Goal: Task Accomplishment & Management: Manage account settings

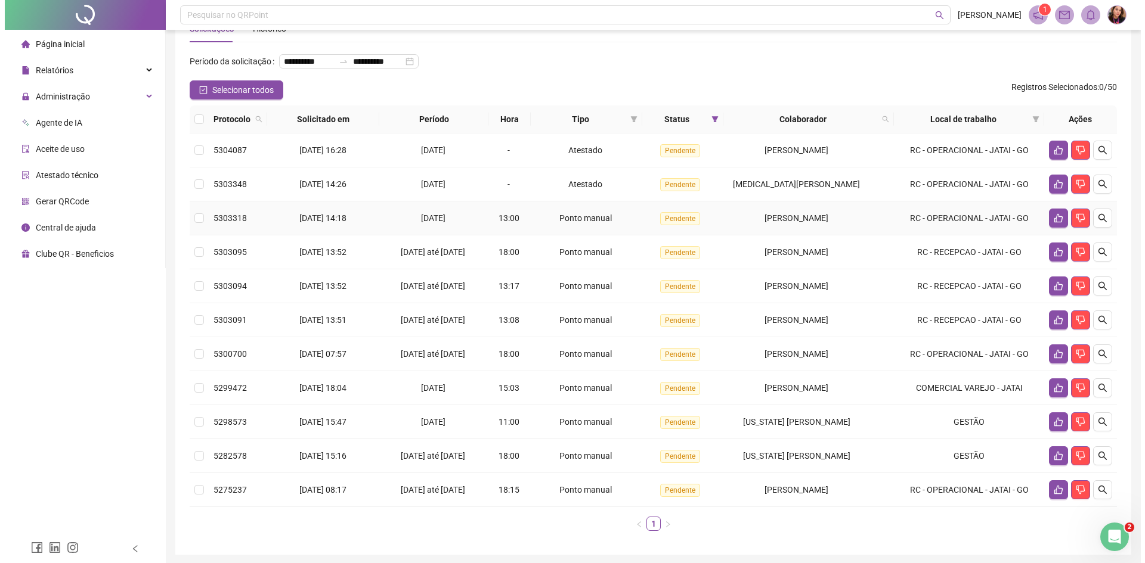
scroll to position [60, 0]
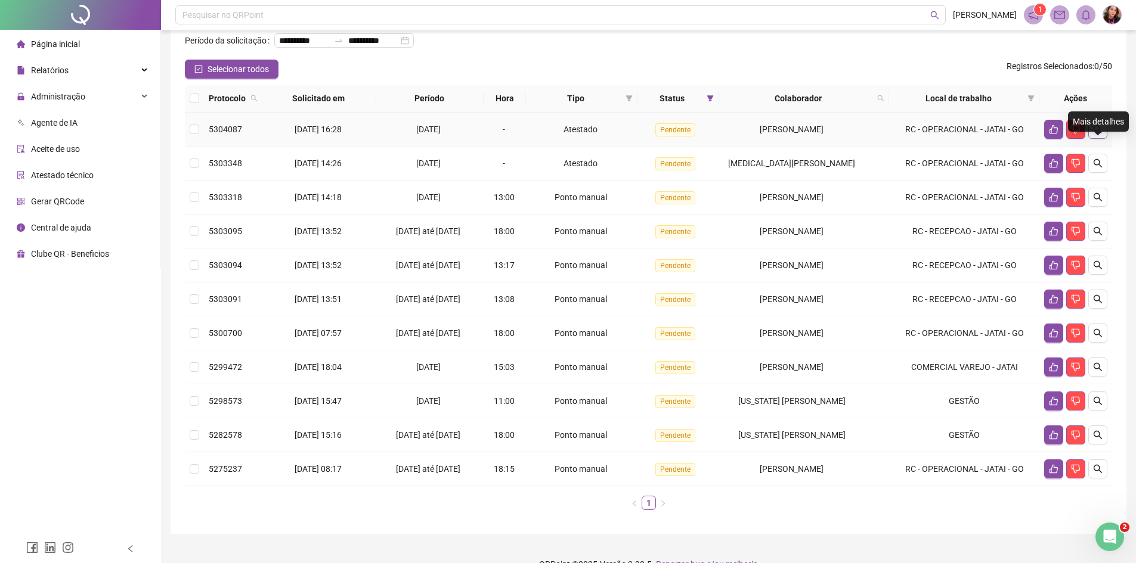
click at [1096, 134] on icon "search" at bounding box center [1098, 130] width 10 height 10
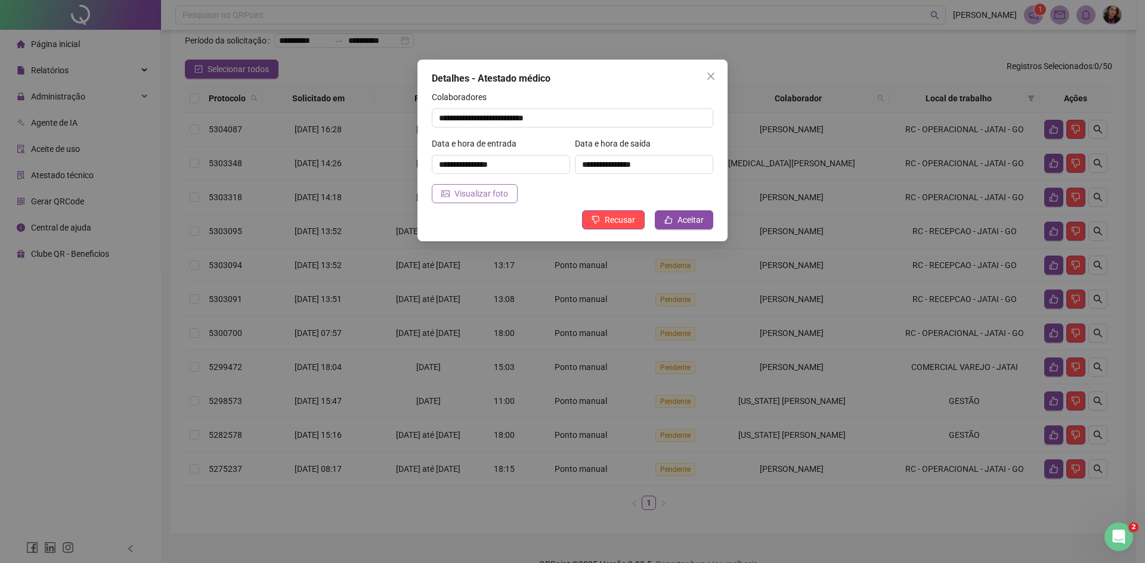
click at [492, 189] on span "Visualizar foto" at bounding box center [481, 193] width 54 height 13
click at [687, 216] on span "Aceitar" at bounding box center [690, 219] width 26 height 13
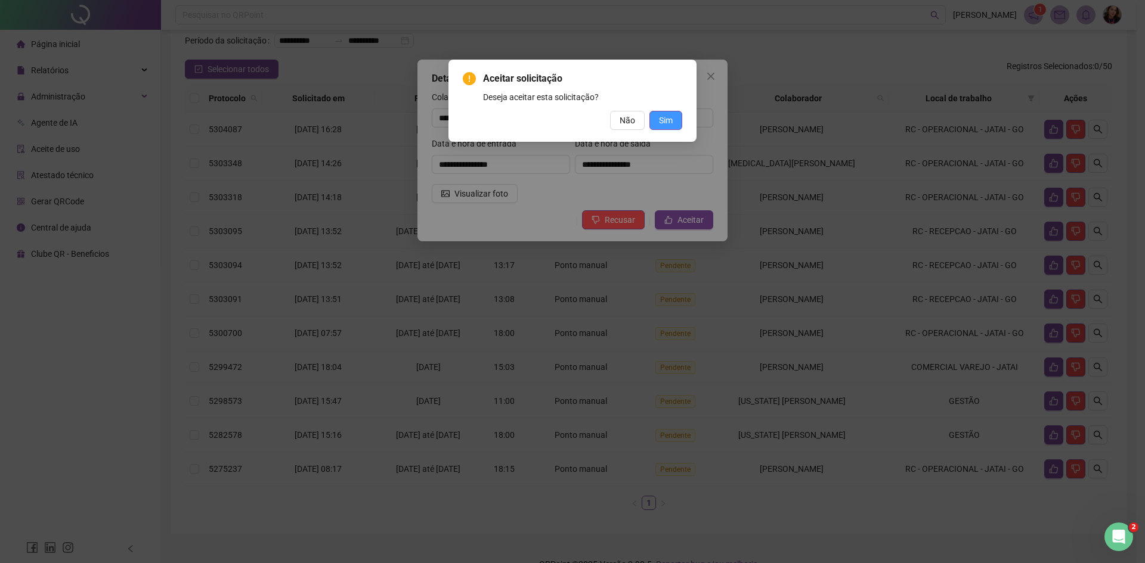
click at [671, 117] on span "Sim" at bounding box center [666, 120] width 14 height 13
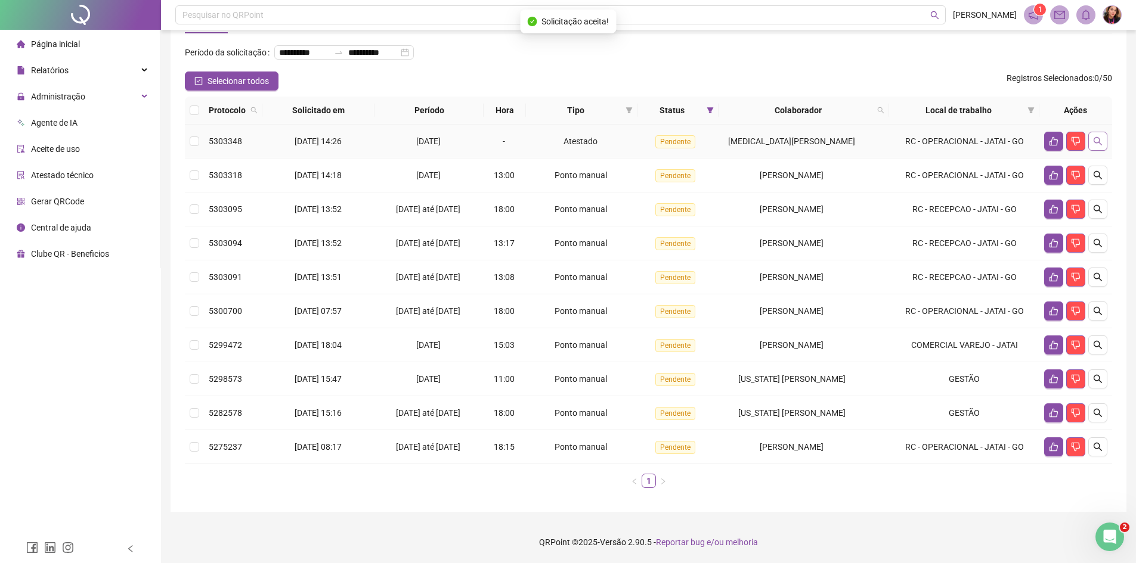
click at [1096, 146] on icon "search" at bounding box center [1098, 142] width 10 height 10
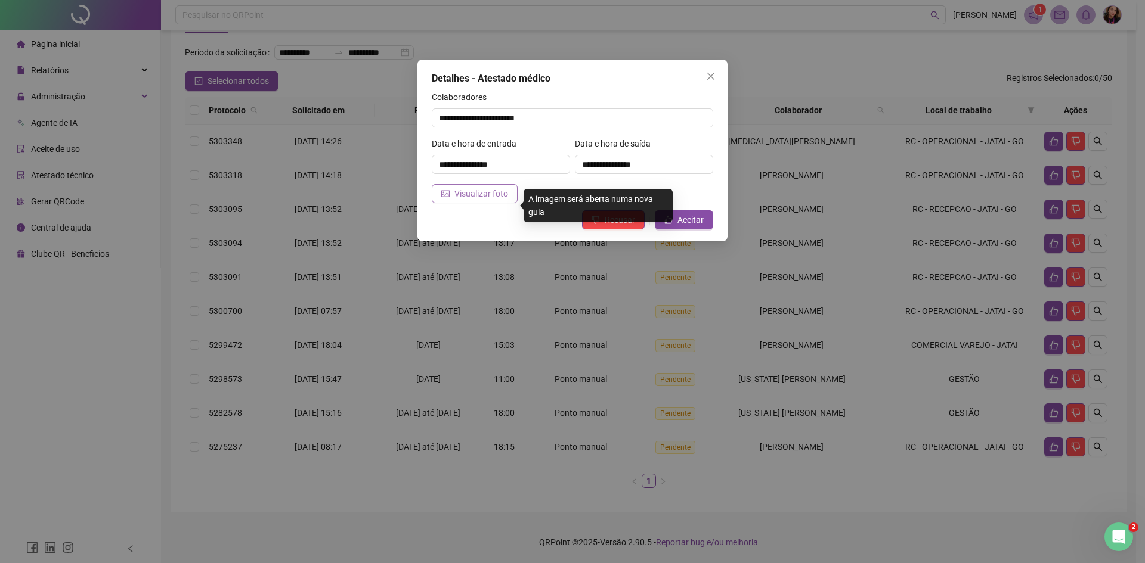
click at [479, 192] on span "Visualizar foto" at bounding box center [481, 193] width 54 height 13
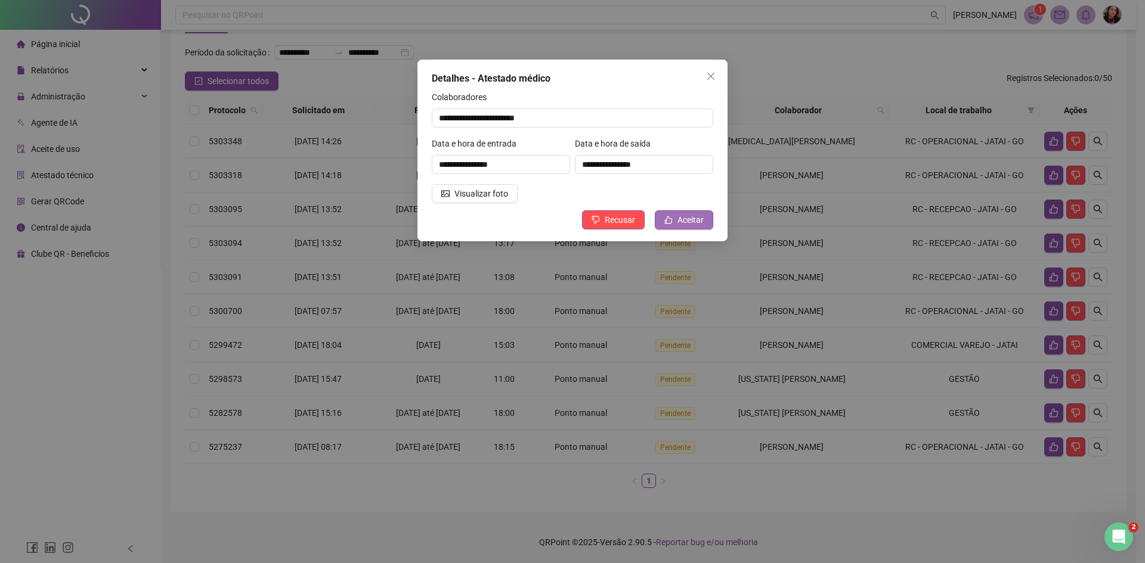
click at [681, 223] on span "Aceitar" at bounding box center [690, 219] width 26 height 13
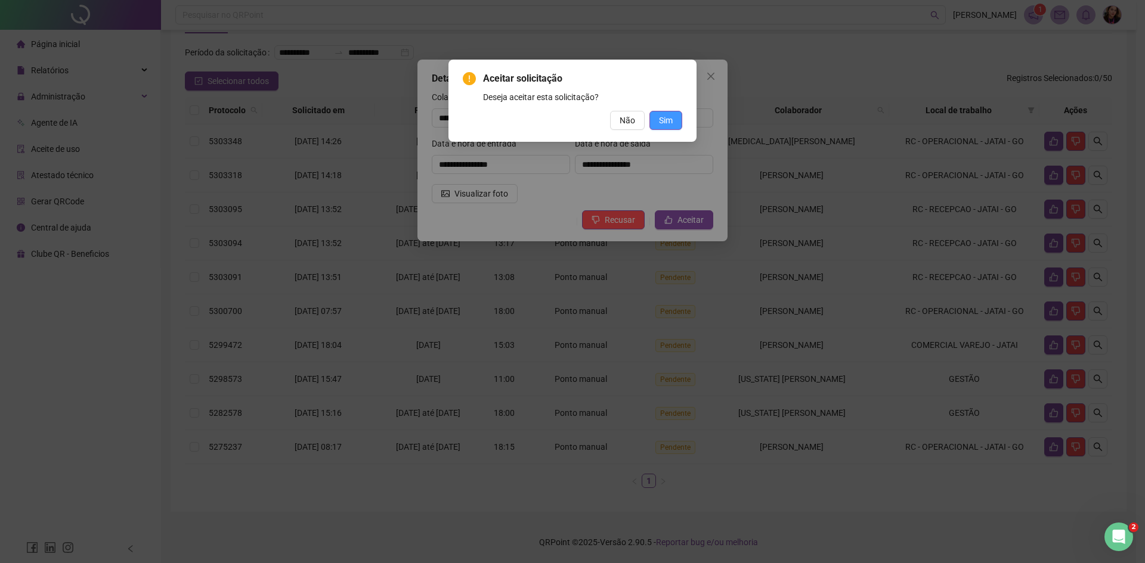
click at [671, 122] on span "Sim" at bounding box center [666, 120] width 14 height 13
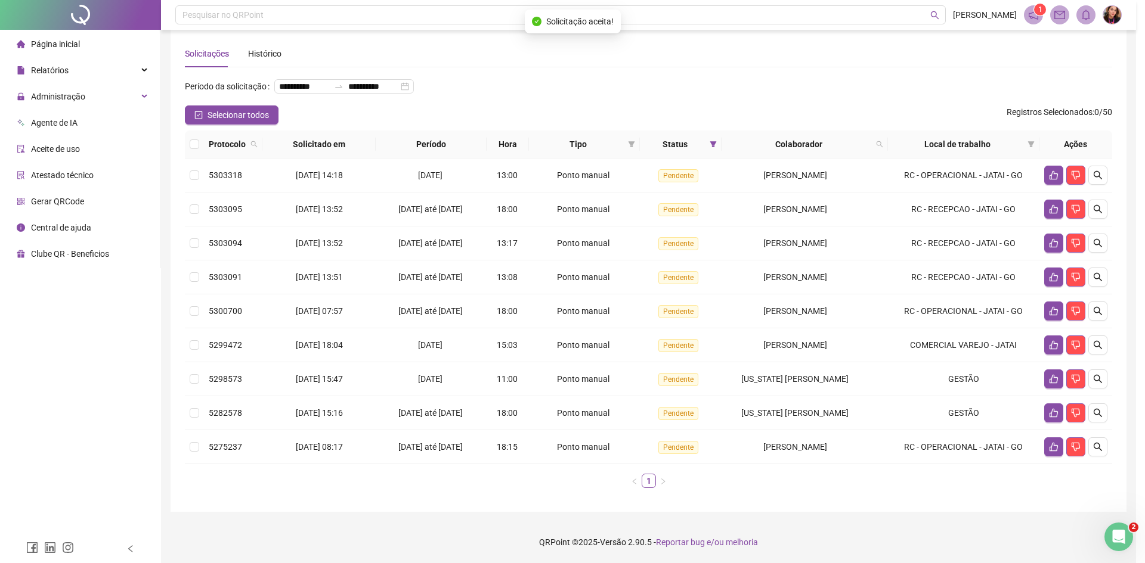
scroll to position [33, 0]
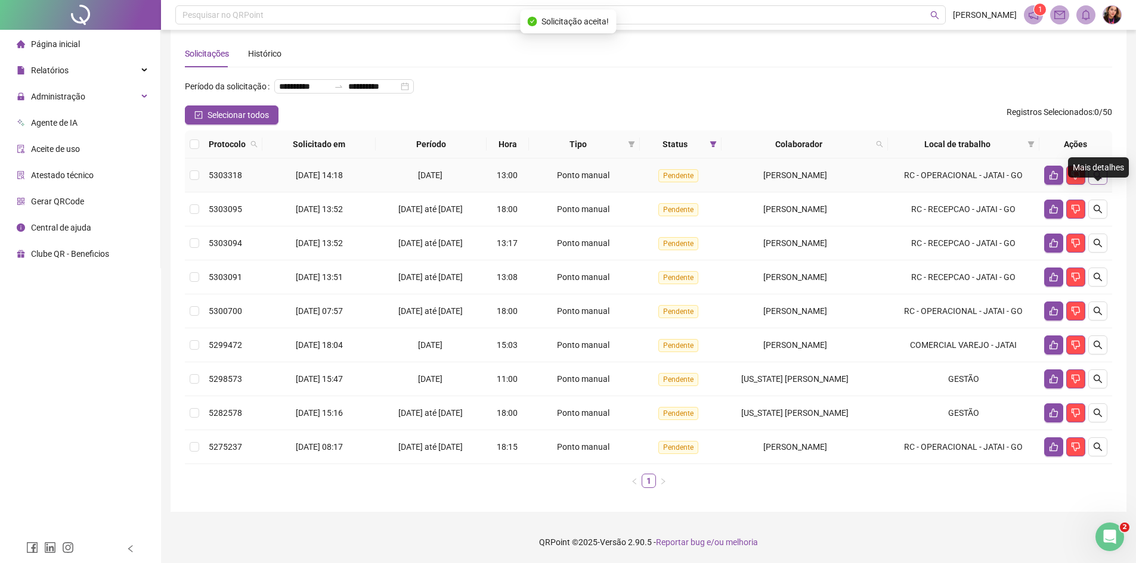
click at [1099, 172] on icon "search" at bounding box center [1098, 176] width 10 height 10
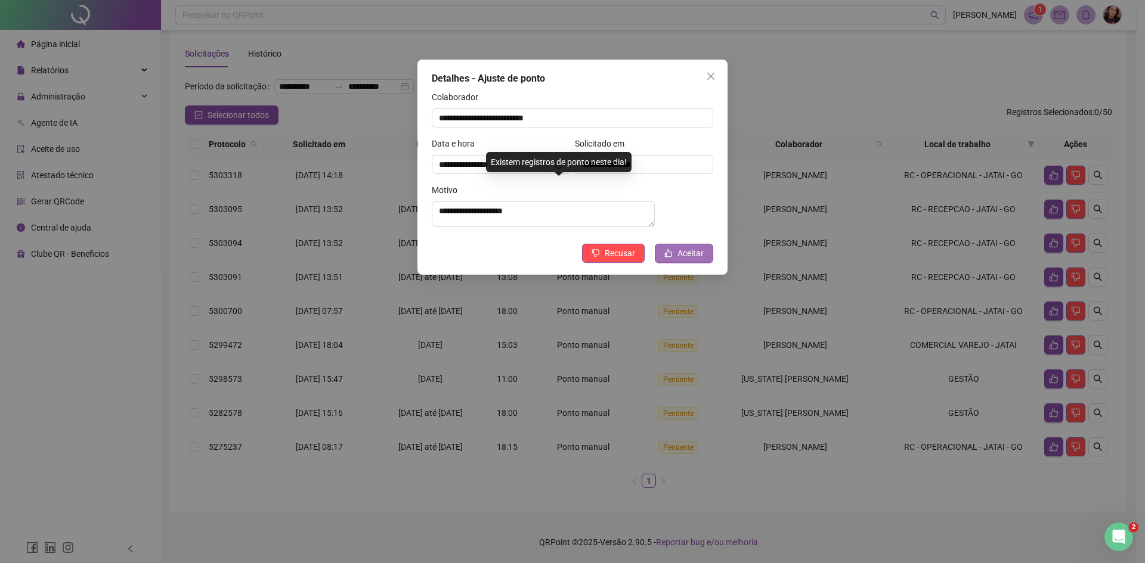
click at [670, 258] on icon "like" at bounding box center [668, 253] width 8 height 8
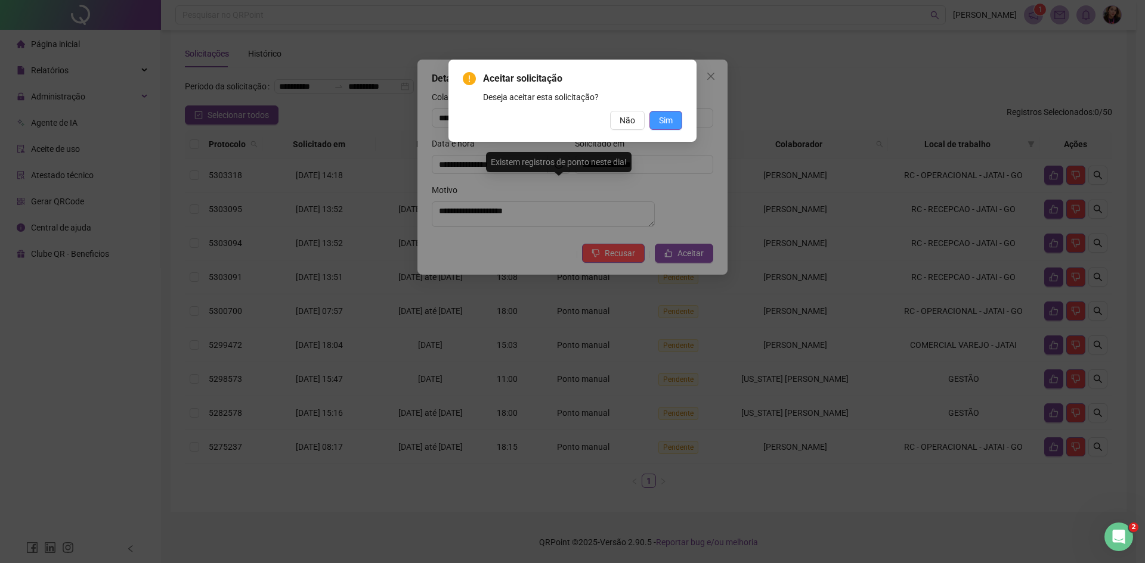
click at [670, 120] on span "Sim" at bounding box center [666, 120] width 14 height 13
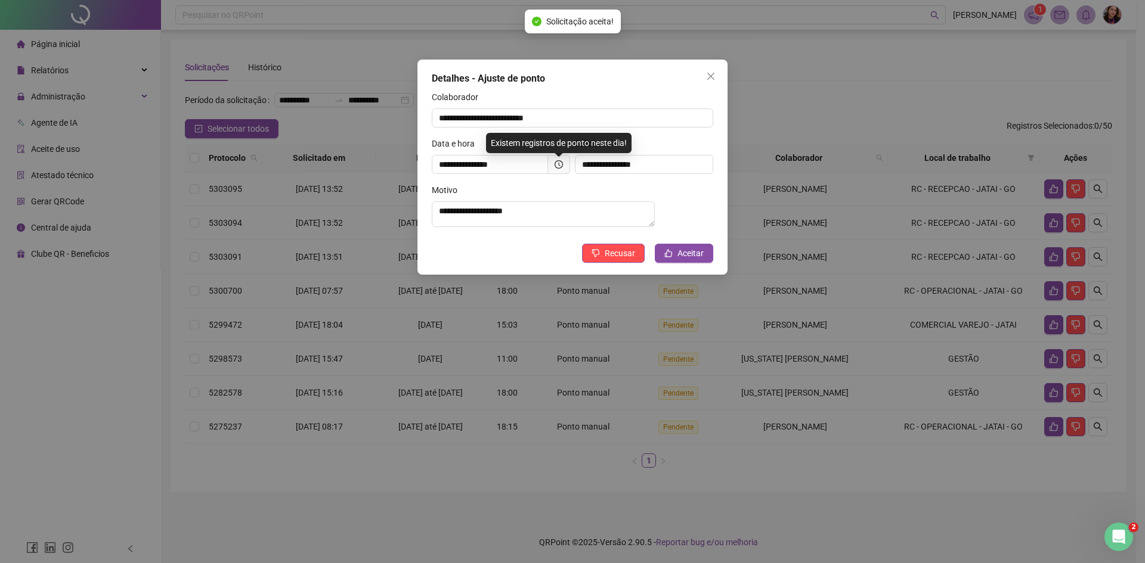
scroll to position [0, 0]
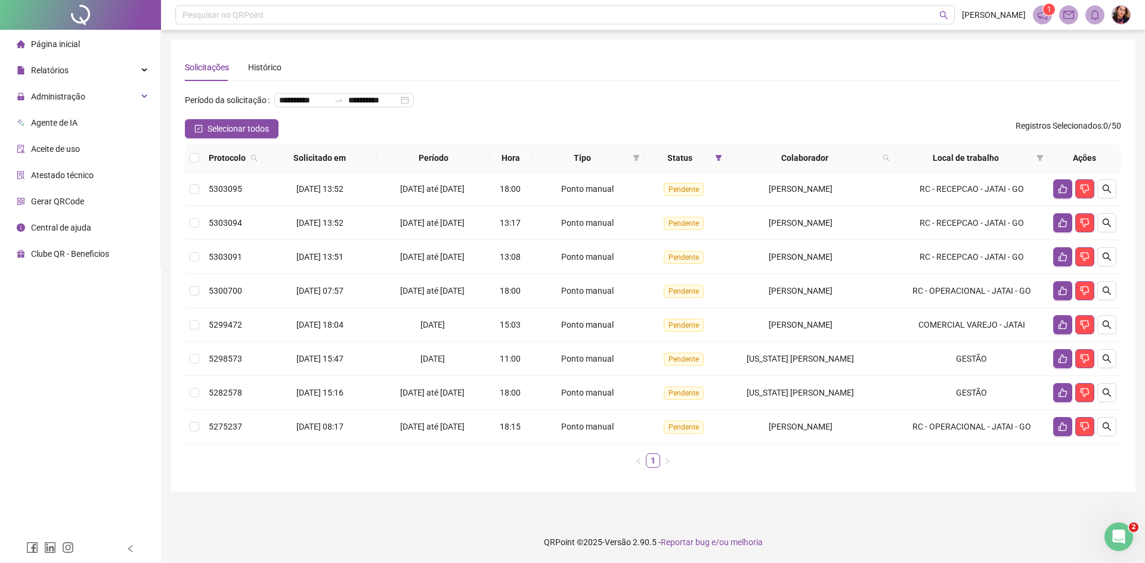
click at [909, 101] on div "**********" at bounding box center [653, 105] width 936 height 29
click at [1056, 199] on button "button" at bounding box center [1062, 188] width 19 height 19
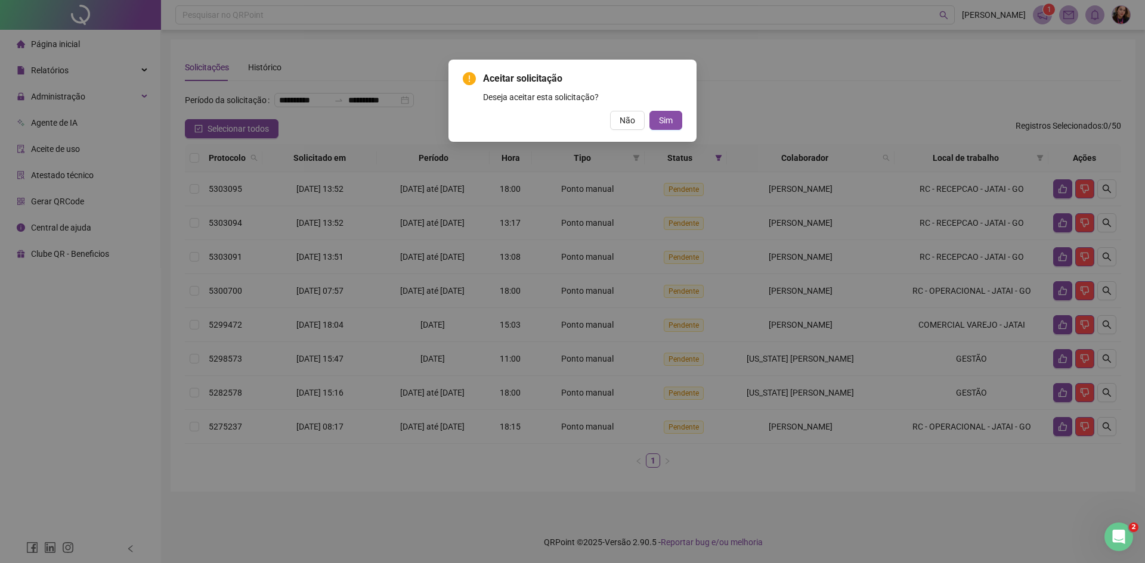
click at [649, 111] on button "Sim" at bounding box center [665, 120] width 33 height 19
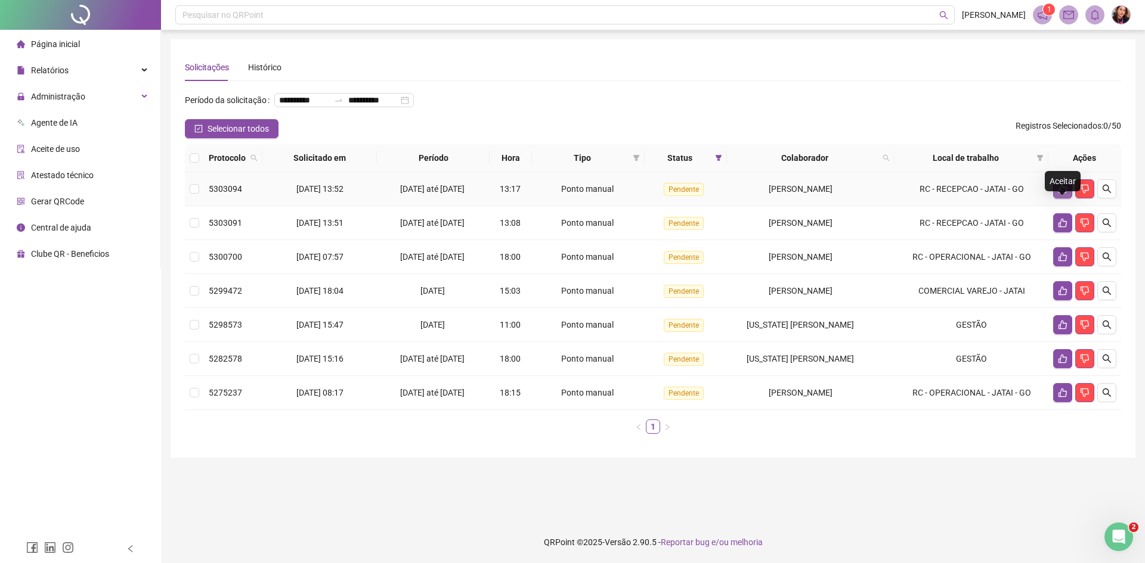
click at [1058, 194] on icon "like" at bounding box center [1062, 189] width 8 height 9
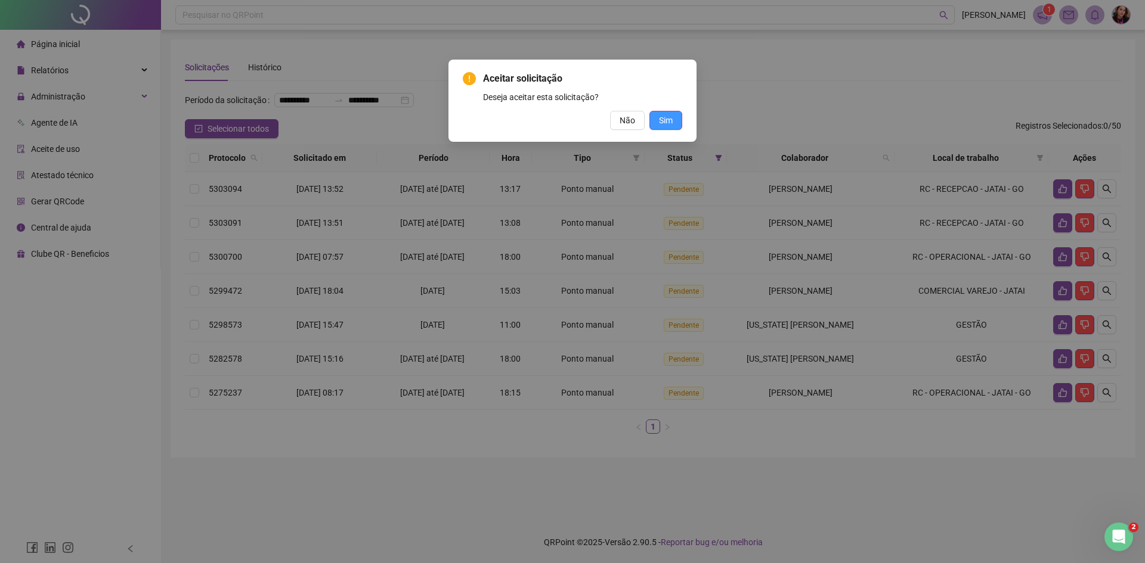
click at [677, 123] on button "Sim" at bounding box center [665, 120] width 33 height 19
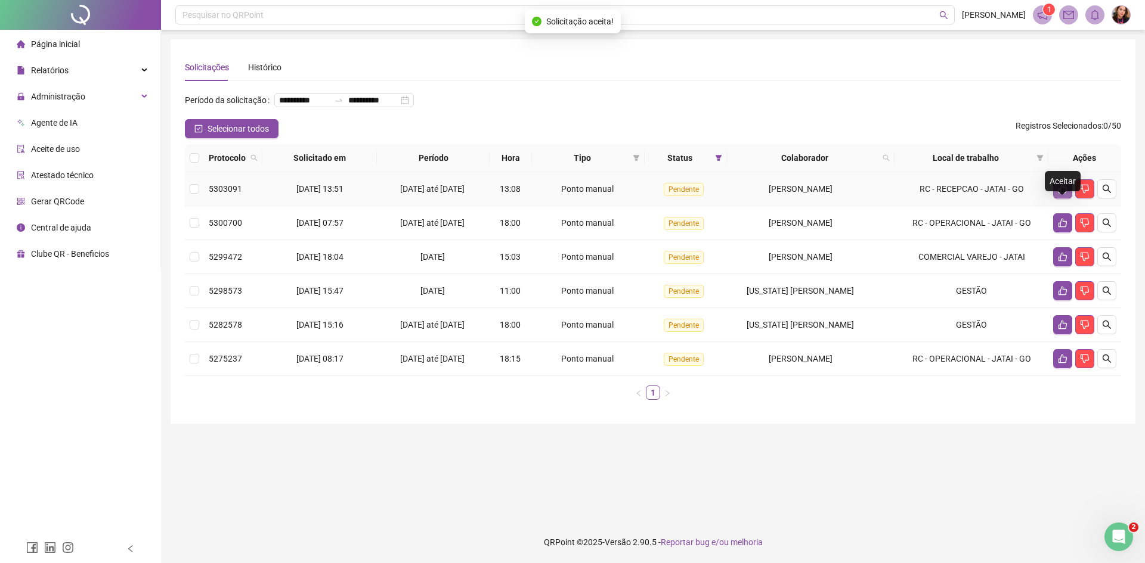
click at [1064, 194] on icon "like" at bounding box center [1063, 189] width 10 height 10
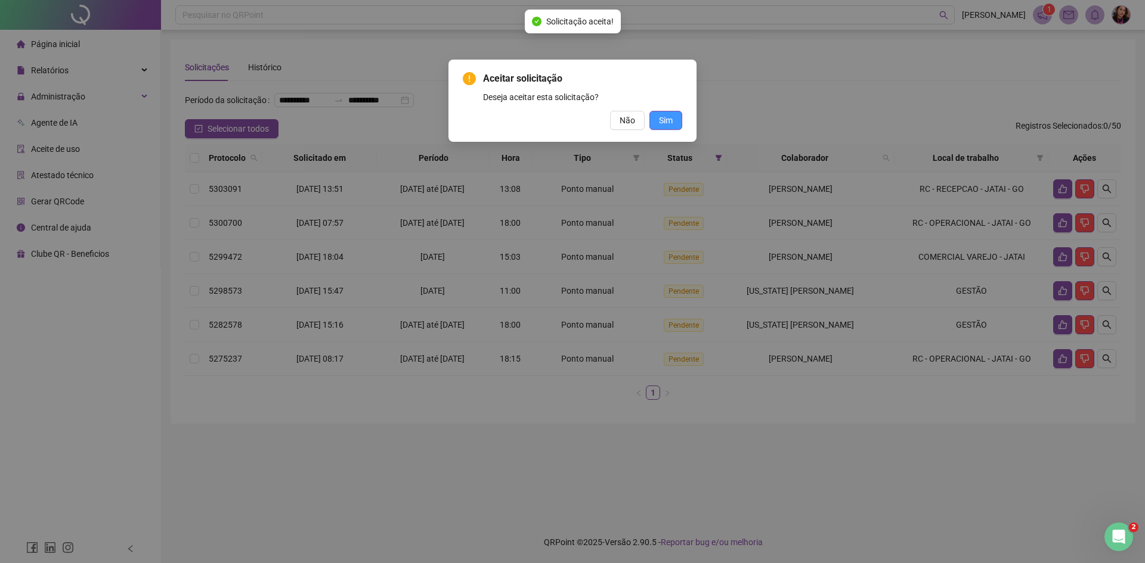
click at [661, 122] on span "Sim" at bounding box center [666, 120] width 14 height 13
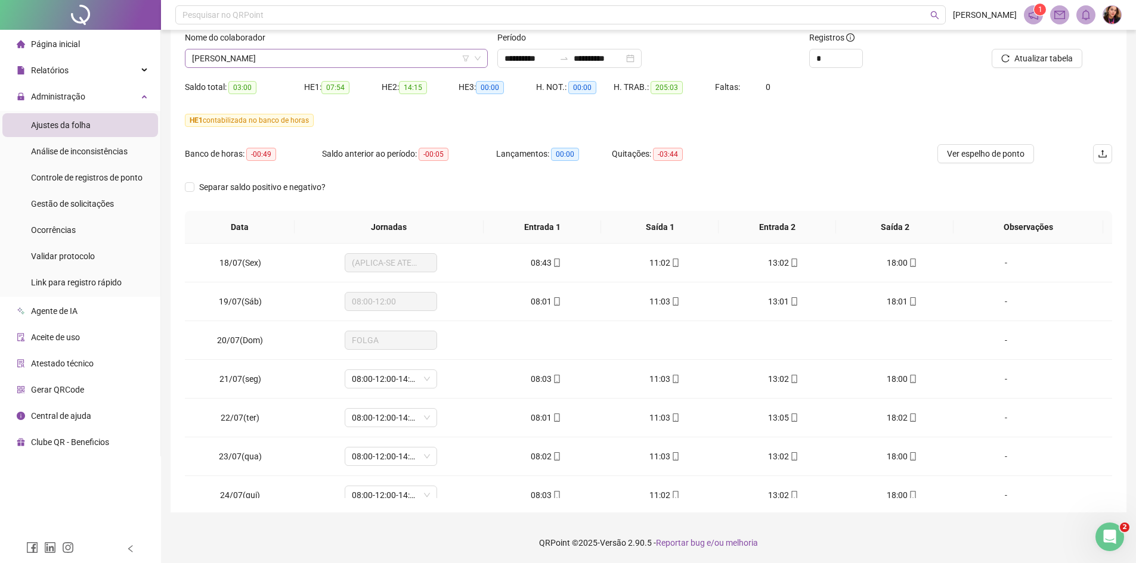
click at [276, 60] on span "[PERSON_NAME]" at bounding box center [336, 58] width 289 height 18
click at [523, 55] on input "**********" at bounding box center [529, 58] width 50 height 13
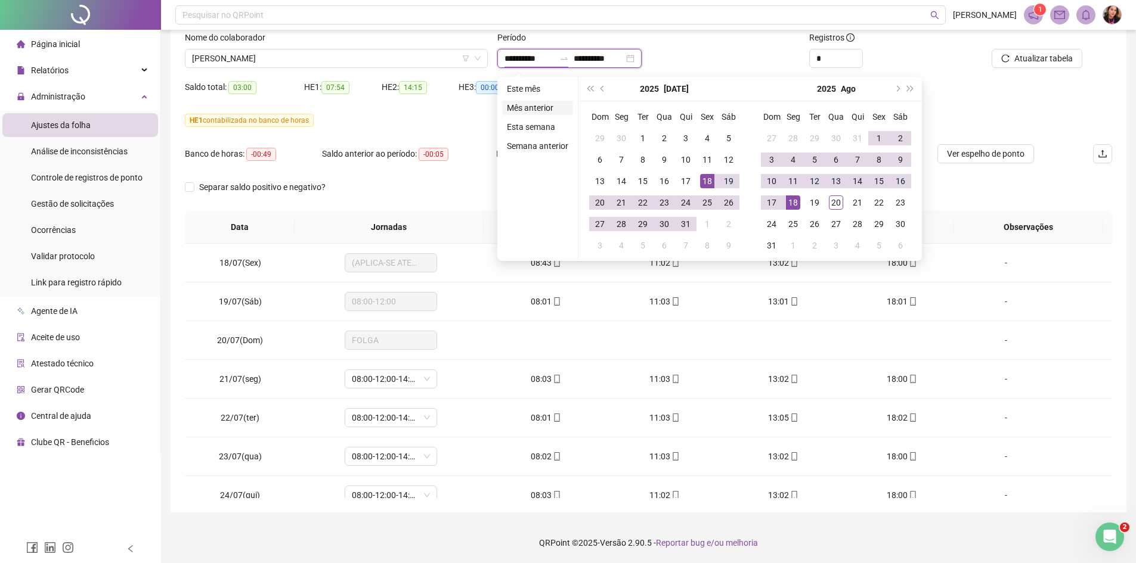
type input "**********"
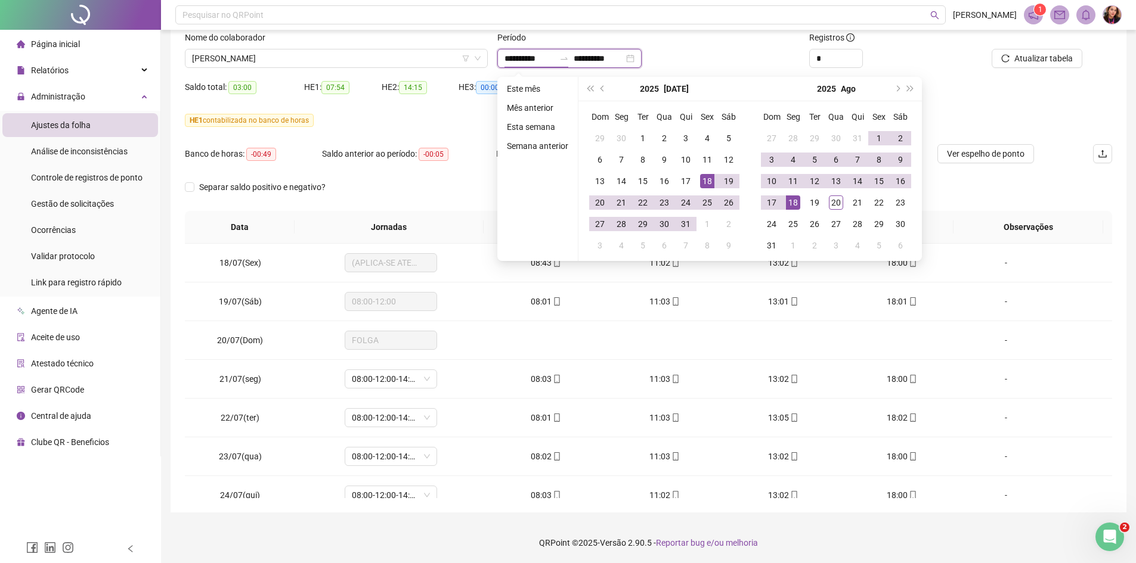
type input "**********"
click at [597, 203] on div "20" at bounding box center [600, 203] width 14 height 14
type input "**********"
click at [813, 205] on div "19" at bounding box center [814, 203] width 14 height 14
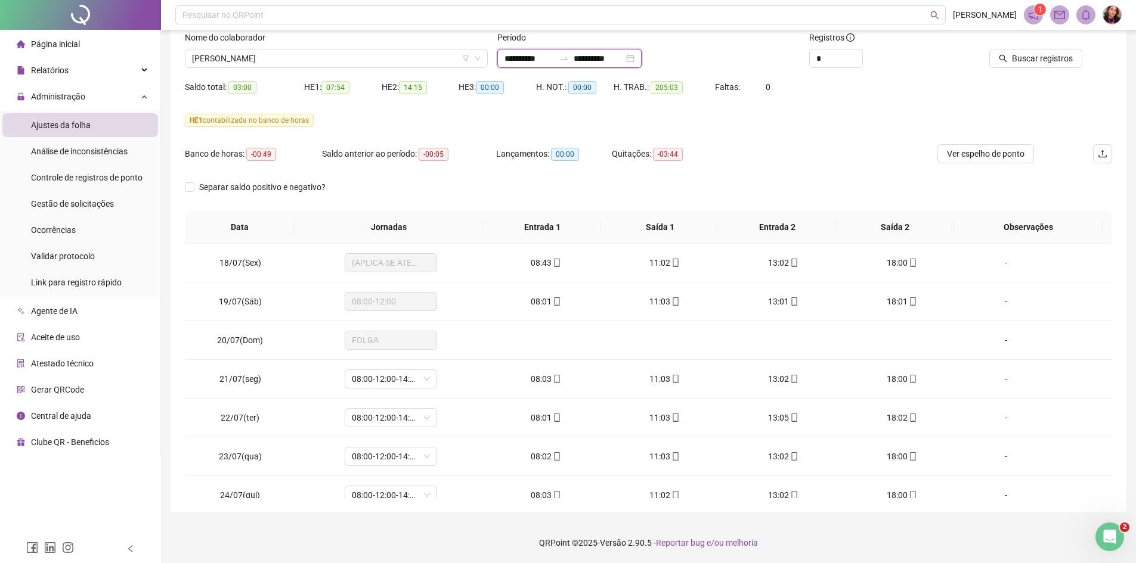
click at [541, 58] on input "**********" at bounding box center [529, 58] width 50 height 13
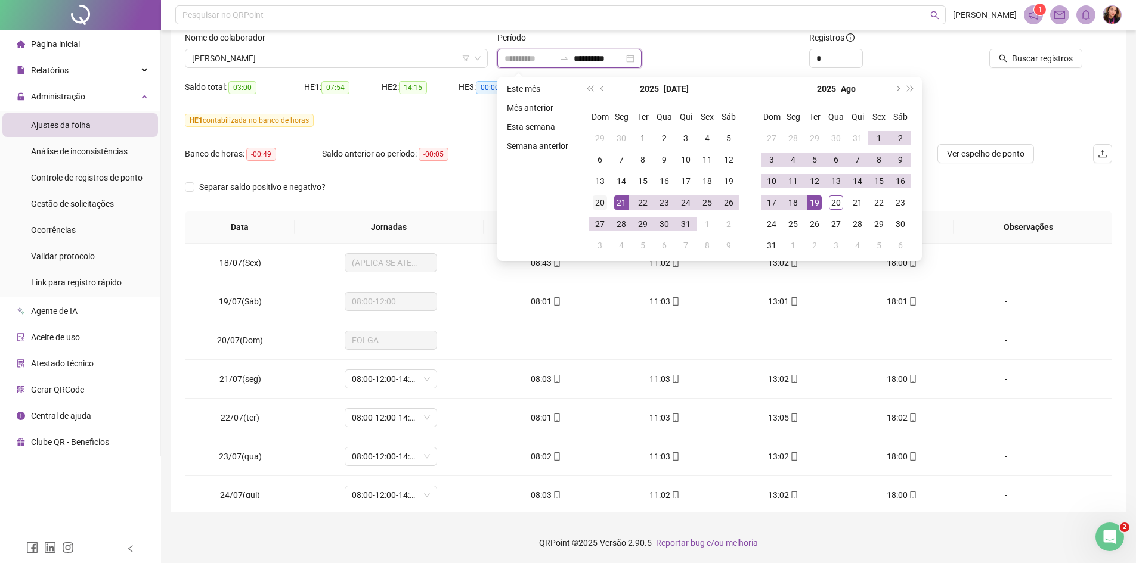
type input "**********"
click at [596, 200] on div "20" at bounding box center [600, 203] width 14 height 14
type input "**********"
click at [833, 208] on div "20" at bounding box center [836, 203] width 14 height 14
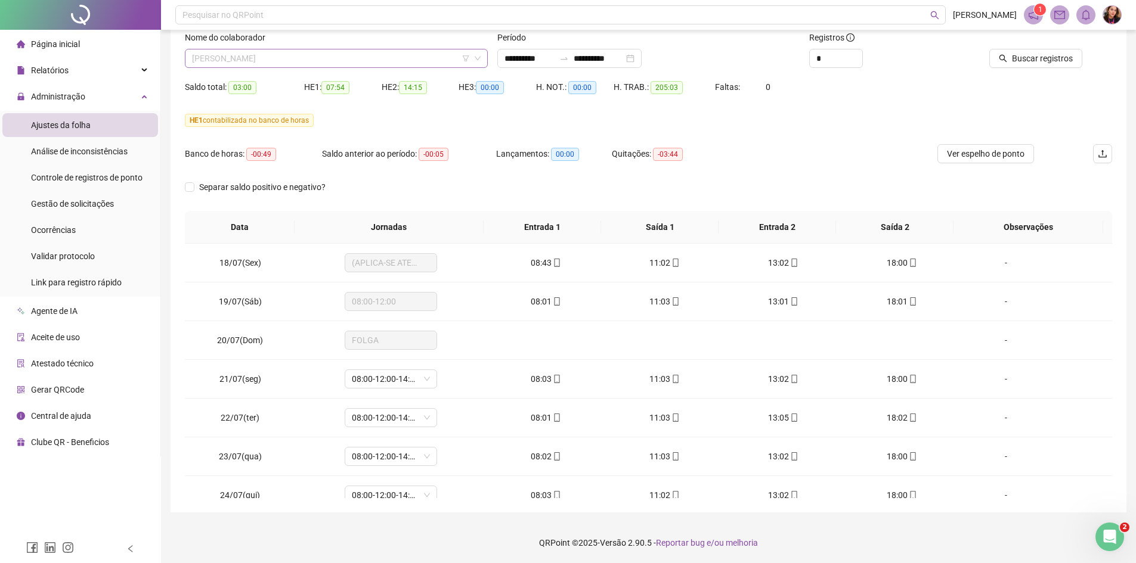
click at [321, 62] on span "[PERSON_NAME]" at bounding box center [336, 58] width 289 height 18
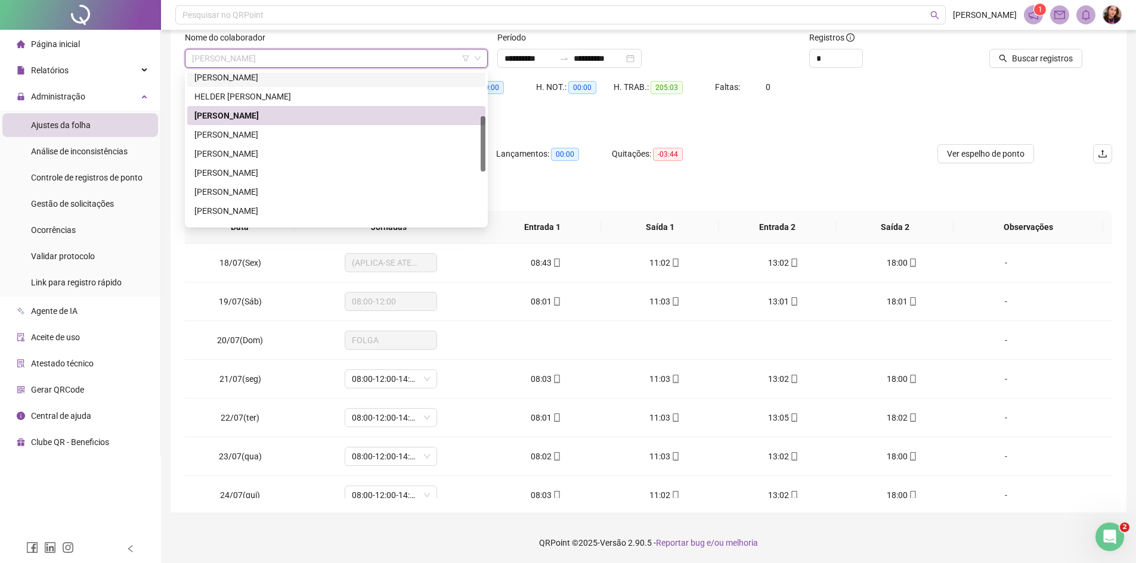
scroll to position [0, 0]
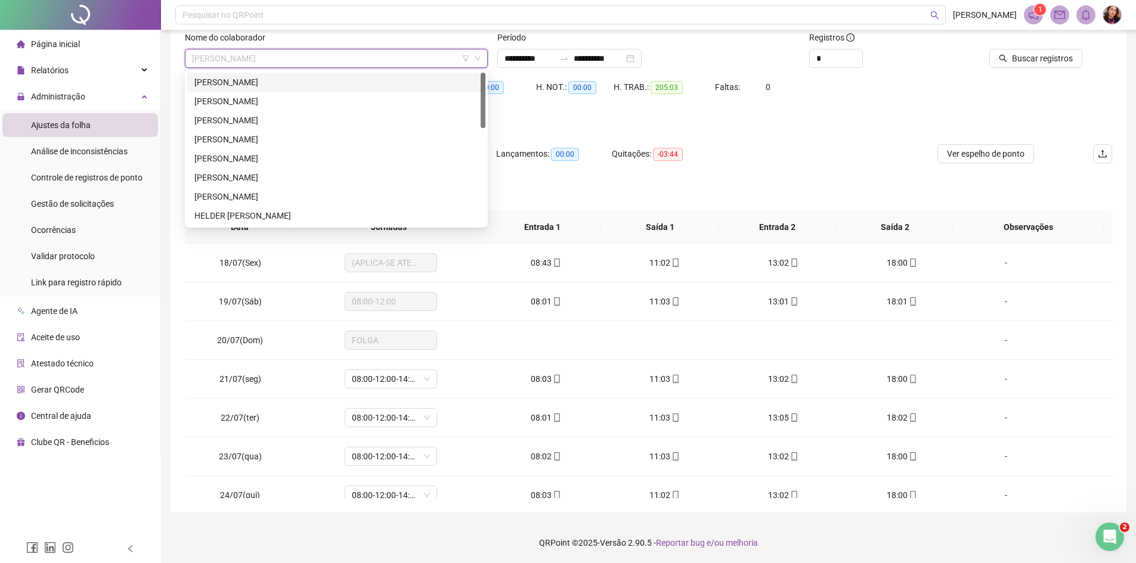
click at [338, 88] on div "[PERSON_NAME]" at bounding box center [336, 82] width 284 height 13
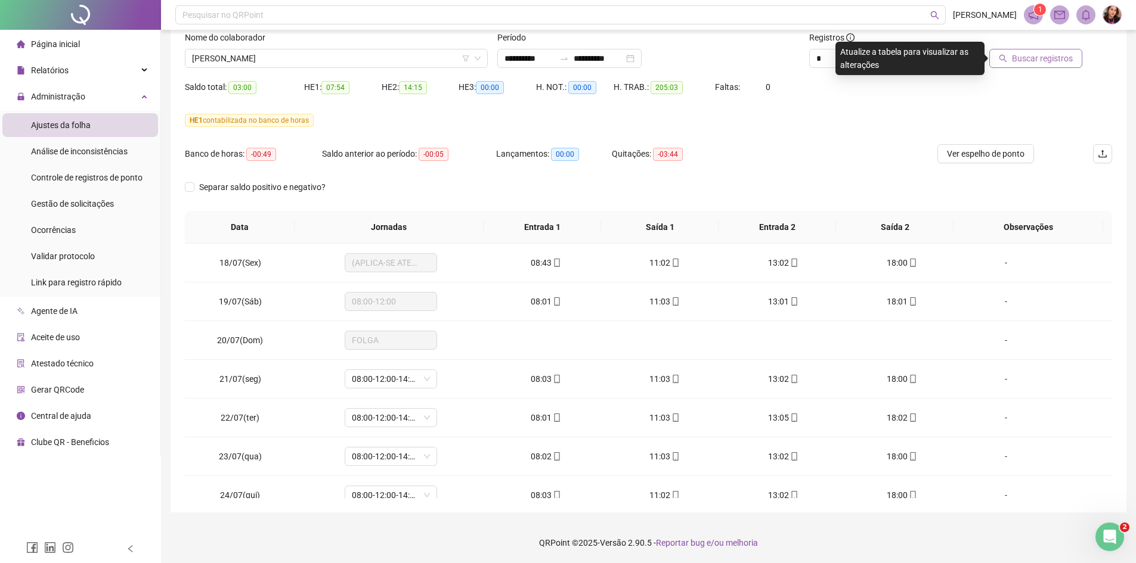
click at [1012, 52] on button "Buscar registros" at bounding box center [1035, 58] width 93 height 19
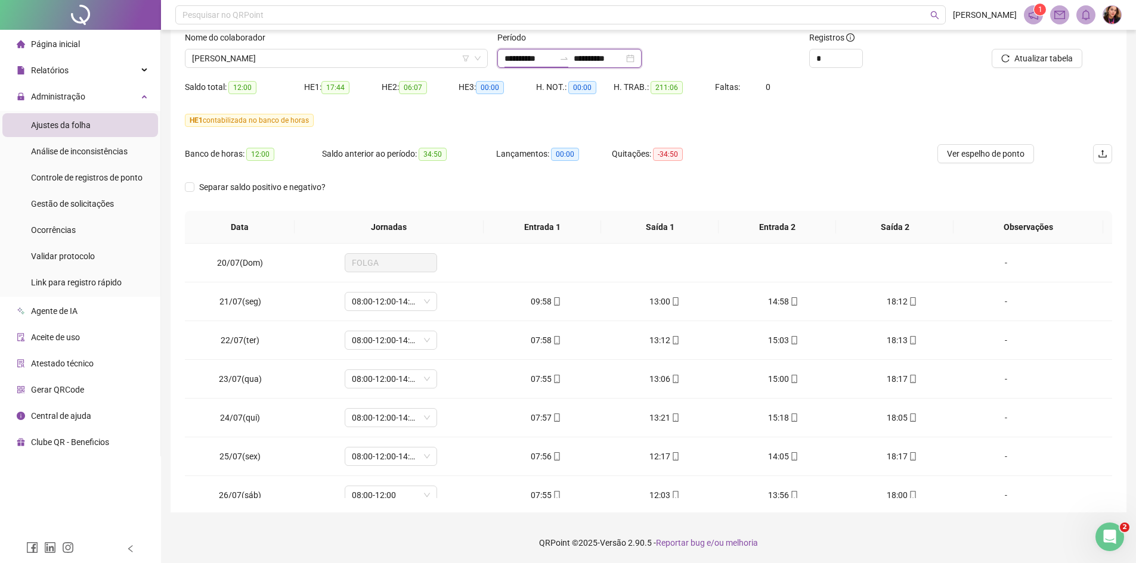
click at [517, 54] on input "**********" at bounding box center [529, 58] width 50 height 13
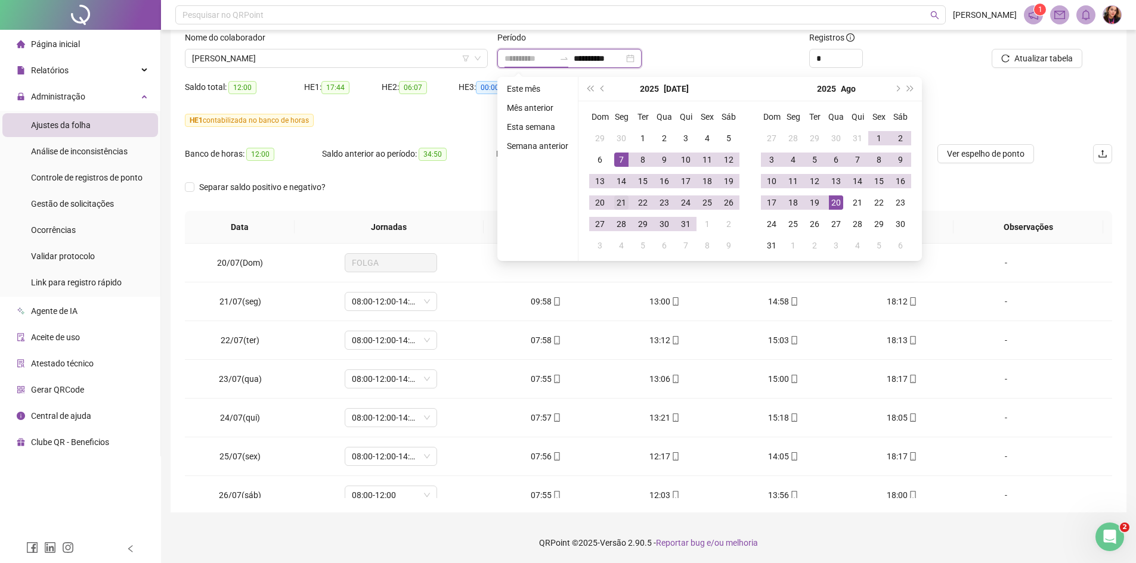
type input "**********"
click at [624, 203] on div "21" at bounding box center [621, 203] width 14 height 14
type input "**********"
click at [832, 208] on div "20" at bounding box center [836, 203] width 14 height 14
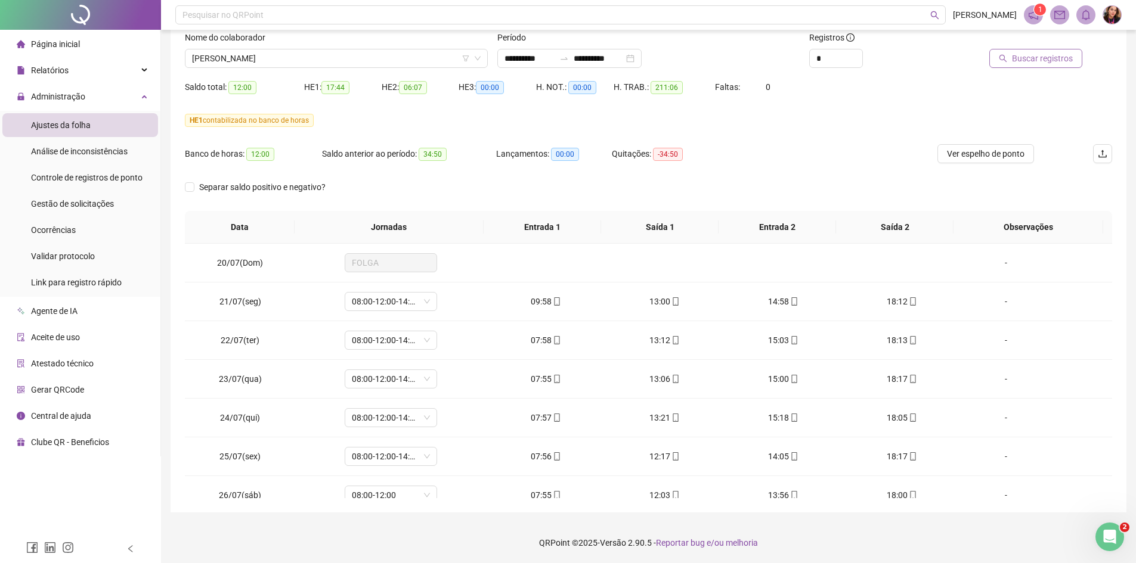
click at [1036, 63] on span "Buscar registros" at bounding box center [1042, 58] width 61 height 13
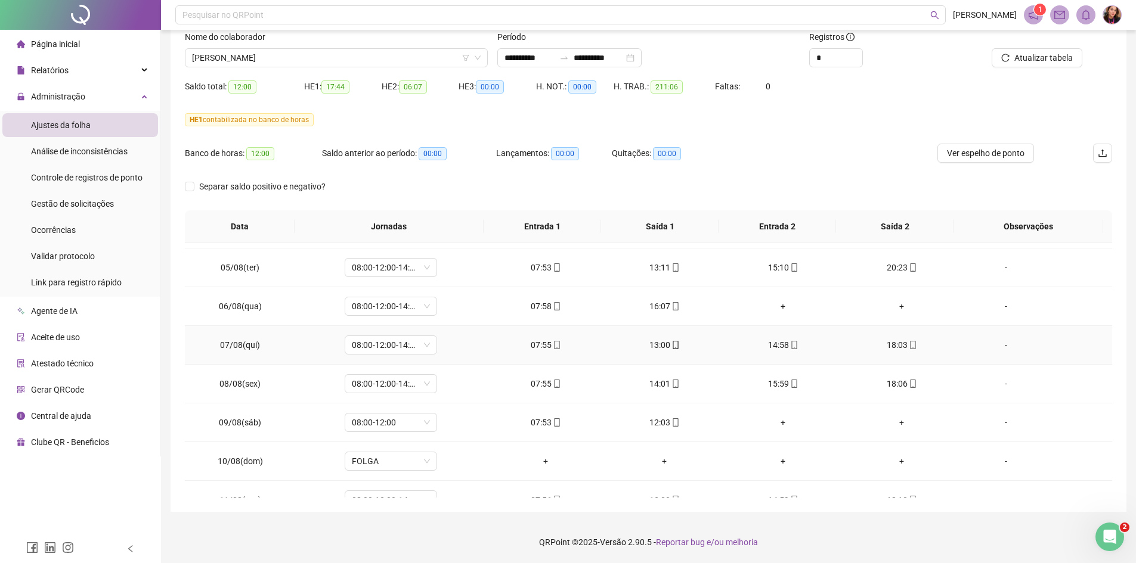
scroll to position [596, 0]
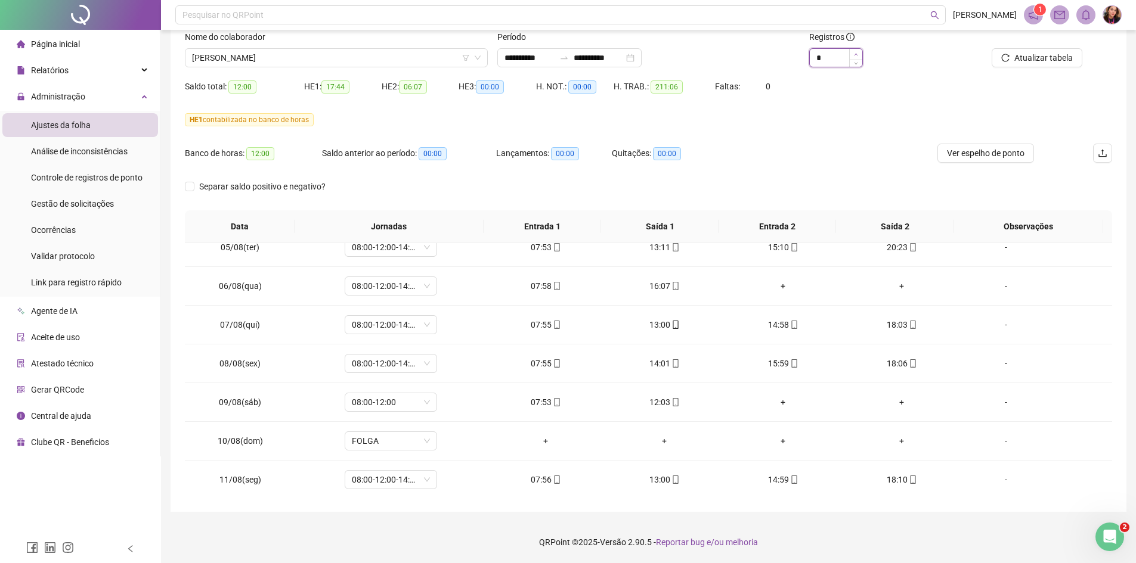
click at [854, 55] on icon "up" at bounding box center [856, 54] width 4 height 4
type input "*"
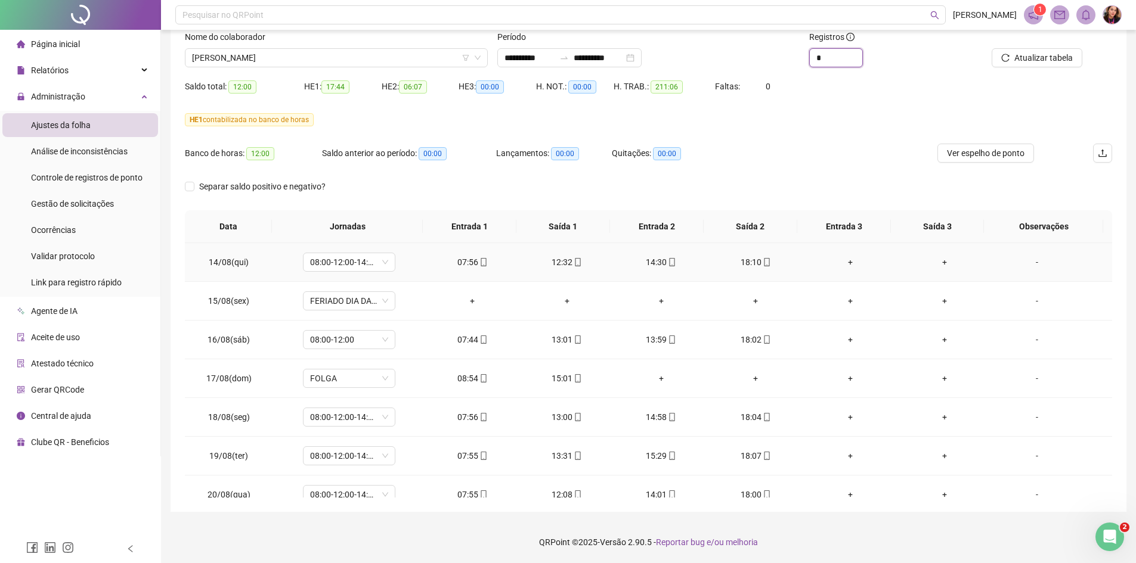
scroll to position [947, 0]
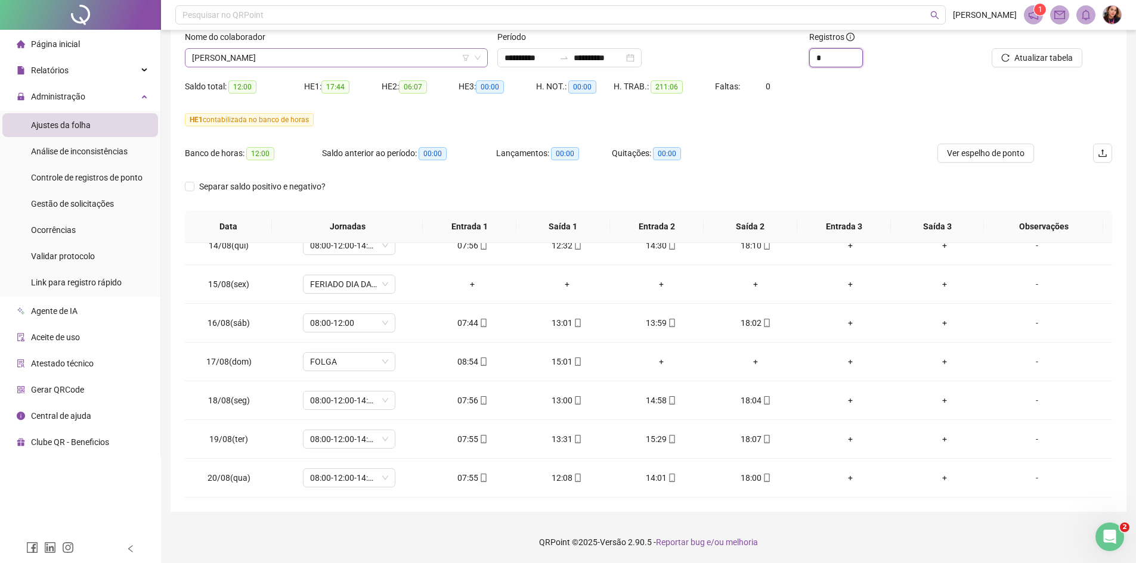
click at [355, 50] on span "BRUNO MIRANDA DE SOUSA" at bounding box center [336, 58] width 289 height 18
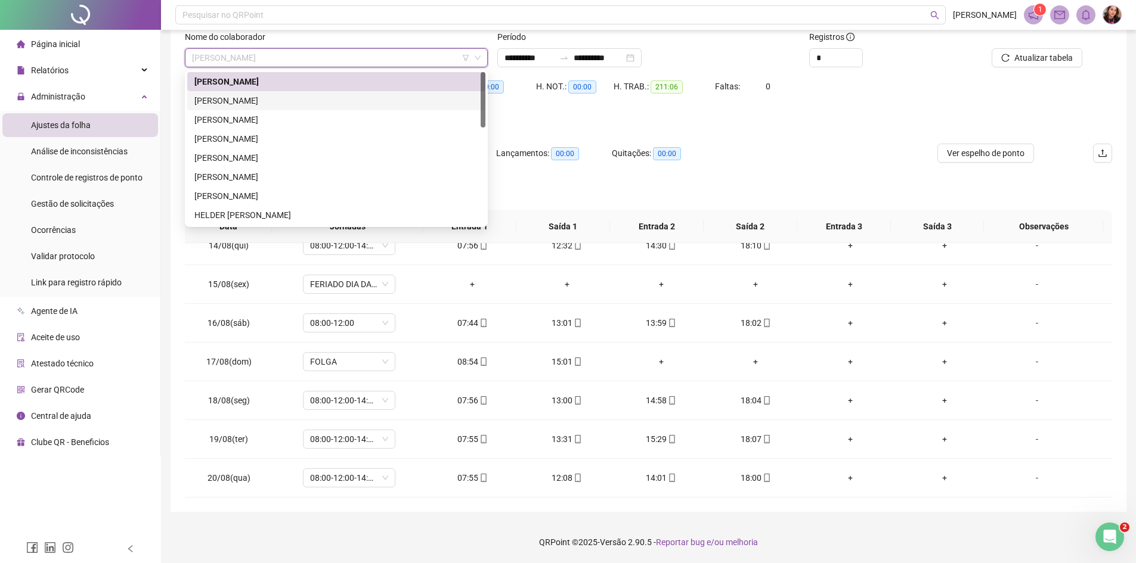
click at [348, 103] on div "CLESIO MAIA AGUIAR" at bounding box center [336, 100] width 284 height 13
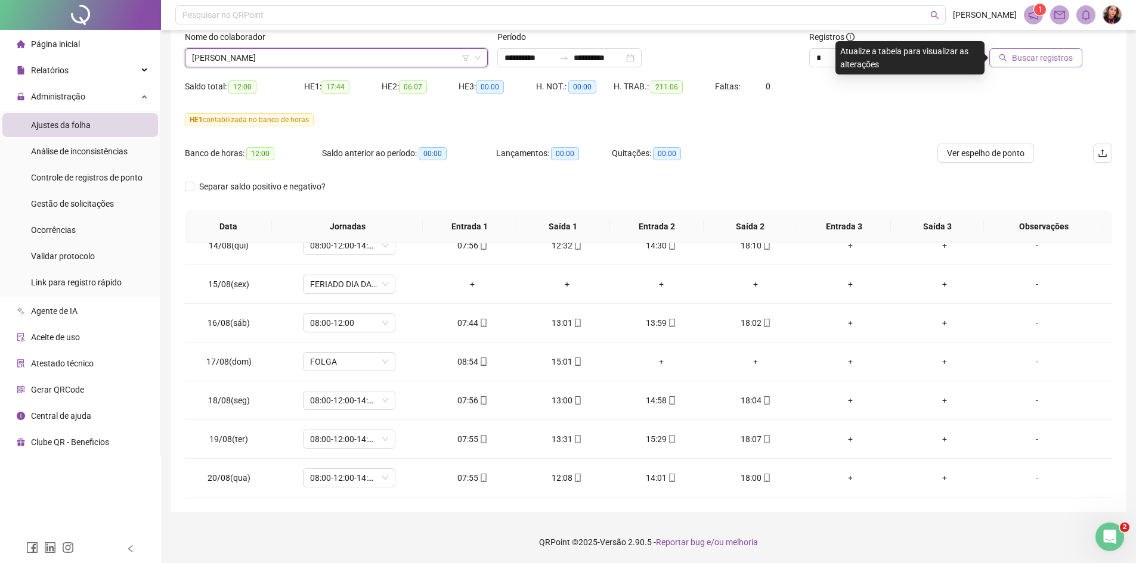
click at [1009, 64] on button "Buscar registros" at bounding box center [1035, 57] width 93 height 19
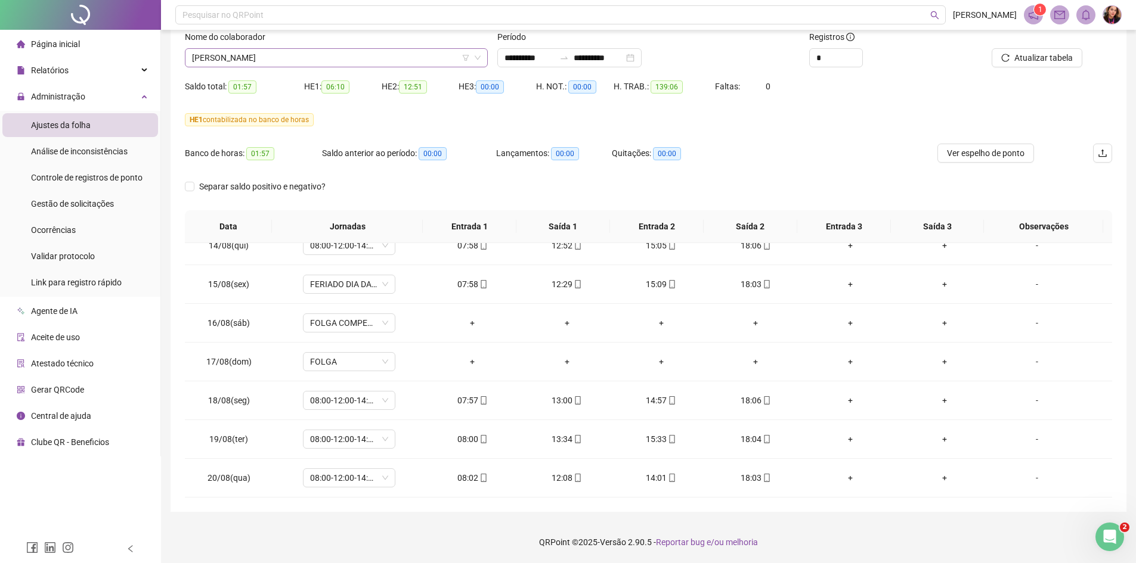
click at [293, 65] on span "CLESIO MAIA AGUIAR" at bounding box center [336, 58] width 289 height 18
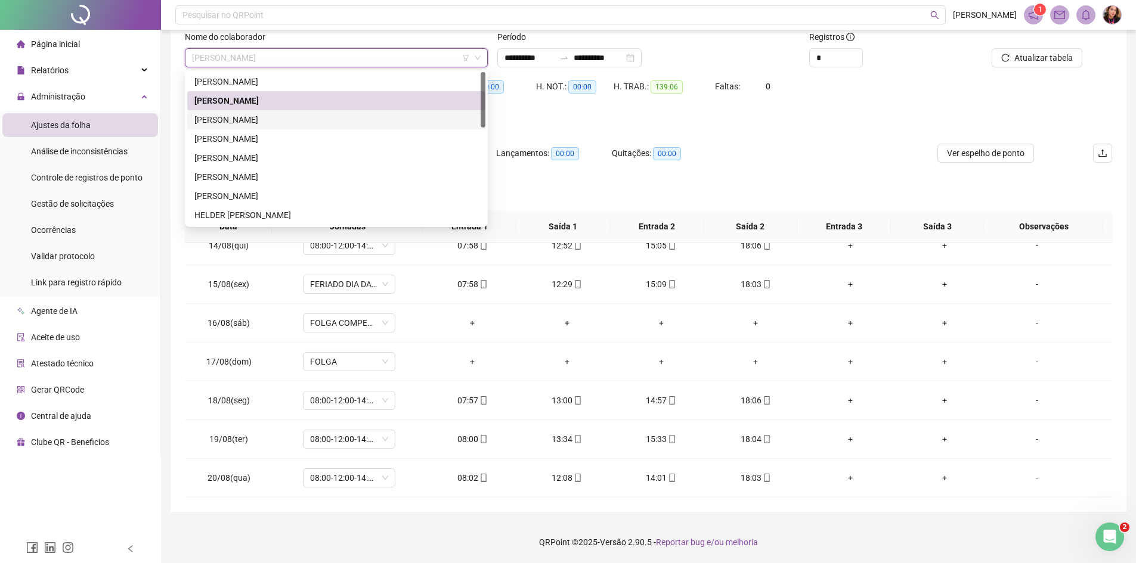
drag, startPoint x: 315, startPoint y: 120, endPoint x: 819, endPoint y: 104, distance: 504.7
click at [315, 120] on div "DENIS AUGUSTO SILVA DE OLIVEIRA" at bounding box center [336, 119] width 284 height 13
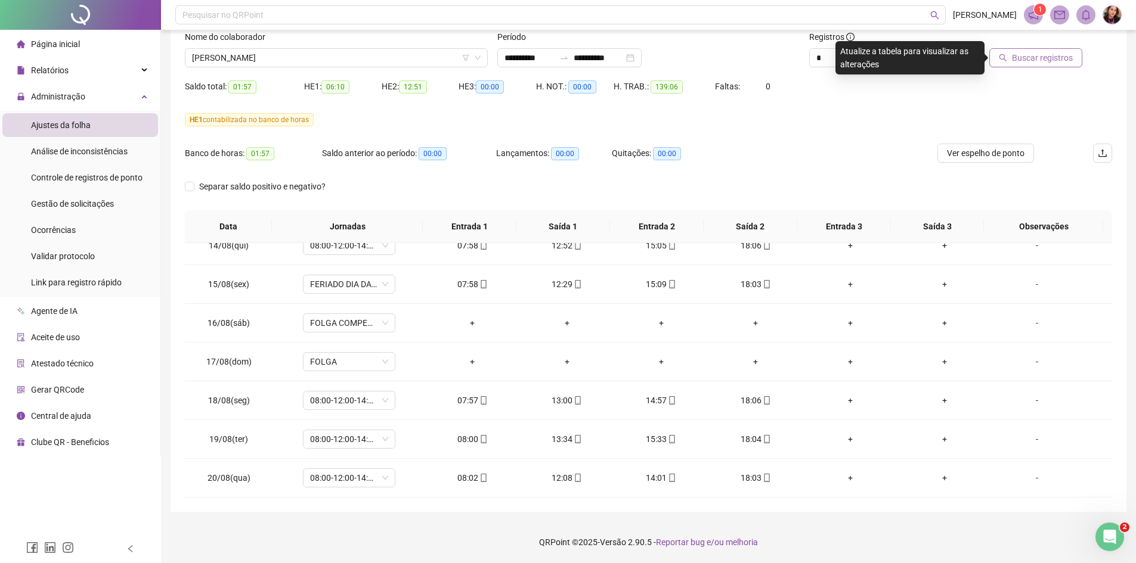
click at [1059, 63] on span "Buscar registros" at bounding box center [1042, 57] width 61 height 13
click at [357, 61] on span "DENIS AUGUSTO SILVA DE OLIVEIRA" at bounding box center [336, 58] width 289 height 18
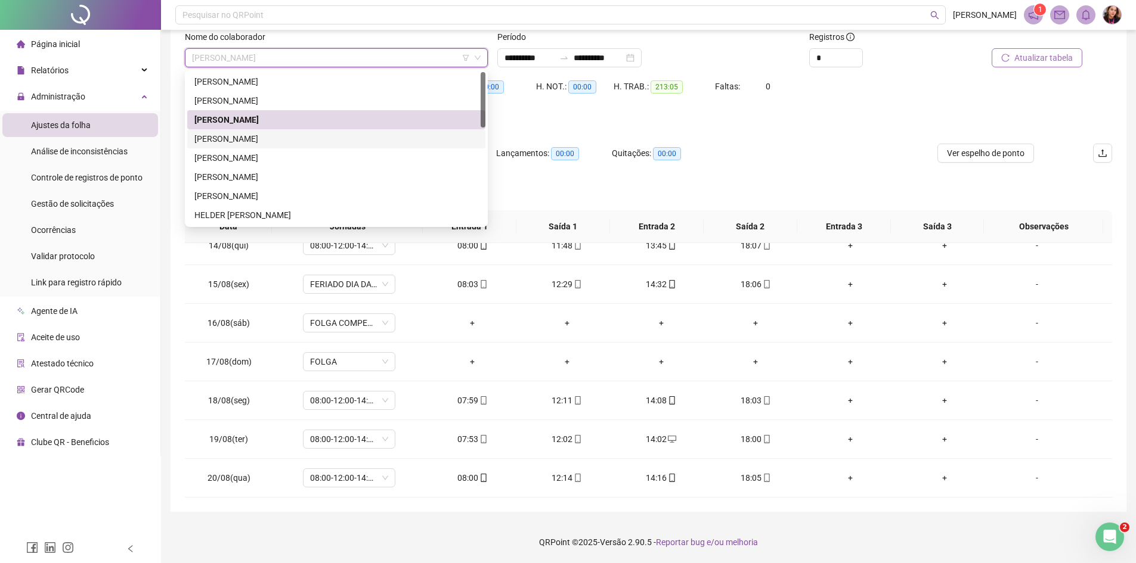
click at [376, 134] on div "EDNEY ROCHA FREITAS JUNIOR" at bounding box center [336, 138] width 284 height 13
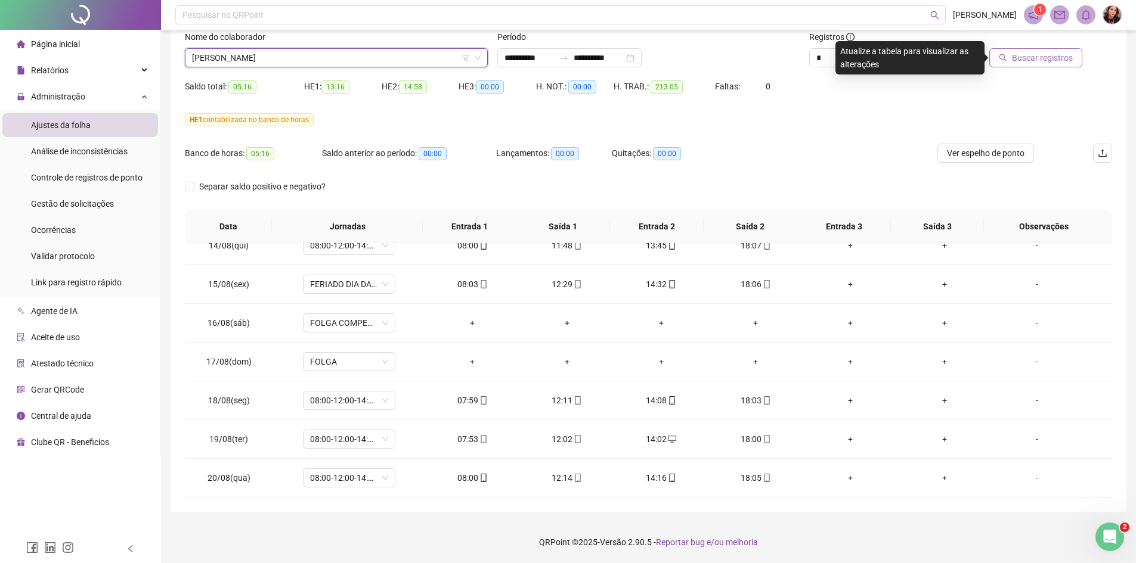
click at [1058, 61] on span "Buscar registros" at bounding box center [1042, 57] width 61 height 13
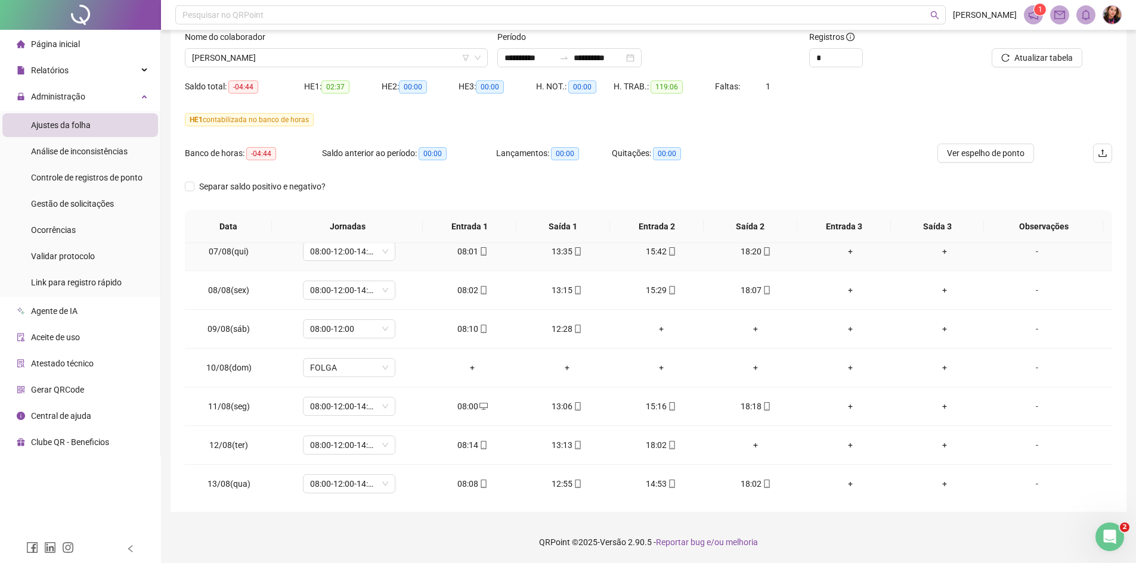
scroll to position [715, 0]
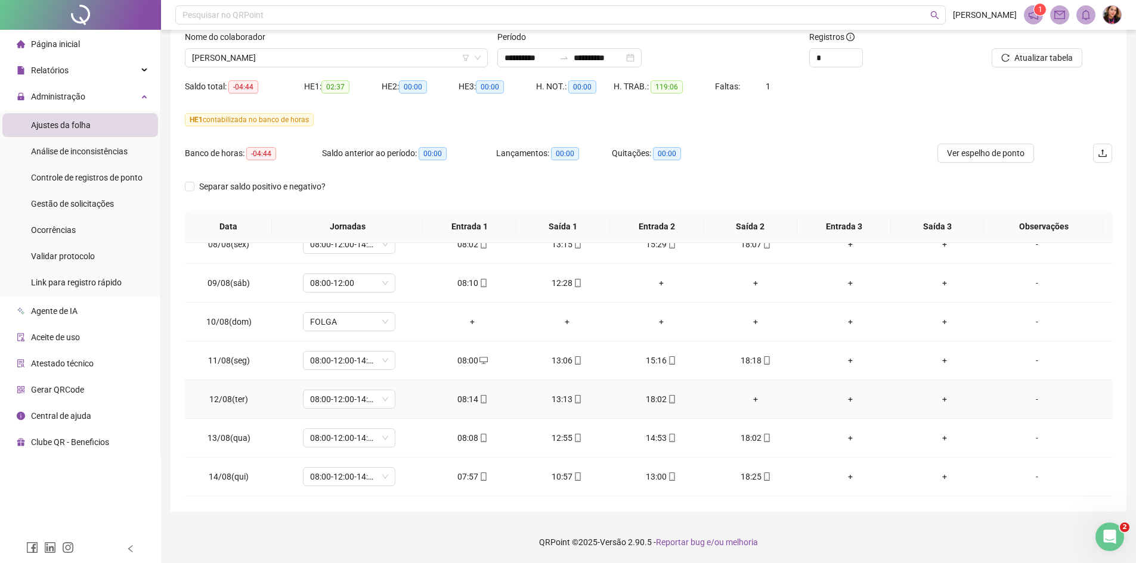
click at [753, 401] on div "+" at bounding box center [755, 399] width 75 height 13
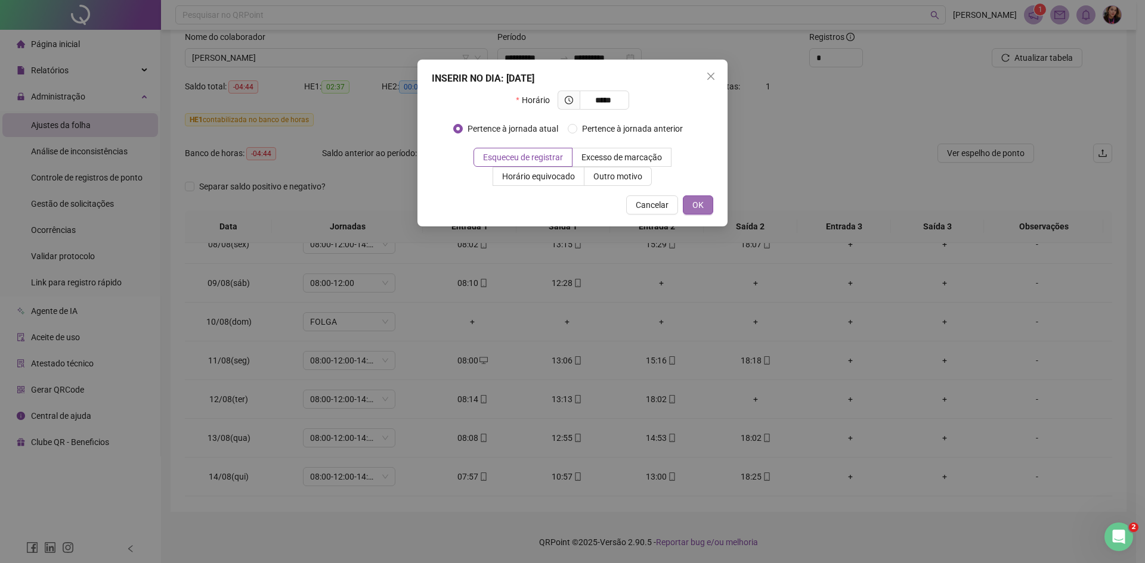
type input "*****"
click at [704, 202] on button "OK" at bounding box center [698, 205] width 30 height 19
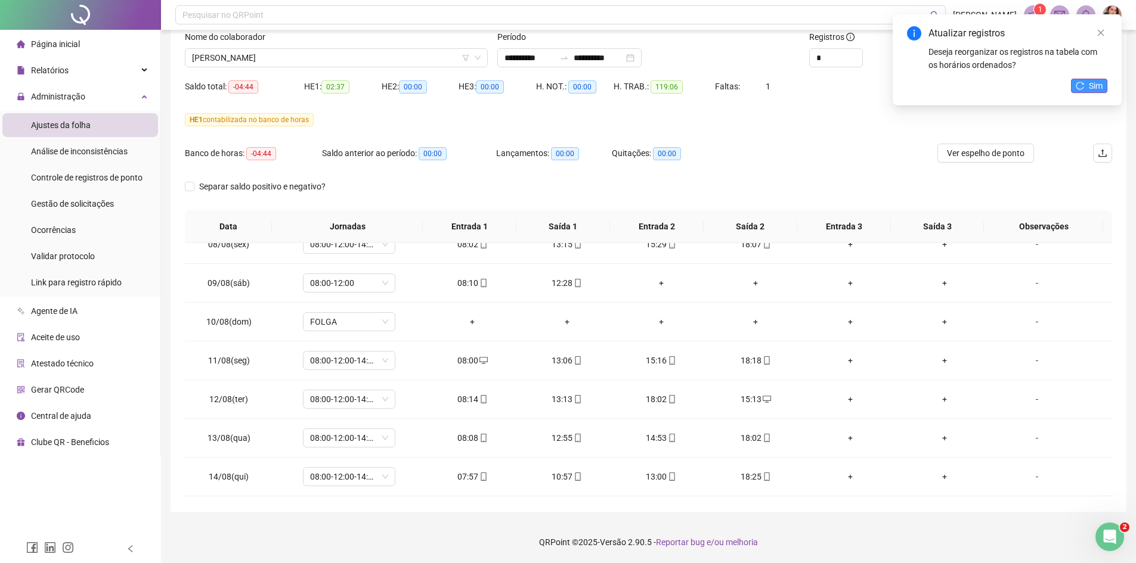
click at [1093, 86] on span "Sim" at bounding box center [1096, 85] width 14 height 13
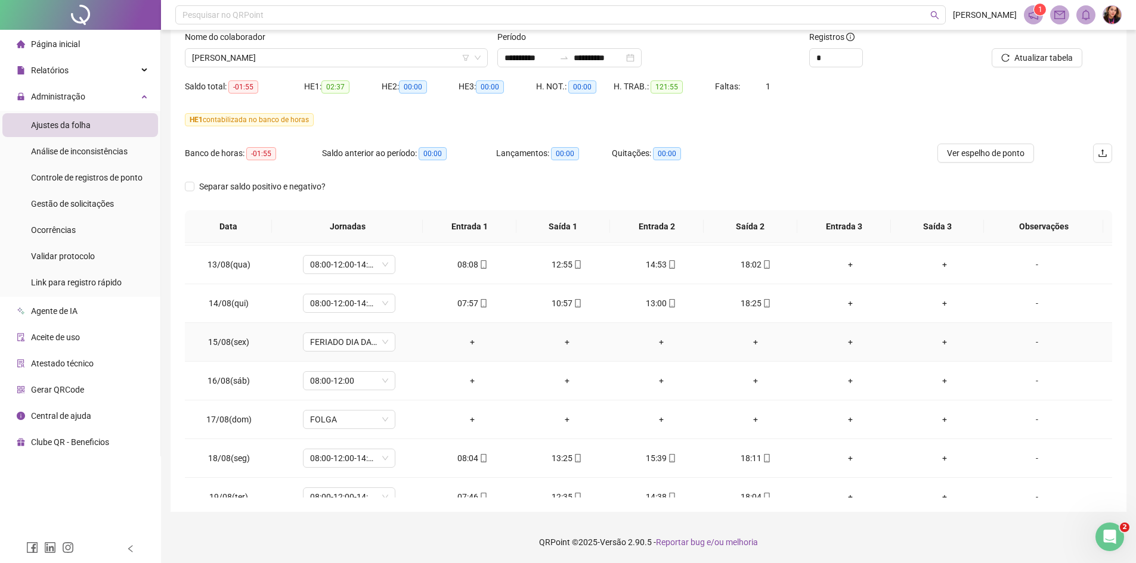
scroll to position [894, 0]
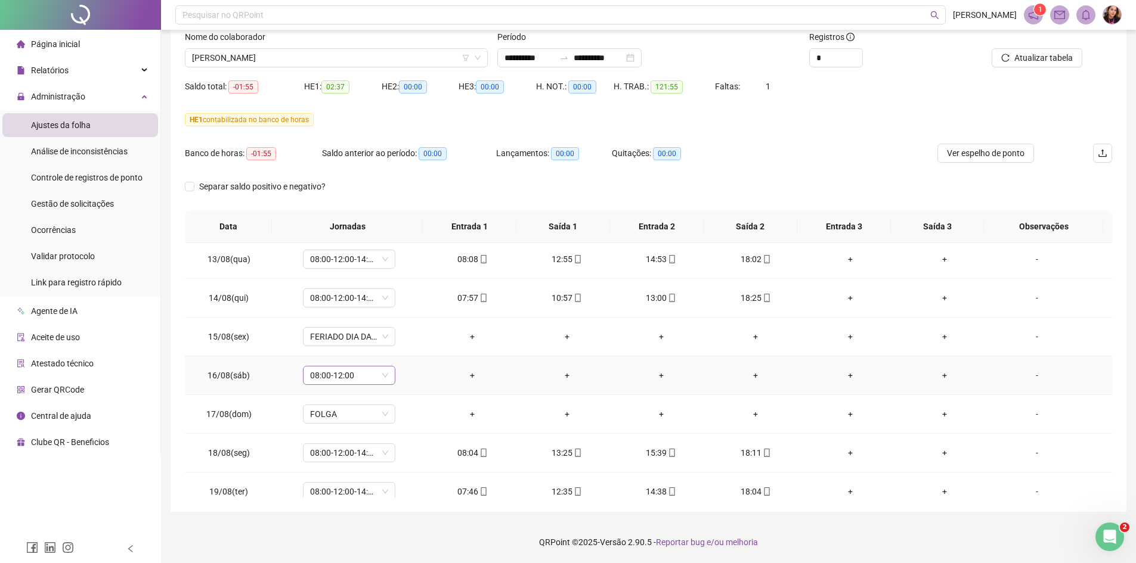
click at [377, 376] on span "08:00-12:00" at bounding box center [349, 376] width 78 height 18
click at [367, 491] on div "Folga compensatória" at bounding box center [368, 493] width 101 height 13
click at [402, 346] on span "Sim" at bounding box center [404, 344] width 14 height 13
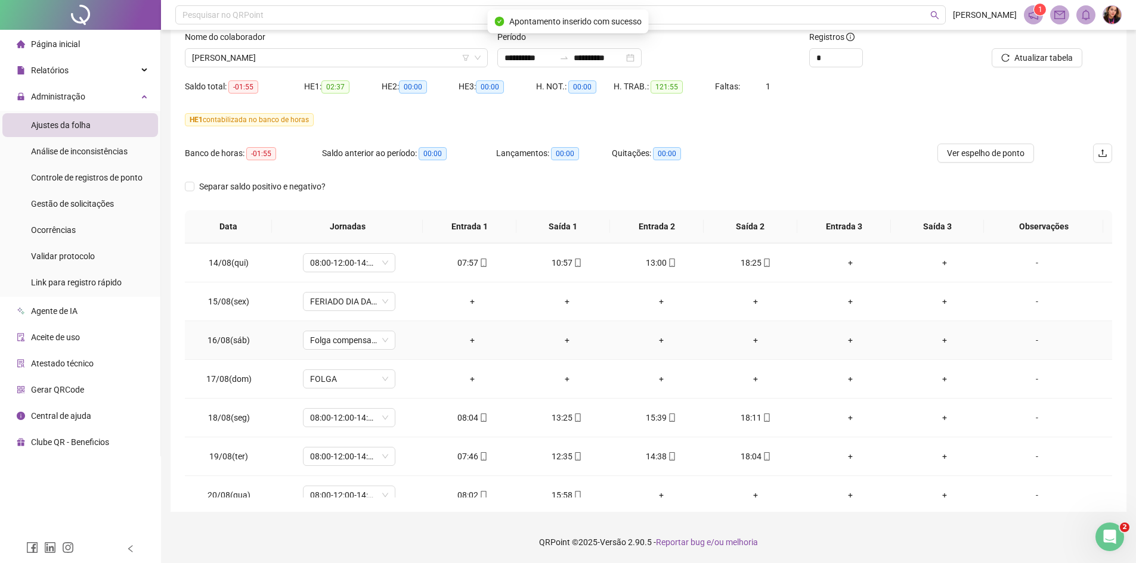
scroll to position [947, 0]
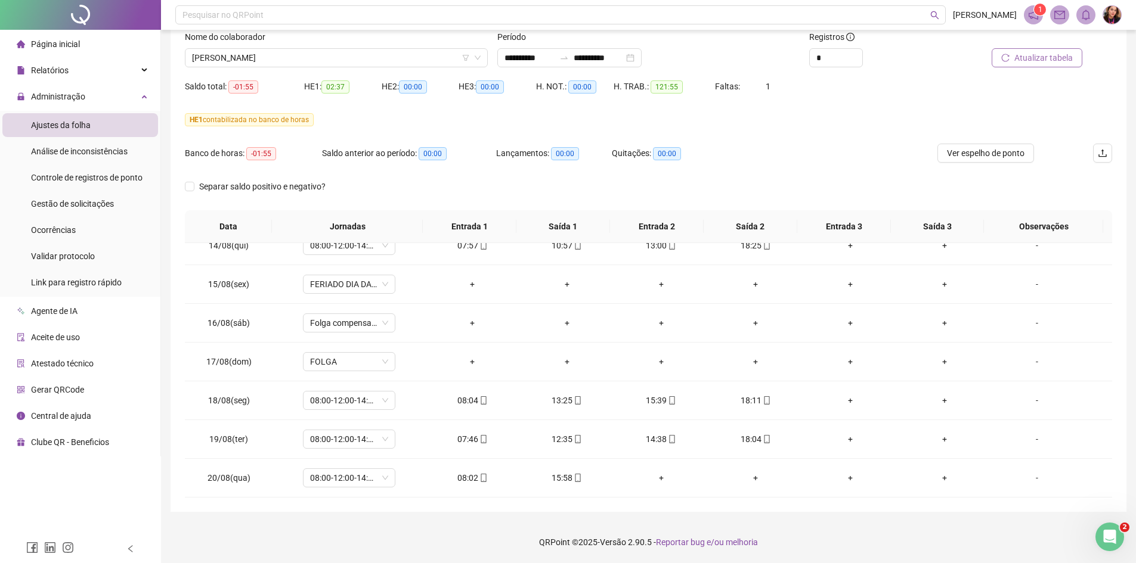
click at [1024, 52] on span "Atualizar tabela" at bounding box center [1043, 57] width 58 height 13
click at [386, 60] on span "EDNEY ROCHA FREITAS JUNIOR" at bounding box center [336, 58] width 289 height 18
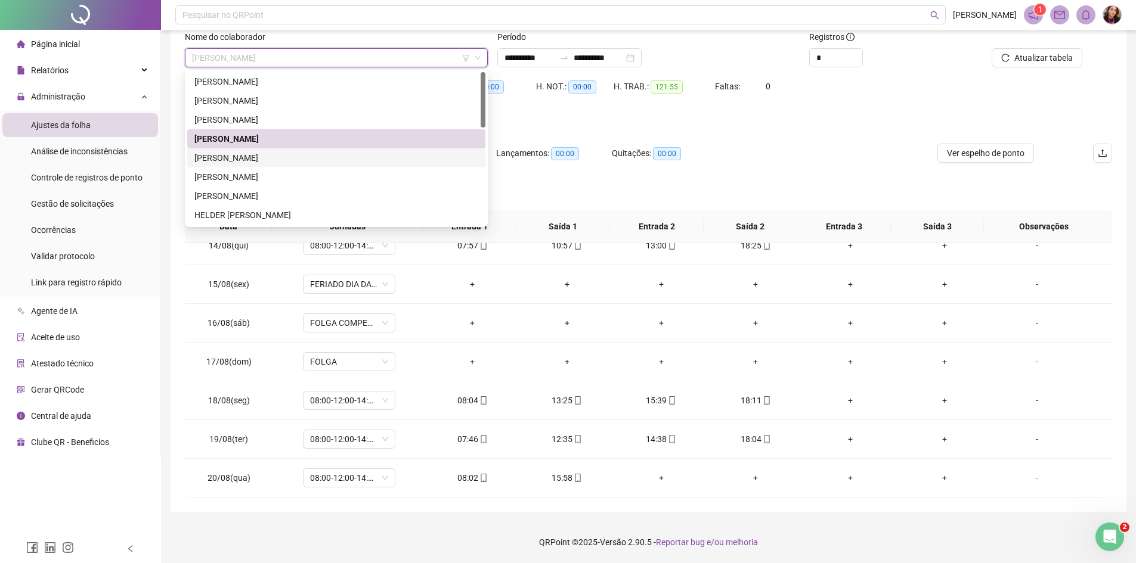
click at [381, 156] on div "EDUARDA FREITAS DUARTE" at bounding box center [336, 157] width 284 height 13
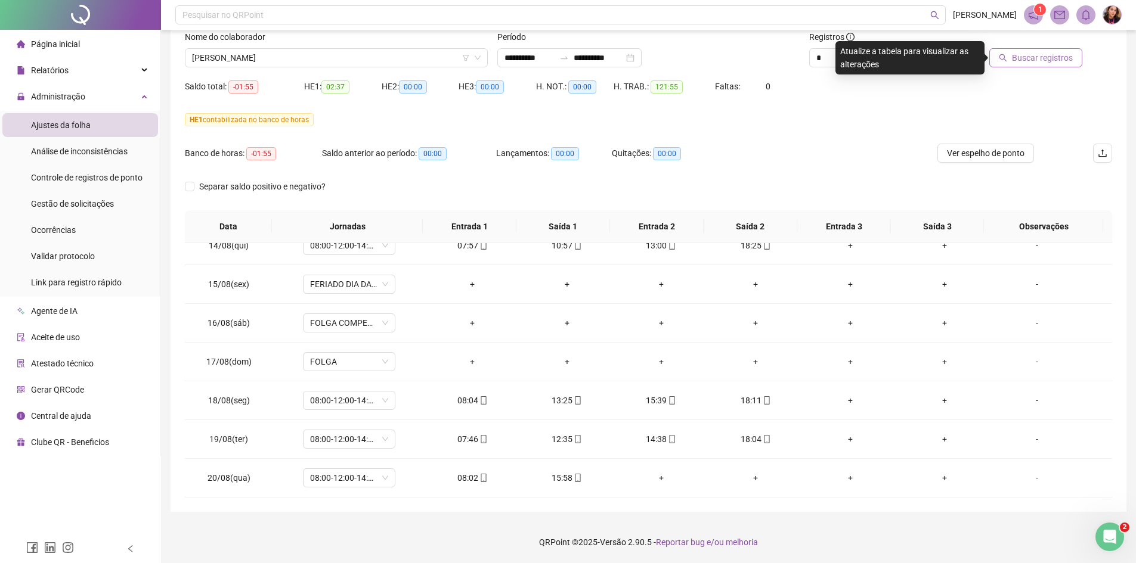
click at [1046, 48] on button "Buscar registros" at bounding box center [1035, 57] width 93 height 19
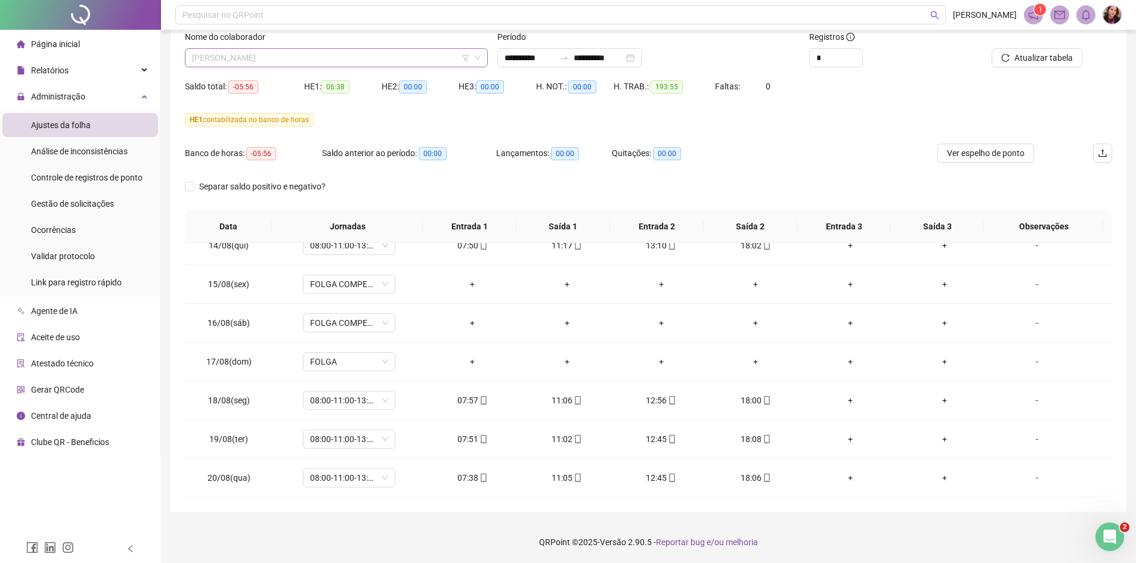
click at [331, 57] on span "EDUARDA FREITAS DUARTE" at bounding box center [336, 58] width 289 height 18
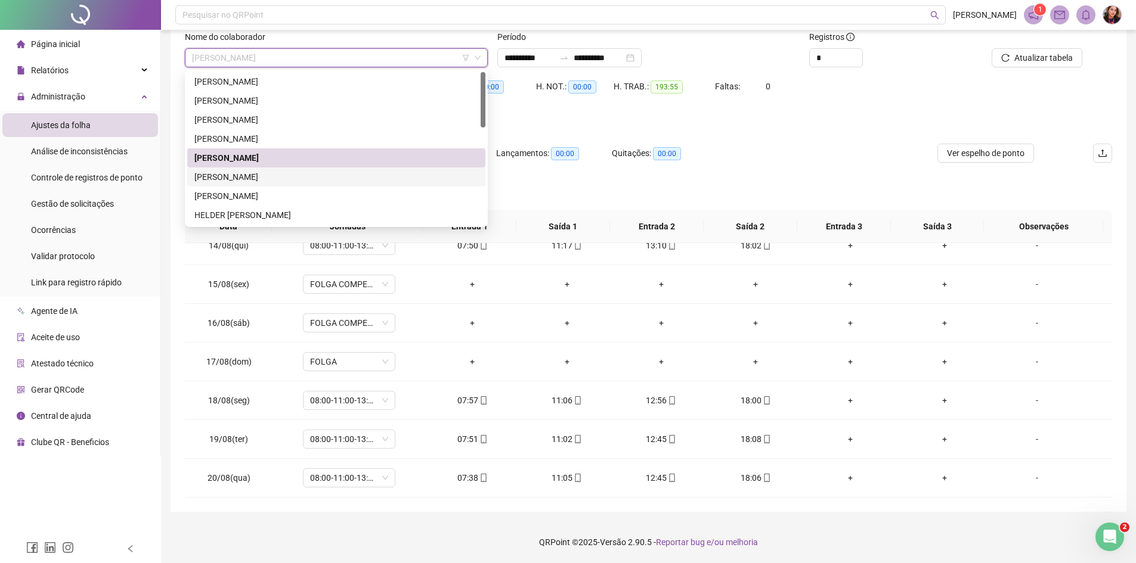
click at [340, 176] on div "FELIX DOMINGOS LIMA" at bounding box center [336, 177] width 284 height 13
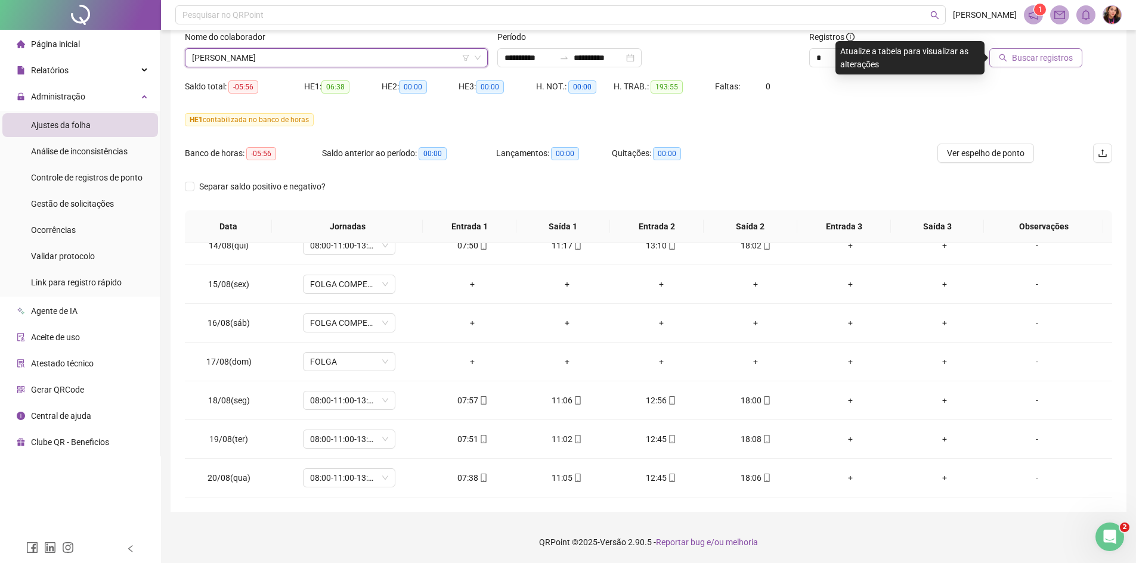
click at [1037, 55] on span "Buscar registros" at bounding box center [1042, 57] width 61 height 13
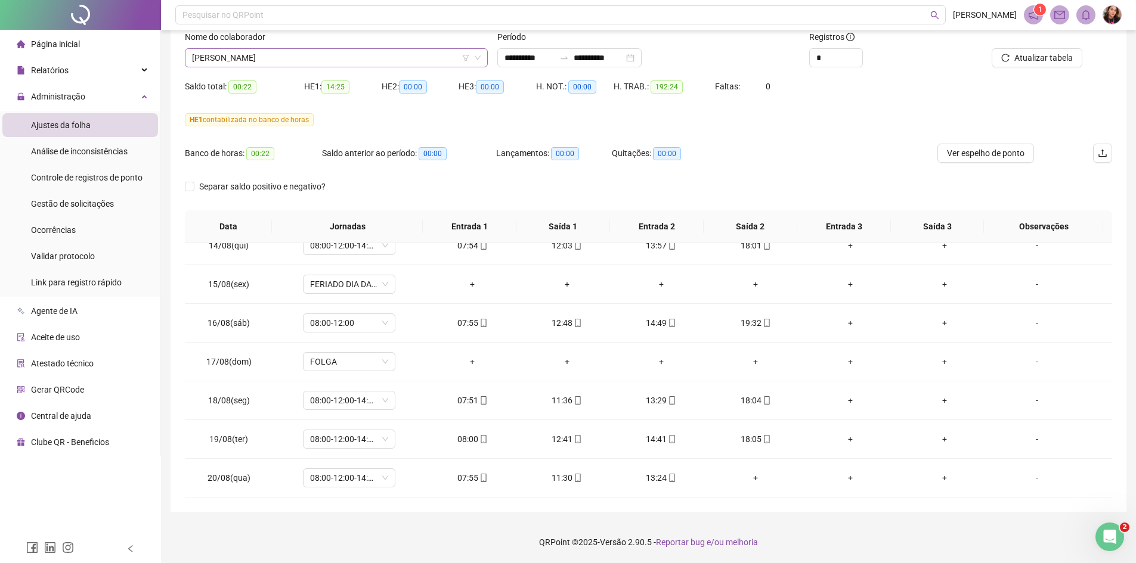
click at [357, 55] on span "FELIX DOMINGOS LIMA" at bounding box center [336, 58] width 289 height 18
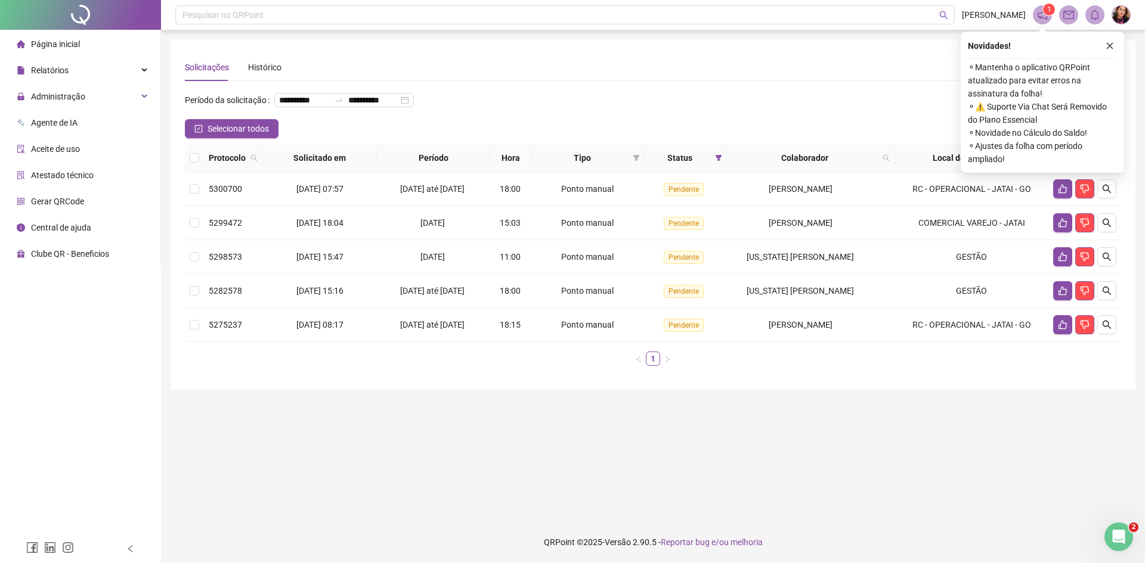
click at [646, 83] on div "**********" at bounding box center [653, 215] width 936 height 322
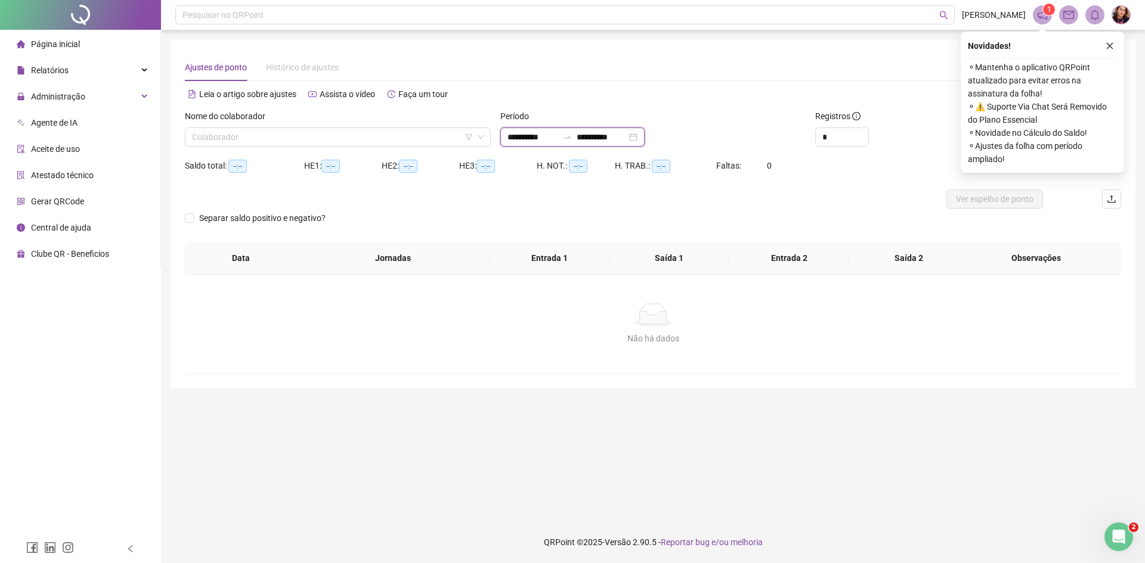
click at [524, 140] on input "**********" at bounding box center [532, 137] width 50 height 13
type input "**********"
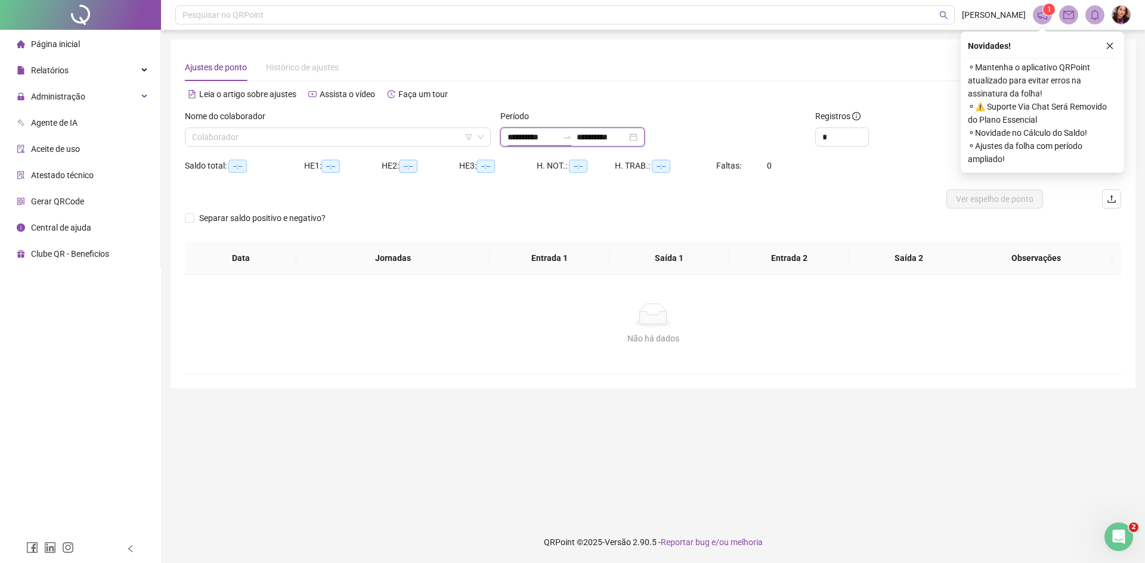
type input "**********"
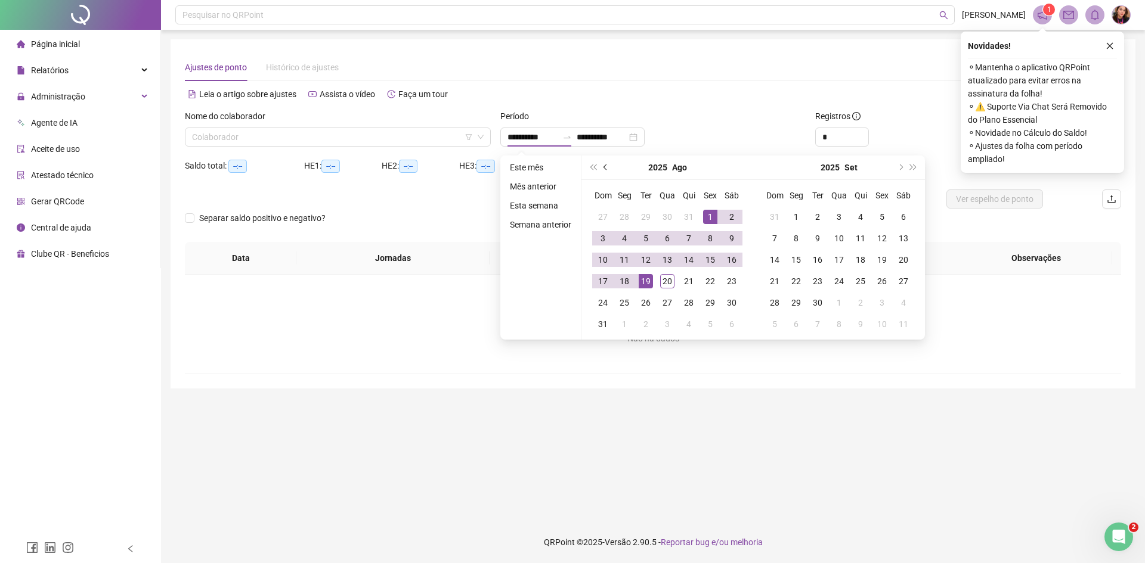
click at [606, 169] on button "prev-year" at bounding box center [605, 168] width 13 height 24
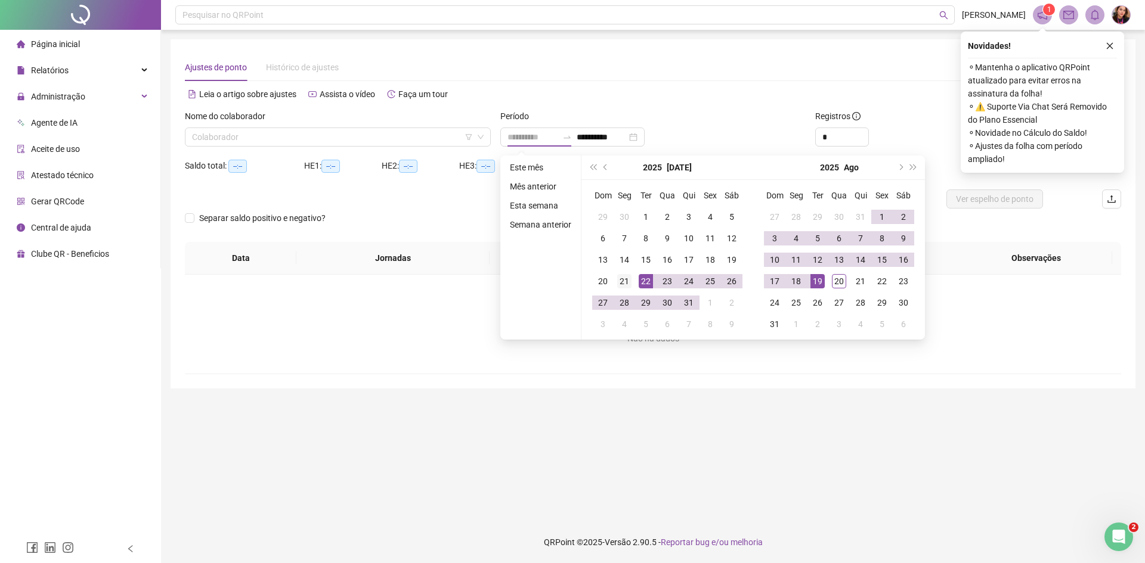
type input "**********"
click at [627, 282] on div "21" at bounding box center [624, 281] width 14 height 14
type input "**********"
click at [832, 280] on div "20" at bounding box center [839, 281] width 14 height 14
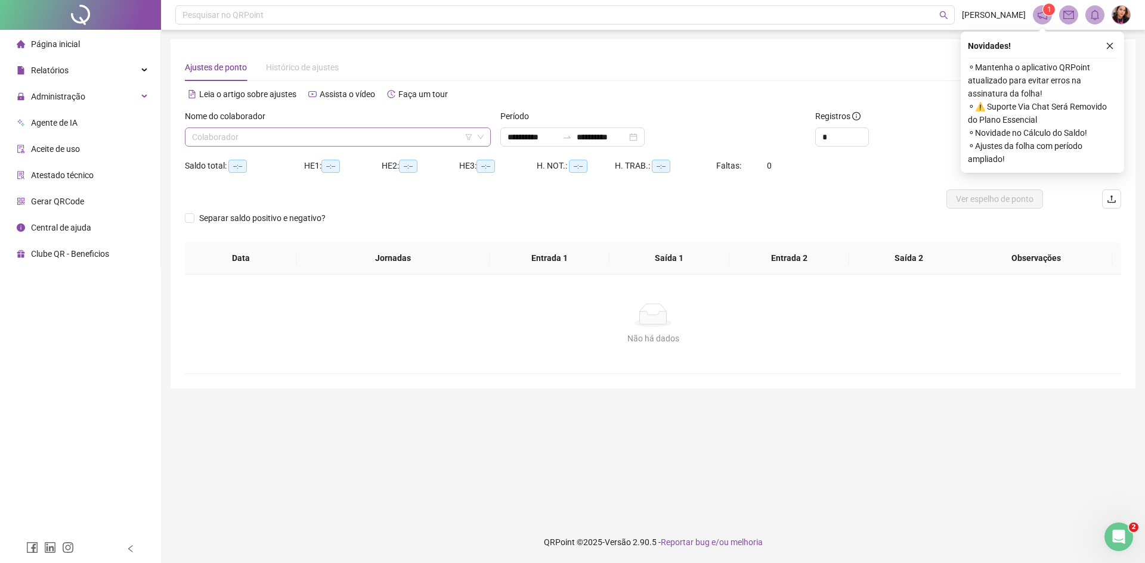
click at [388, 136] on input "search" at bounding box center [332, 137] width 281 height 18
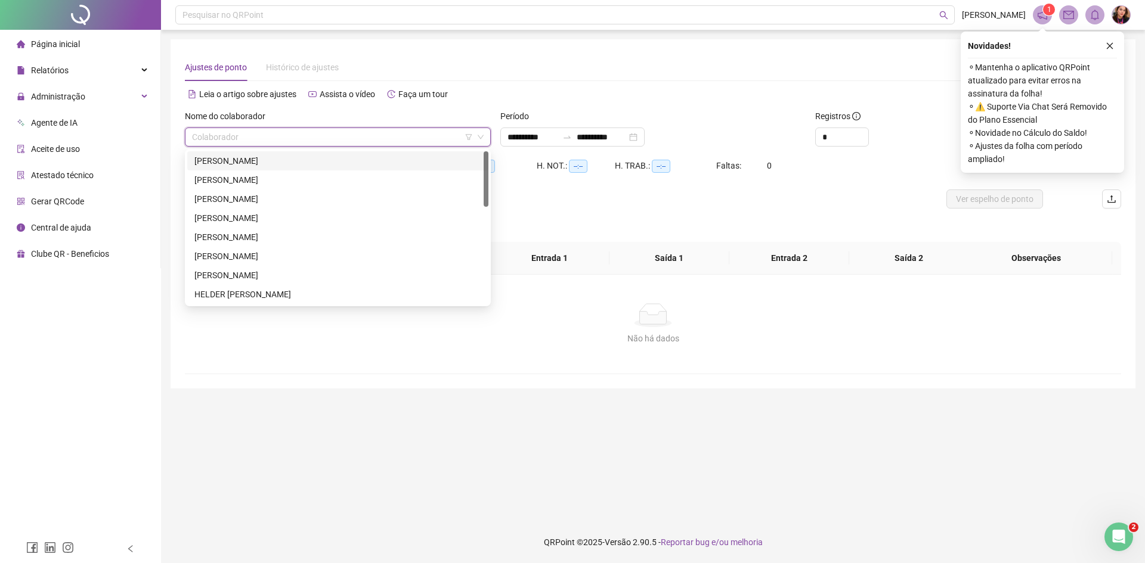
click at [388, 163] on div "BRUNO MIRANDA DE SOUSA" at bounding box center [337, 160] width 287 height 13
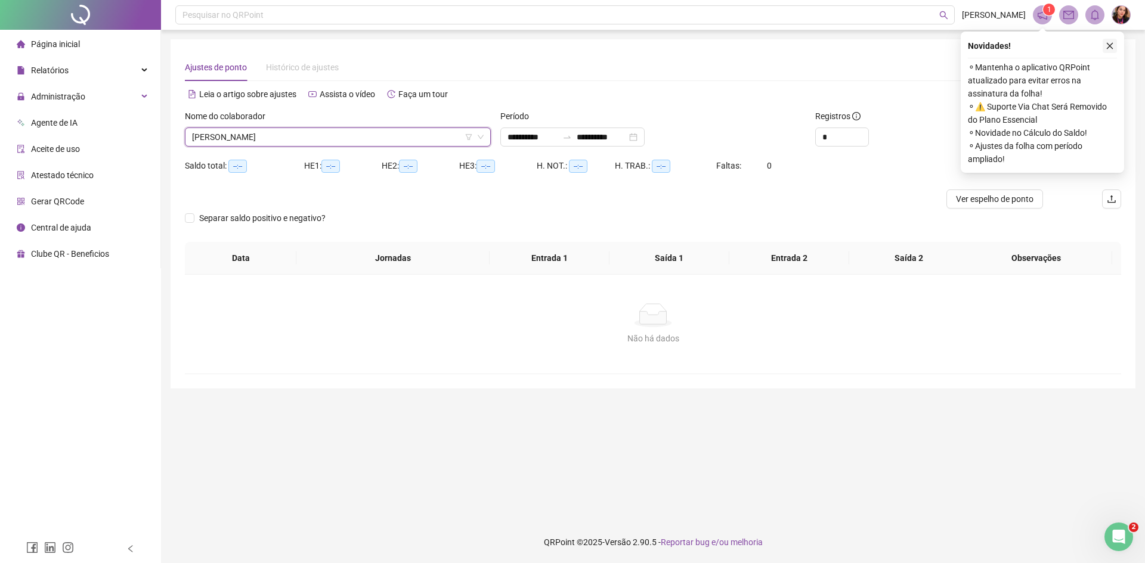
click at [1111, 50] on button "button" at bounding box center [1109, 46] width 14 height 14
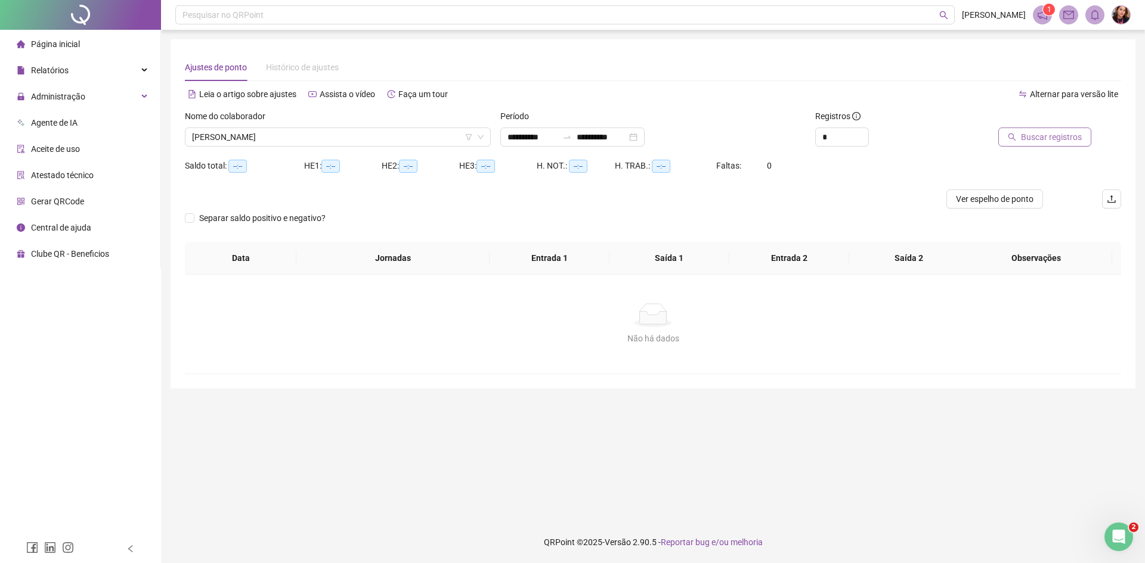
click at [1051, 140] on span "Buscar registros" at bounding box center [1051, 137] width 61 height 13
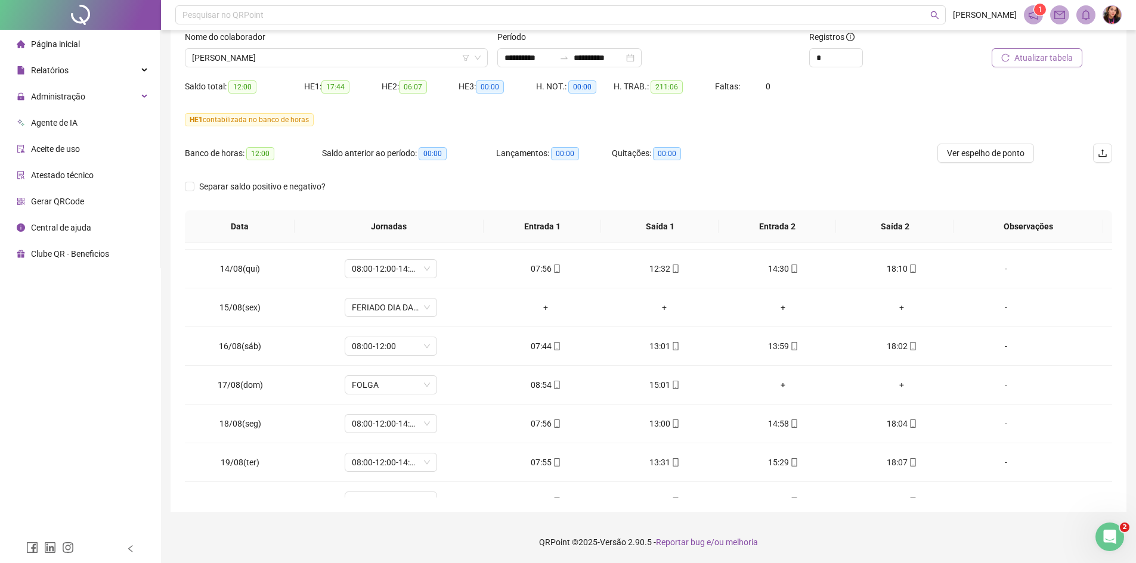
scroll to position [947, 0]
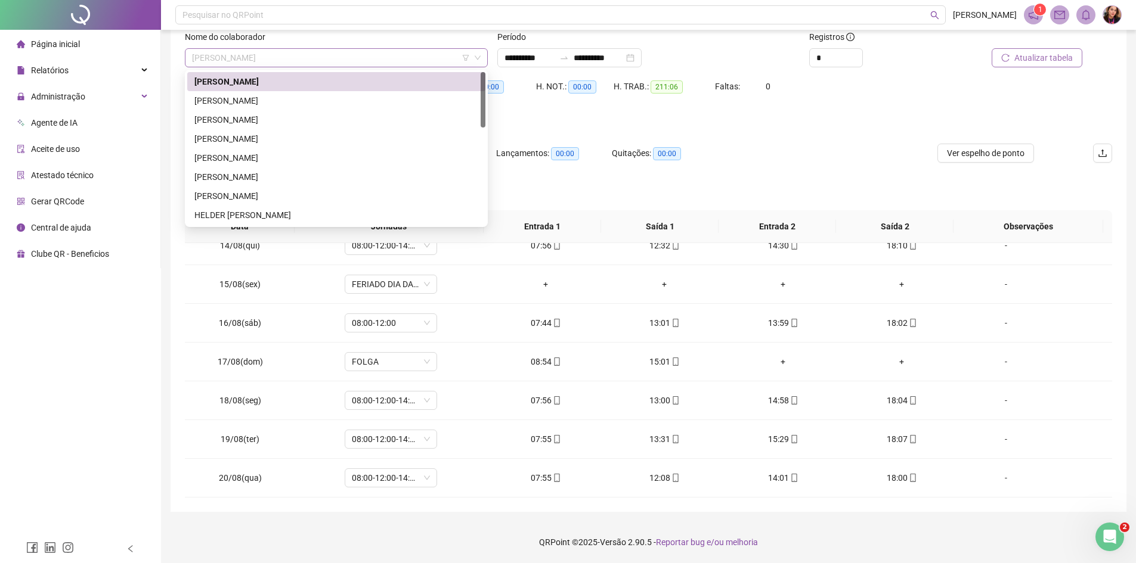
click at [291, 61] on span "BRUNO MIRANDA DE SOUSA" at bounding box center [336, 58] width 289 height 18
click at [262, 97] on div "CLESIO MAIA AGUIAR" at bounding box center [336, 100] width 284 height 13
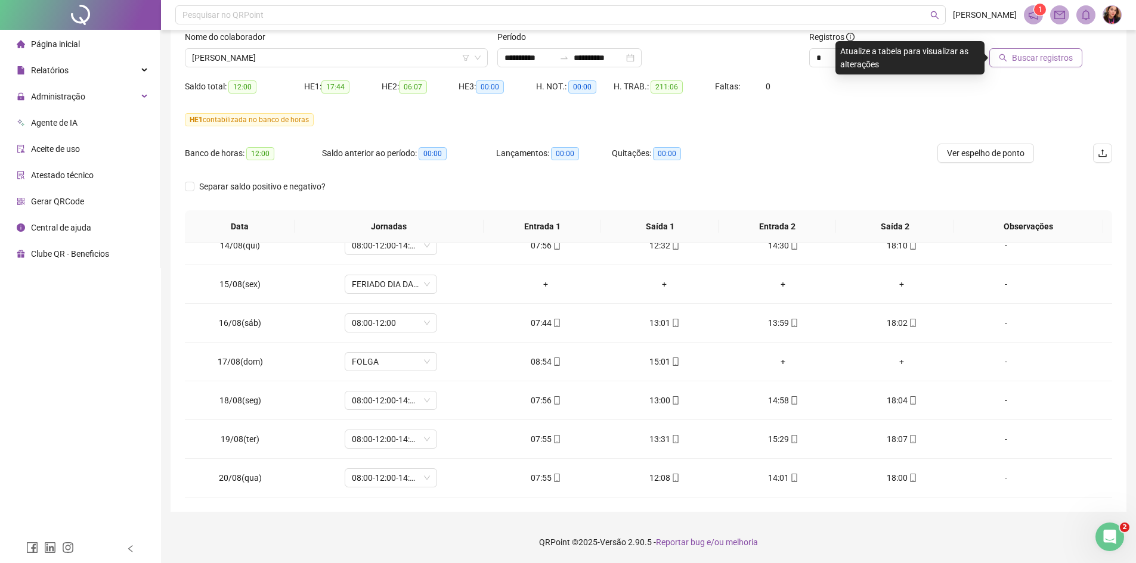
click at [1019, 62] on span "Buscar registros" at bounding box center [1042, 57] width 61 height 13
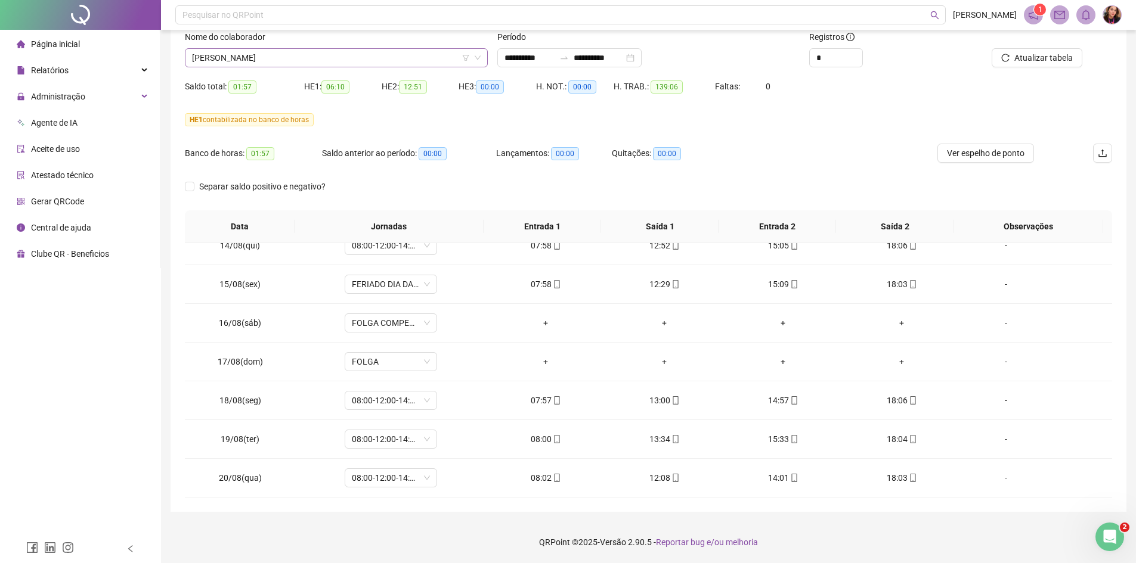
click at [277, 60] on span "[PERSON_NAME]" at bounding box center [336, 58] width 289 height 18
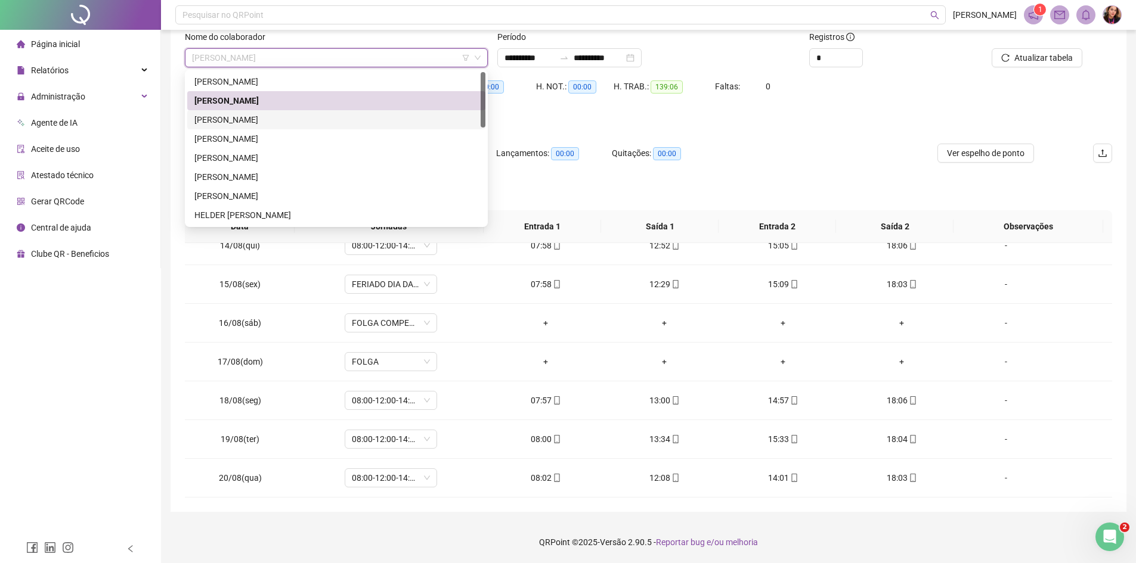
click at [292, 120] on div "[PERSON_NAME]" at bounding box center [336, 119] width 284 height 13
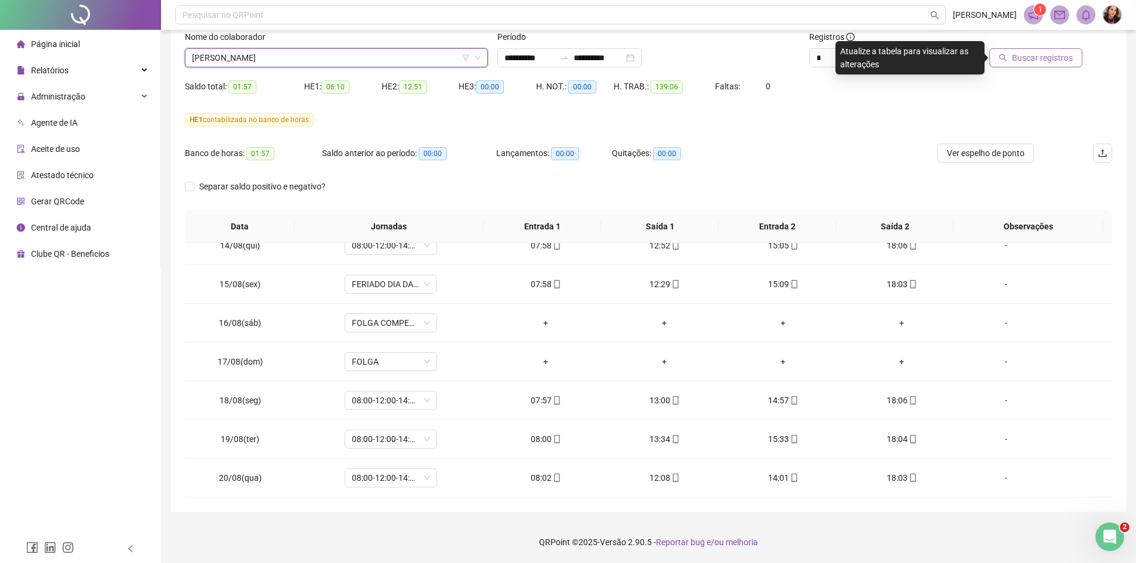
click at [1029, 63] on span "Buscar registros" at bounding box center [1042, 57] width 61 height 13
click at [271, 58] on span "[PERSON_NAME]" at bounding box center [336, 58] width 289 height 18
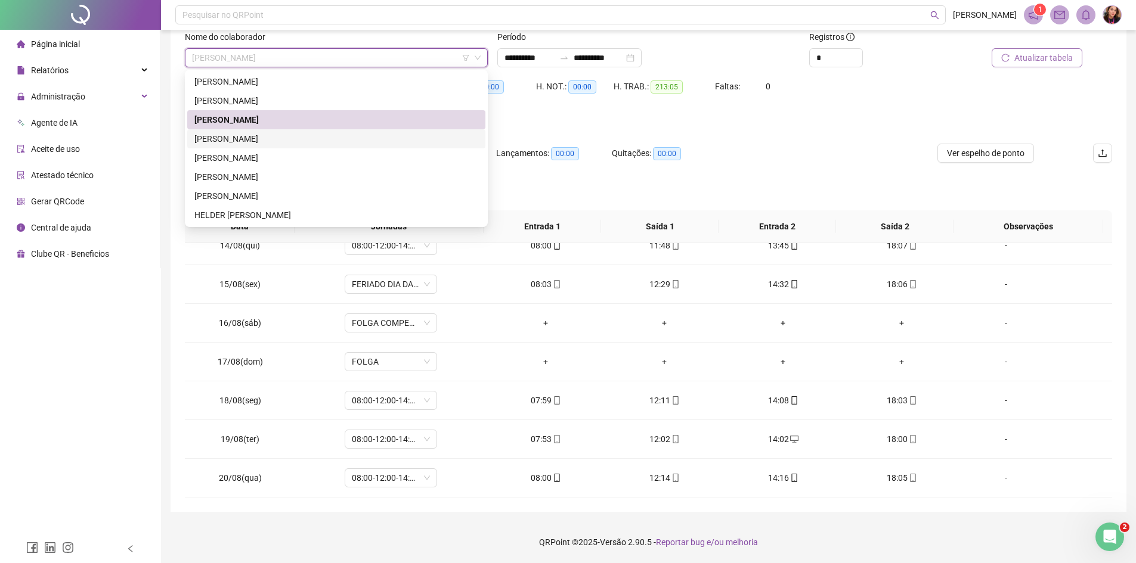
click at [237, 144] on div "[PERSON_NAME]" at bounding box center [336, 138] width 284 height 13
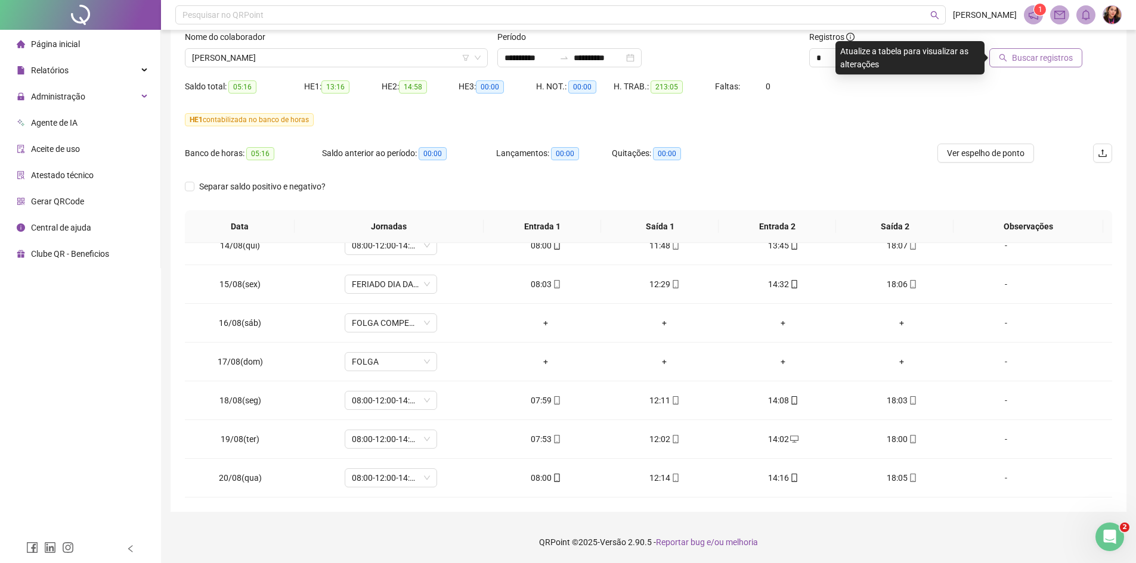
click at [1071, 63] on span "Buscar registros" at bounding box center [1042, 57] width 61 height 13
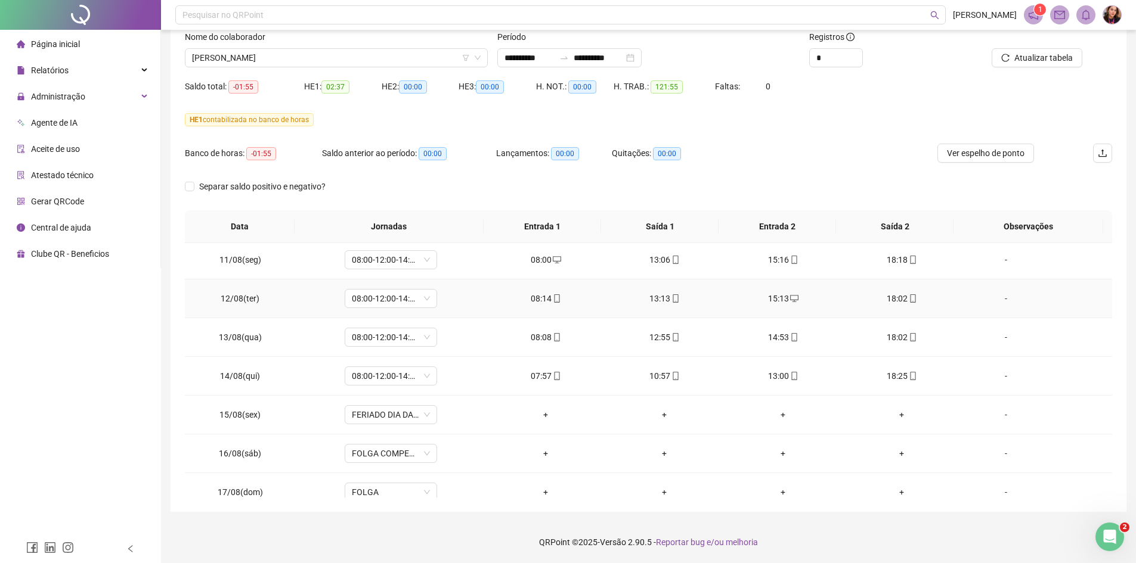
scroll to position [835, 0]
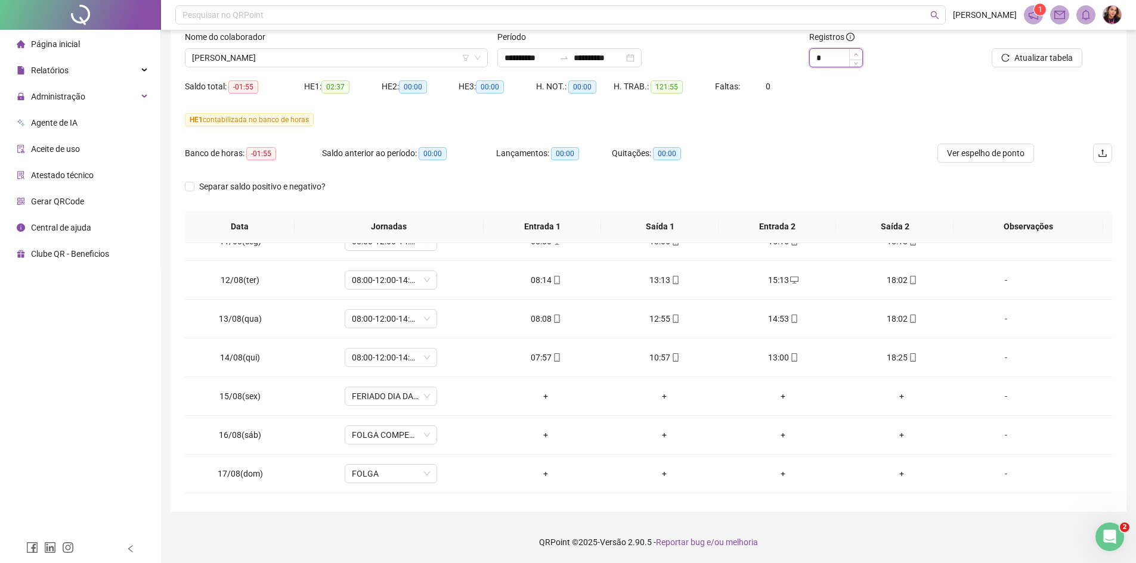
click at [854, 53] on icon "up" at bounding box center [856, 54] width 4 height 4
type input "*"
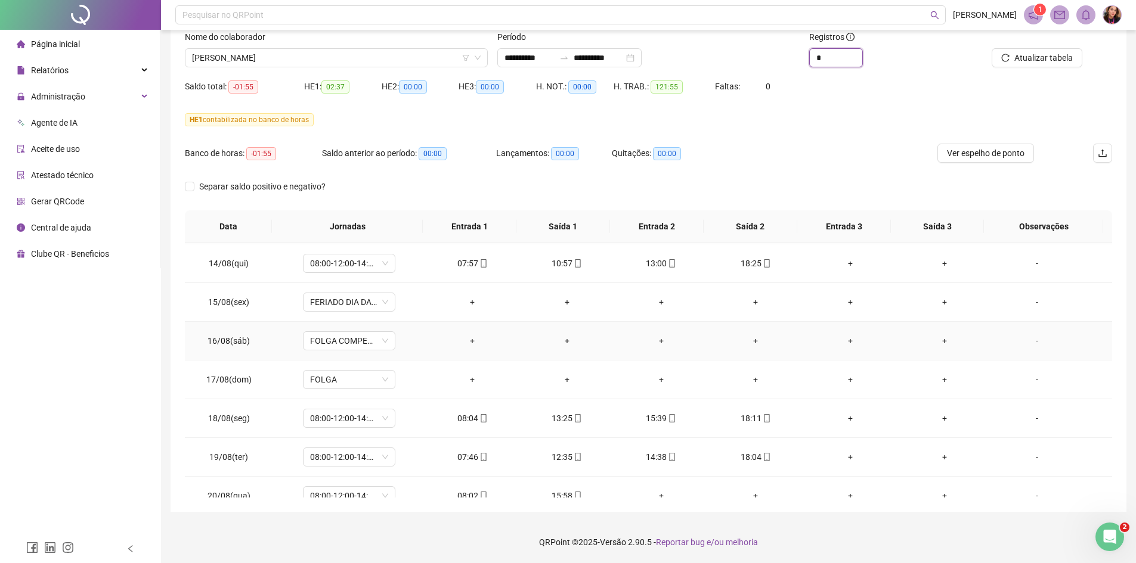
scroll to position [947, 0]
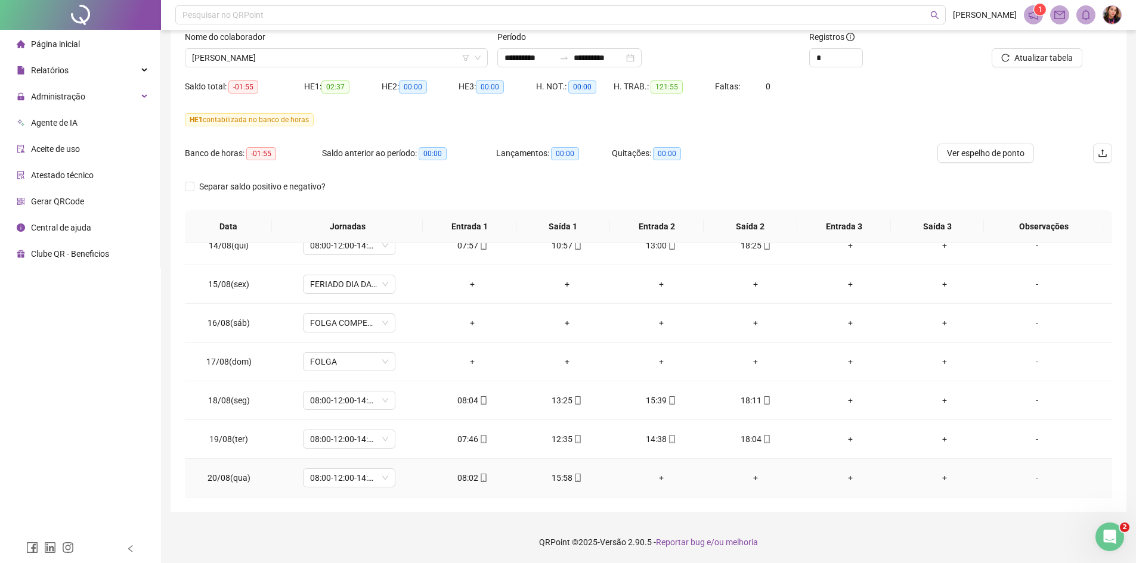
click at [650, 476] on div "+" at bounding box center [661, 478] width 75 height 13
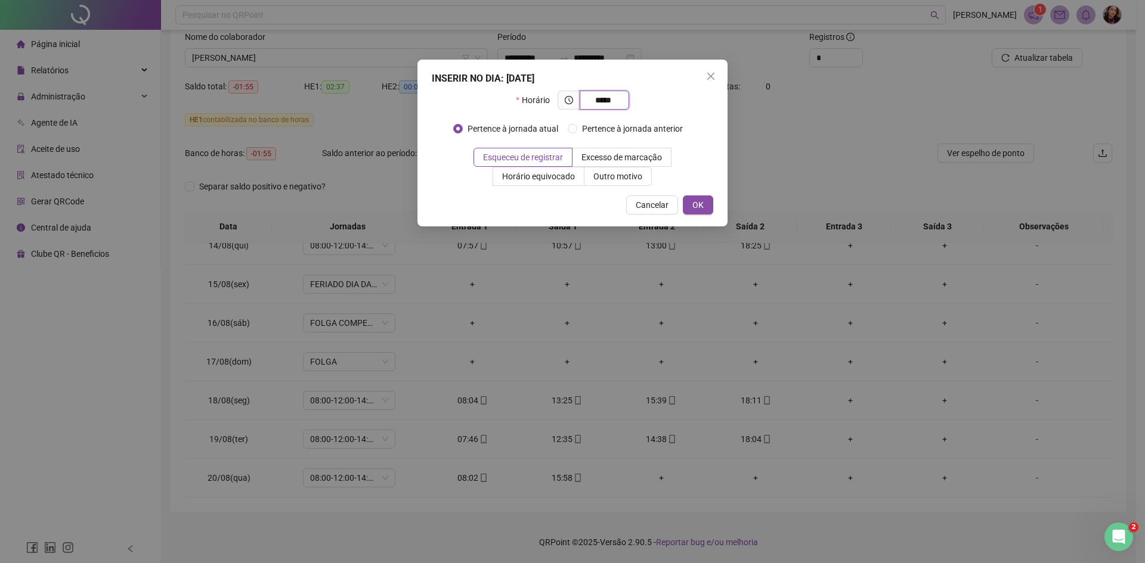
type input "*****"
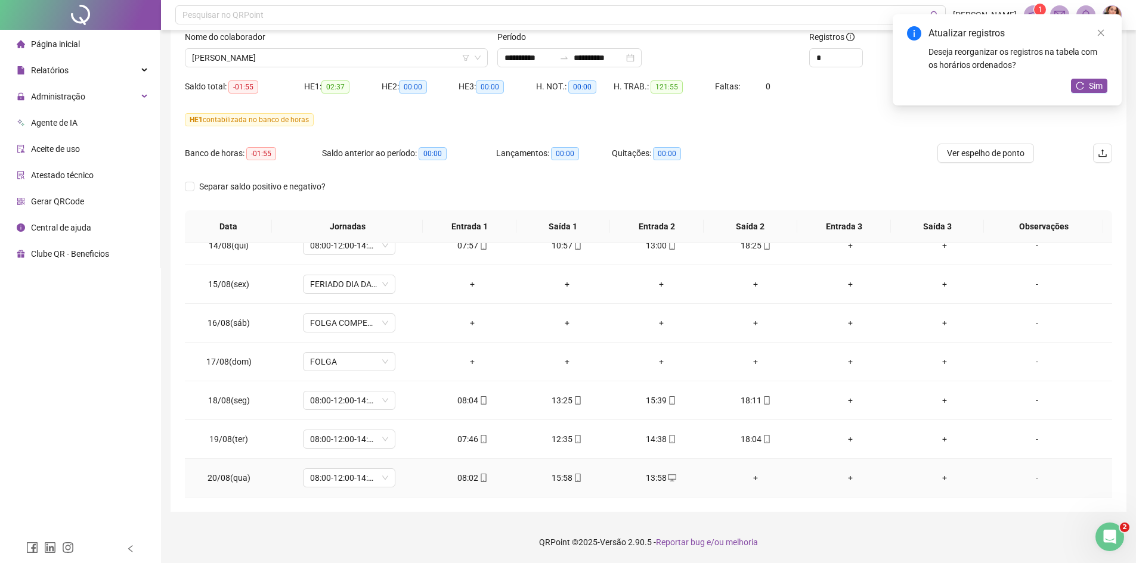
click at [751, 481] on div "+" at bounding box center [755, 478] width 75 height 13
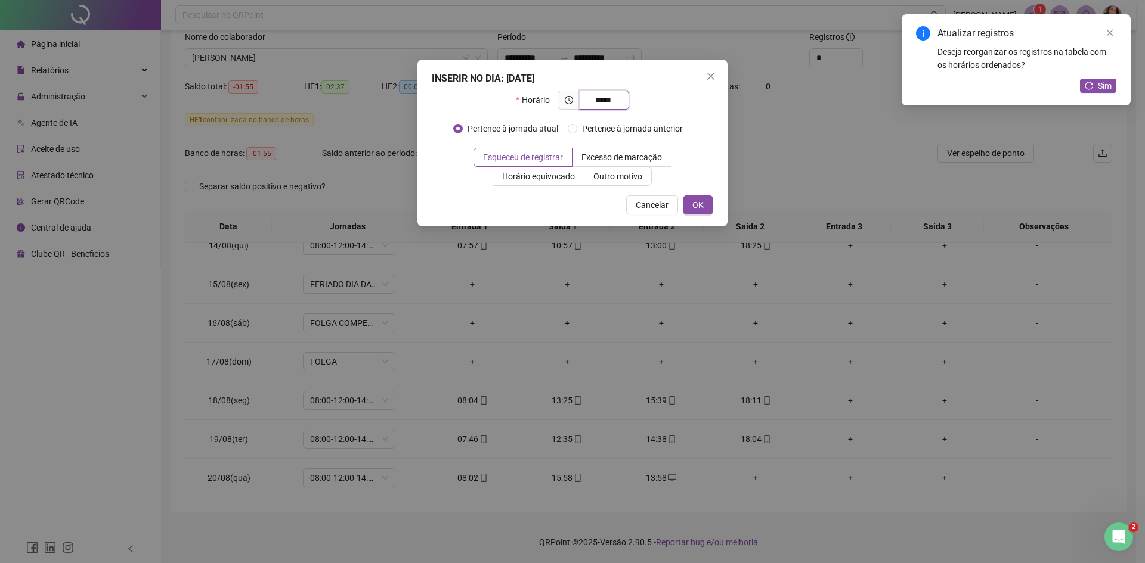
type input "*****"
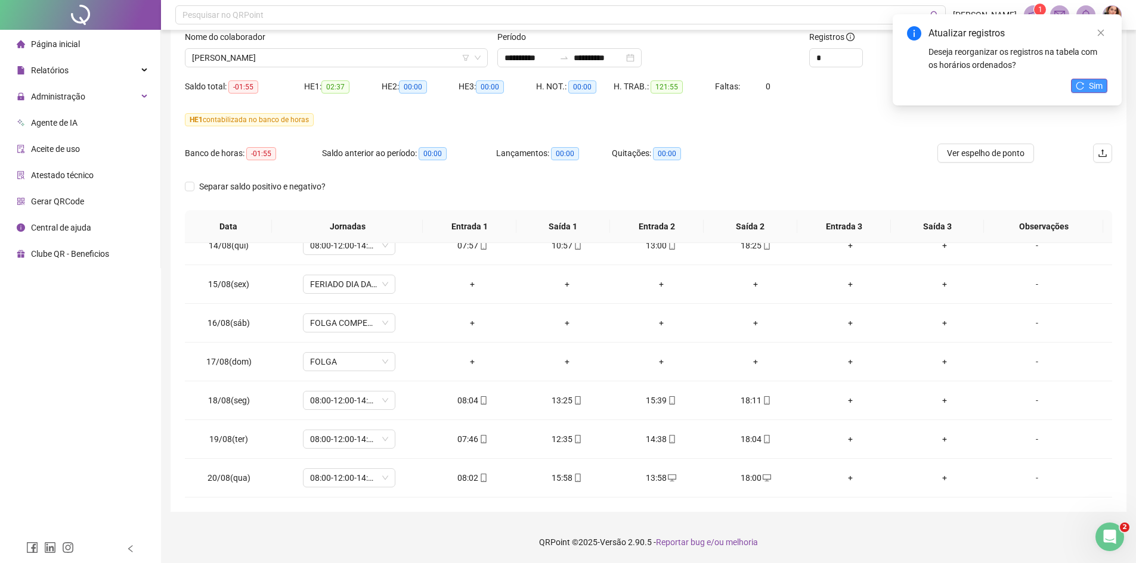
click at [1090, 91] on span "Sim" at bounding box center [1096, 85] width 14 height 13
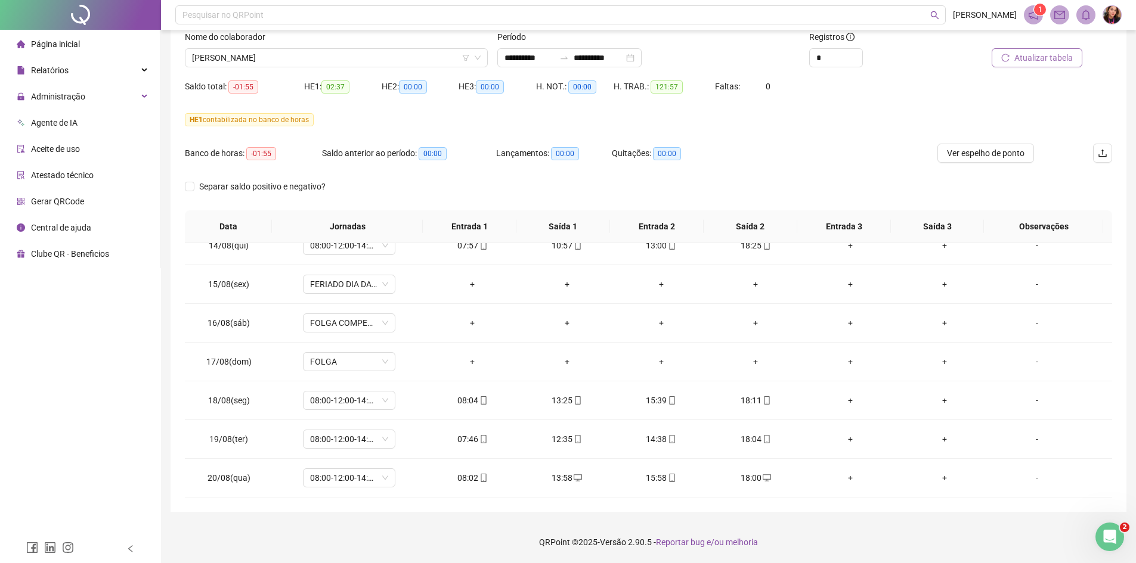
click at [1074, 57] on button "Atualizar tabela" at bounding box center [1036, 57] width 91 height 19
click at [323, 54] on span "EDNEY ROCHA FREITAS JUNIOR" at bounding box center [336, 58] width 289 height 18
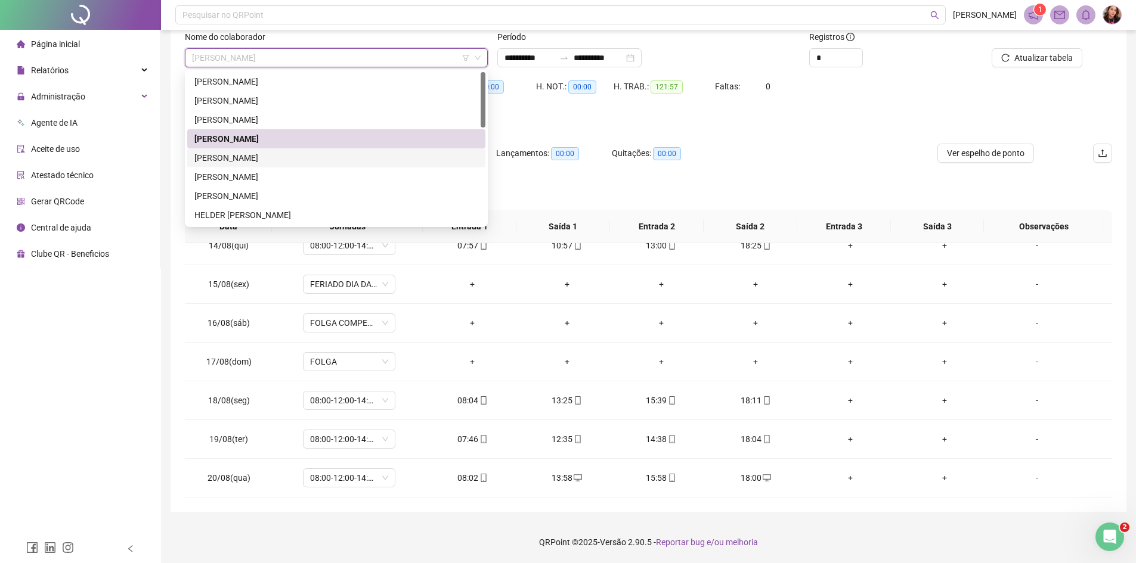
click at [296, 152] on div "EDUARDA FREITAS DUARTE" at bounding box center [336, 157] width 284 height 13
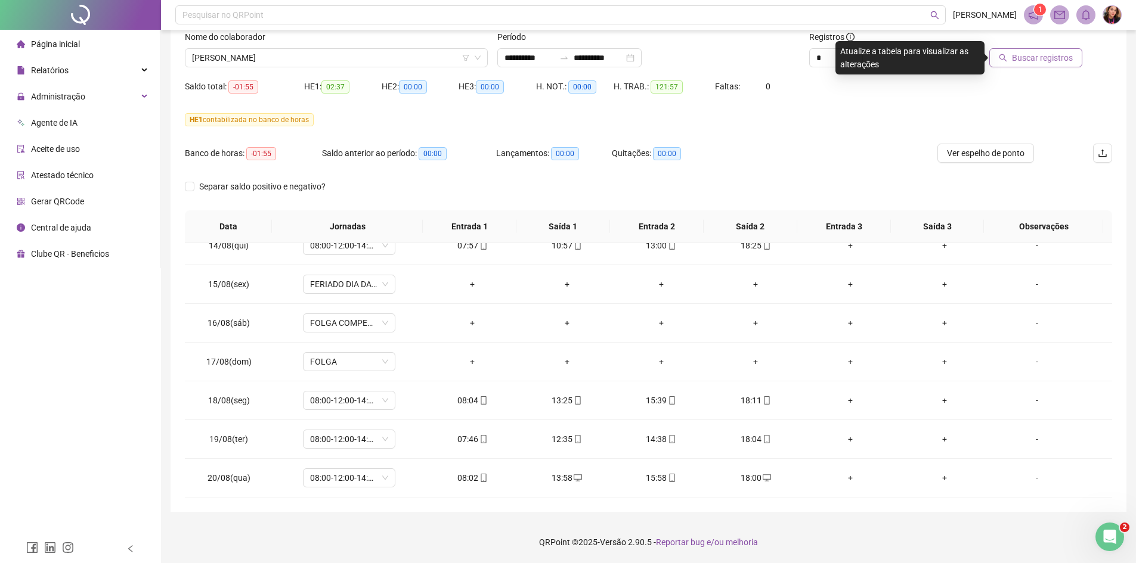
click at [1042, 64] on button "Buscar registros" at bounding box center [1035, 57] width 93 height 19
click at [276, 58] on span "EDUARDA FREITAS DUARTE" at bounding box center [336, 58] width 289 height 18
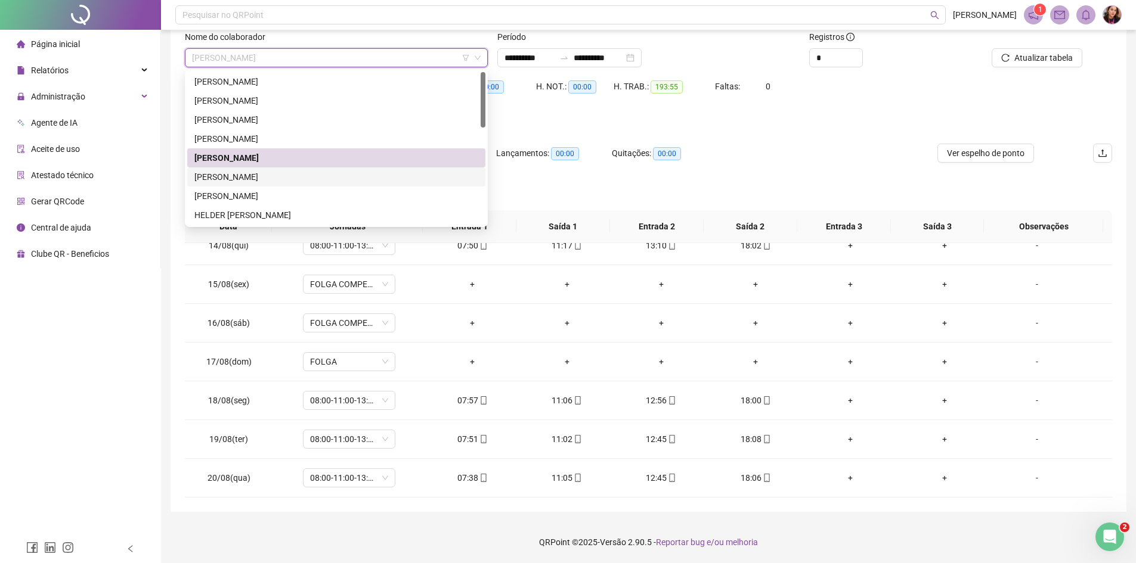
scroll to position [60, 0]
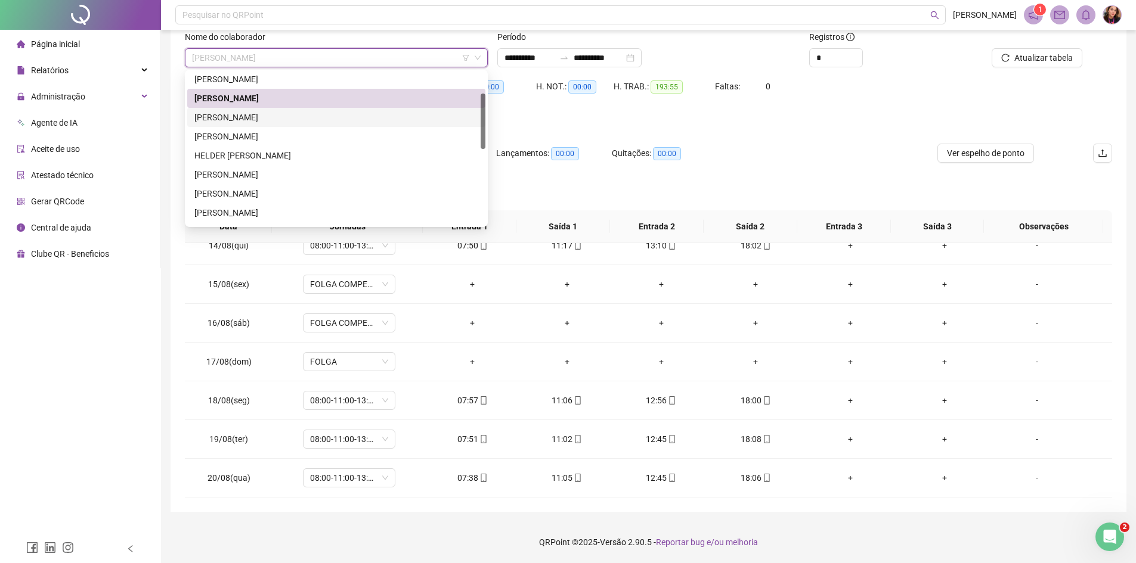
drag, startPoint x: 290, startPoint y: 116, endPoint x: 327, endPoint y: 120, distance: 36.6
click at [290, 116] on div "FELIX DOMINGOS LIMA" at bounding box center [336, 117] width 284 height 13
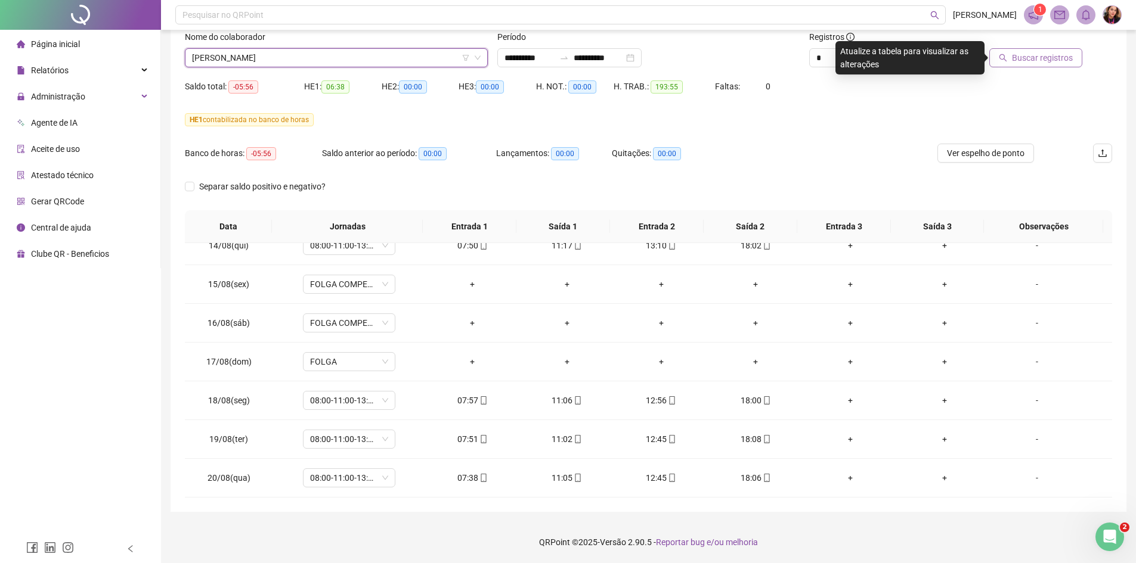
click at [1027, 61] on span "Buscar registros" at bounding box center [1042, 57] width 61 height 13
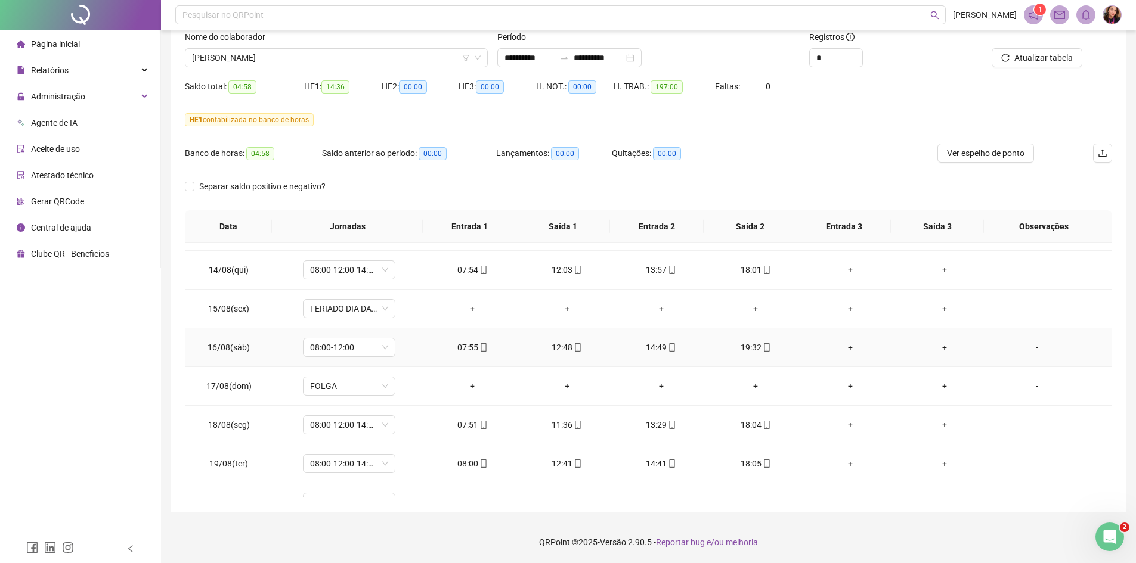
scroll to position [947, 0]
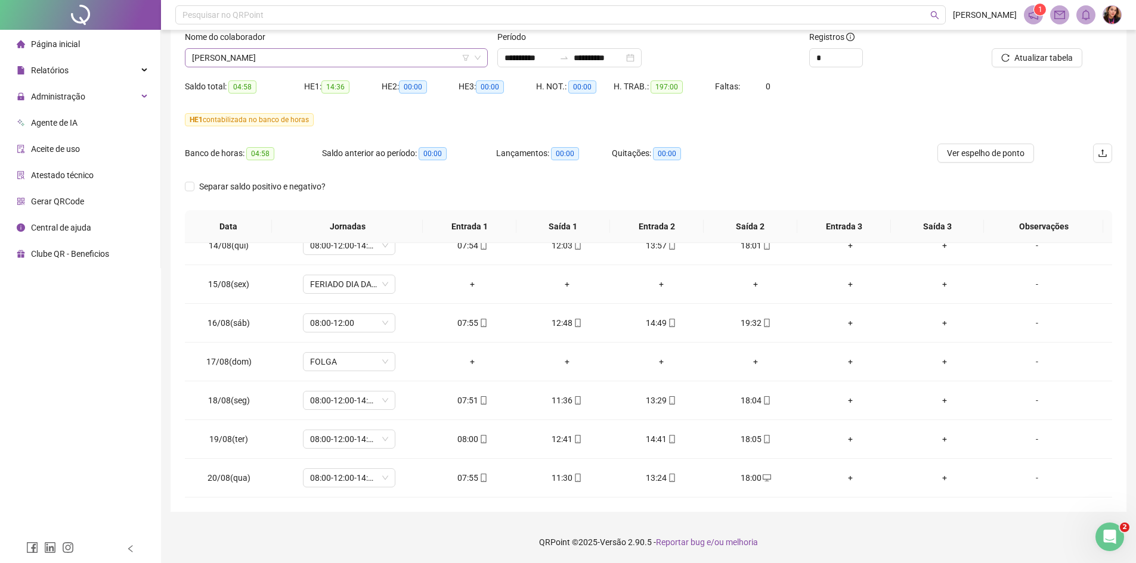
click at [337, 58] on span "FELIX DOMINGOS LIMA" at bounding box center [336, 58] width 289 height 18
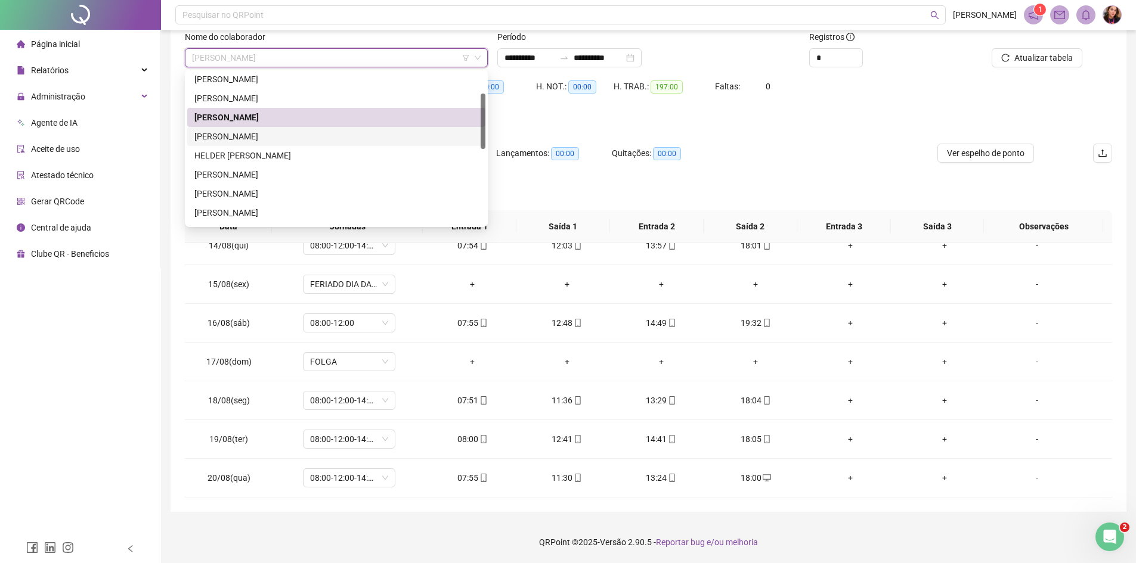
click at [361, 141] on div "GYSELLE SILVA SOARES" at bounding box center [336, 136] width 284 height 13
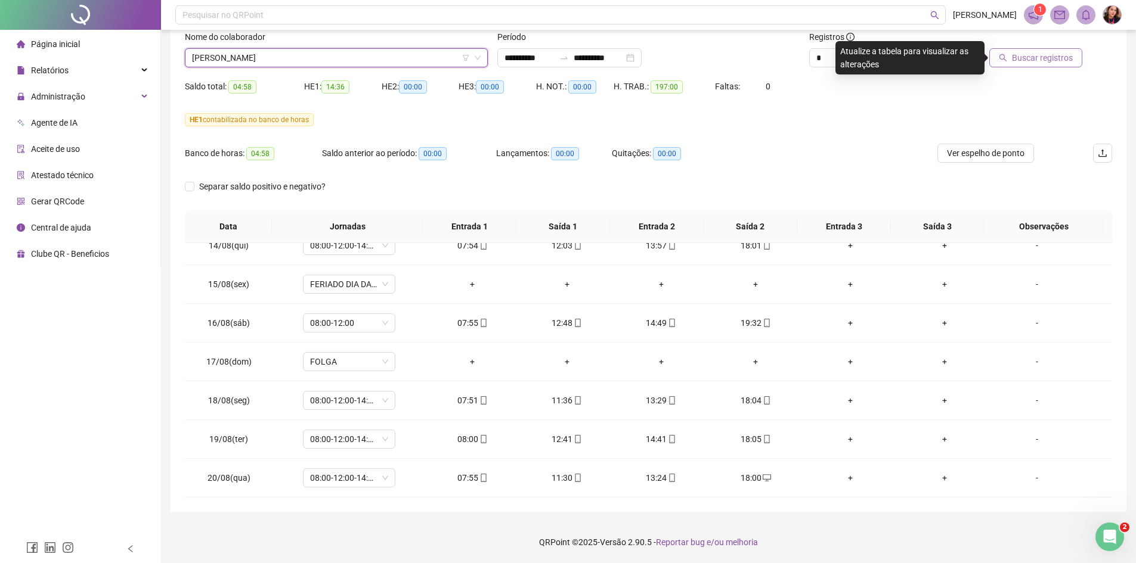
click at [1062, 66] on button "Buscar registros" at bounding box center [1035, 57] width 93 height 19
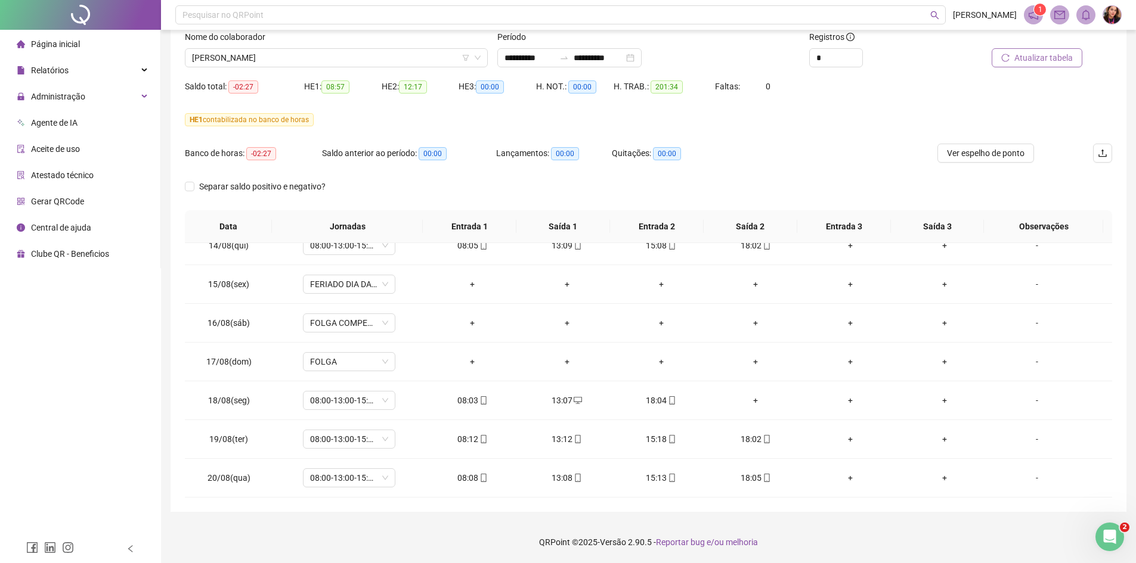
click at [1075, 58] on button "Atualizar tabela" at bounding box center [1036, 57] width 91 height 19
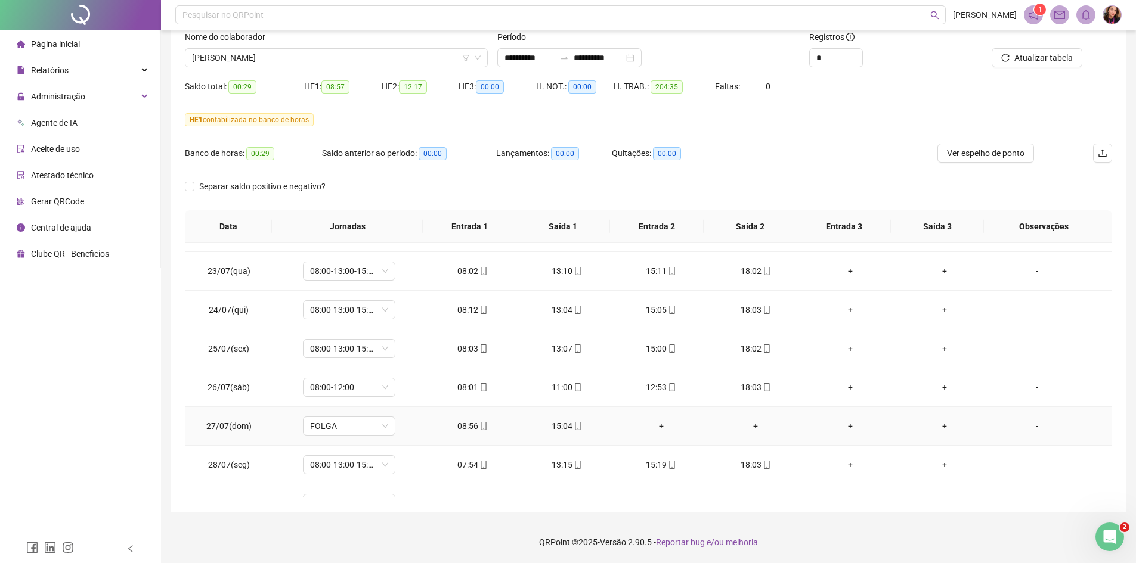
scroll to position [0, 0]
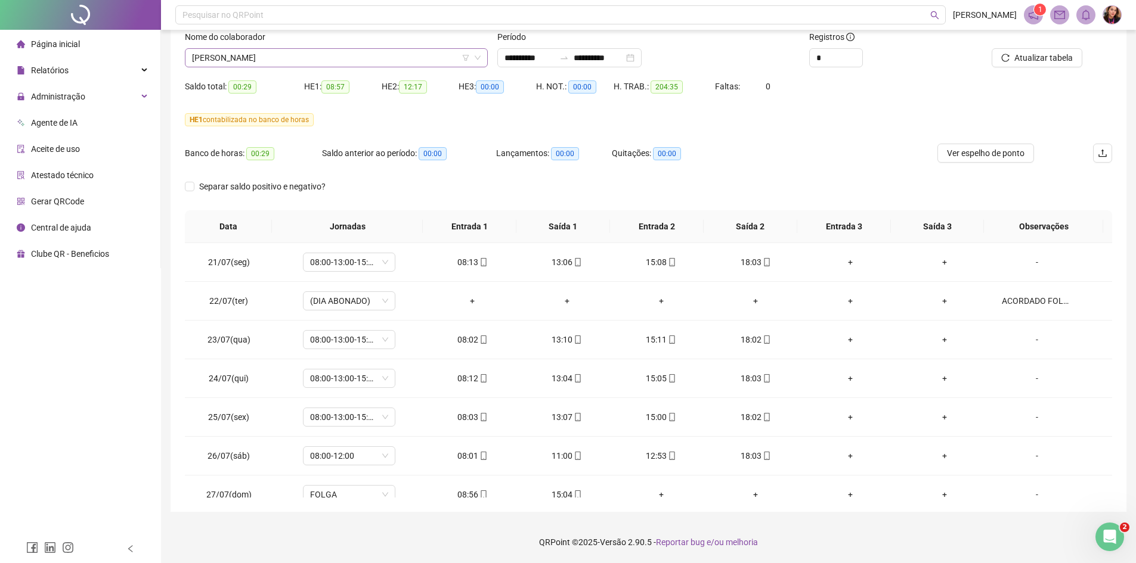
click at [398, 57] on span "GYSELLE SILVA SOARES" at bounding box center [336, 58] width 289 height 18
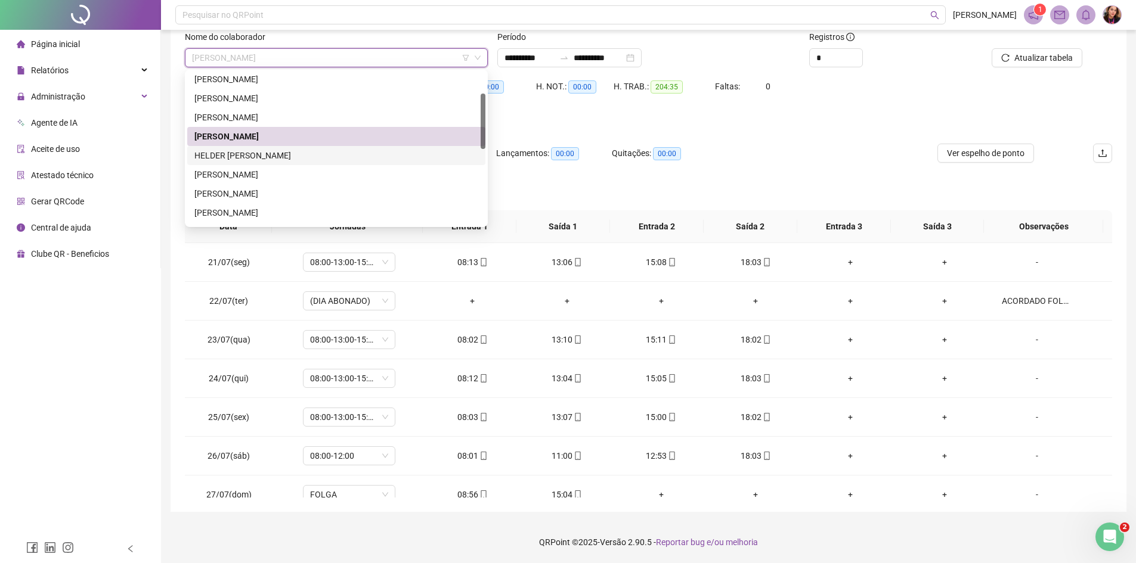
click at [382, 152] on div "HELDER ELIEZER DE MATOS" at bounding box center [336, 155] width 284 height 13
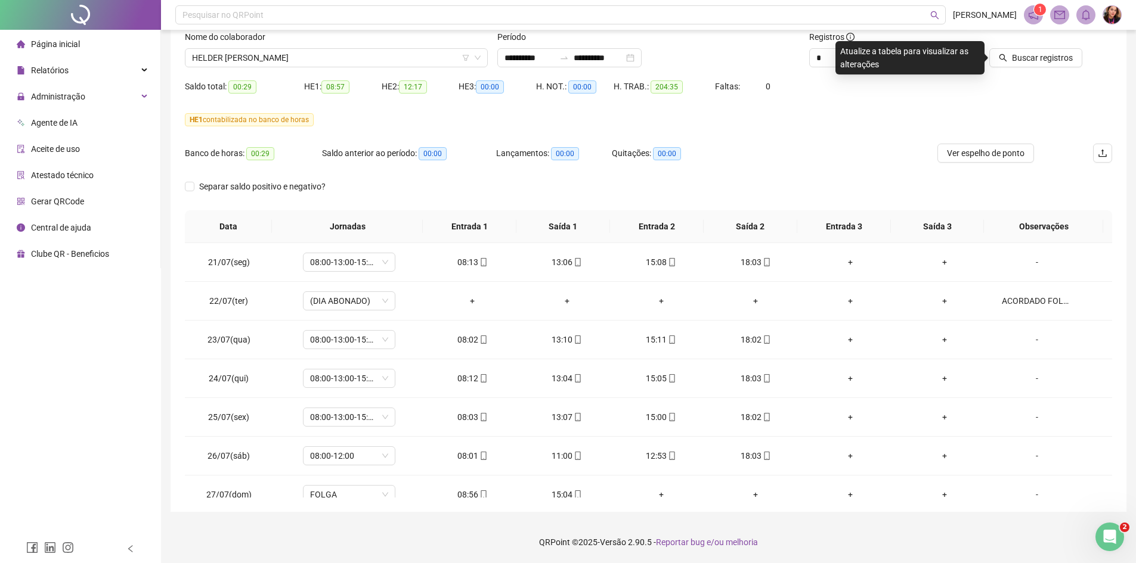
click at [1023, 47] on div at bounding box center [1023, 39] width 117 height 18
click at [1024, 60] on span "Buscar registros" at bounding box center [1042, 57] width 61 height 13
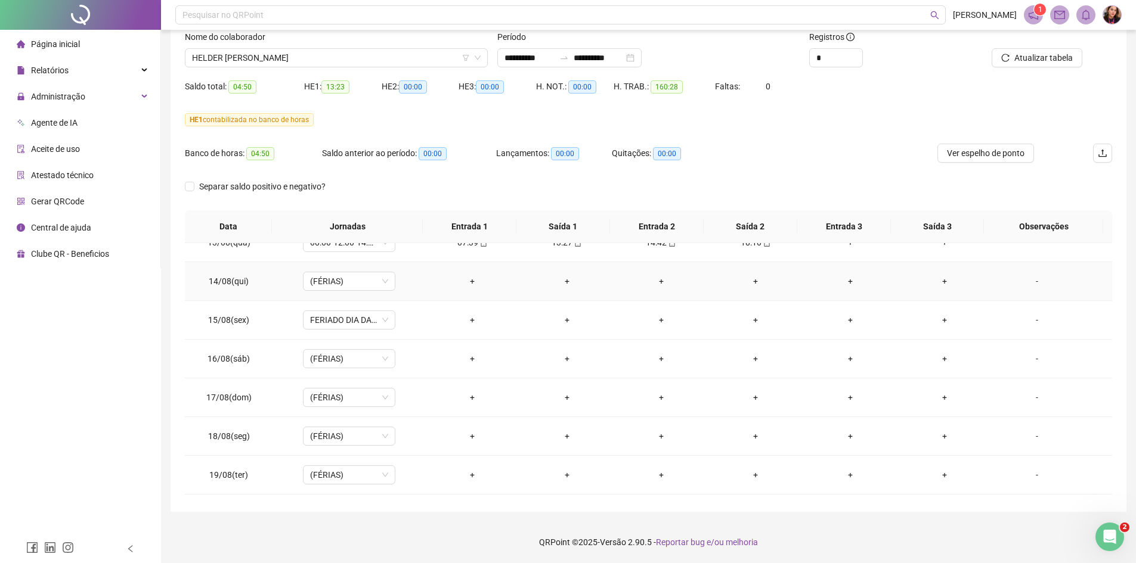
scroll to position [947, 0]
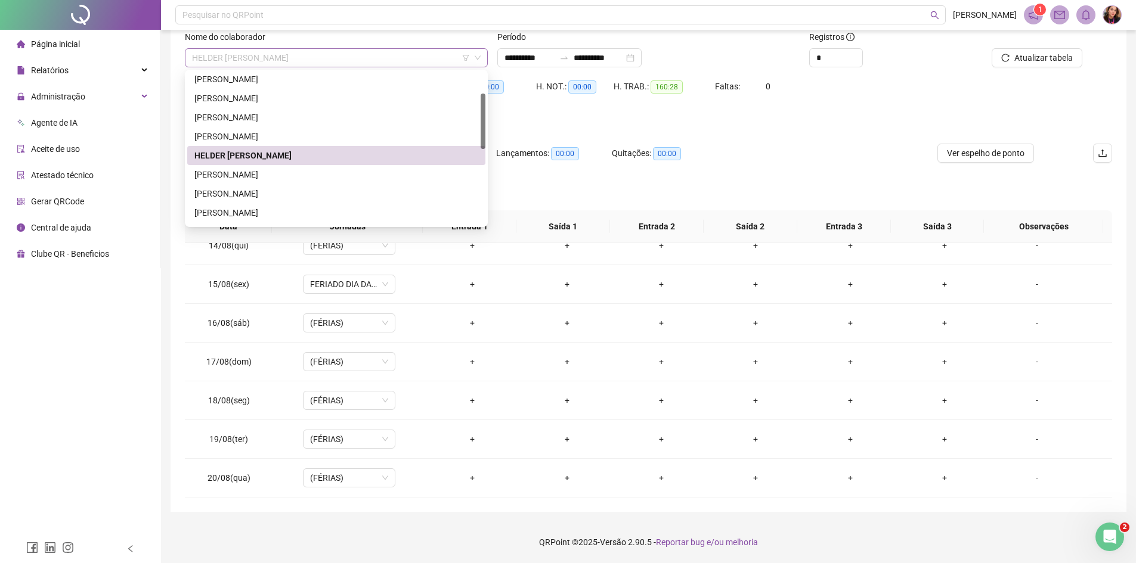
click at [377, 59] on span "HELDER ELIEZER DE MATOS" at bounding box center [336, 58] width 289 height 18
drag, startPoint x: 386, startPoint y: 168, endPoint x: 743, endPoint y: 151, distance: 357.5
click at [386, 168] on div "HUDSON BATISTA DO NASCIMENTO" at bounding box center [336, 174] width 284 height 13
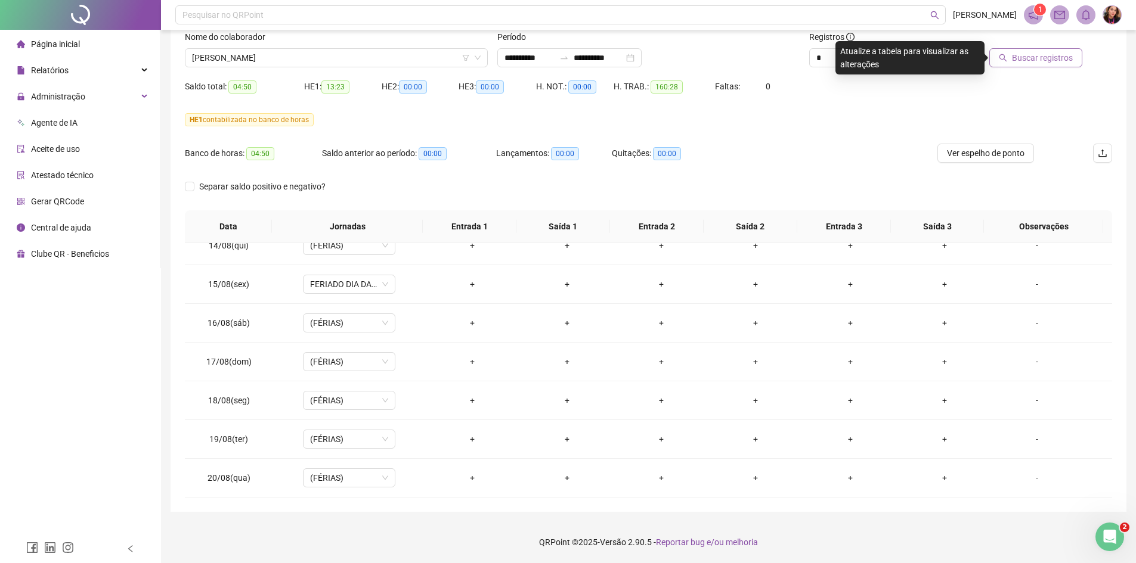
click at [1012, 65] on button "Buscar registros" at bounding box center [1035, 57] width 93 height 19
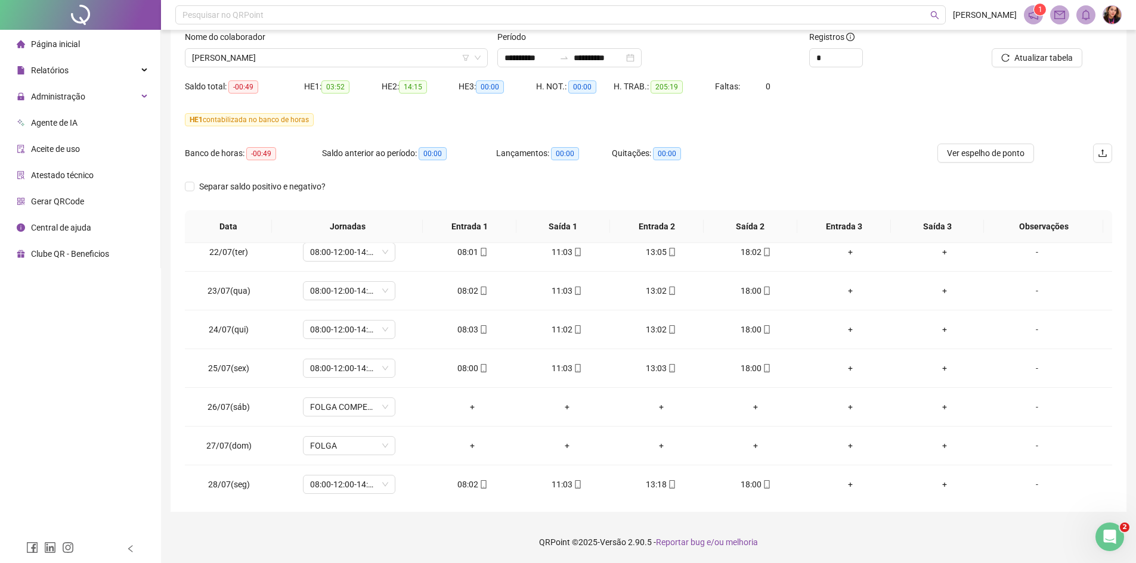
scroll to position [0, 0]
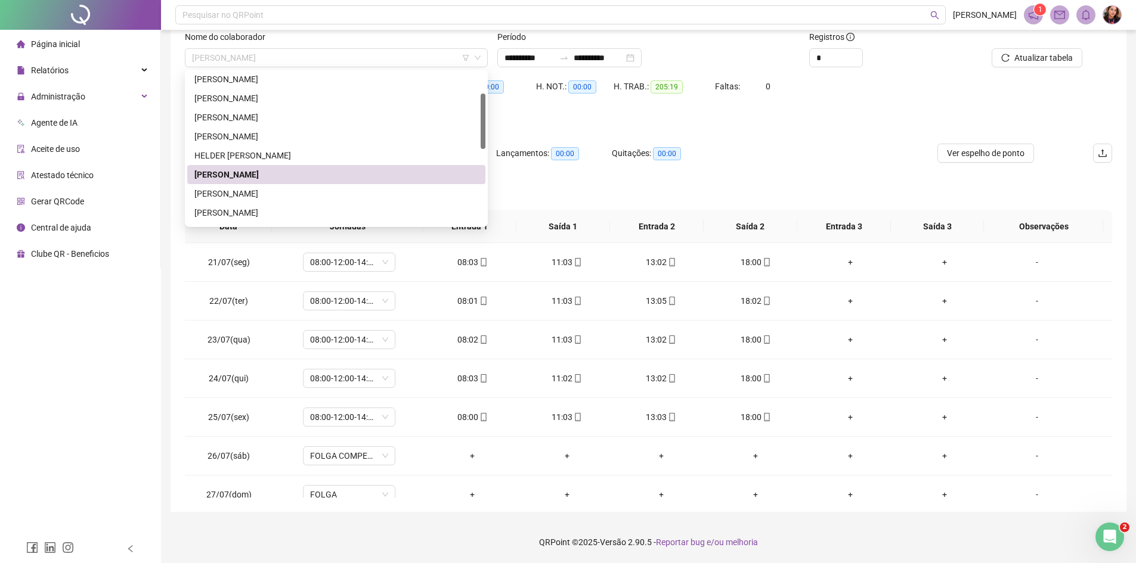
drag, startPoint x: 311, startPoint y: 61, endPoint x: 316, endPoint y: 30, distance: 32.1
click at [314, 49] on span "HUDSON BATISTA DO NASCIMENTO" at bounding box center [336, 58] width 289 height 18
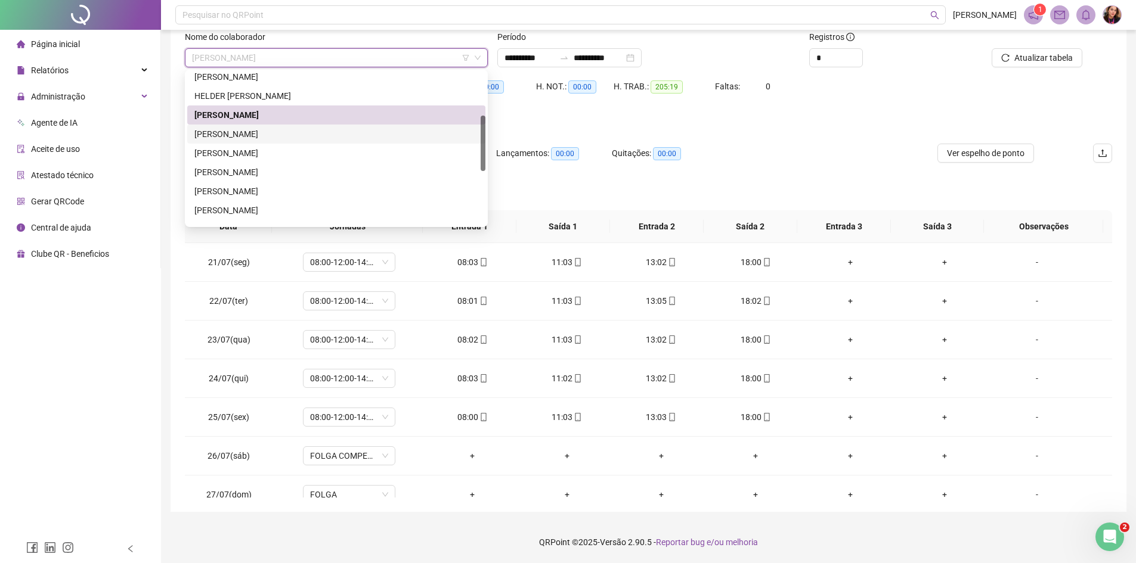
scroll to position [179, 0]
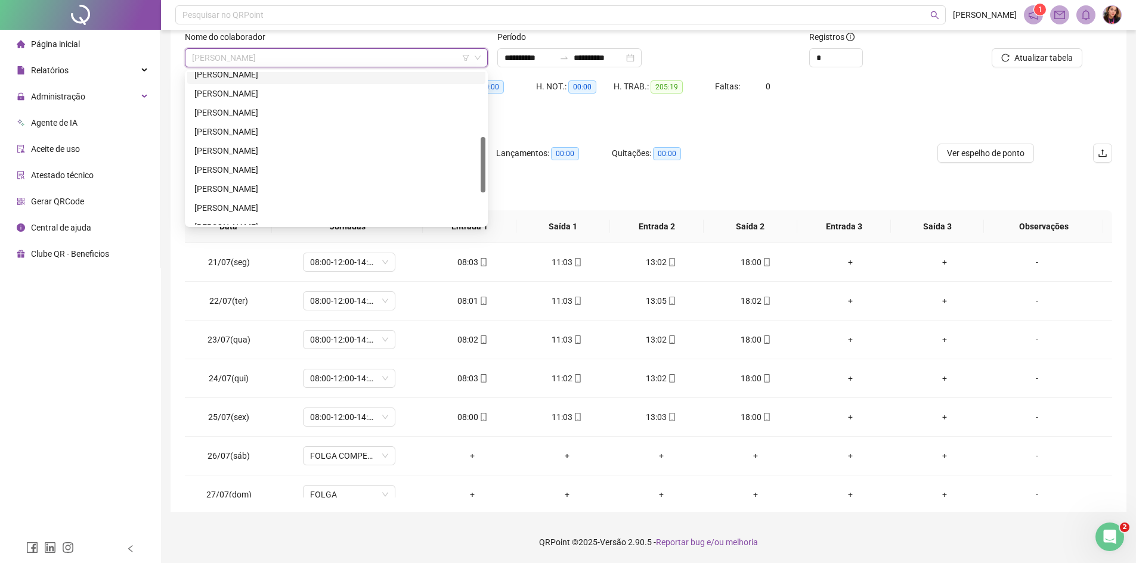
click at [322, 79] on div "JESSIANE FERNANDES FERREIRA" at bounding box center [336, 74] width 284 height 13
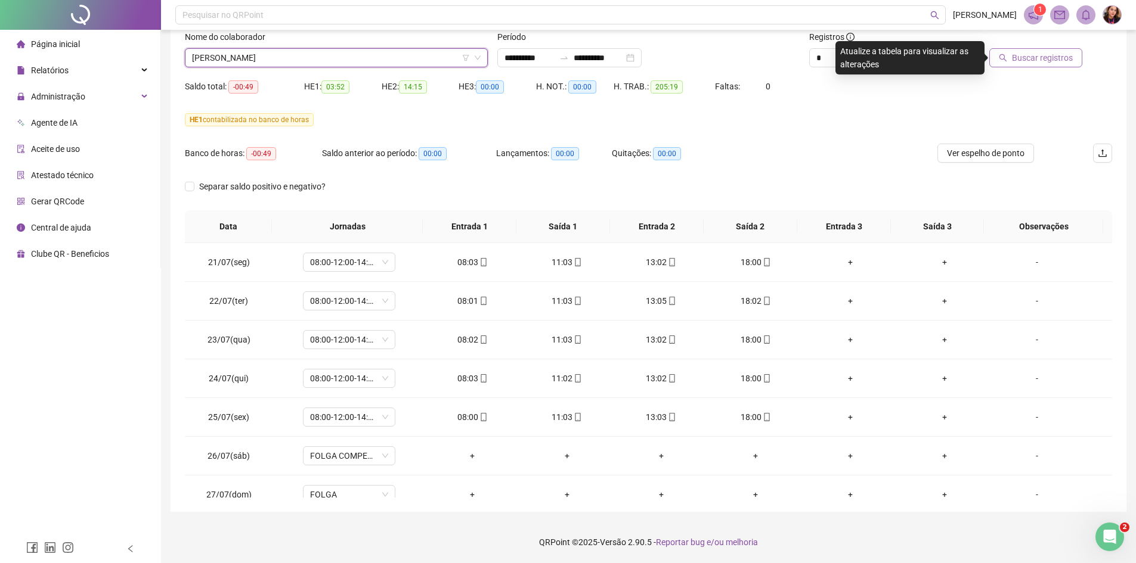
click at [1053, 50] on button "Buscar registros" at bounding box center [1035, 57] width 93 height 19
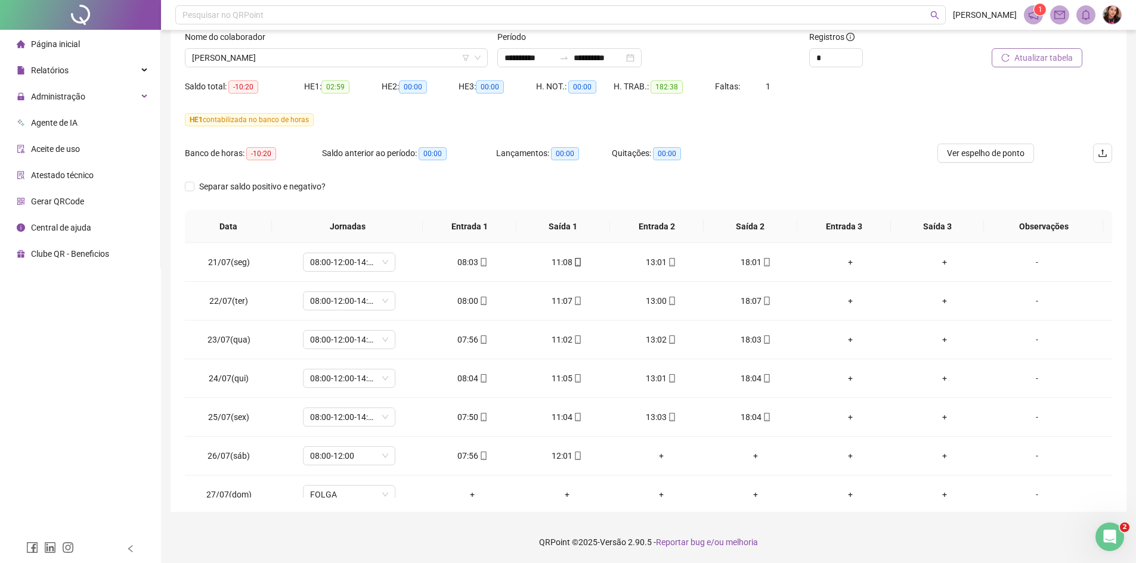
click at [1042, 60] on span "Atualizar tabela" at bounding box center [1043, 57] width 58 height 13
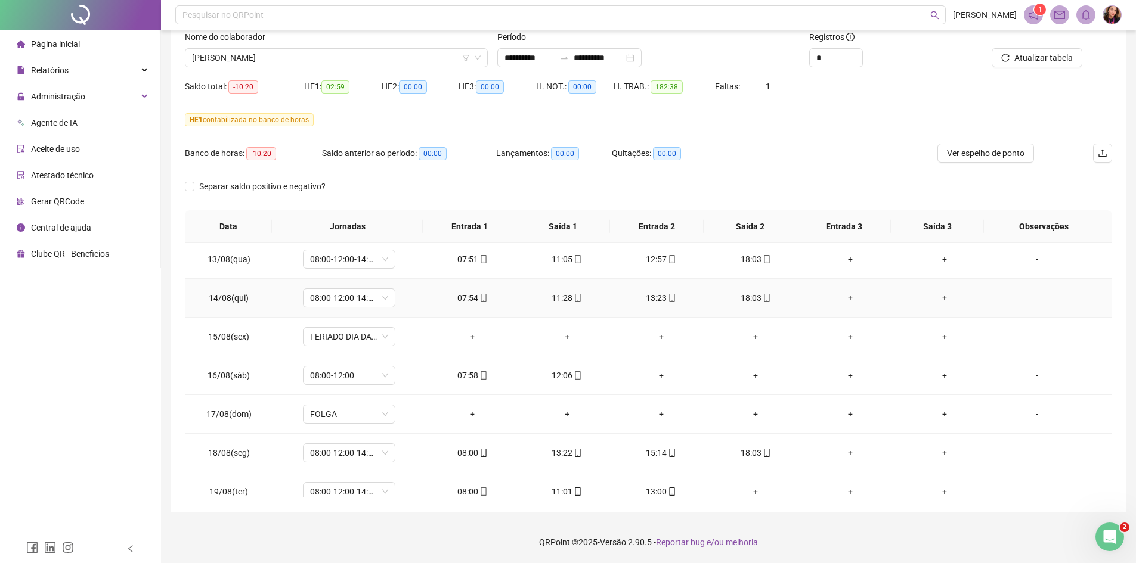
scroll to position [947, 0]
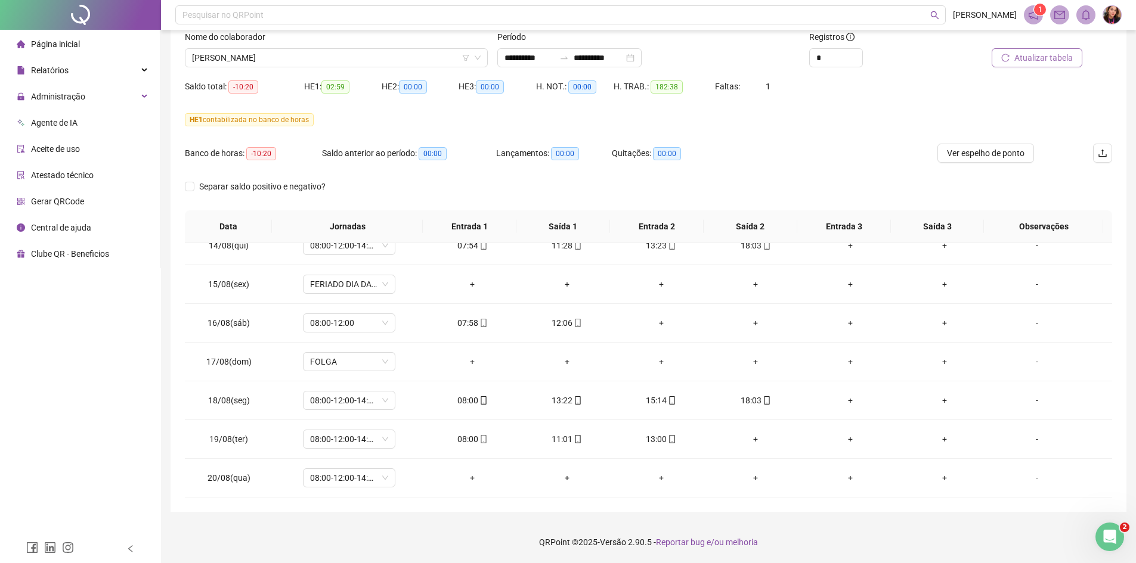
click at [1030, 62] on span "Atualizar tabela" at bounding box center [1043, 57] width 58 height 13
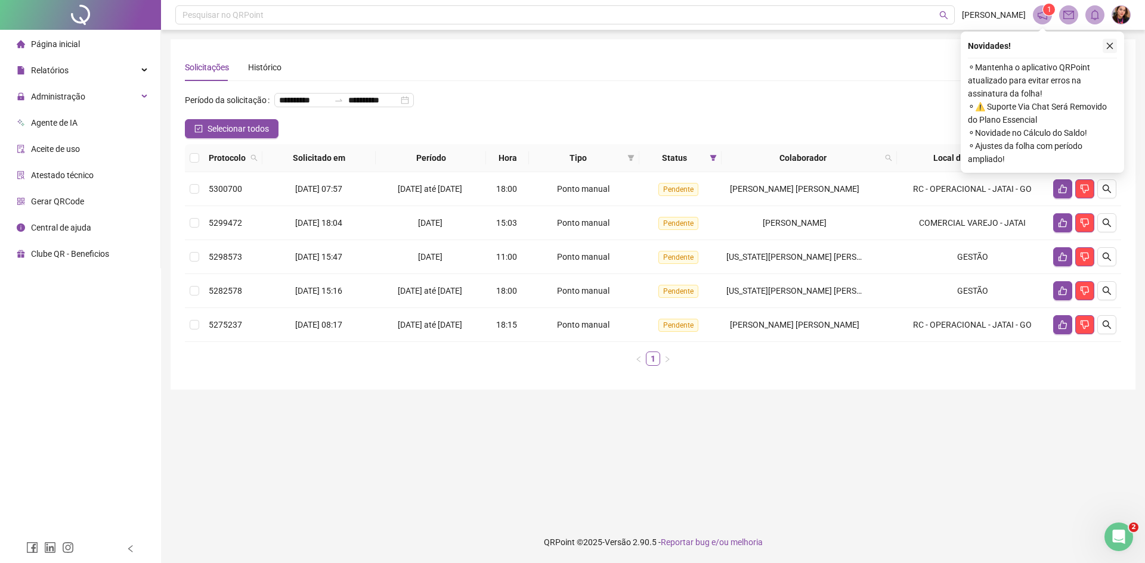
click at [1112, 42] on icon "close" at bounding box center [1109, 46] width 8 height 8
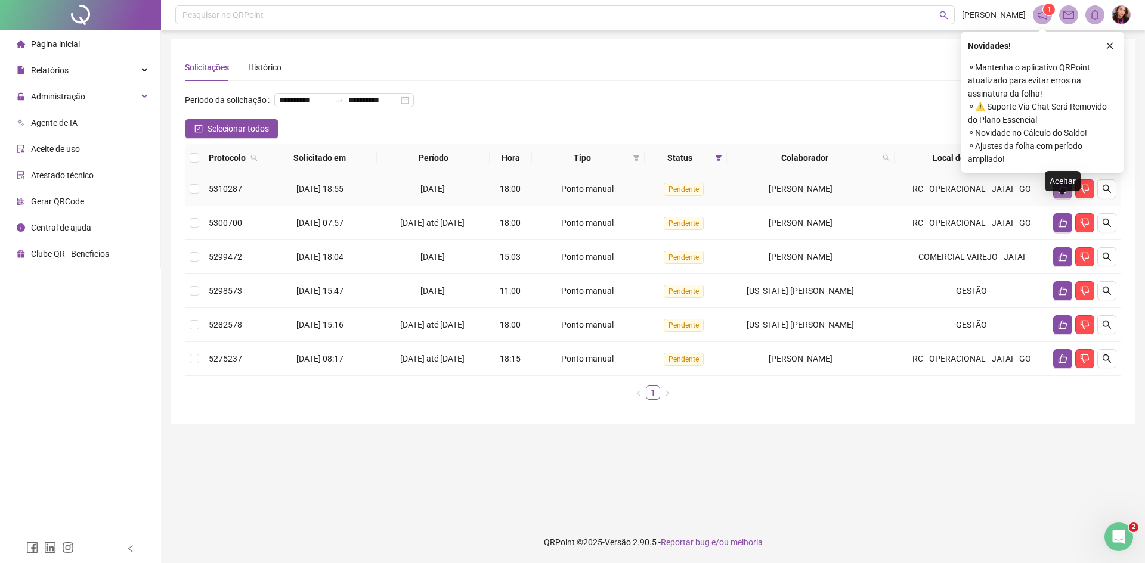
click at [1062, 194] on icon "like" at bounding box center [1063, 189] width 10 height 10
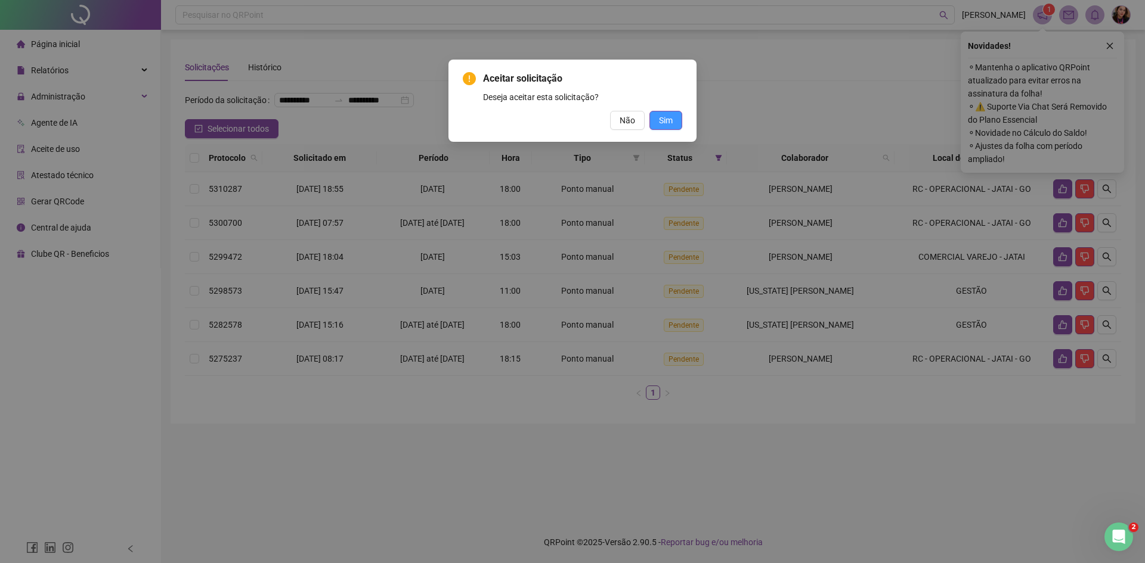
click at [656, 126] on button "Sim" at bounding box center [665, 120] width 33 height 19
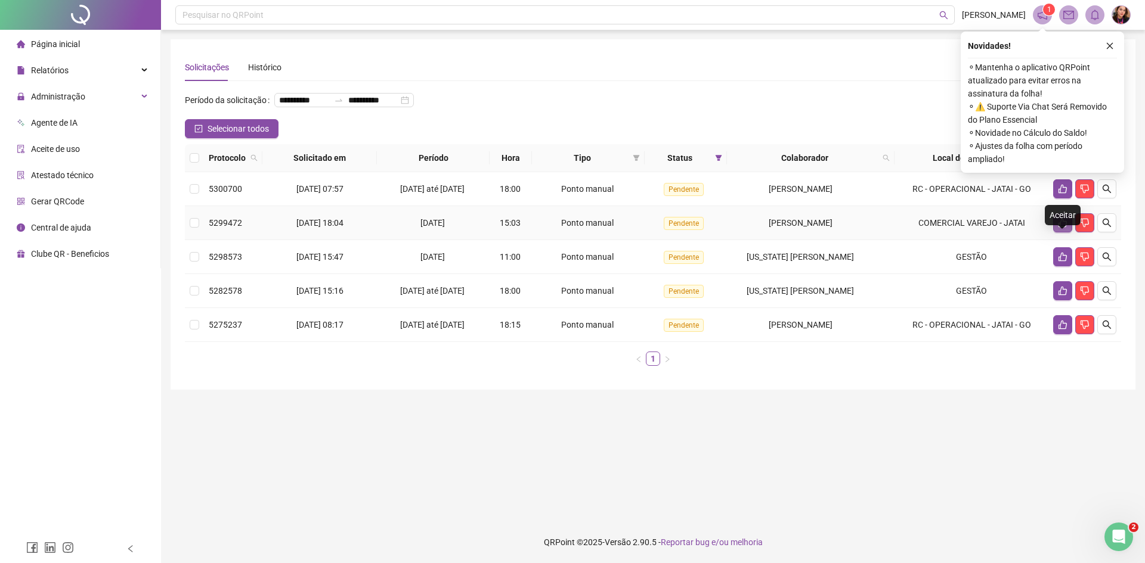
click at [1065, 228] on icon "like" at bounding box center [1062, 223] width 8 height 9
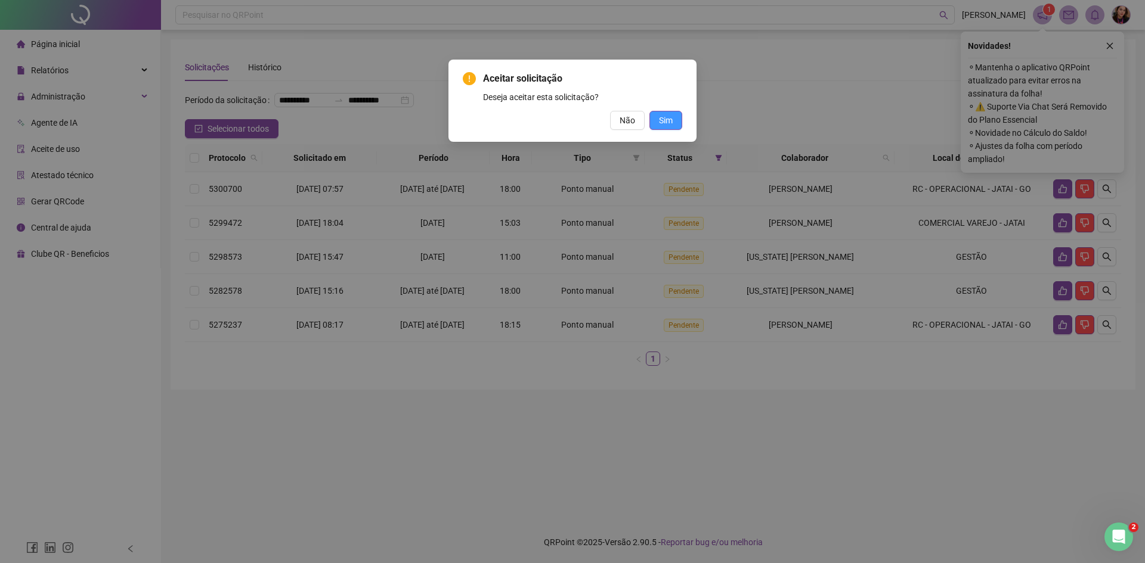
click at [678, 121] on button "Sim" at bounding box center [665, 120] width 33 height 19
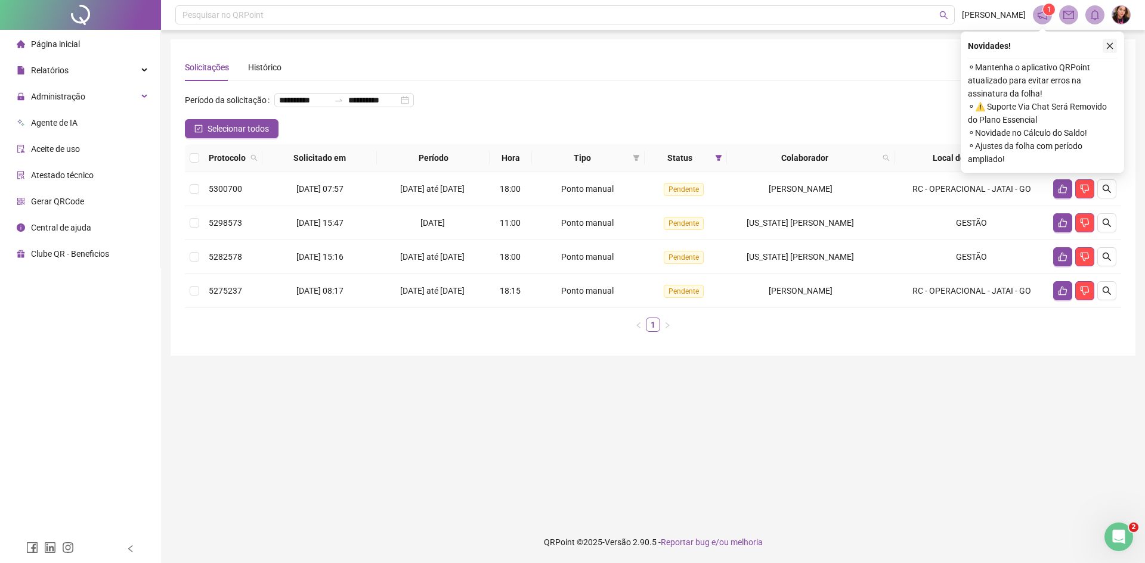
click at [1110, 44] on icon "close" at bounding box center [1109, 46] width 8 height 8
click at [1103, 51] on button "button" at bounding box center [1109, 46] width 14 height 14
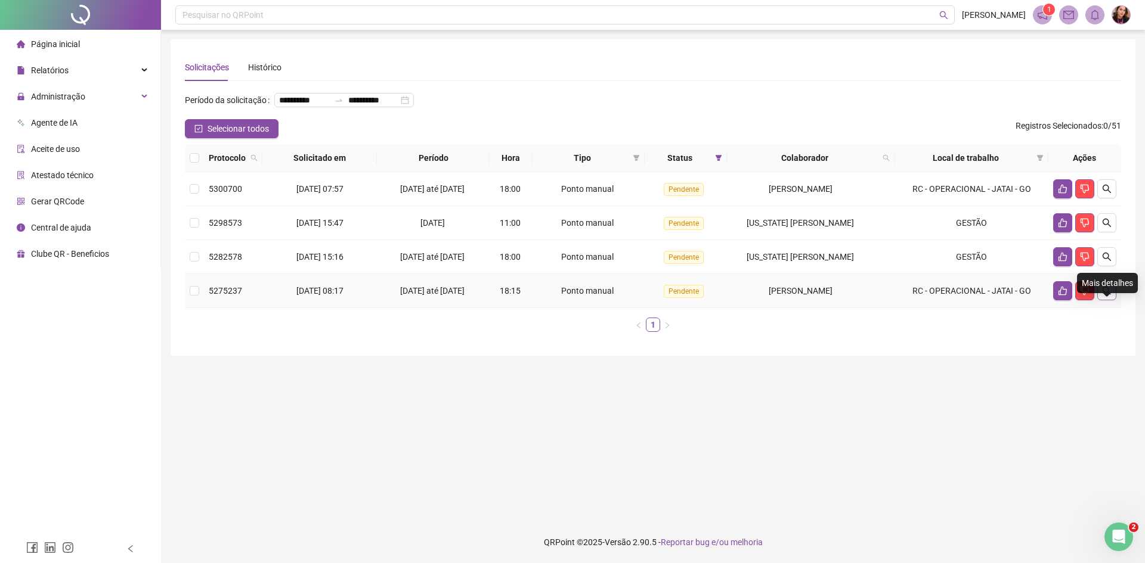
click at [1102, 296] on icon "search" at bounding box center [1107, 291] width 10 height 10
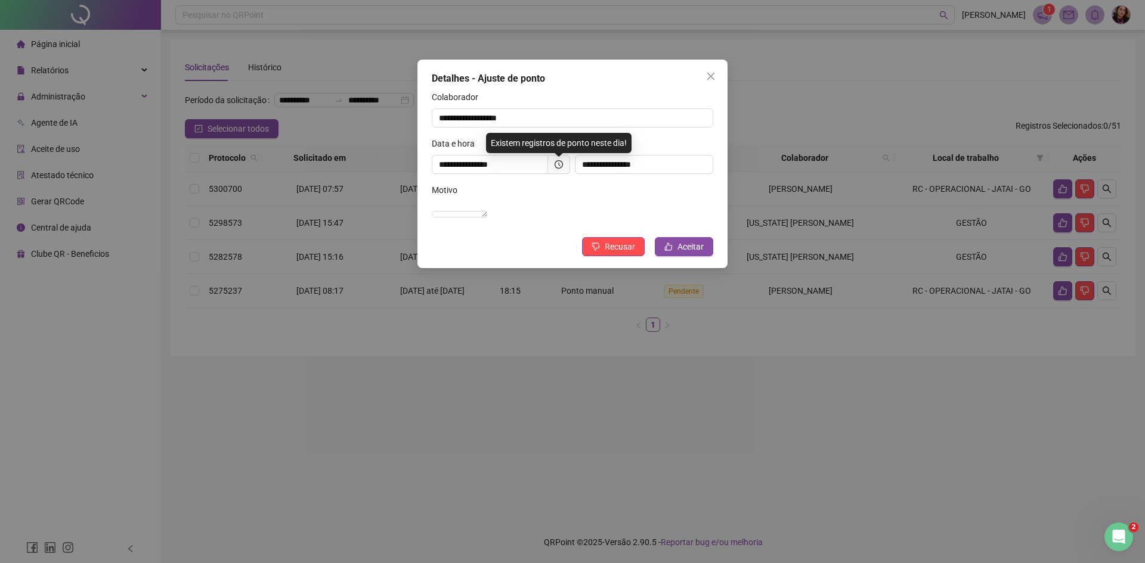
click at [1015, 348] on div "**********" at bounding box center [572, 281] width 1145 height 563
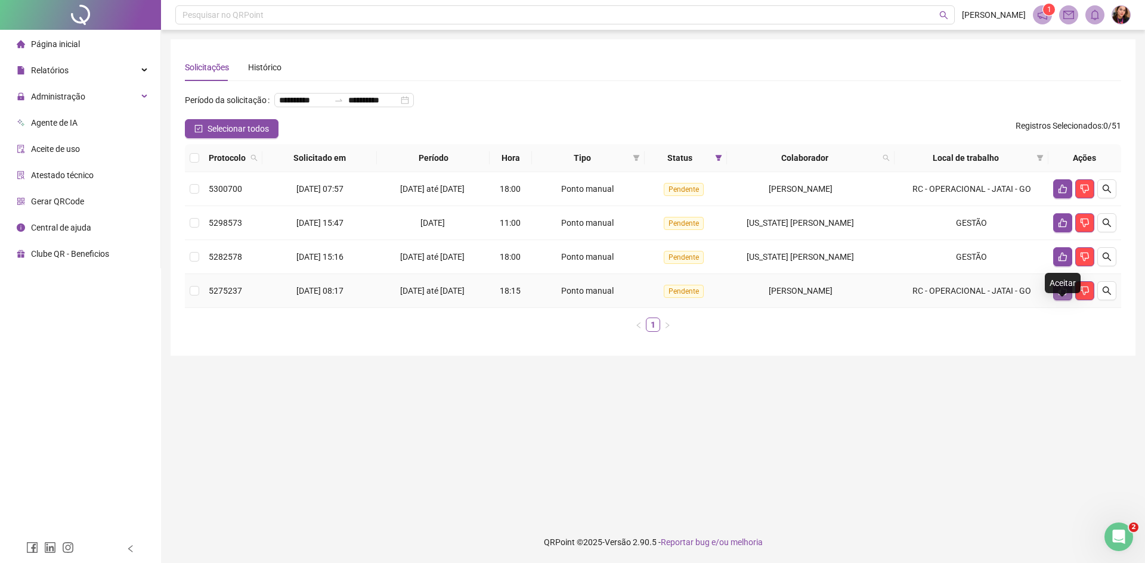
click at [1065, 296] on icon "like" at bounding box center [1062, 291] width 8 height 9
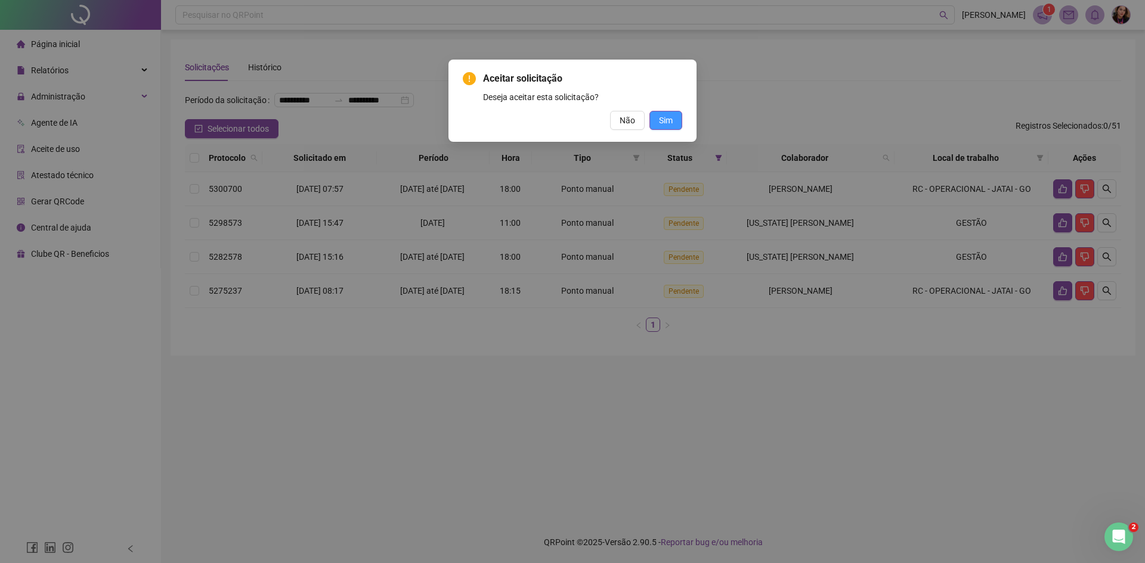
click at [667, 115] on span "Sim" at bounding box center [666, 120] width 14 height 13
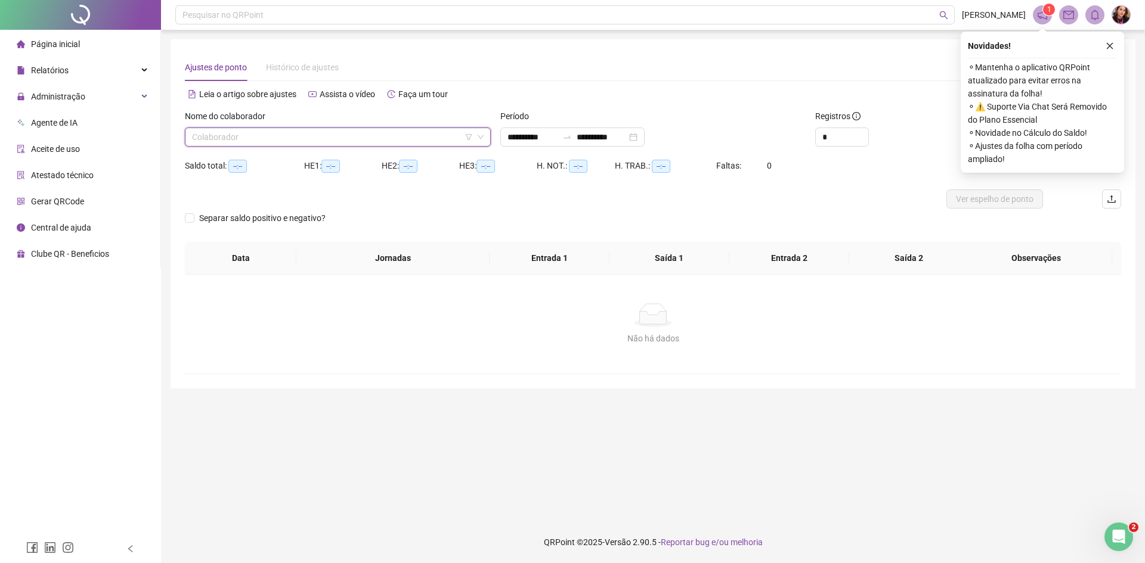
click at [283, 134] on input "search" at bounding box center [332, 137] width 281 height 18
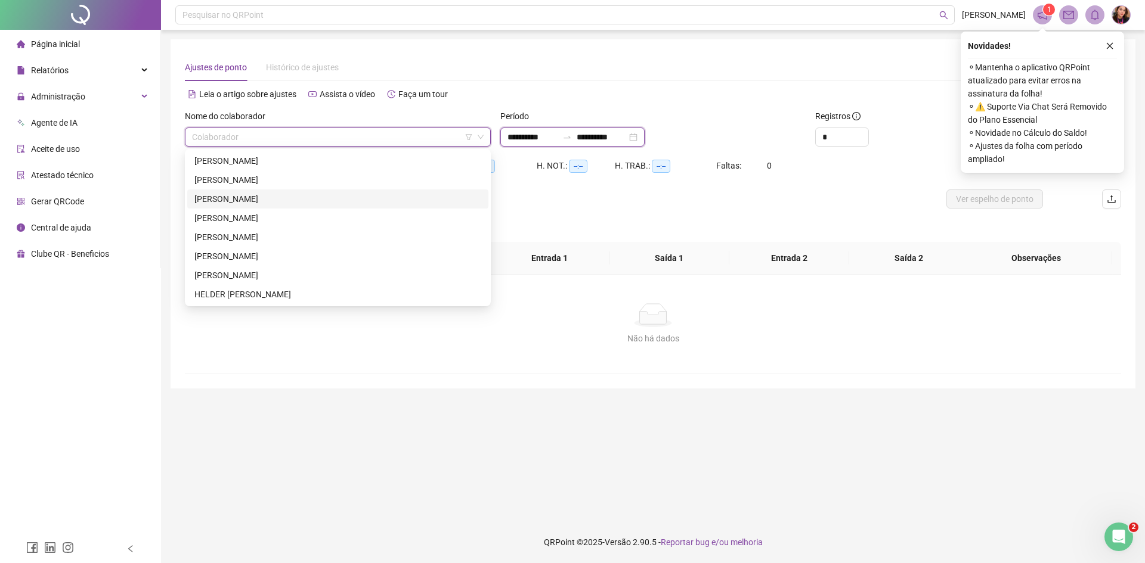
click at [523, 135] on input "**********" at bounding box center [532, 137] width 50 height 13
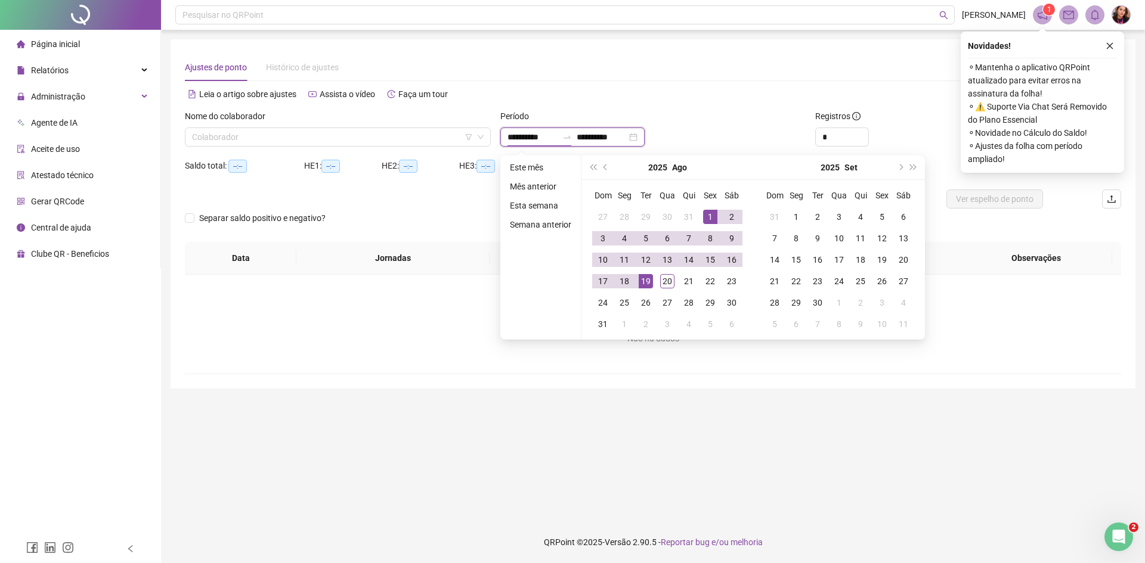
type input "**********"
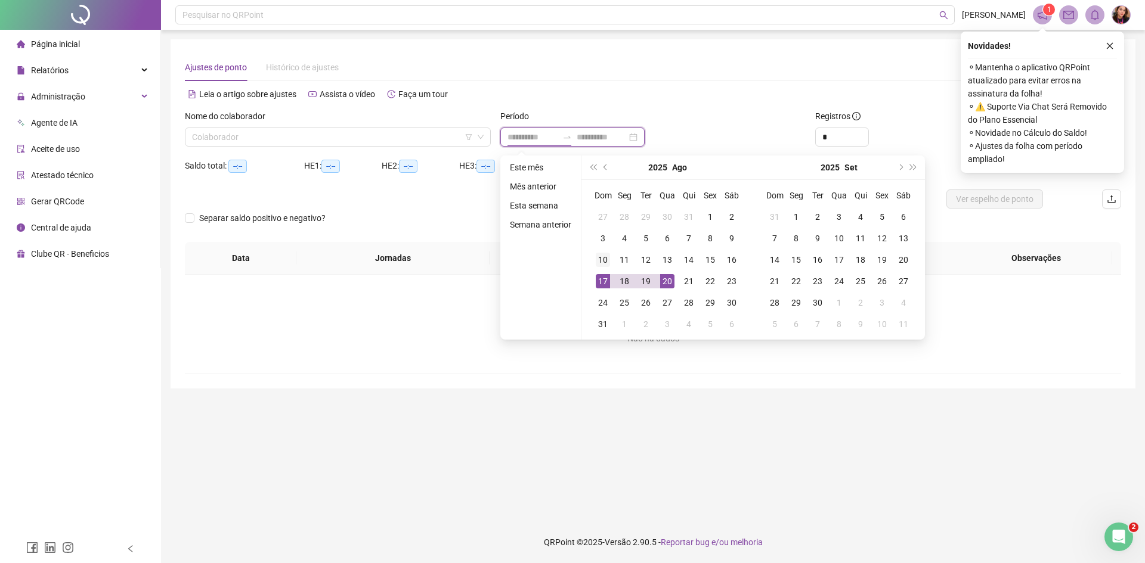
type input "**********"
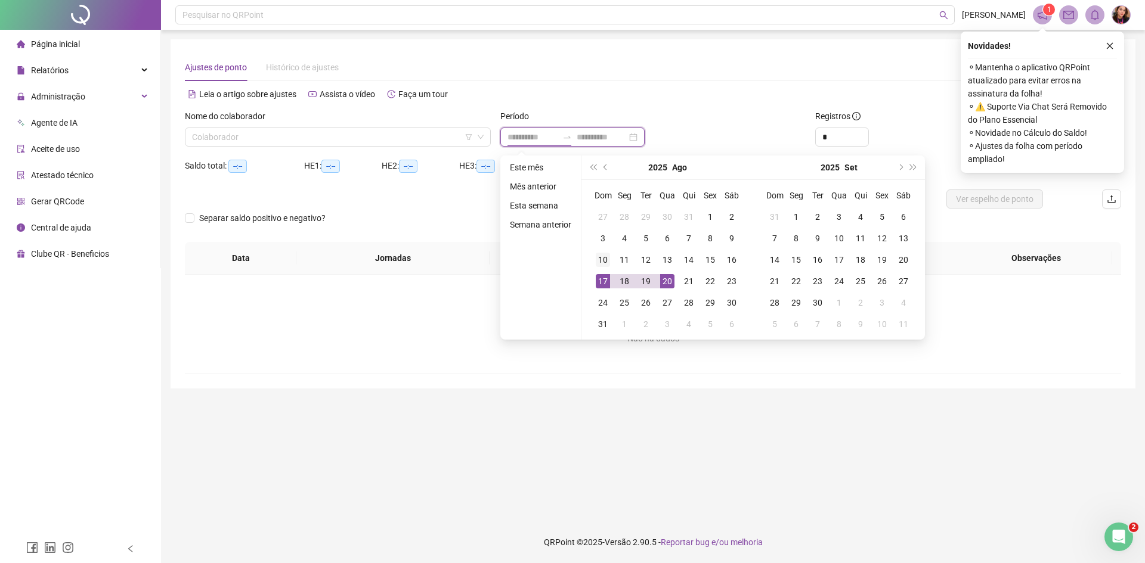
type input "**********"
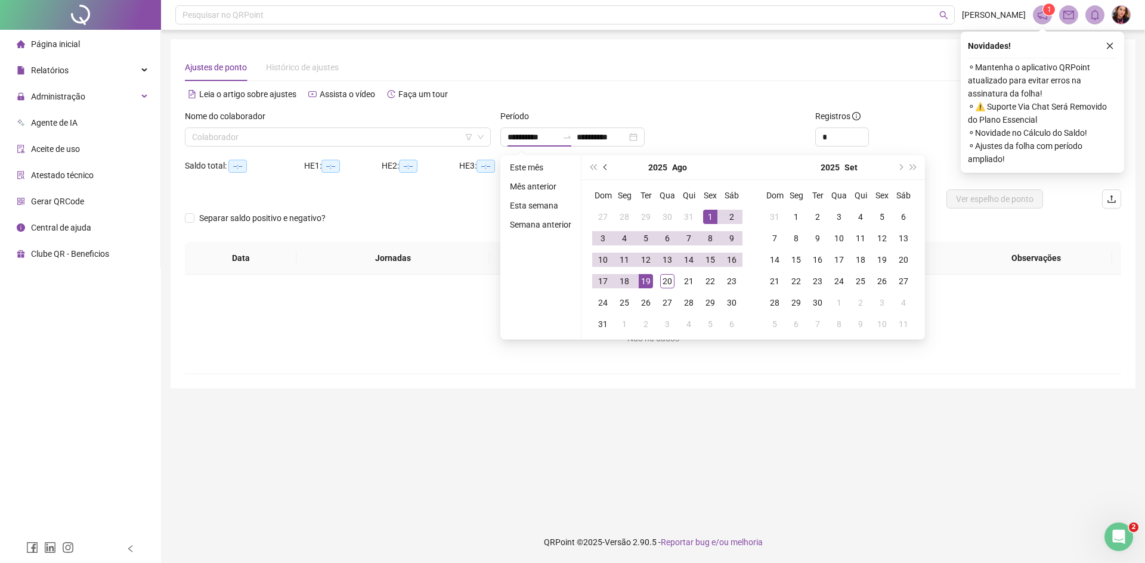
click at [605, 171] on button "prev-year" at bounding box center [605, 168] width 13 height 24
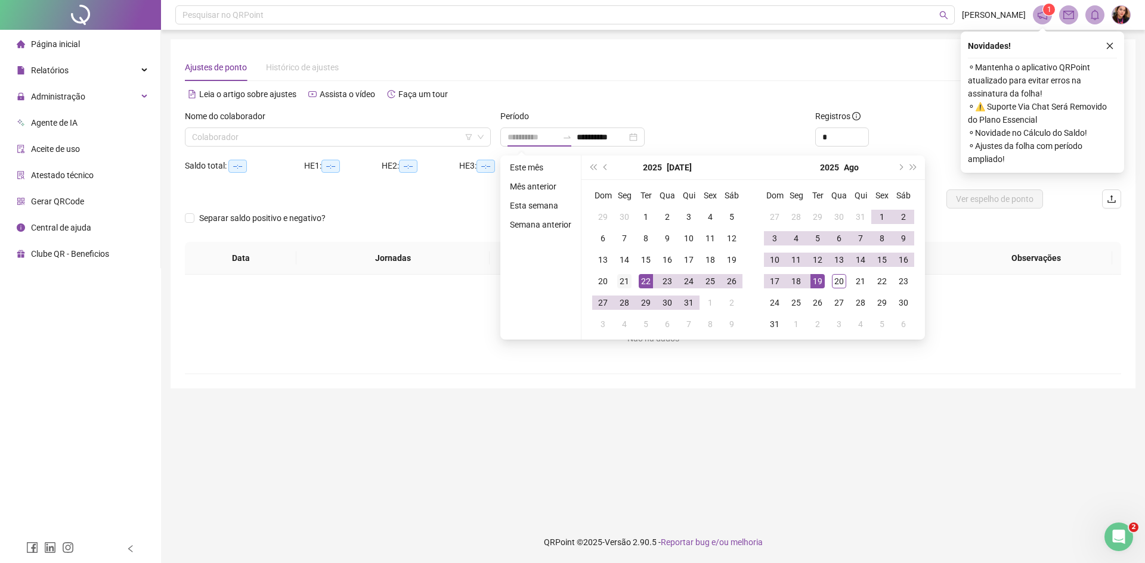
type input "**********"
click at [622, 281] on div "21" at bounding box center [624, 281] width 14 height 14
type input "**********"
click at [841, 283] on div "20" at bounding box center [839, 281] width 14 height 14
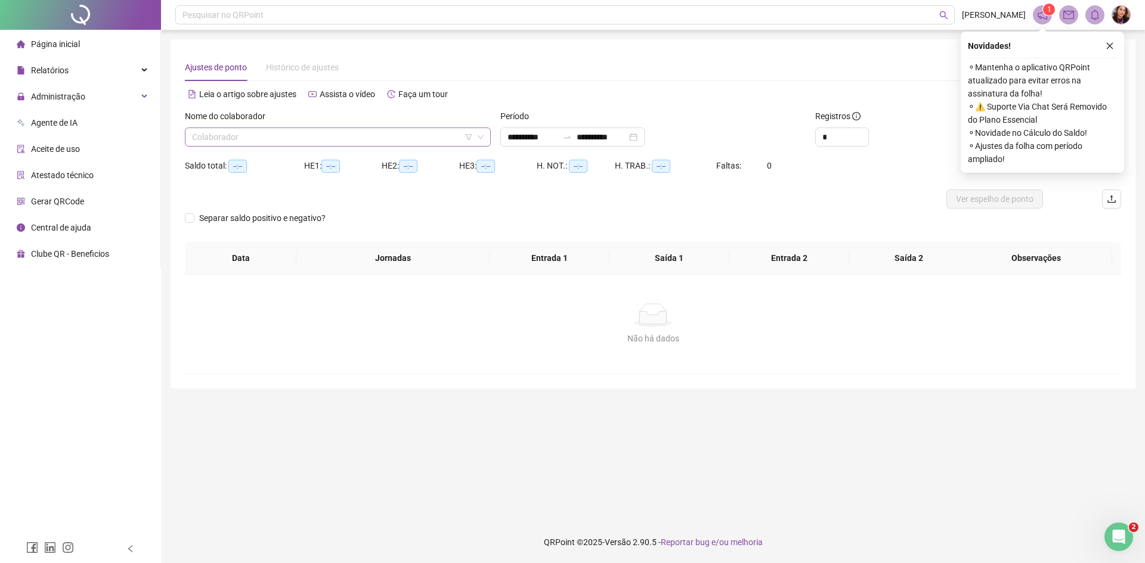
click at [365, 136] on input "search" at bounding box center [332, 137] width 281 height 18
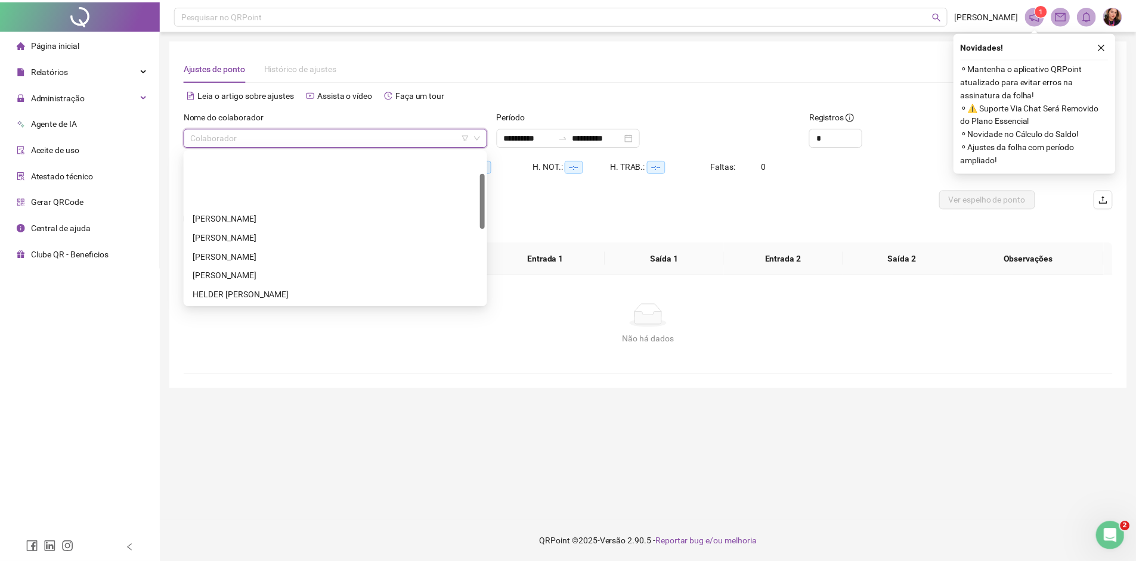
scroll to position [60, 0]
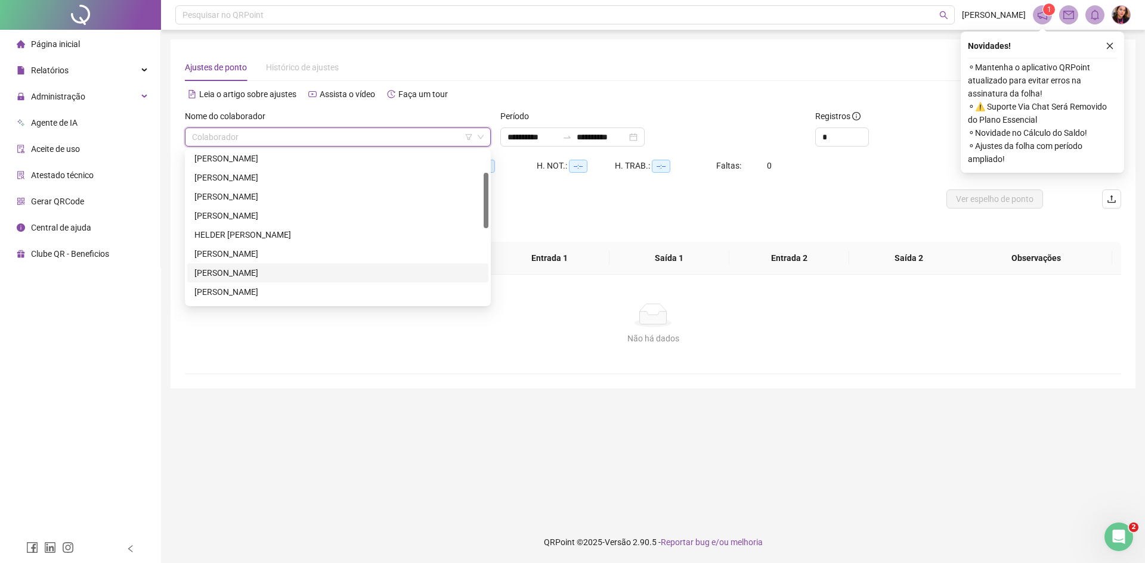
click at [357, 268] on div "[PERSON_NAME]" at bounding box center [337, 272] width 287 height 13
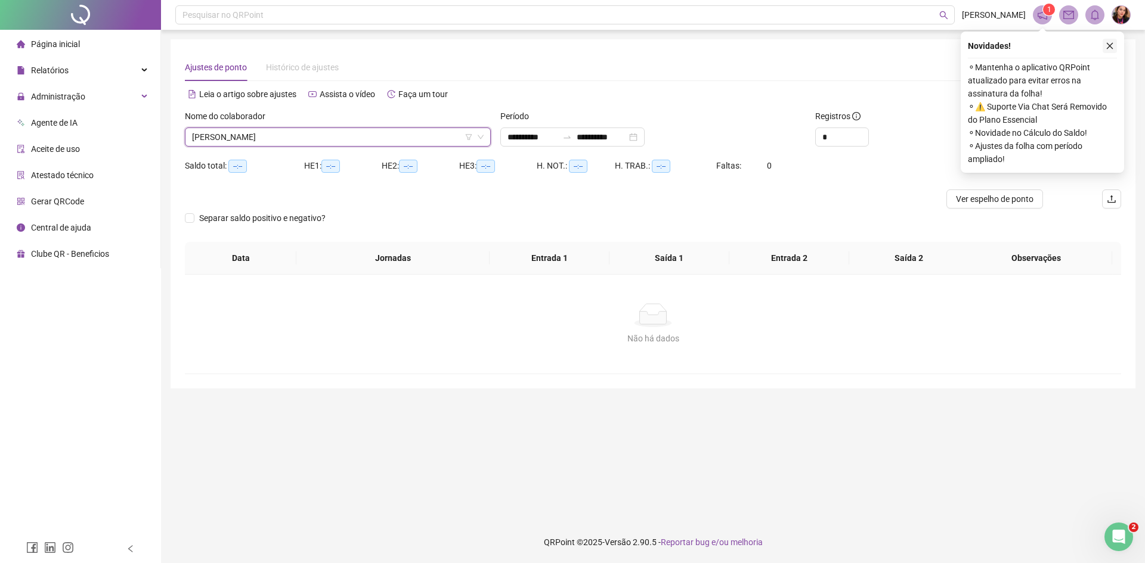
click at [1109, 47] on icon "close" at bounding box center [1109, 46] width 8 height 8
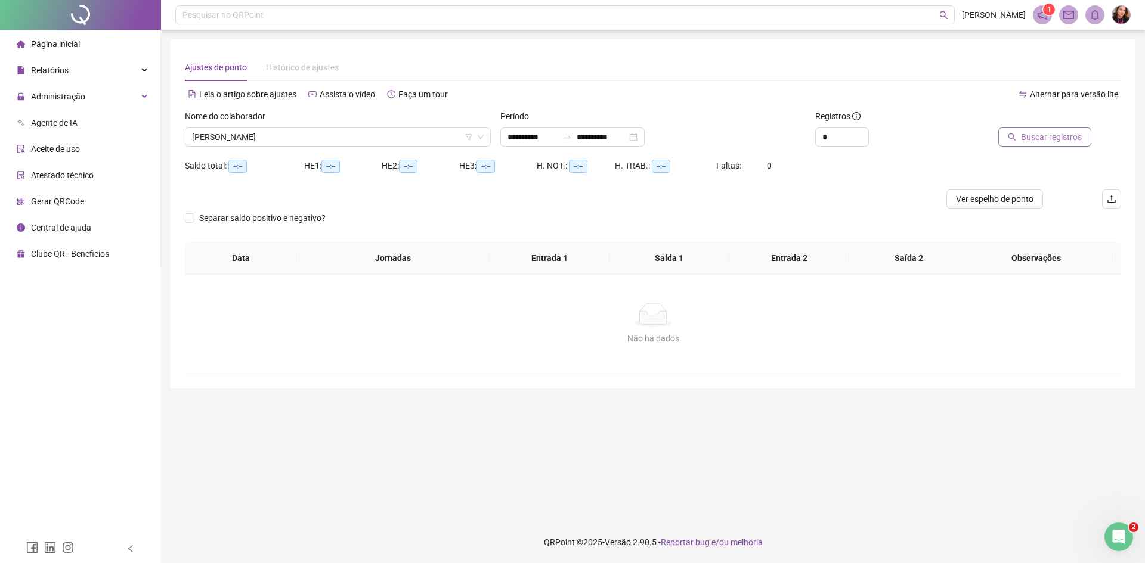
click at [1036, 131] on span "Buscar registros" at bounding box center [1051, 137] width 61 height 13
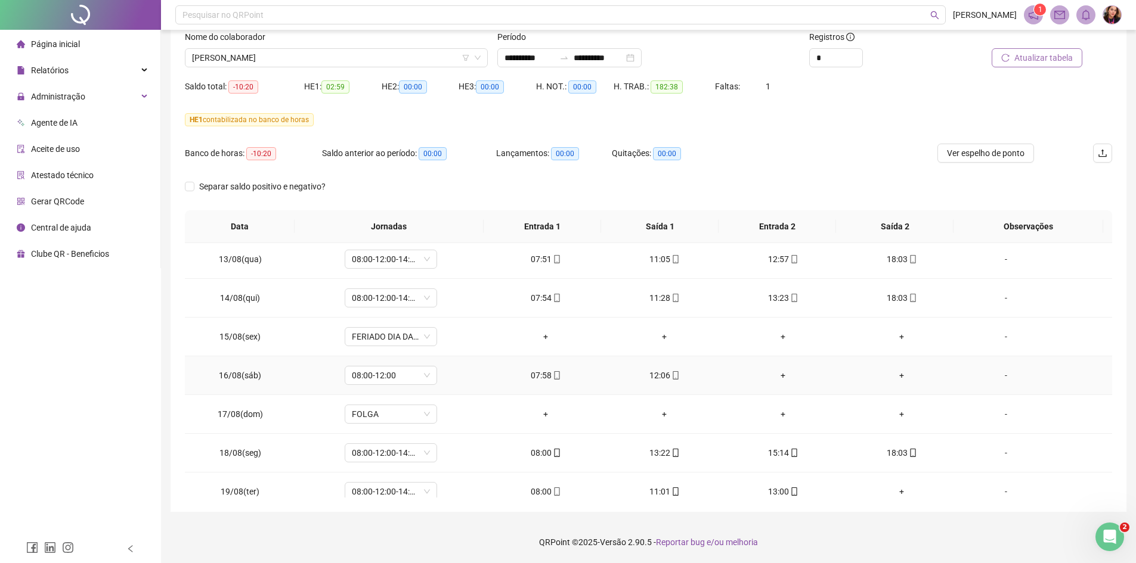
scroll to position [947, 0]
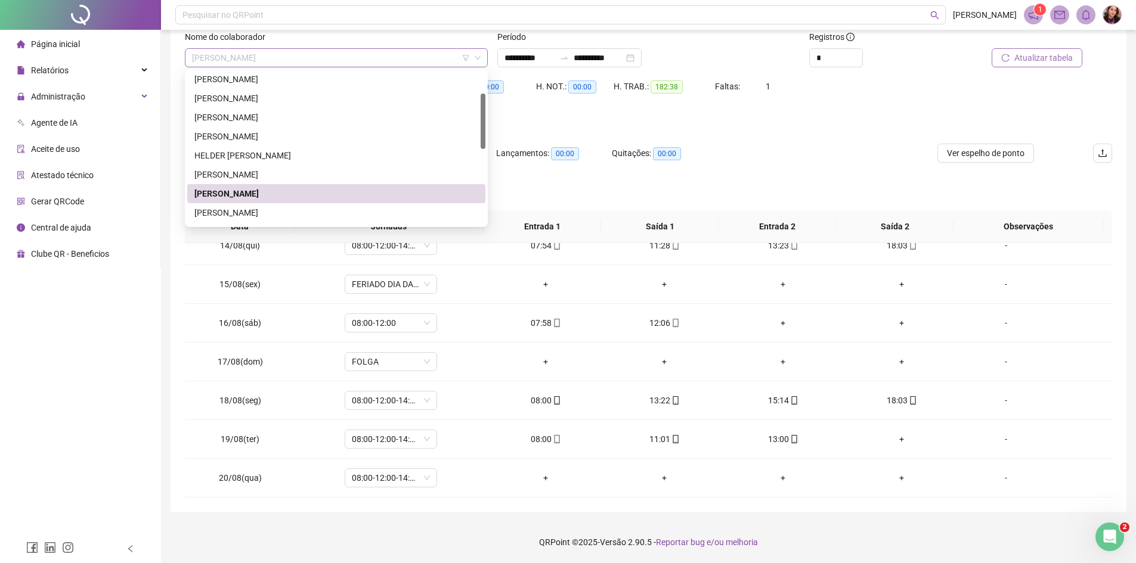
click at [324, 59] on span "[PERSON_NAME]" at bounding box center [336, 58] width 289 height 18
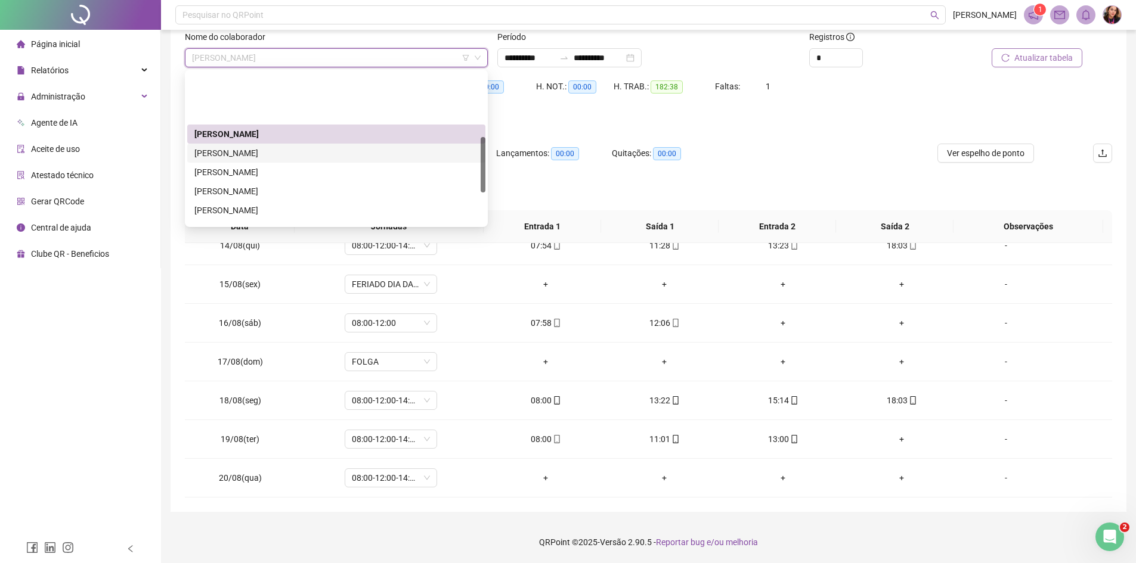
scroll to position [179, 0]
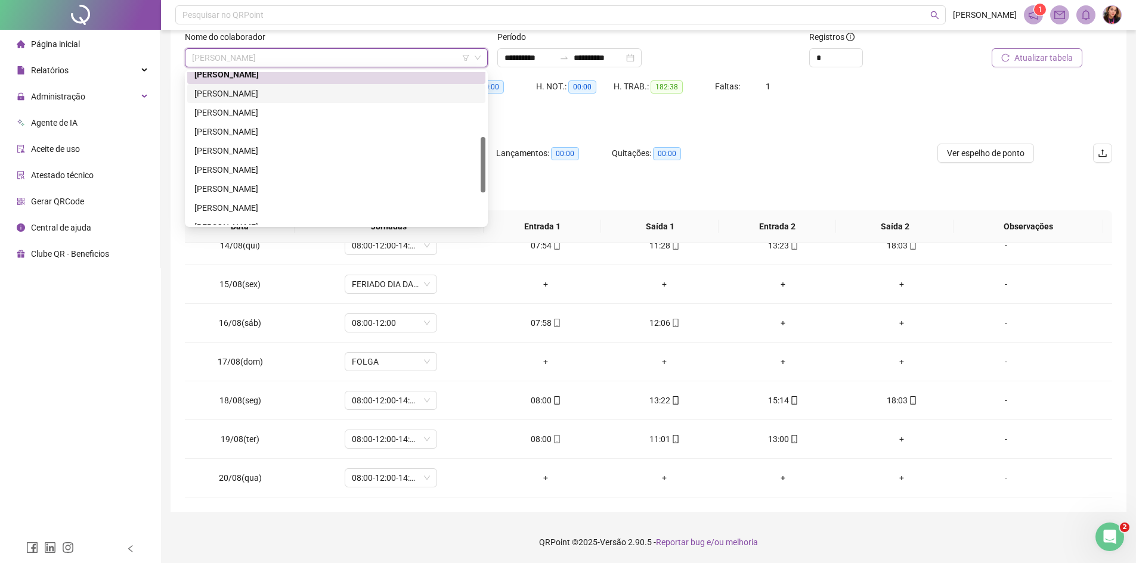
click at [321, 89] on div "[PERSON_NAME]" at bounding box center [336, 93] width 284 height 13
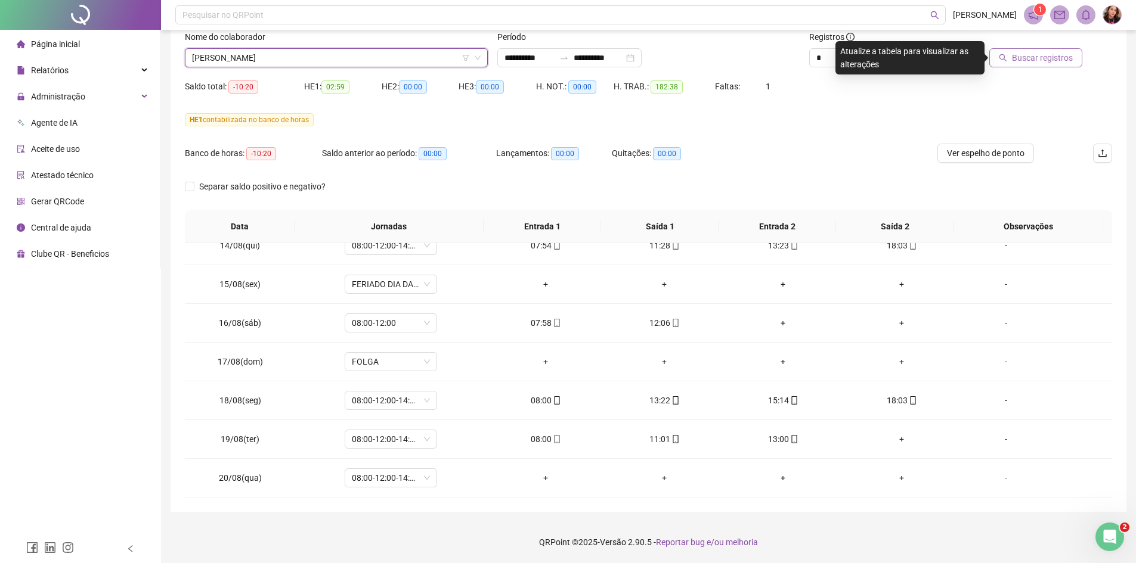
click at [1045, 66] on button "Buscar registros" at bounding box center [1035, 57] width 93 height 19
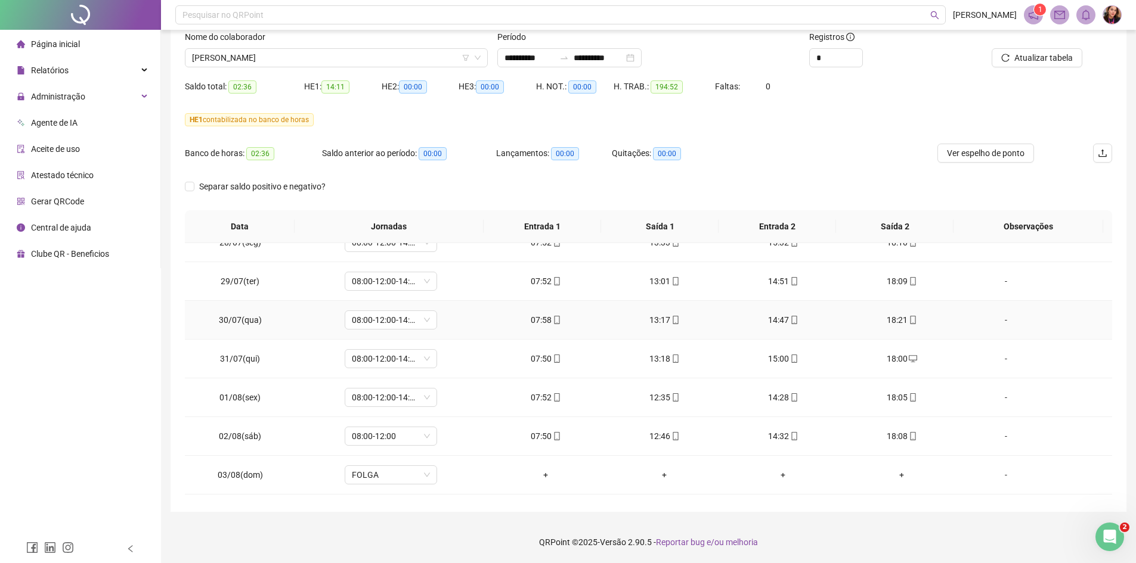
scroll to position [0, 0]
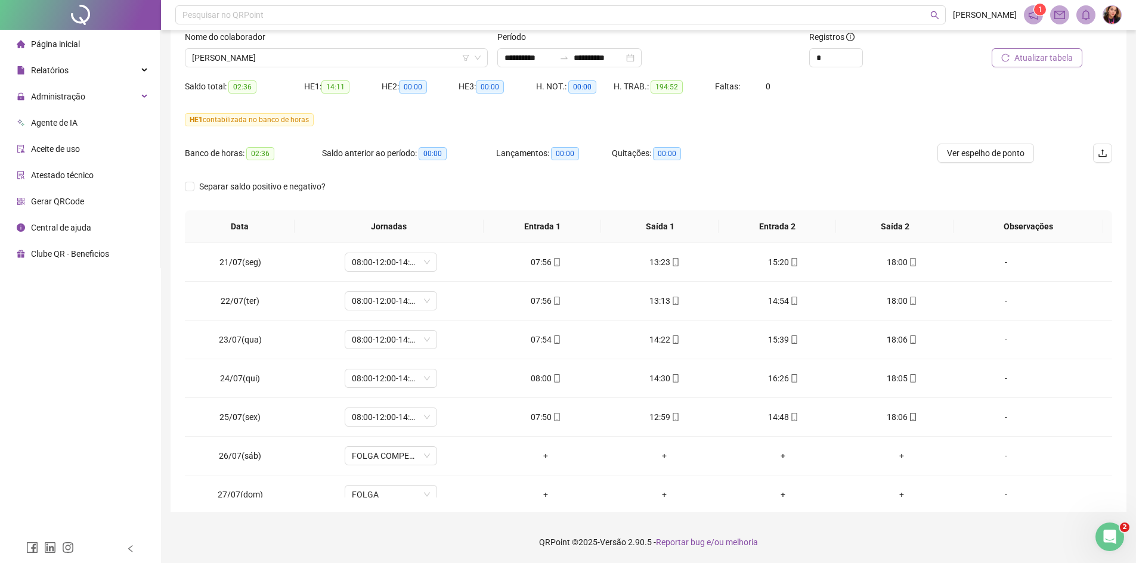
click at [1018, 57] on span "Atualizar tabela" at bounding box center [1043, 57] width 58 height 13
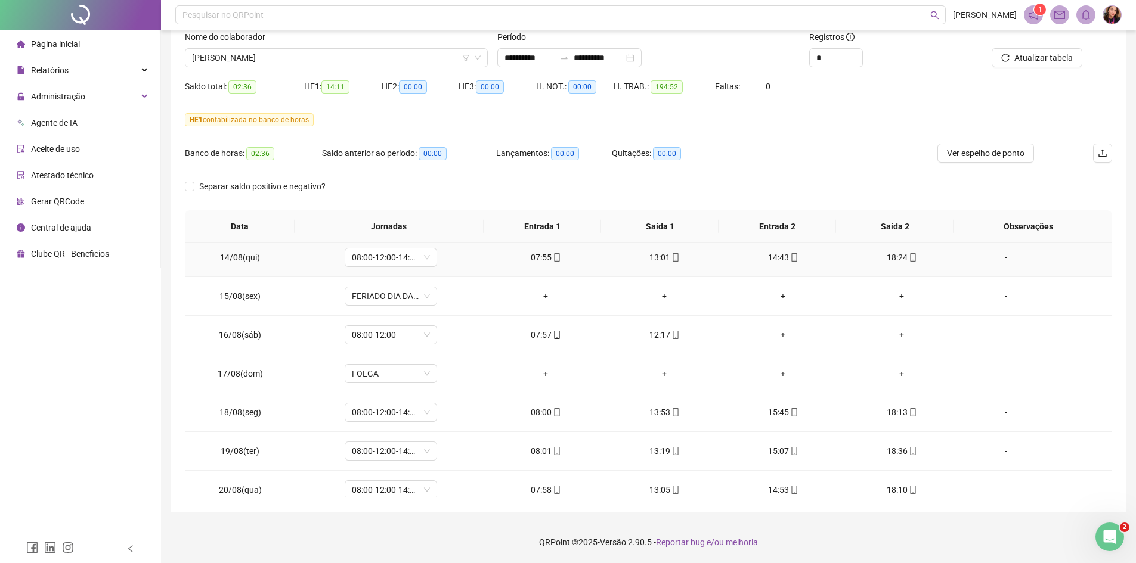
scroll to position [947, 0]
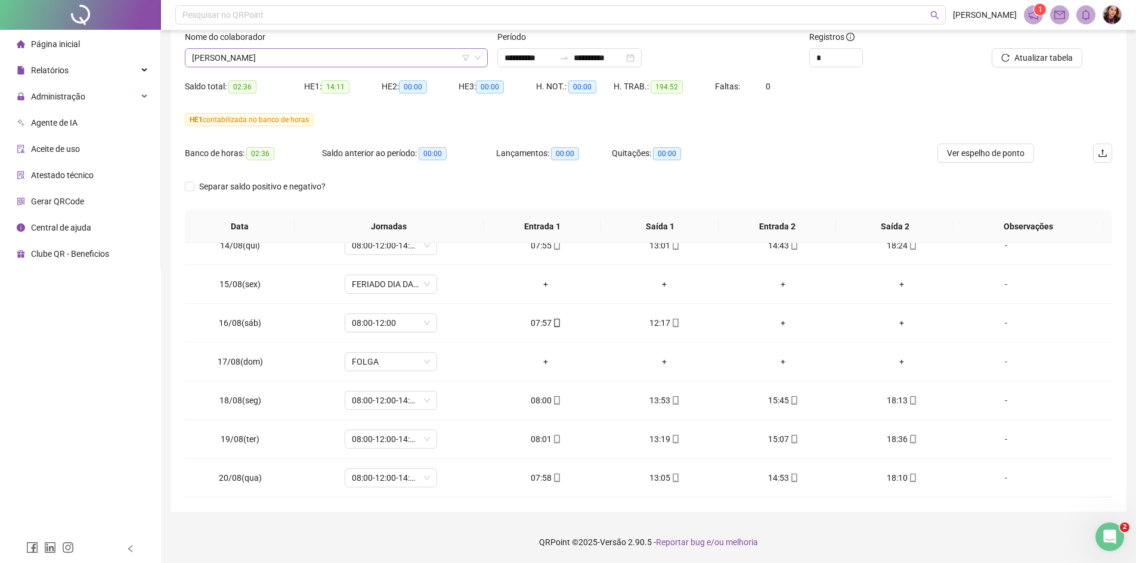
click at [287, 58] on span "KESLEY BARBOSA SILVA" at bounding box center [336, 58] width 289 height 18
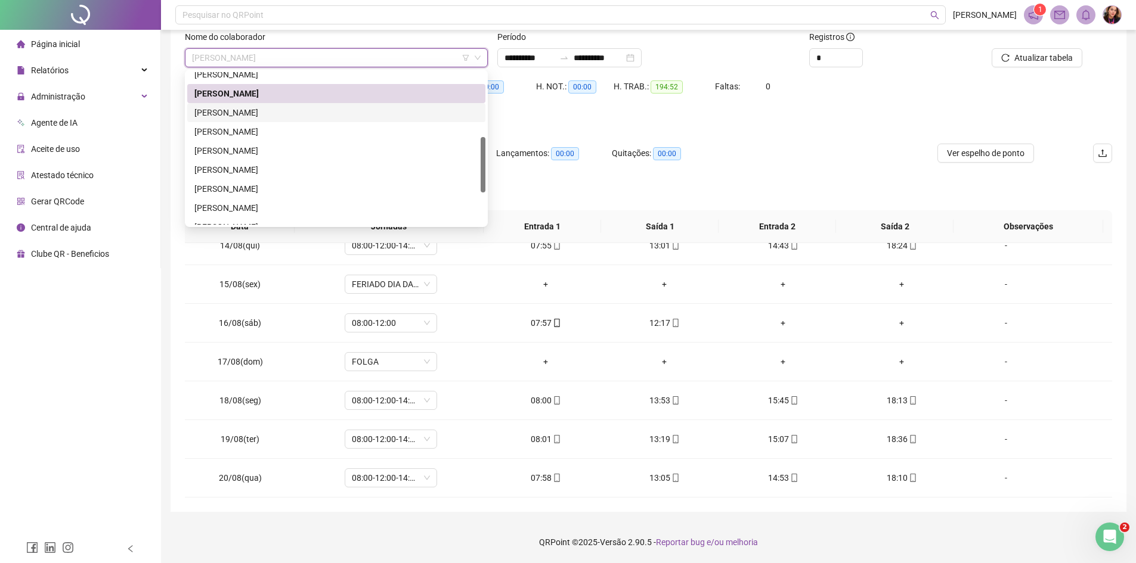
click at [267, 110] on div "KESSY HELENA SCHERETTE COSTA" at bounding box center [336, 112] width 284 height 13
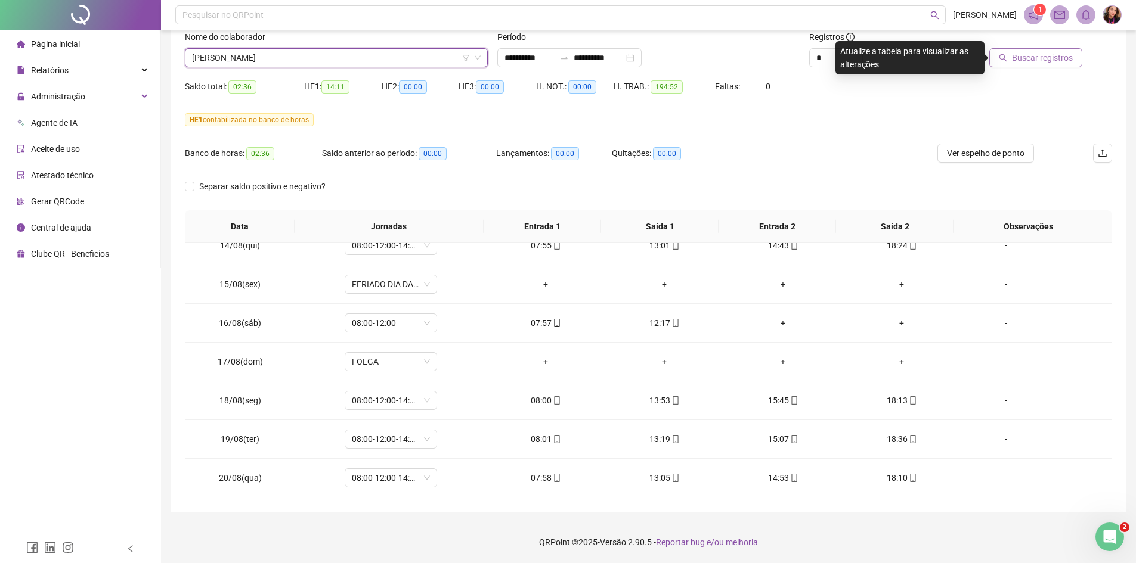
click at [1045, 63] on span "Buscar registros" at bounding box center [1042, 57] width 61 height 13
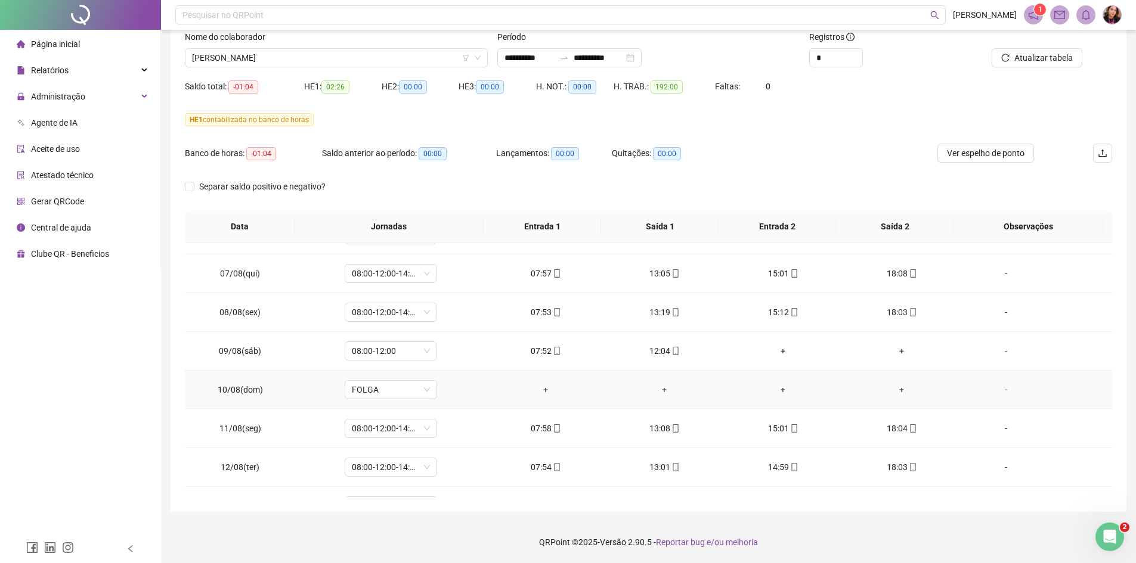
scroll to position [589, 0]
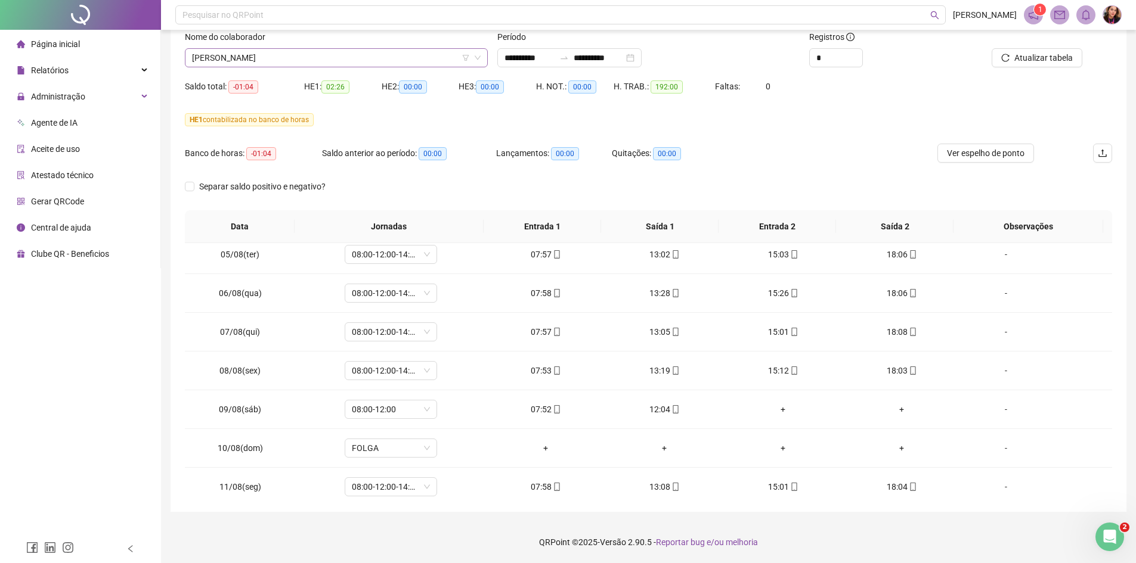
click at [326, 61] on span "KESSY HELENA SCHERETTE COSTA" at bounding box center [336, 58] width 289 height 18
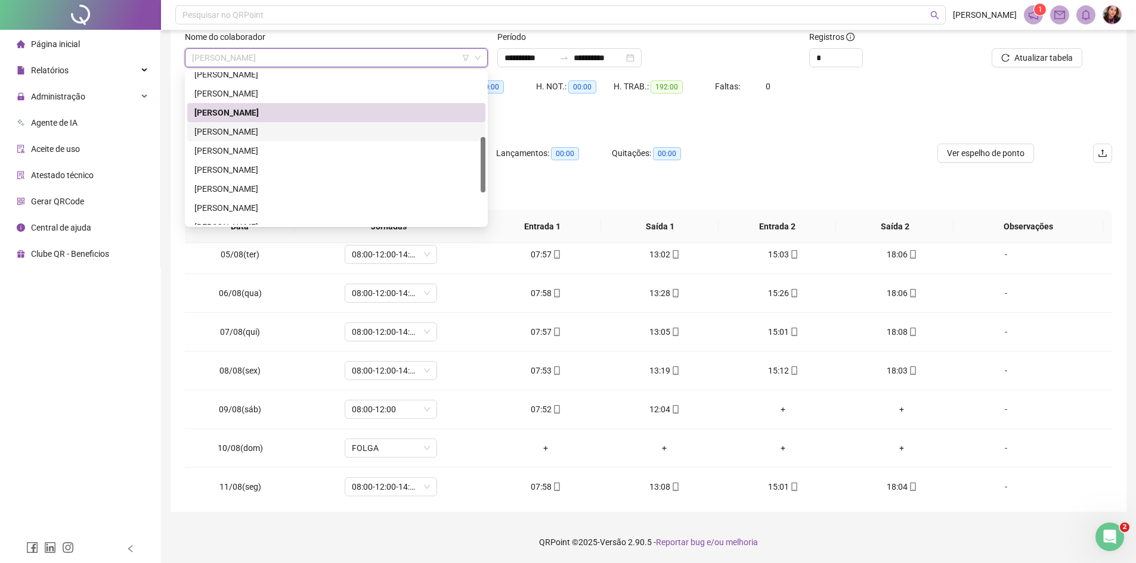
click at [322, 132] on div "LEONARDO SOUZA TIAGO FRANCO" at bounding box center [336, 131] width 284 height 13
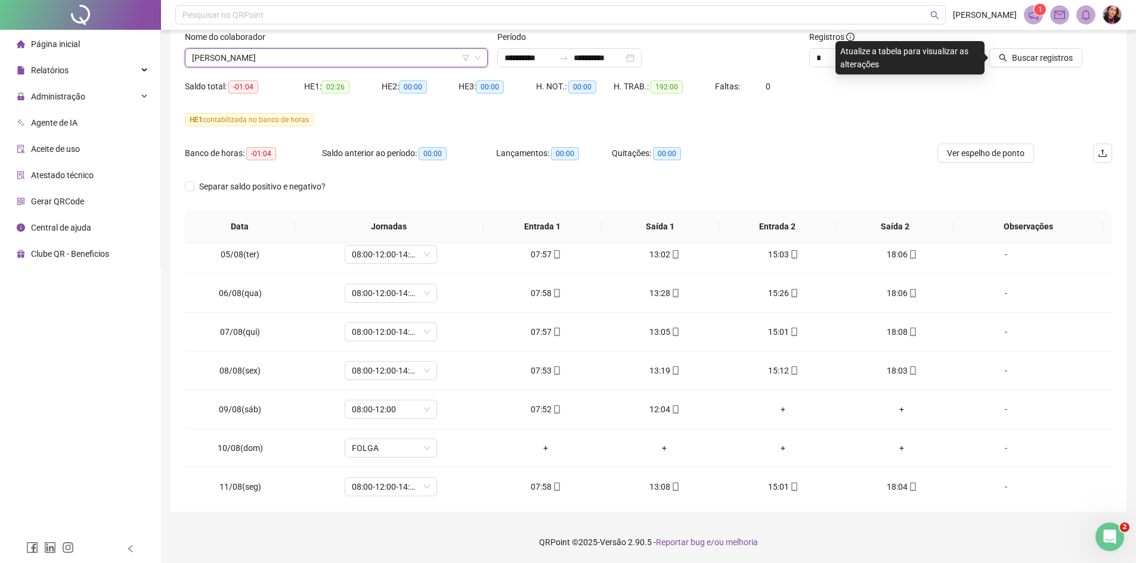
click at [218, 63] on span "LEONARDO SOUZA TIAGO FRANCO" at bounding box center [336, 58] width 289 height 18
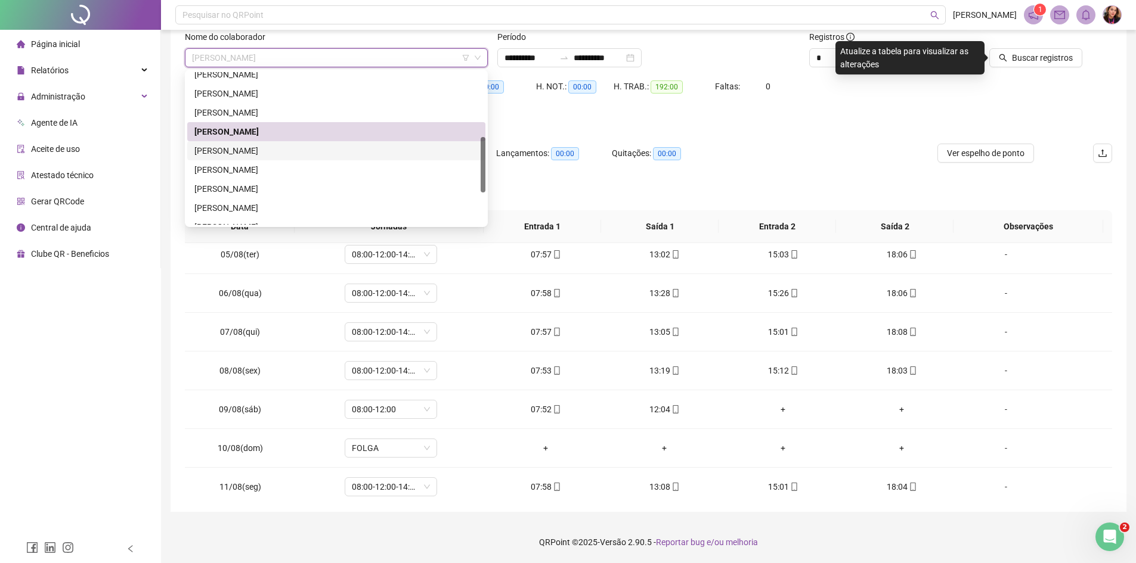
click at [264, 152] on div "LUCIO GOMES BENEGAS" at bounding box center [336, 150] width 284 height 13
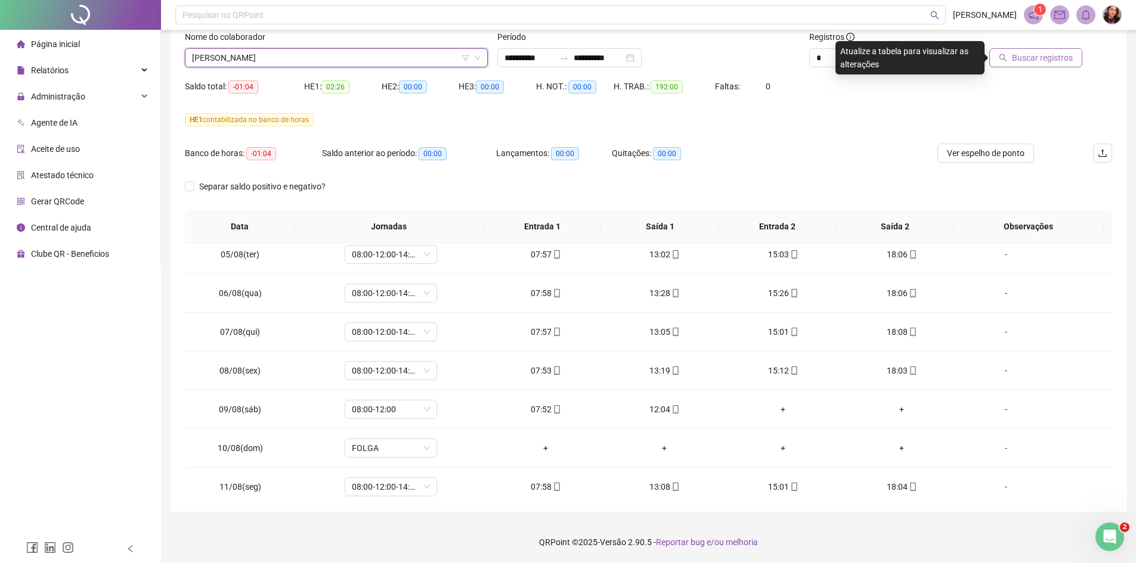
click at [1010, 62] on button "Buscar registros" at bounding box center [1035, 57] width 93 height 19
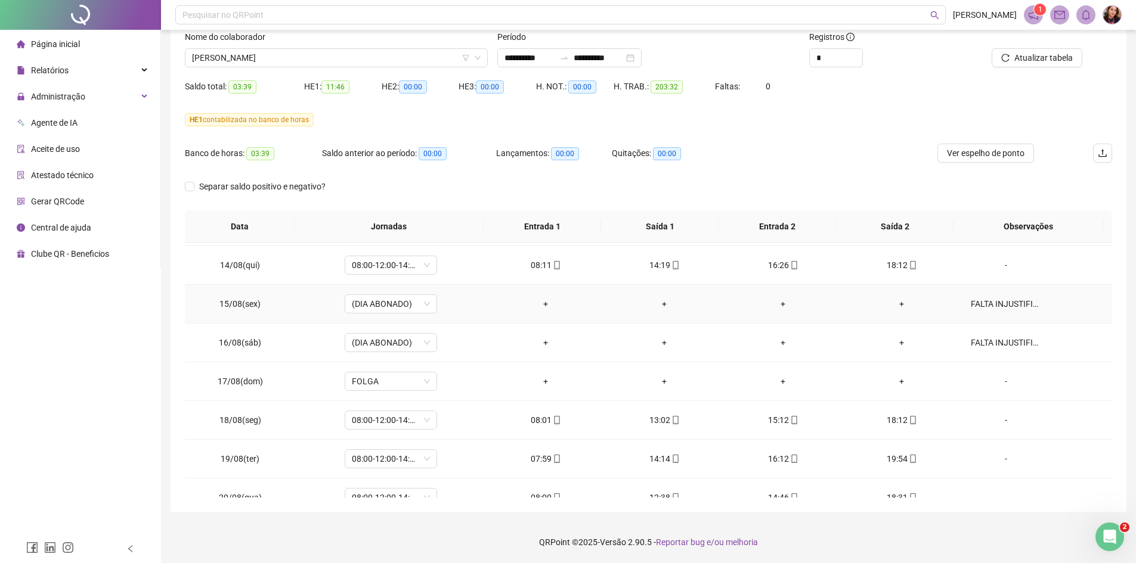
scroll to position [947, 0]
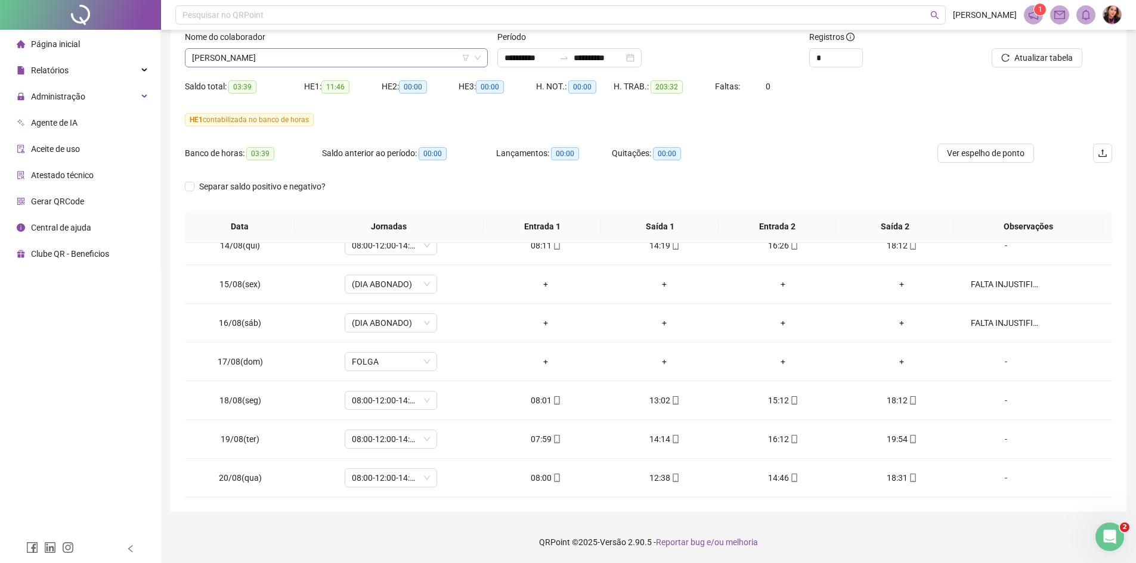
click at [370, 51] on span "LUCIO GOMES BENEGAS" at bounding box center [336, 58] width 289 height 18
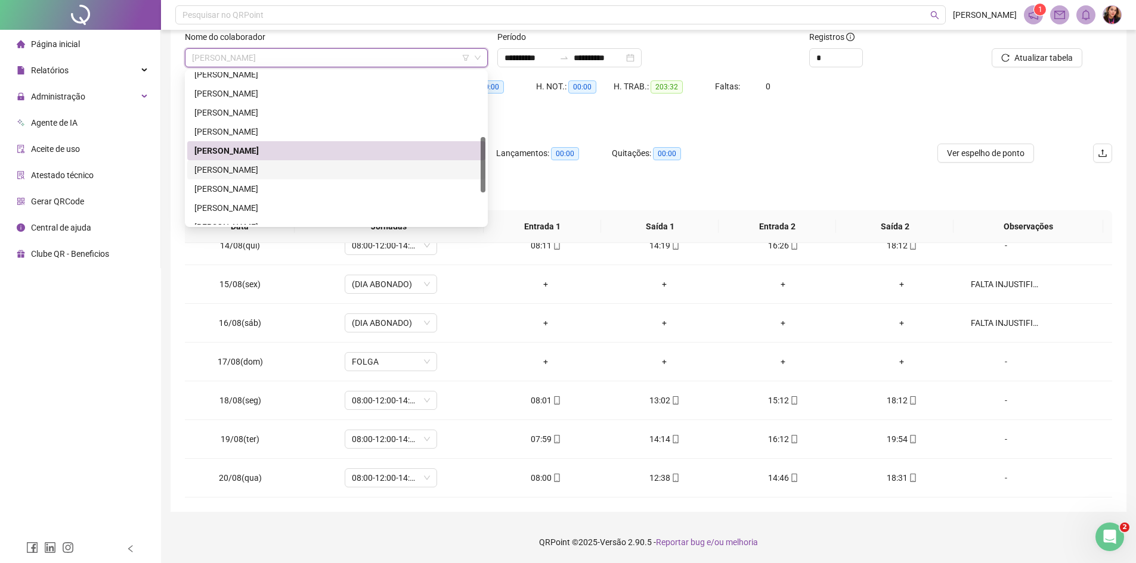
click at [334, 167] on div "RICARDO RIBEIRO DA COSTA" at bounding box center [336, 169] width 284 height 13
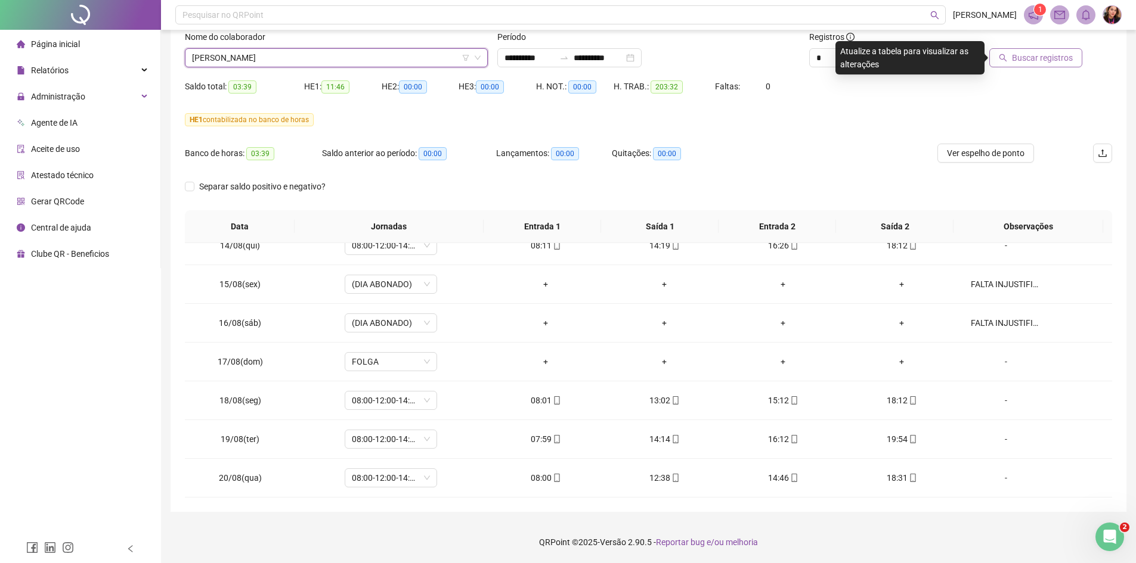
click at [1019, 55] on span "Buscar registros" at bounding box center [1042, 57] width 61 height 13
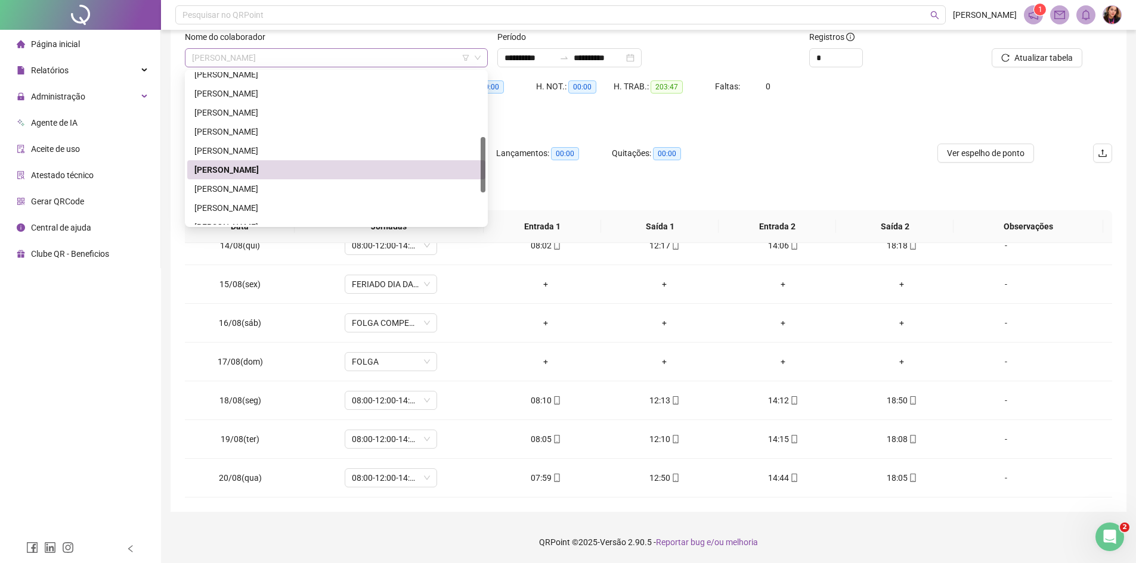
click at [280, 53] on span "RICARDO RIBEIRO DA COSTA" at bounding box center [336, 58] width 289 height 18
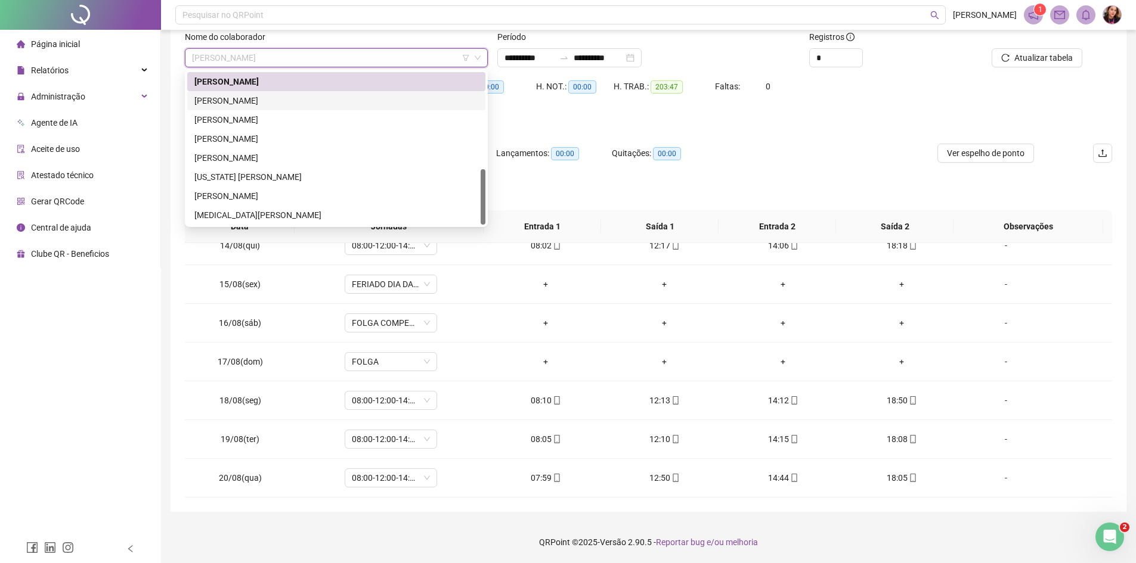
click at [280, 101] on div "[PERSON_NAME]" at bounding box center [336, 100] width 284 height 13
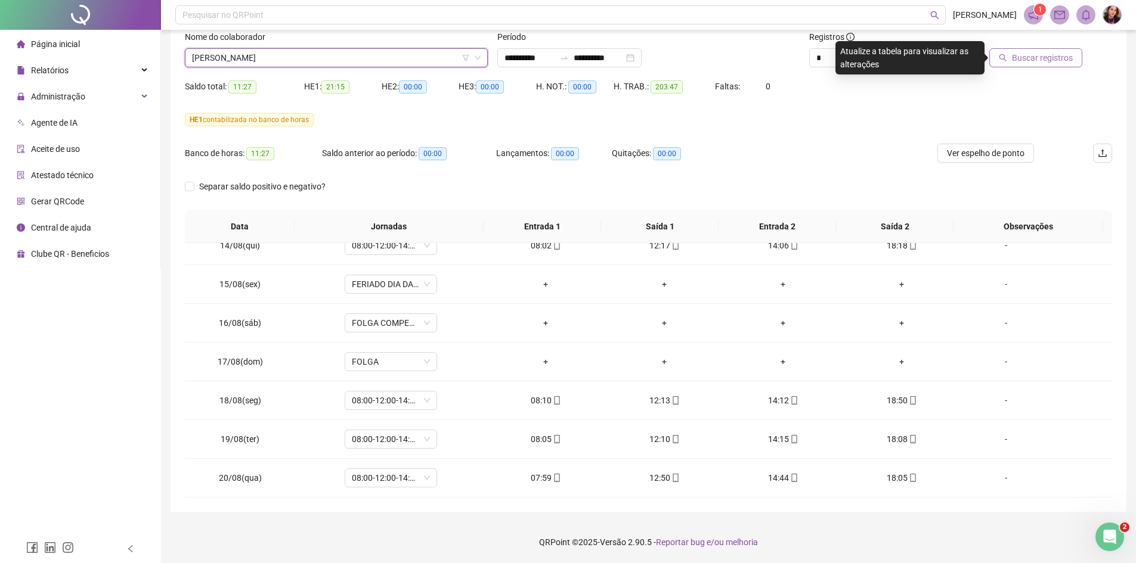
click at [1032, 55] on span "Buscar registros" at bounding box center [1042, 57] width 61 height 13
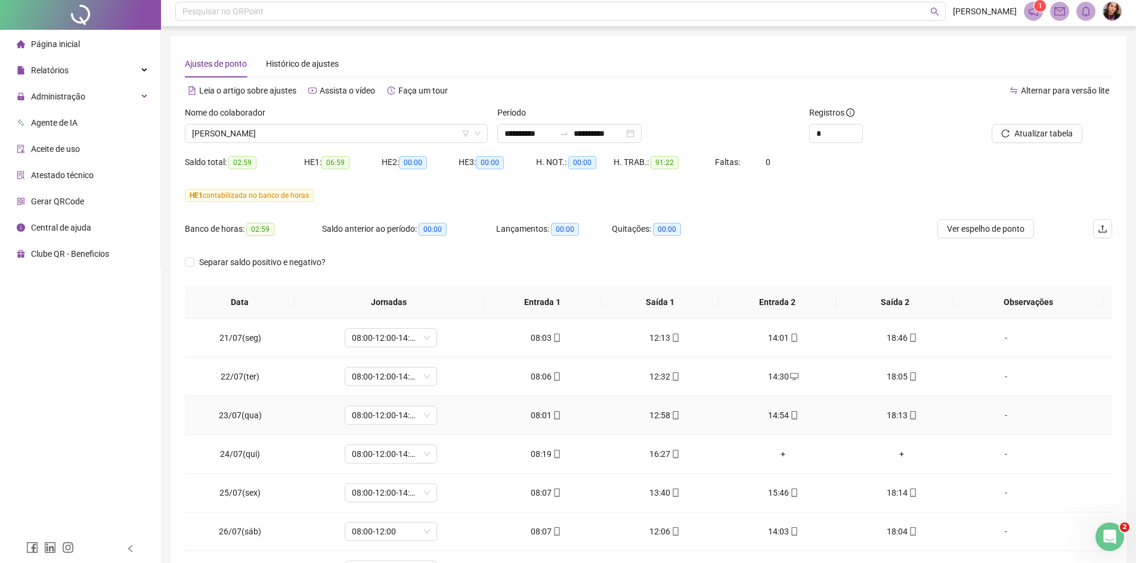
scroll to position [0, 0]
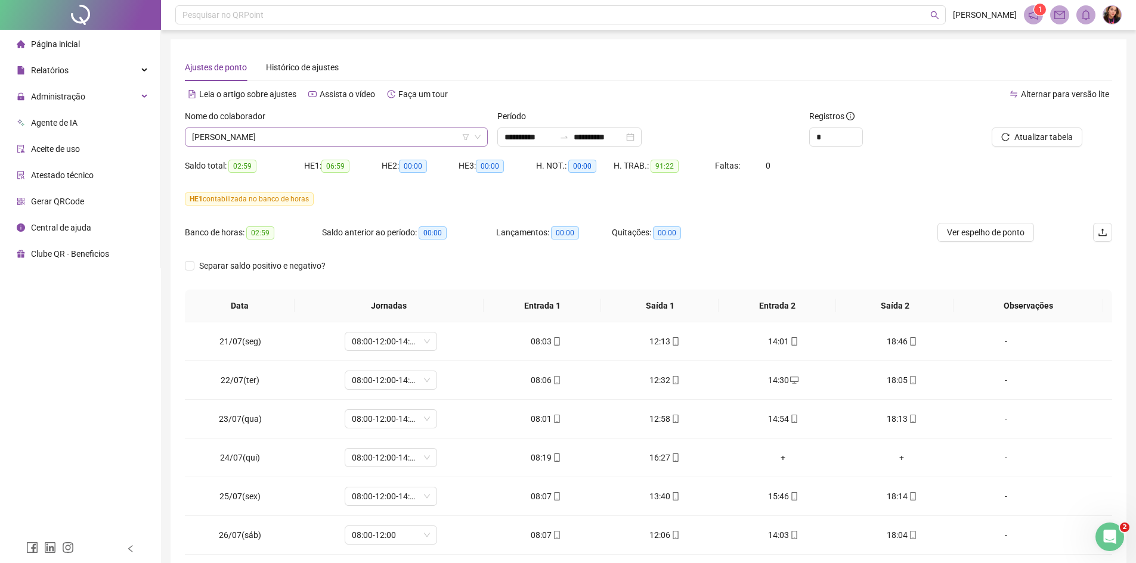
click at [334, 137] on span "[PERSON_NAME]" at bounding box center [336, 137] width 289 height 18
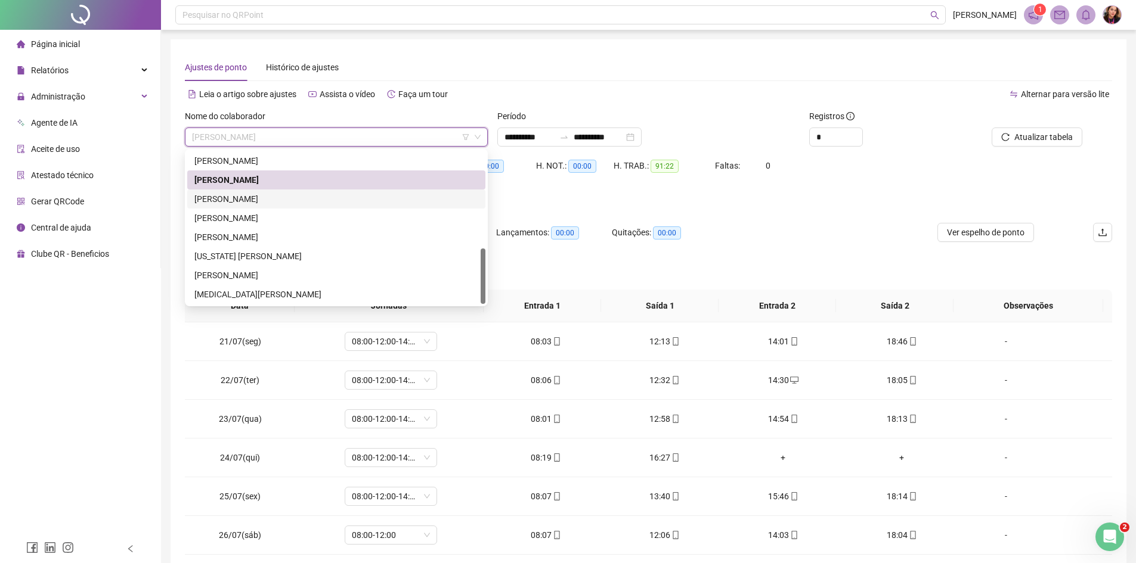
click at [320, 202] on div "[PERSON_NAME]" at bounding box center [336, 199] width 284 height 13
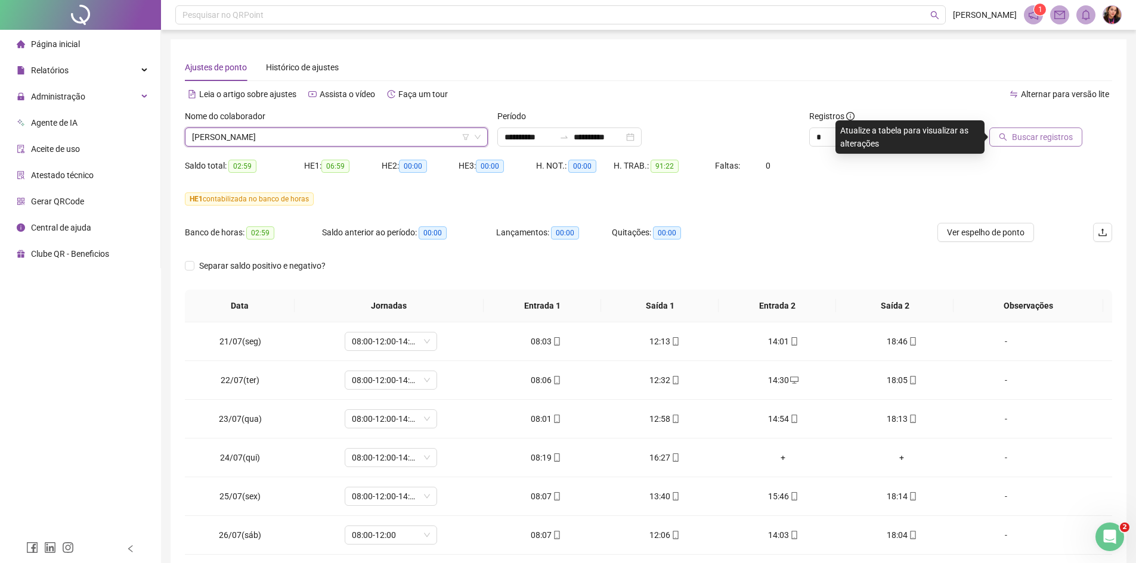
click at [1039, 140] on span "Buscar registros" at bounding box center [1042, 137] width 61 height 13
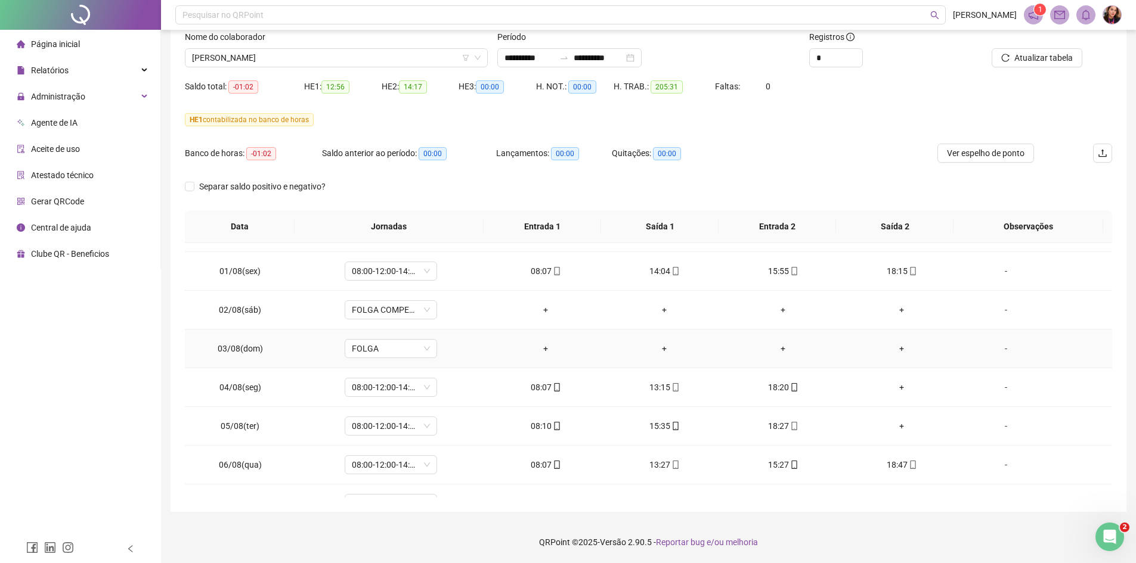
scroll to position [477, 0]
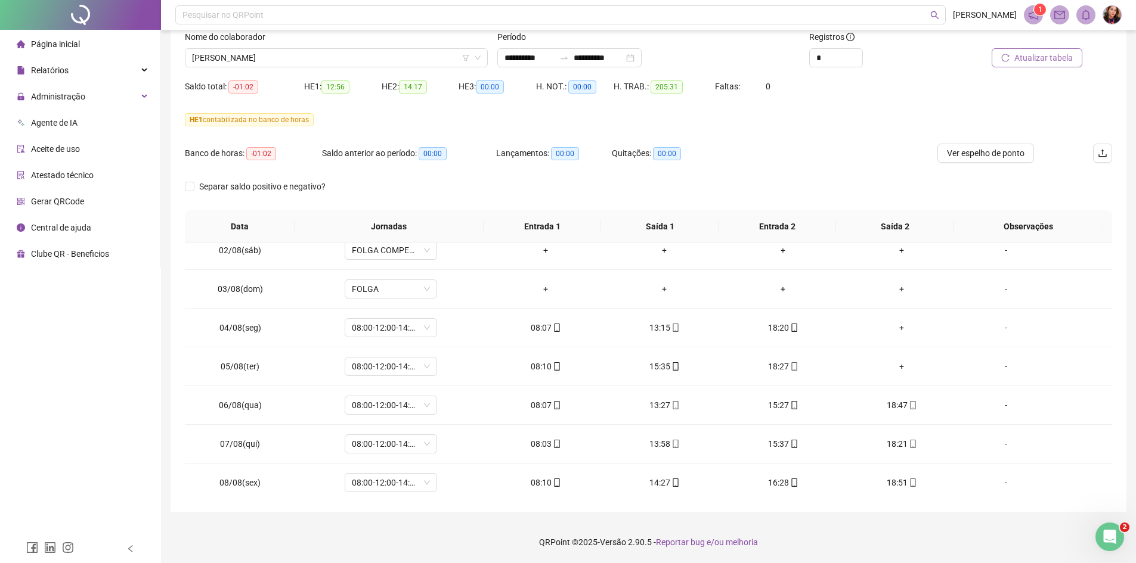
click at [1024, 58] on span "Atualizar tabela" at bounding box center [1043, 57] width 58 height 13
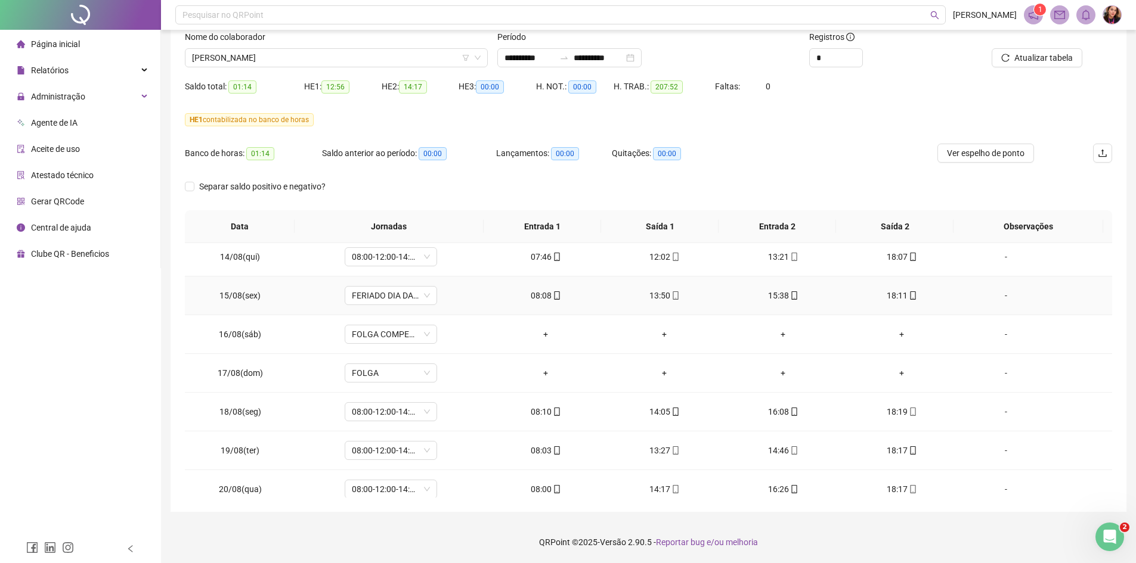
scroll to position [947, 0]
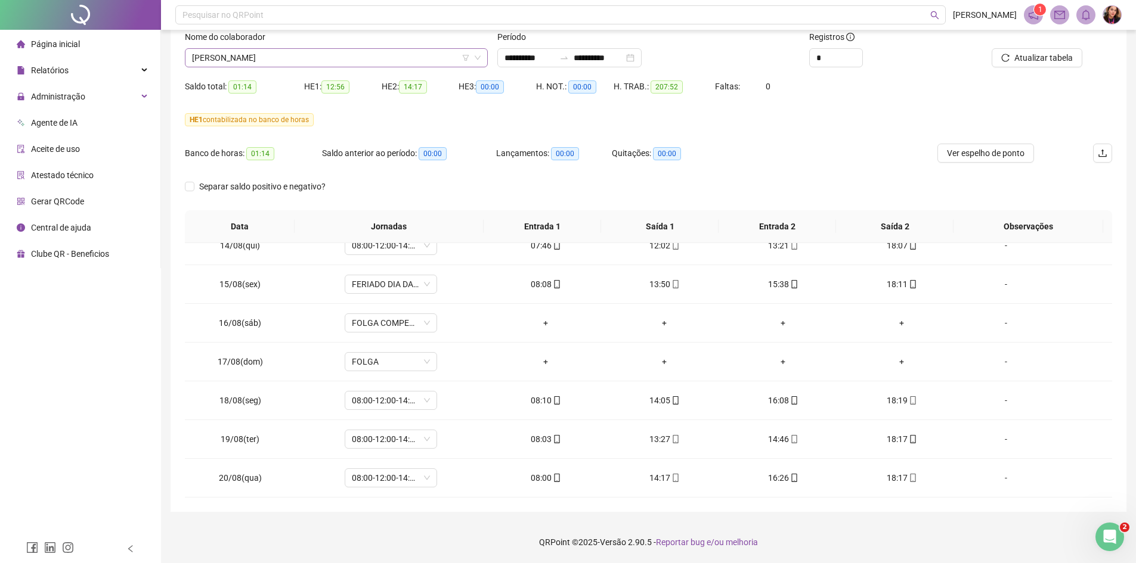
click at [311, 61] on span "[PERSON_NAME]" at bounding box center [336, 58] width 289 height 18
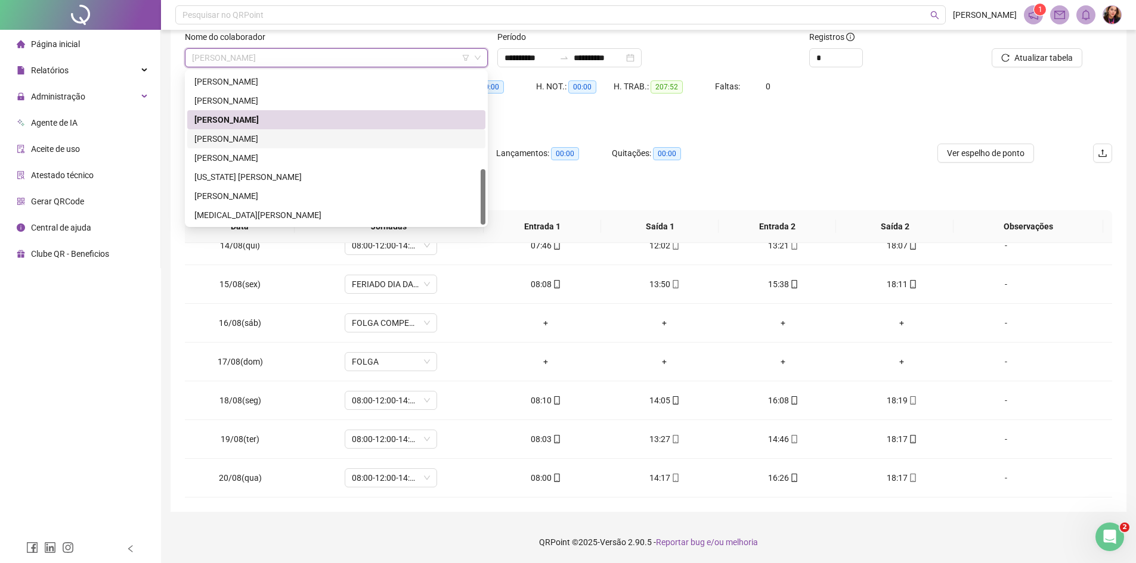
click at [306, 142] on div "[PERSON_NAME]" at bounding box center [336, 138] width 284 height 13
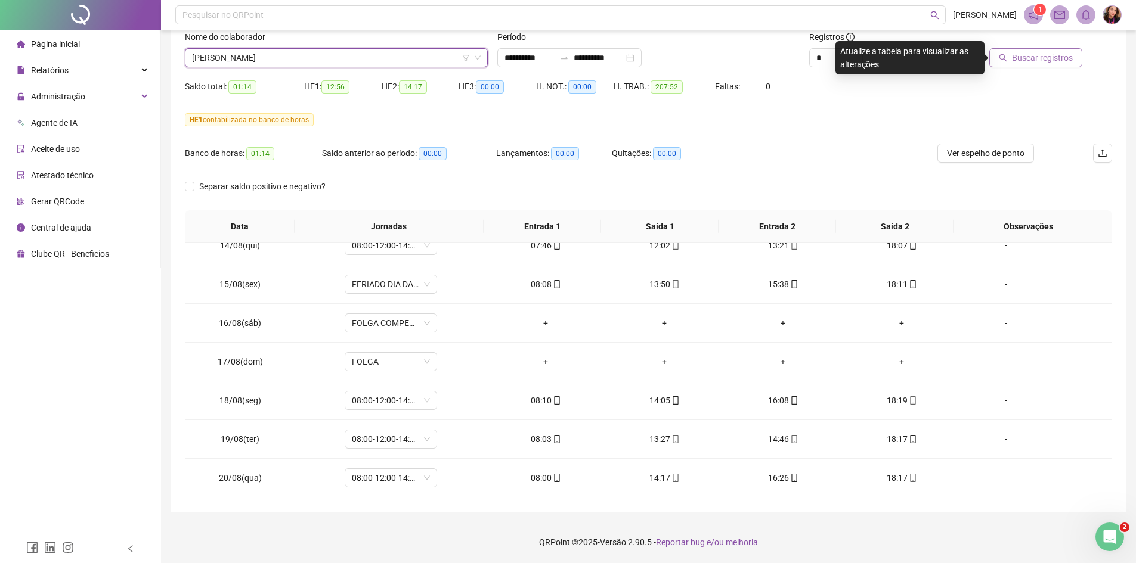
click at [1051, 55] on span "Buscar registros" at bounding box center [1042, 57] width 61 height 13
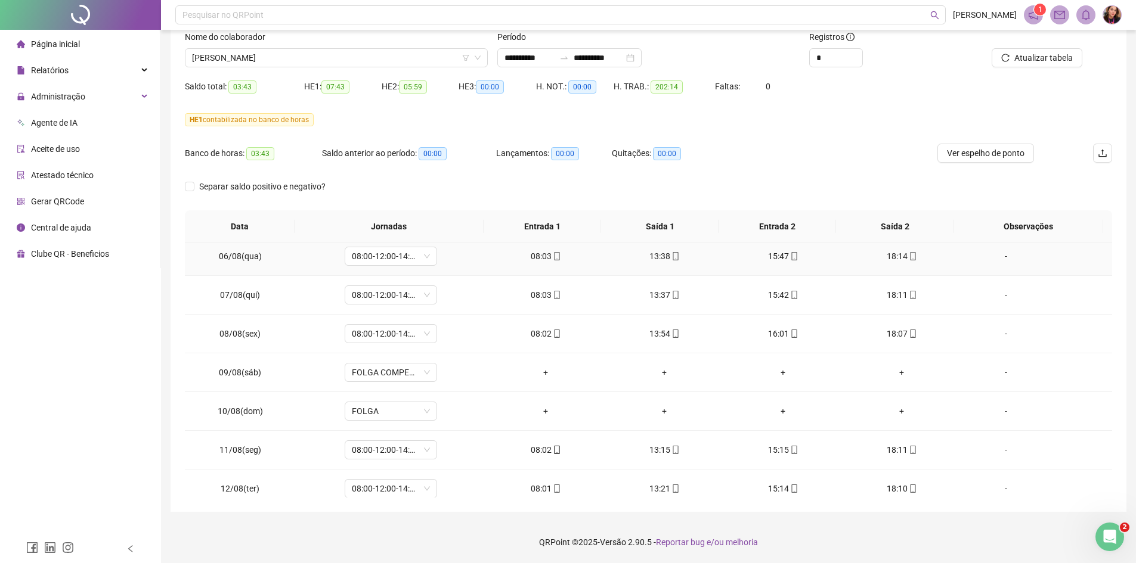
scroll to position [589, 0]
click at [392, 58] on span "[PERSON_NAME]" at bounding box center [336, 58] width 289 height 18
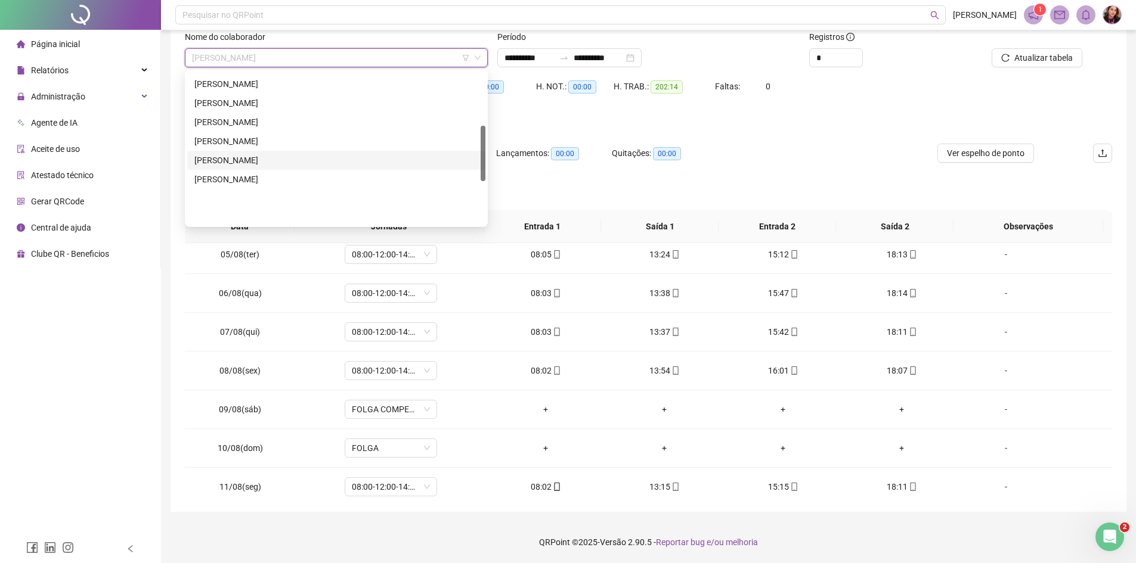
scroll to position [148, 0]
click at [298, 100] on div "JESSIANE FERNANDES FERREIRA" at bounding box center [336, 105] width 284 height 13
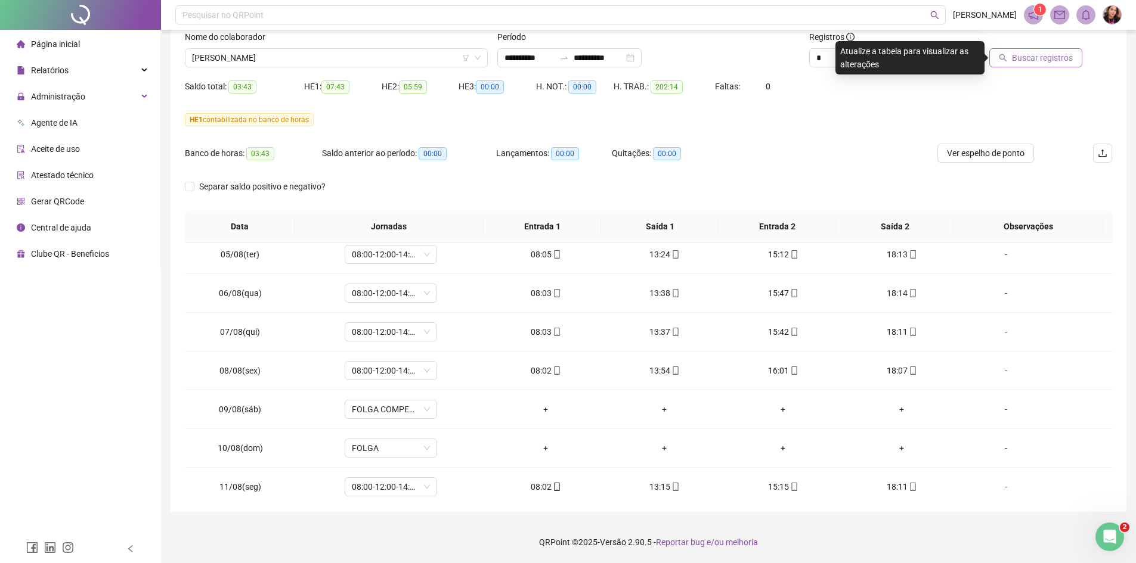
click at [1030, 49] on button "Buscar registros" at bounding box center [1035, 57] width 93 height 19
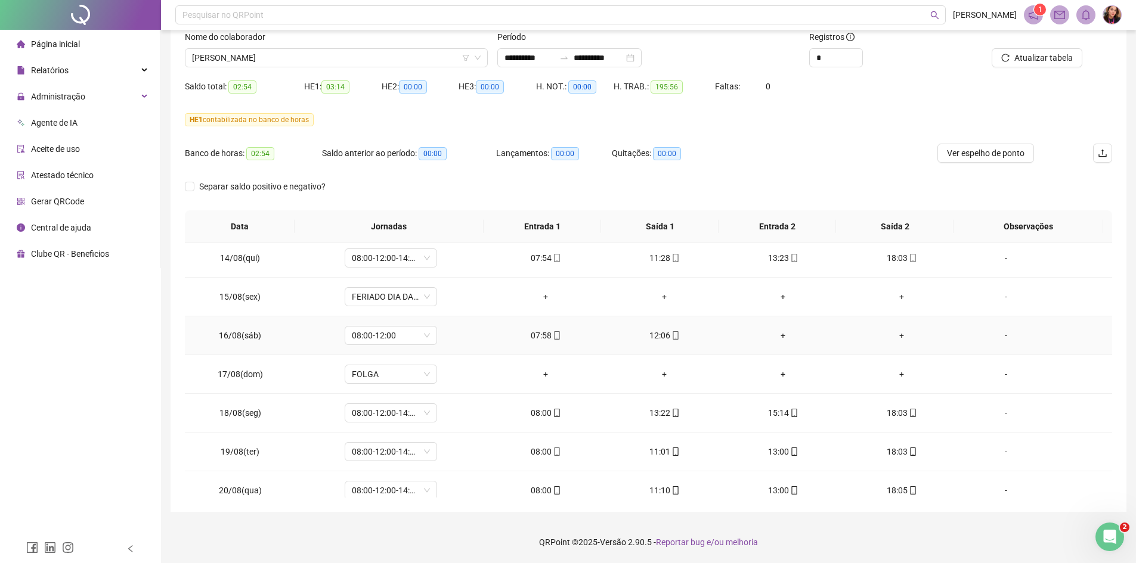
scroll to position [947, 0]
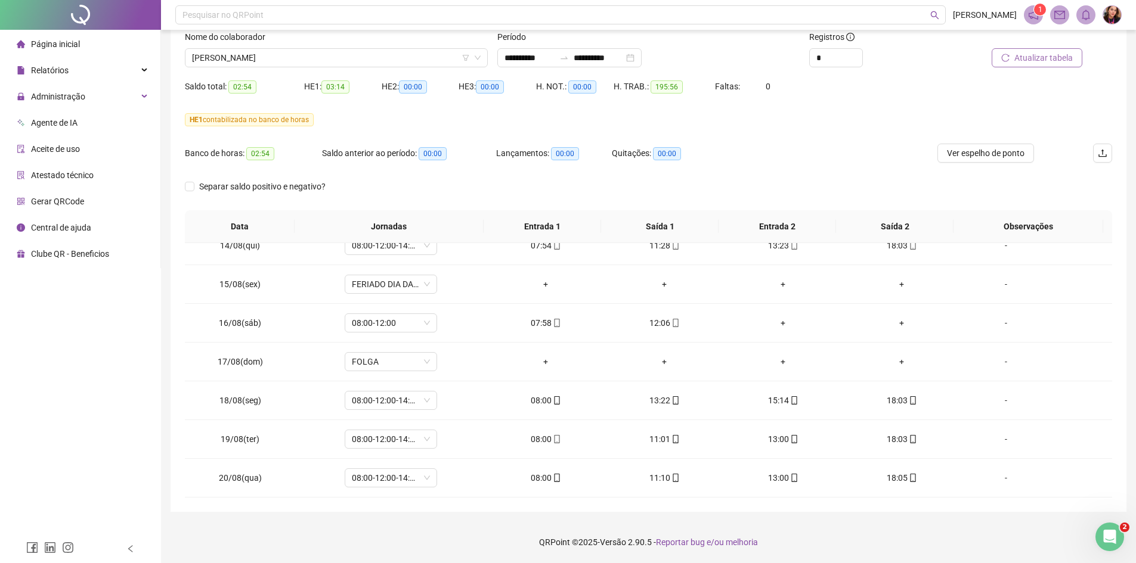
click at [1044, 57] on span "Atualizar tabela" at bounding box center [1043, 57] width 58 height 13
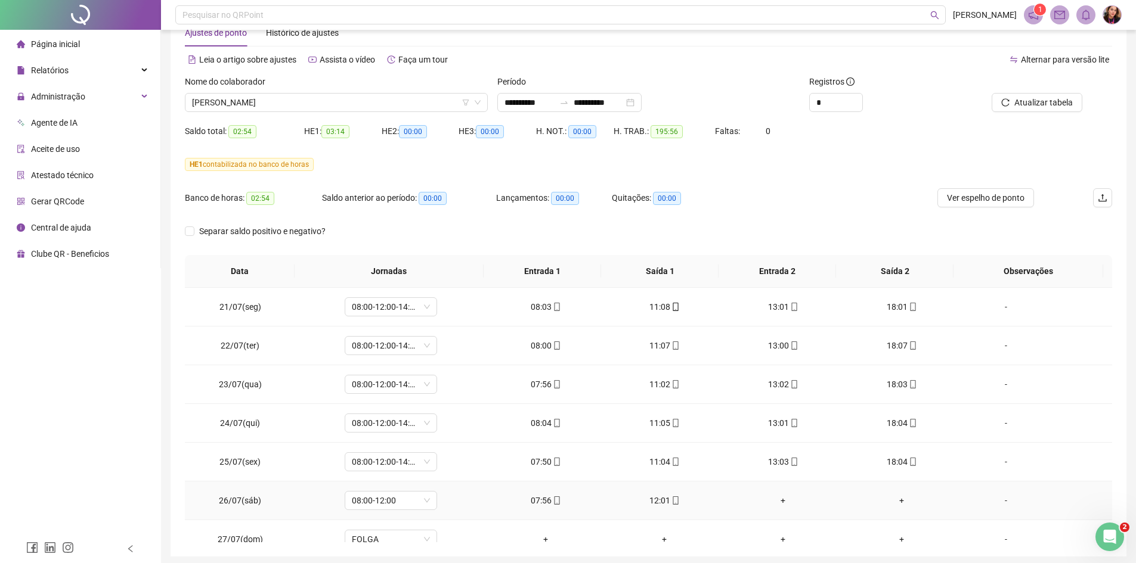
scroll to position [0, 0]
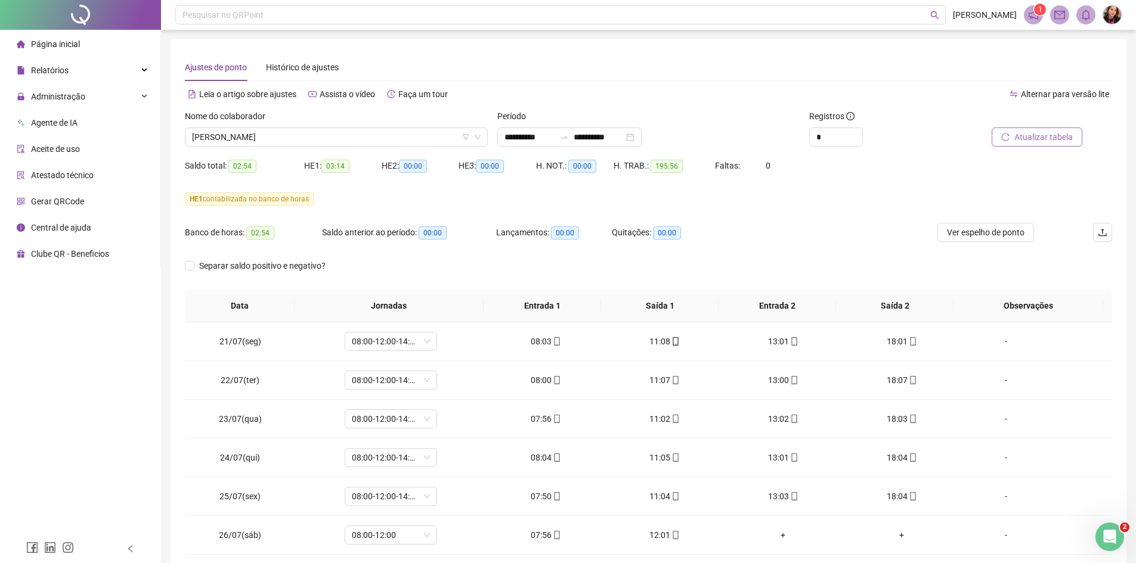
click at [1039, 135] on span "Atualizar tabela" at bounding box center [1043, 137] width 58 height 13
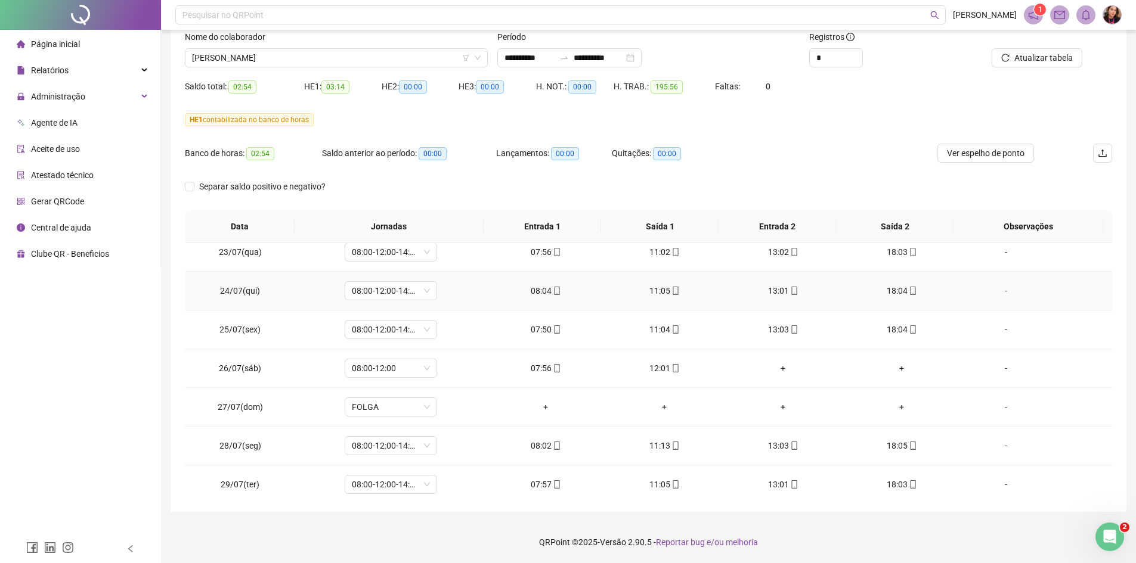
scroll to position [119, 0]
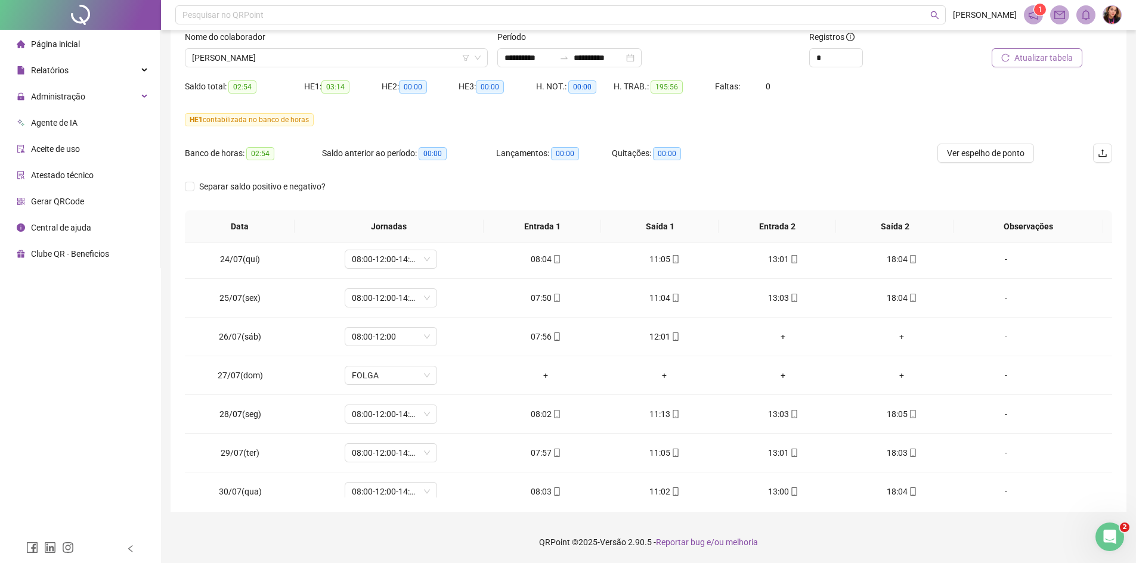
click at [1028, 62] on span "Atualizar tabela" at bounding box center [1043, 57] width 58 height 13
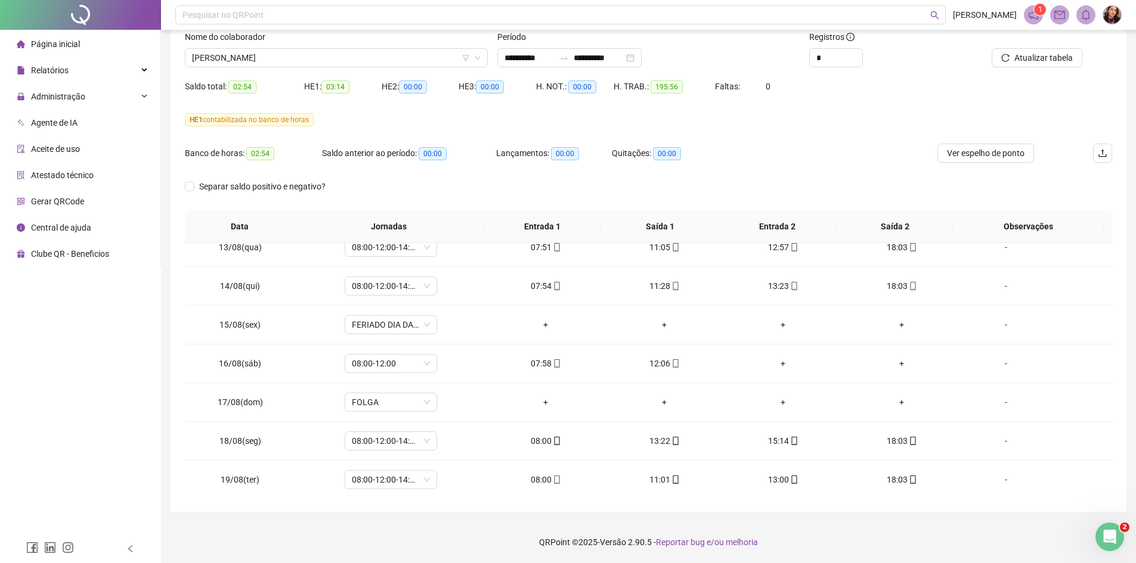
scroll to position [947, 0]
click at [317, 56] on span "JESSIANE FERNANDES FERREIRA" at bounding box center [336, 58] width 289 height 18
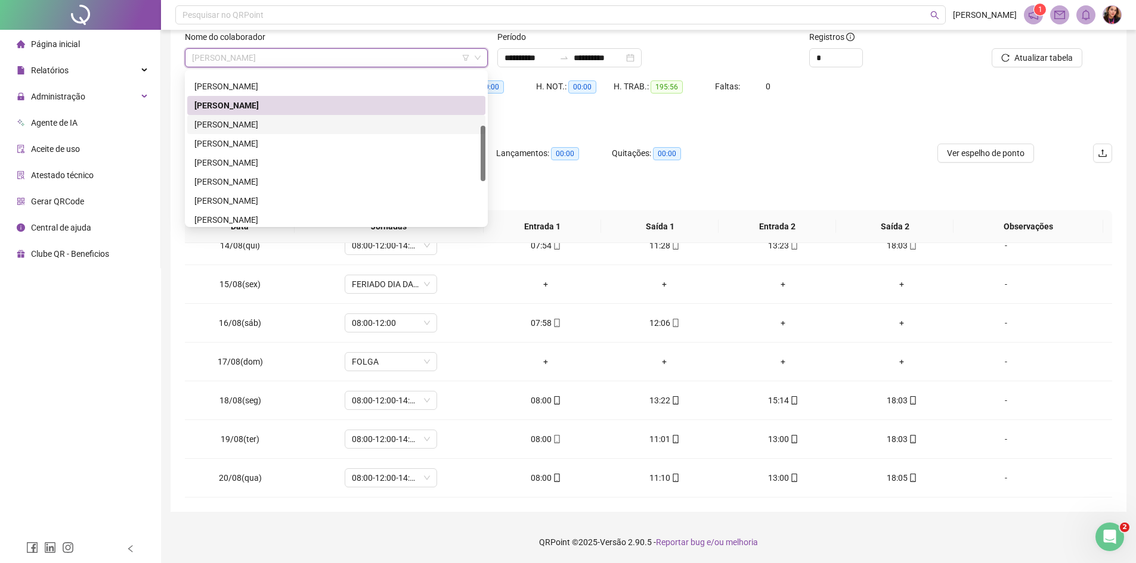
click at [349, 125] on div "KESLEY BARBOSA SILVA" at bounding box center [336, 124] width 284 height 13
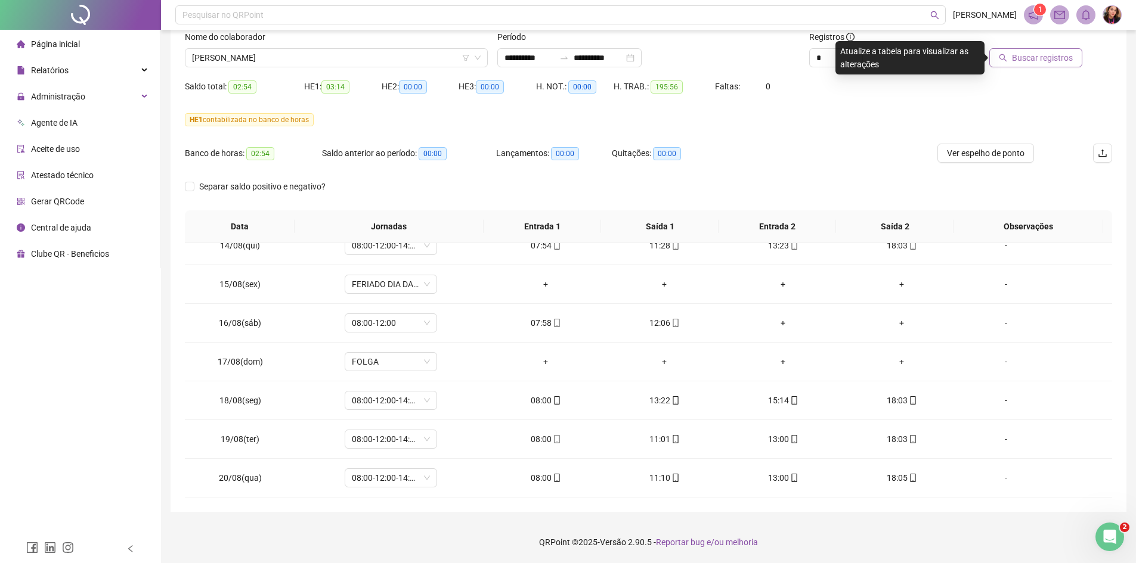
click at [1040, 55] on span "Buscar registros" at bounding box center [1042, 57] width 61 height 13
click at [258, 59] on span "KESLEY BARBOSA SILVA" at bounding box center [336, 58] width 289 height 18
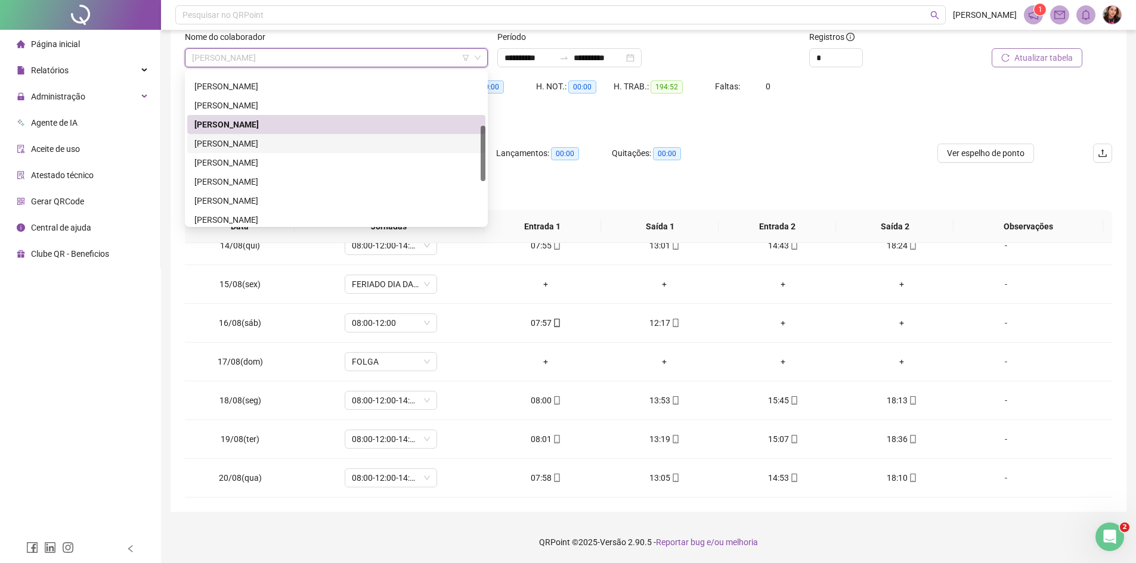
click at [275, 145] on div "KESSY HELENA SCHERETTE COSTA" at bounding box center [336, 143] width 284 height 13
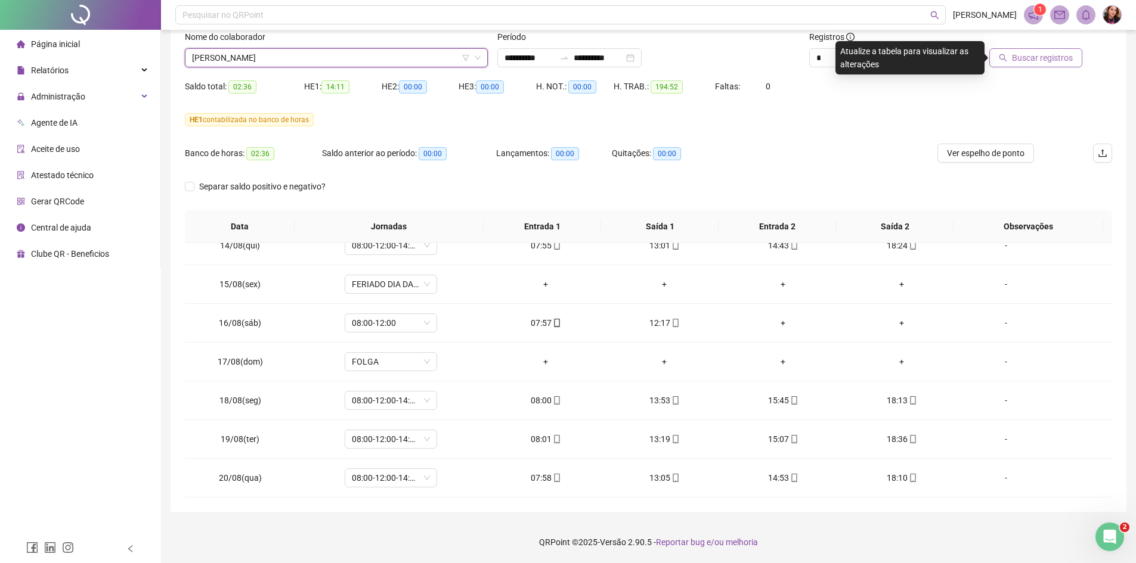
click at [1020, 58] on span "Buscar registros" at bounding box center [1042, 57] width 61 height 13
click at [207, 57] on span "KESSY HELENA SCHERETTE COSTA" at bounding box center [336, 58] width 289 height 18
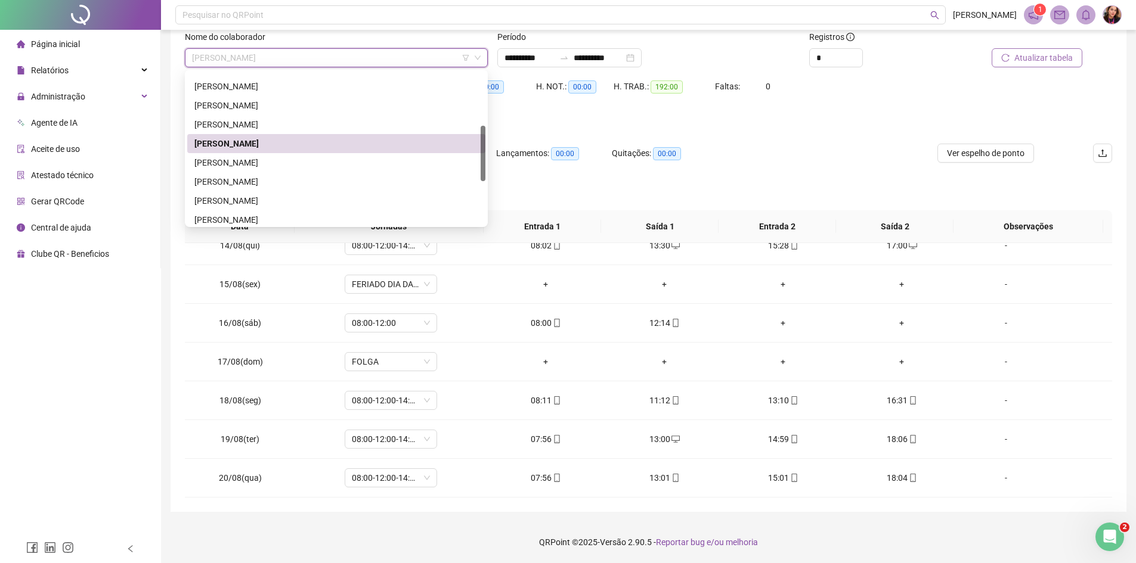
scroll to position [207, 0]
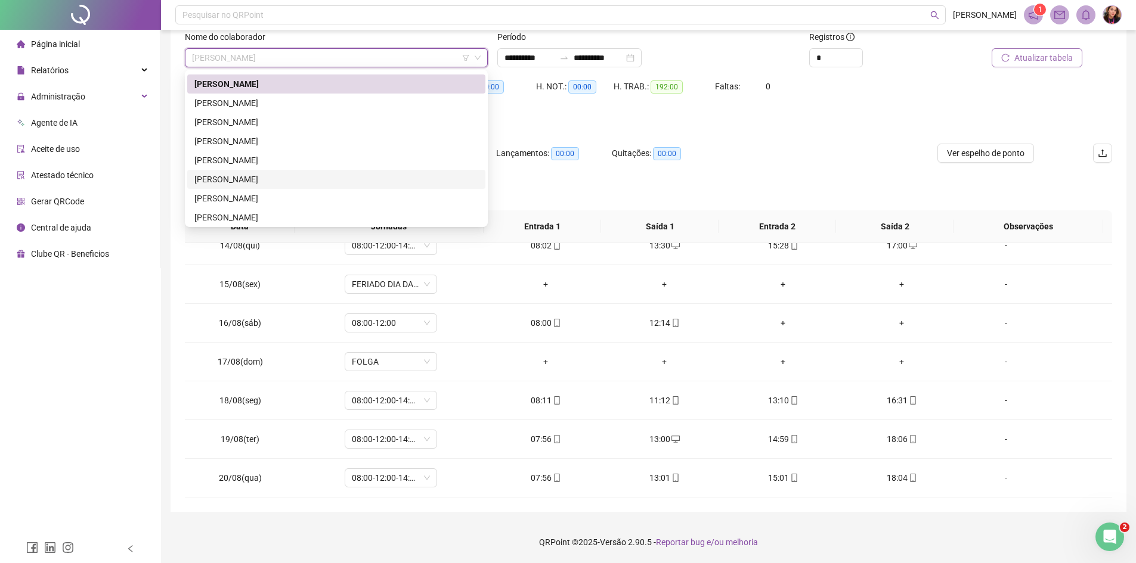
click at [287, 181] on div "[PERSON_NAME]" at bounding box center [336, 179] width 284 height 13
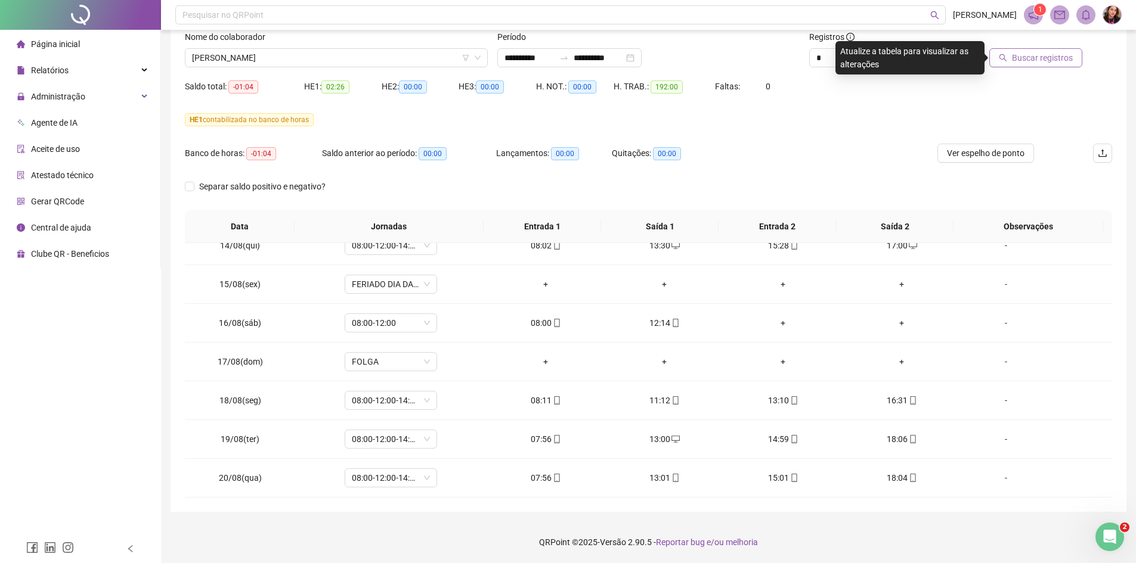
click at [1008, 64] on button "Buscar registros" at bounding box center [1035, 57] width 93 height 19
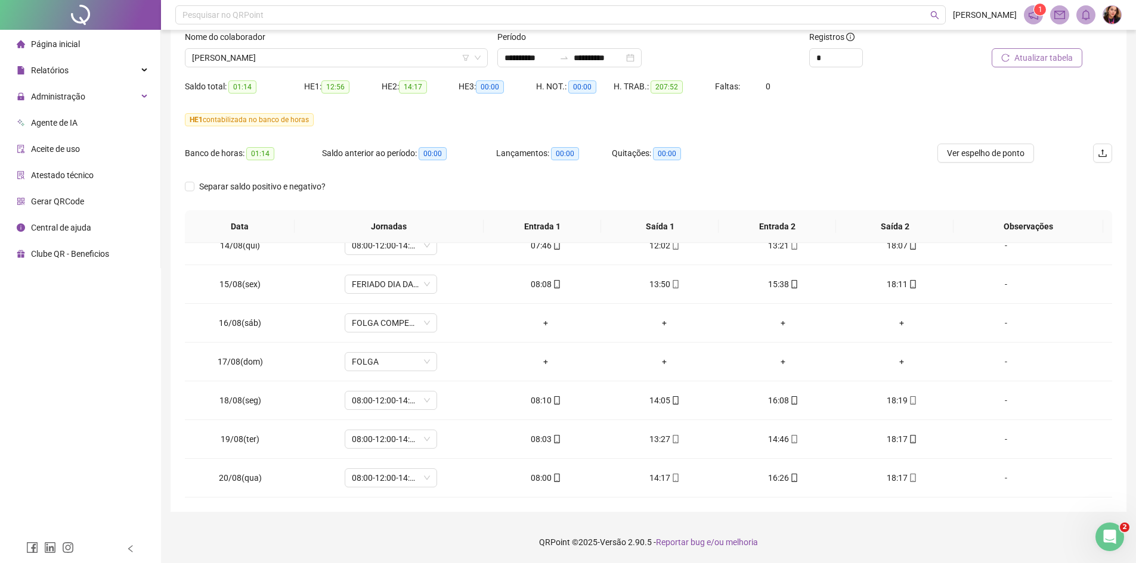
click at [1014, 63] on button "Atualizar tabela" at bounding box center [1036, 57] width 91 height 19
click at [339, 61] on span "[PERSON_NAME]" at bounding box center [336, 58] width 289 height 18
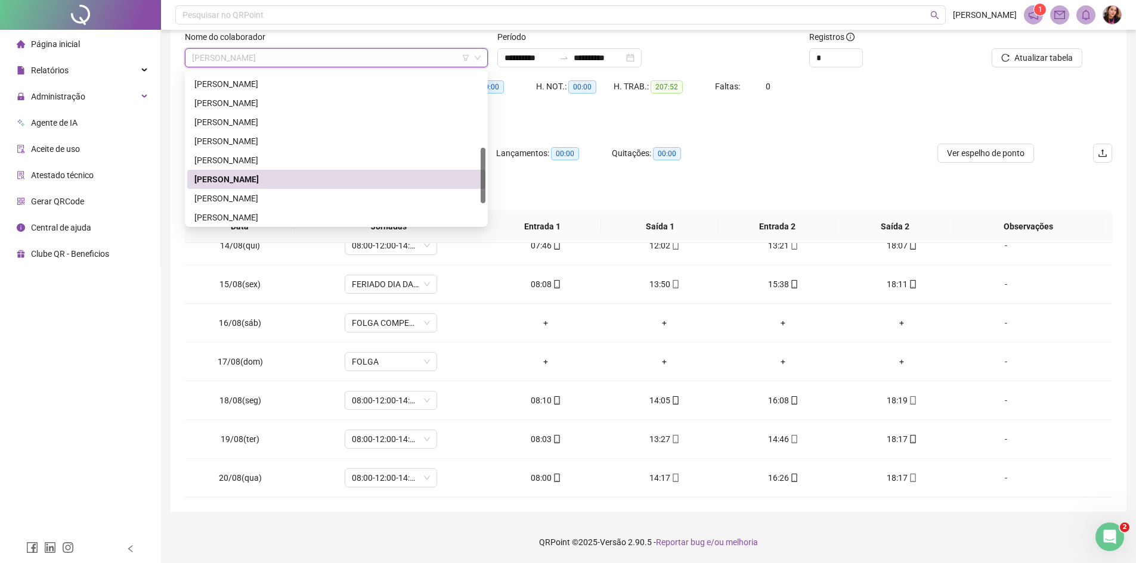
scroll to position [267, 0]
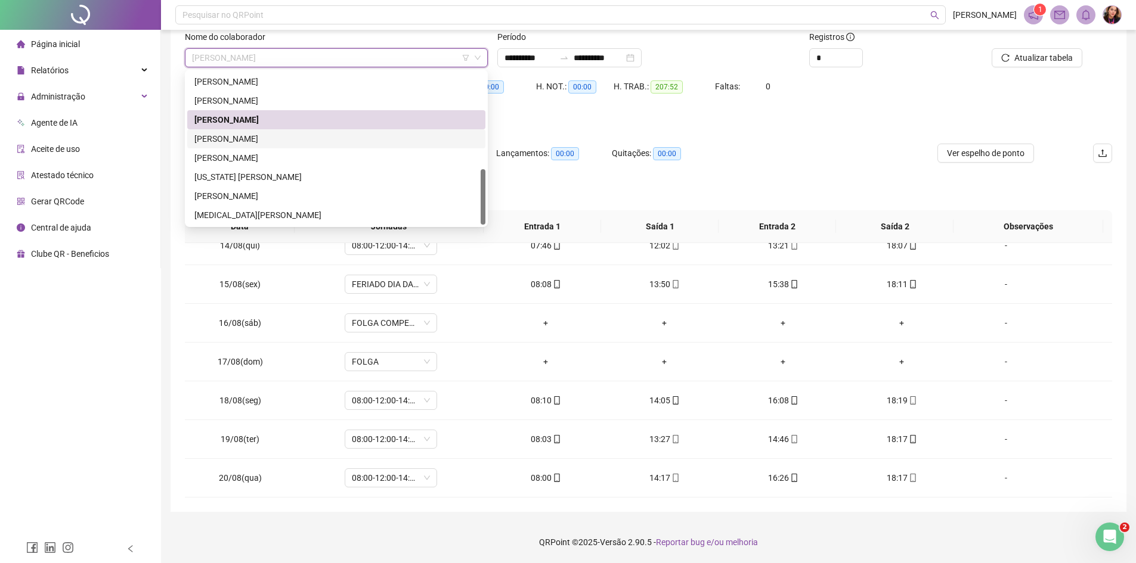
click at [328, 143] on div "[PERSON_NAME]" at bounding box center [336, 138] width 284 height 13
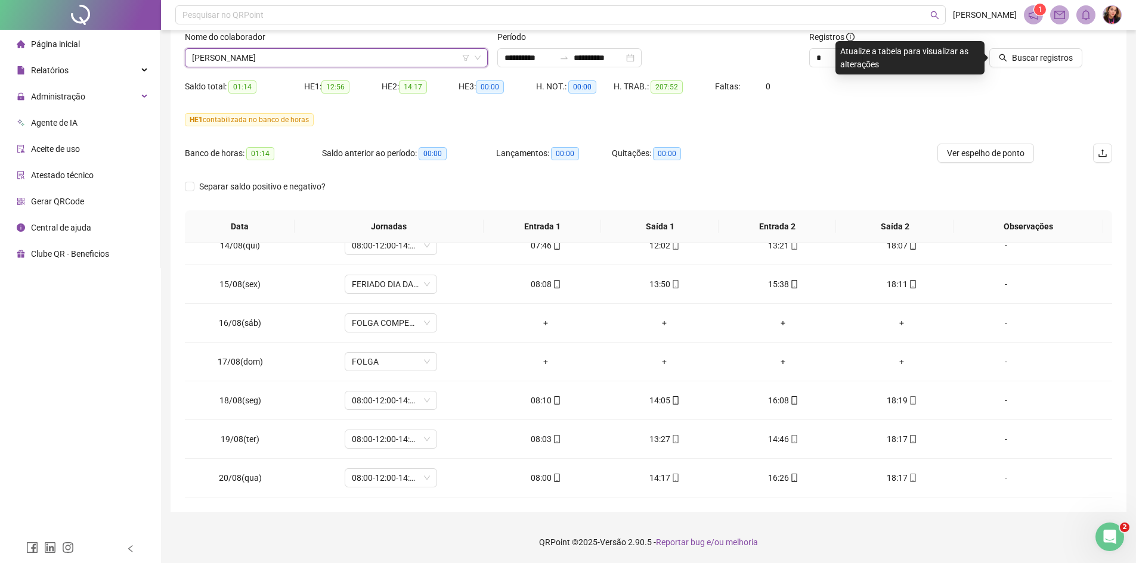
click at [315, 70] on div "Nome do colaborador SAVIO DE ALMEIDA GUIMARAES SAVIO DE ALMEIDA GUIMARAES" at bounding box center [336, 53] width 312 height 47
click at [317, 63] on span "[PERSON_NAME]" at bounding box center [336, 58] width 289 height 18
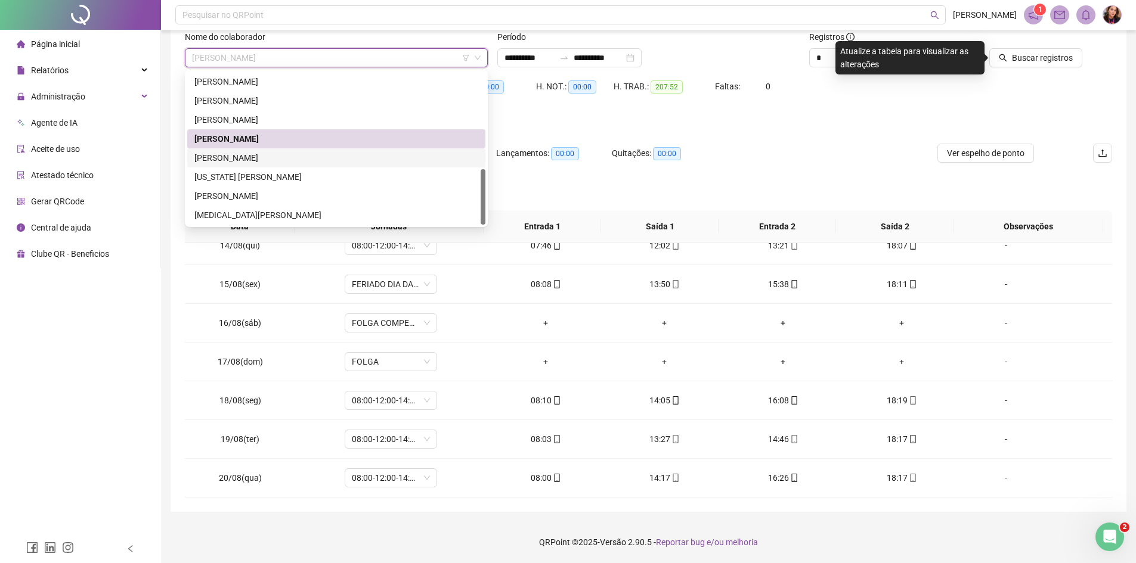
click at [309, 164] on div "[PERSON_NAME]" at bounding box center [336, 157] width 284 height 13
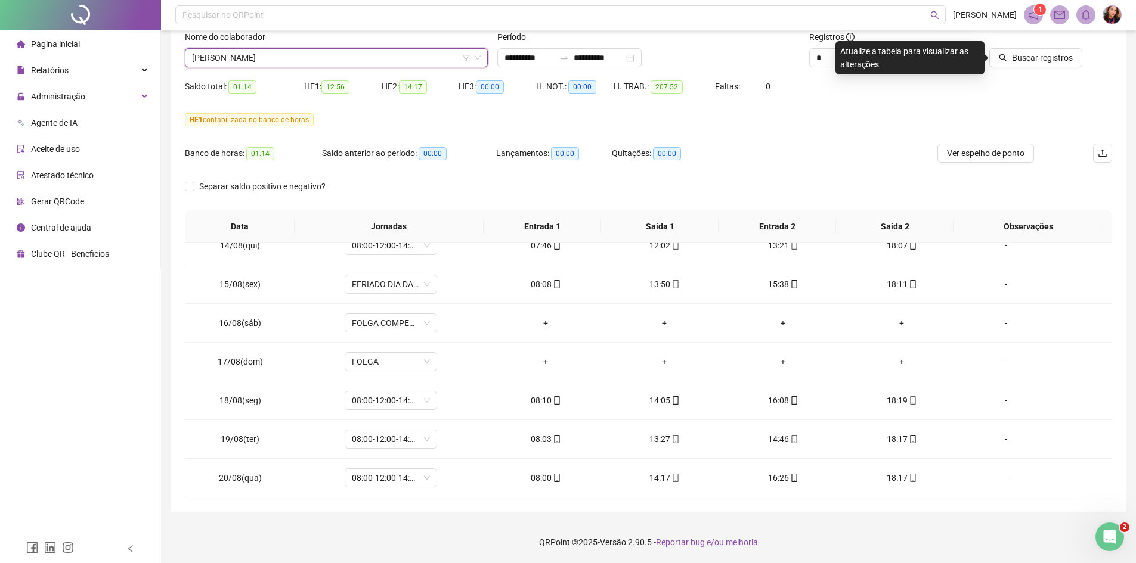
click at [1056, 69] on div "Buscar registros" at bounding box center [1038, 53] width 156 height 47
click at [1056, 64] on button "Buscar registros" at bounding box center [1035, 57] width 93 height 19
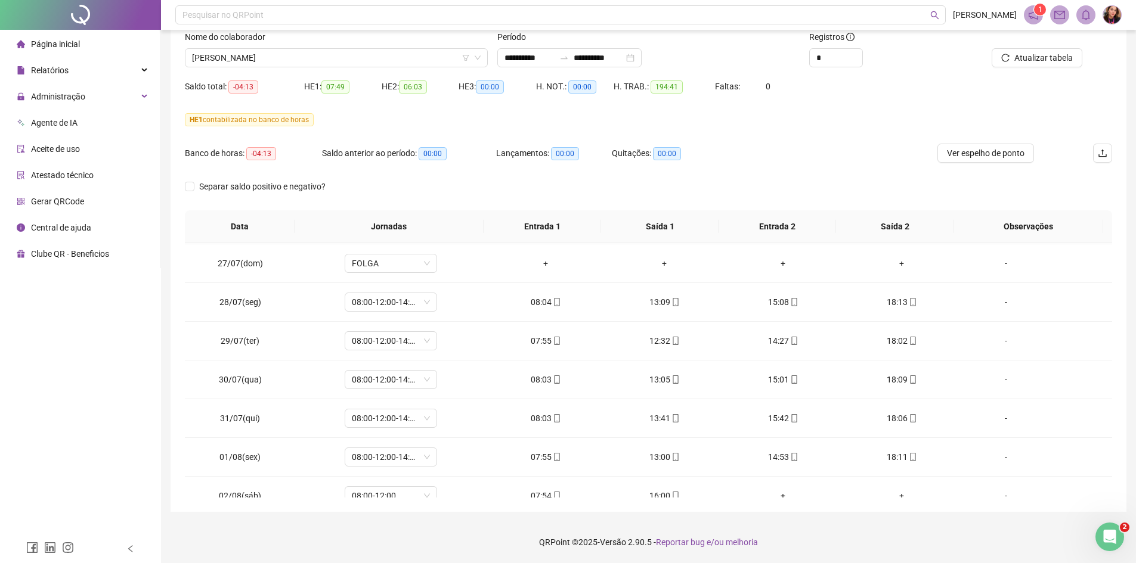
scroll to position [0, 0]
click at [1075, 58] on button "Atualizar tabela" at bounding box center [1036, 57] width 91 height 19
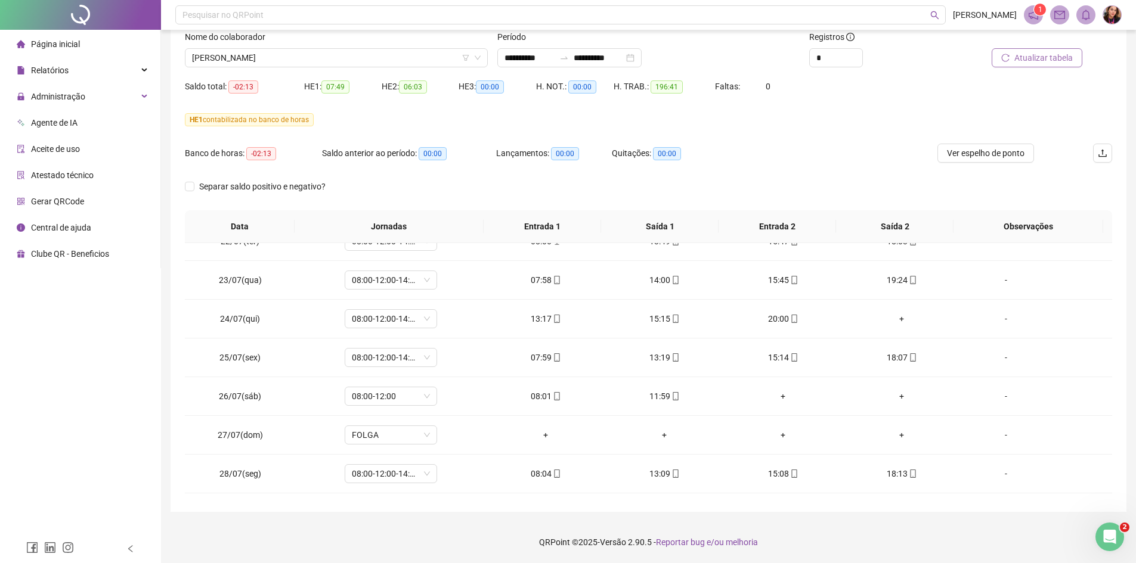
click at [1040, 59] on span "Atualizar tabela" at bounding box center [1043, 57] width 58 height 13
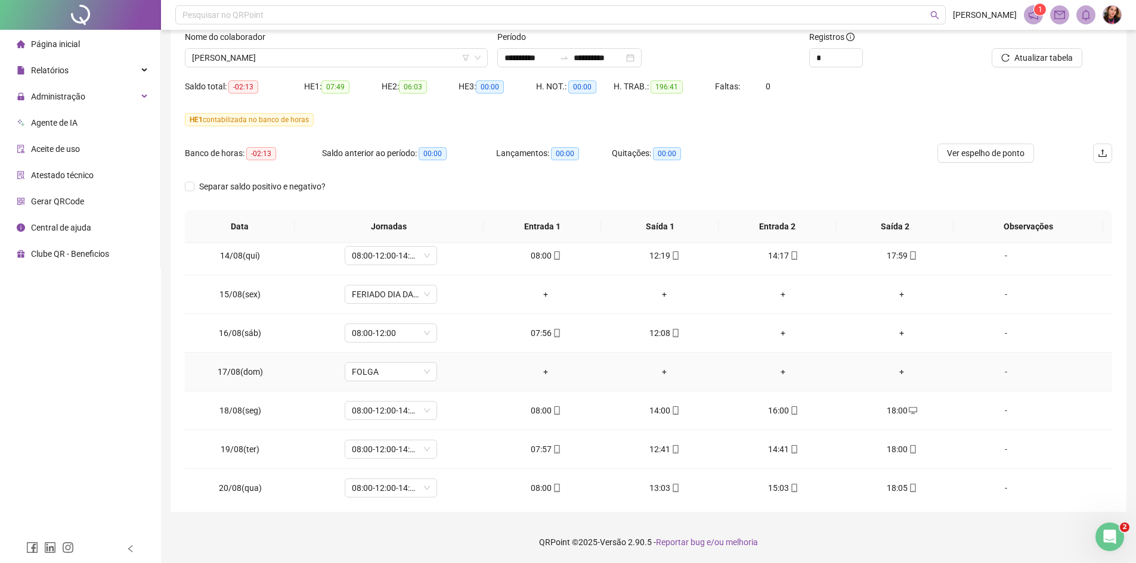
scroll to position [947, 0]
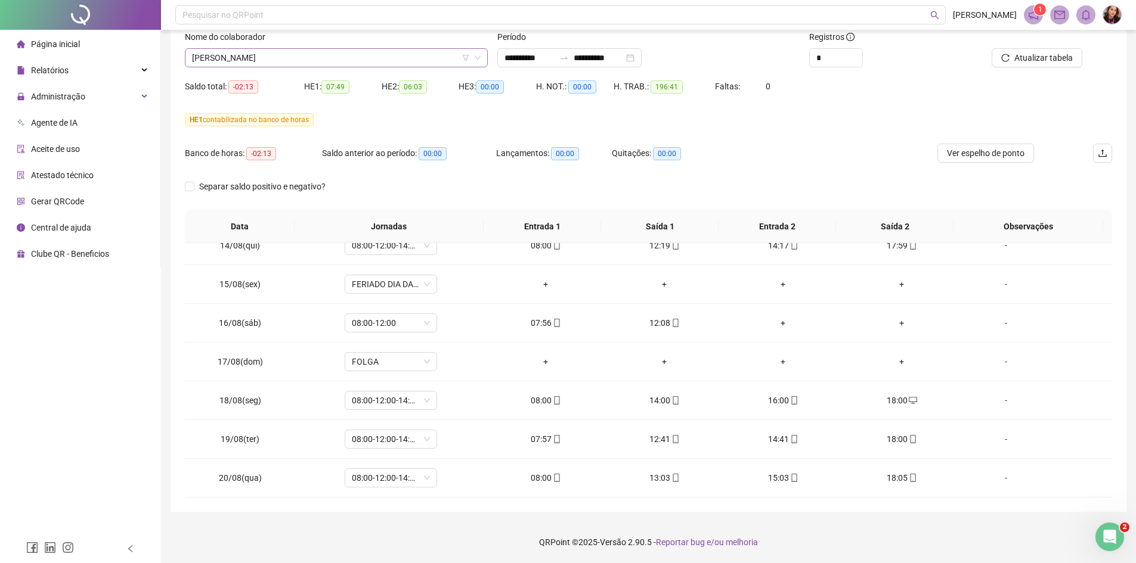
click at [352, 59] on span "[PERSON_NAME]" at bounding box center [336, 58] width 289 height 18
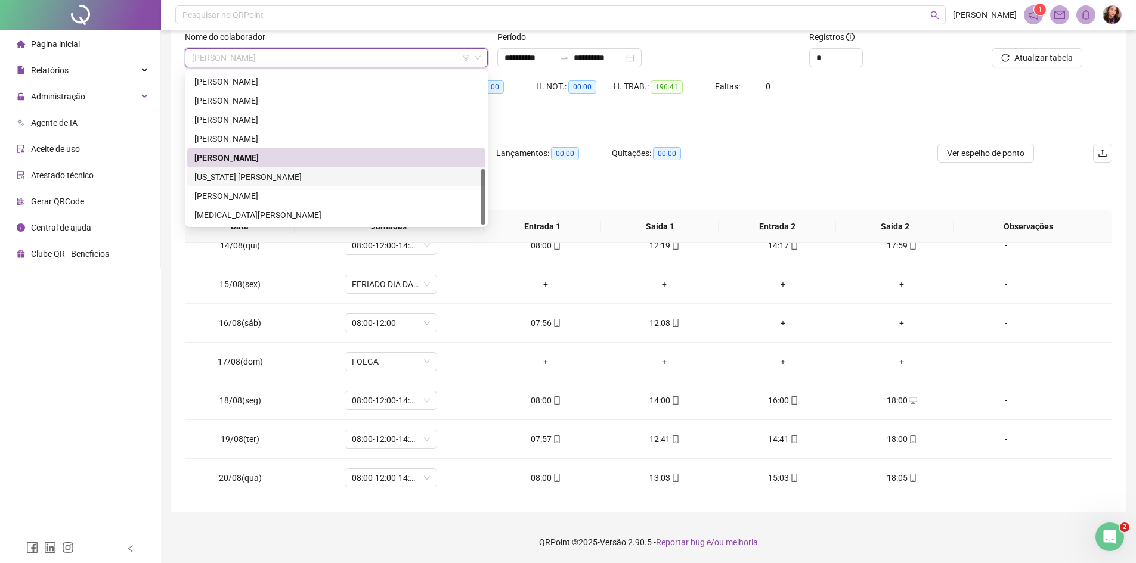
drag, startPoint x: 348, startPoint y: 176, endPoint x: 901, endPoint y: 130, distance: 554.6
click at [348, 176] on div "[US_STATE] [PERSON_NAME]" at bounding box center [336, 177] width 284 height 13
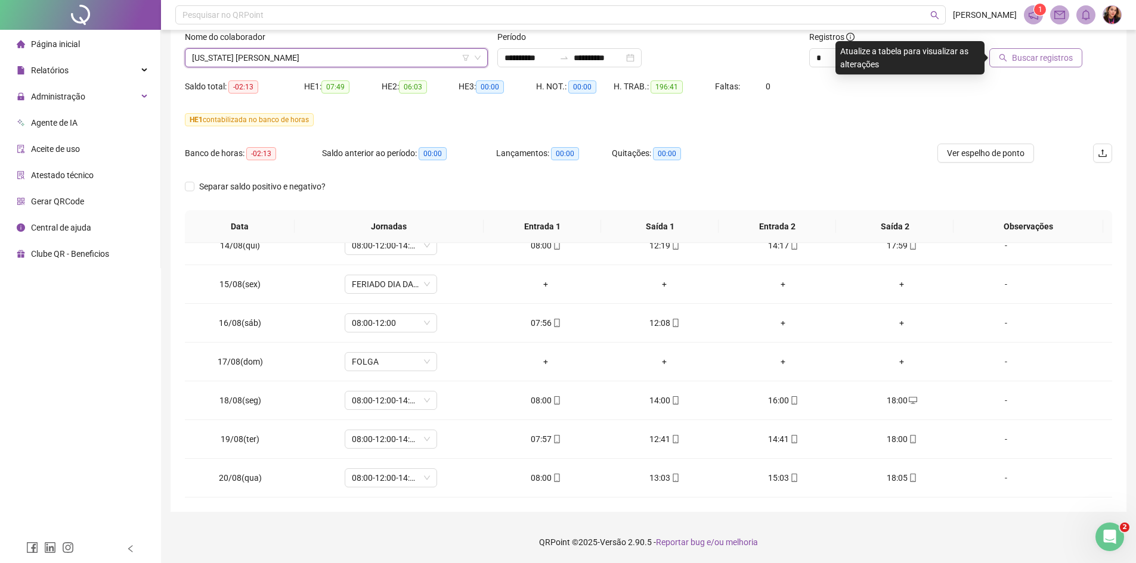
click at [1071, 64] on button "Buscar registros" at bounding box center [1035, 57] width 93 height 19
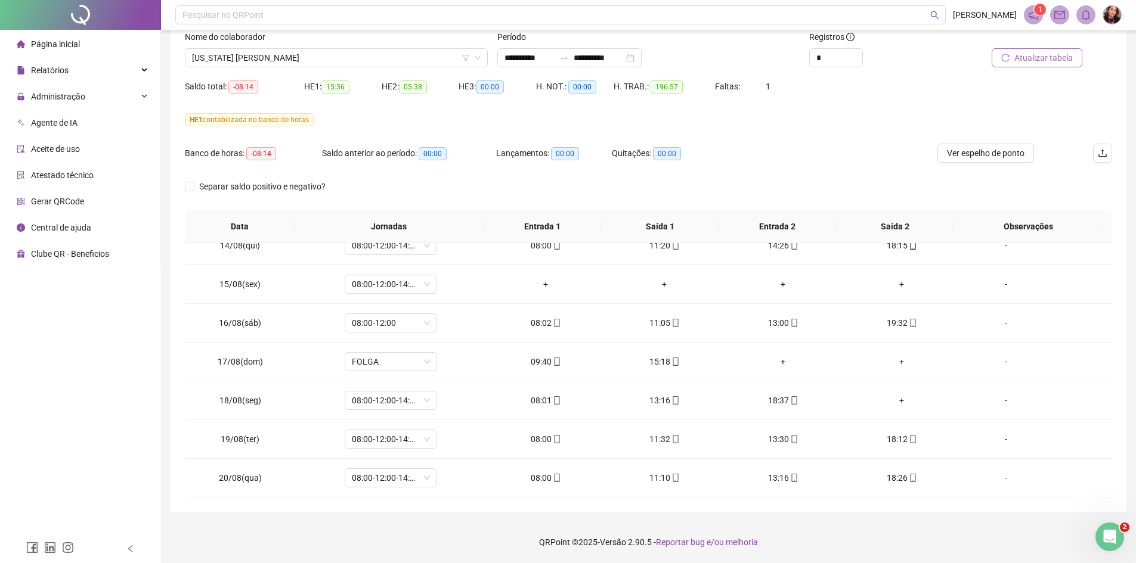
click at [1015, 53] on span "Atualizar tabela" at bounding box center [1043, 57] width 58 height 13
click at [1032, 65] on button "Atualizar tabela" at bounding box center [1036, 57] width 91 height 19
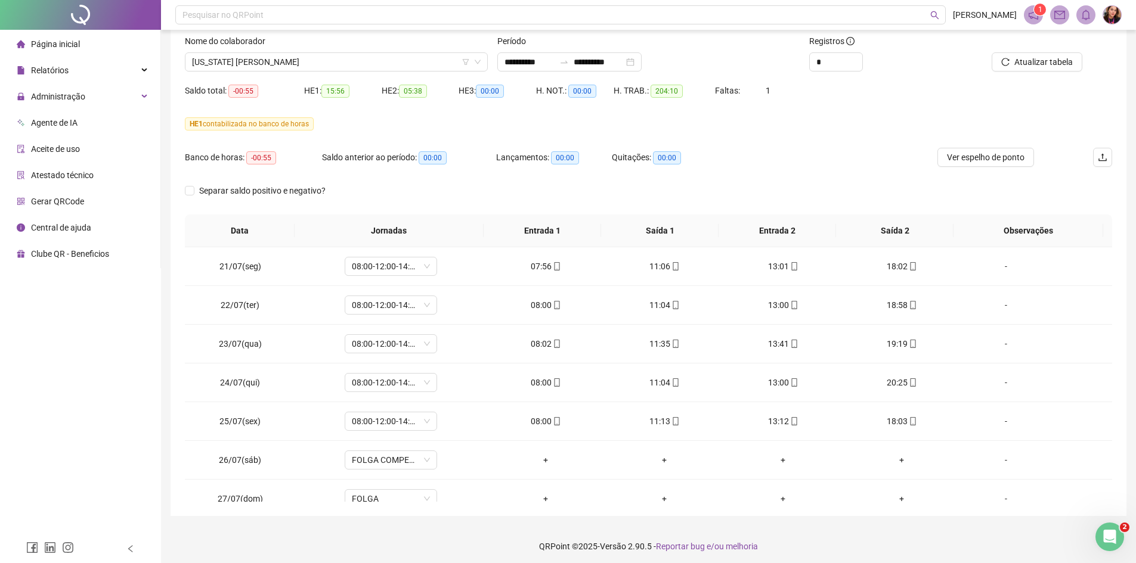
scroll to position [79, 0]
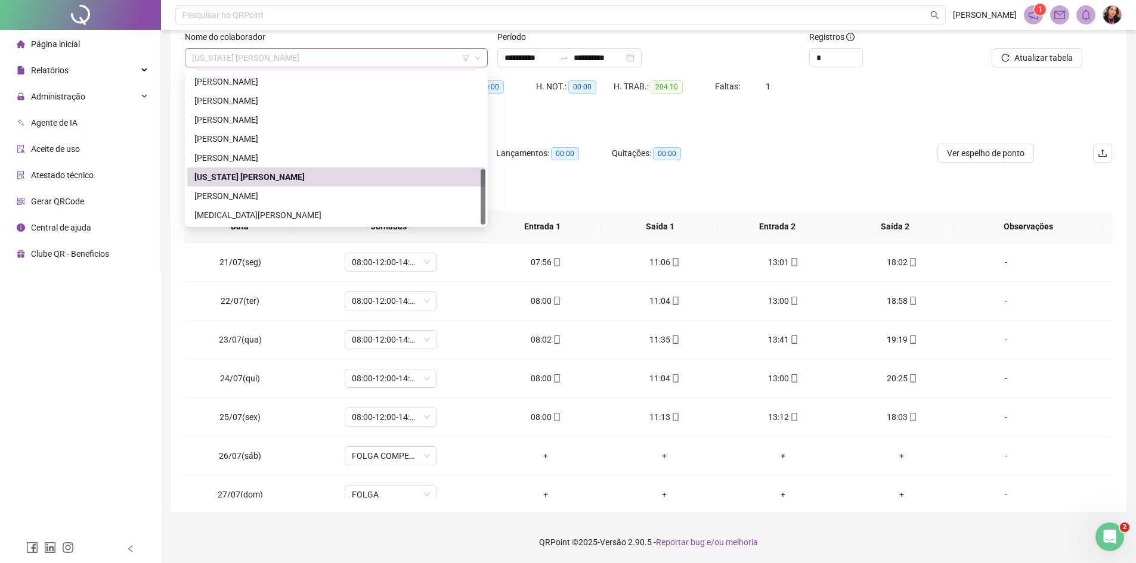
click at [368, 50] on span "[US_STATE] [PERSON_NAME]" at bounding box center [336, 58] width 289 height 18
click at [344, 195] on div "[PERSON_NAME]" at bounding box center [336, 196] width 284 height 13
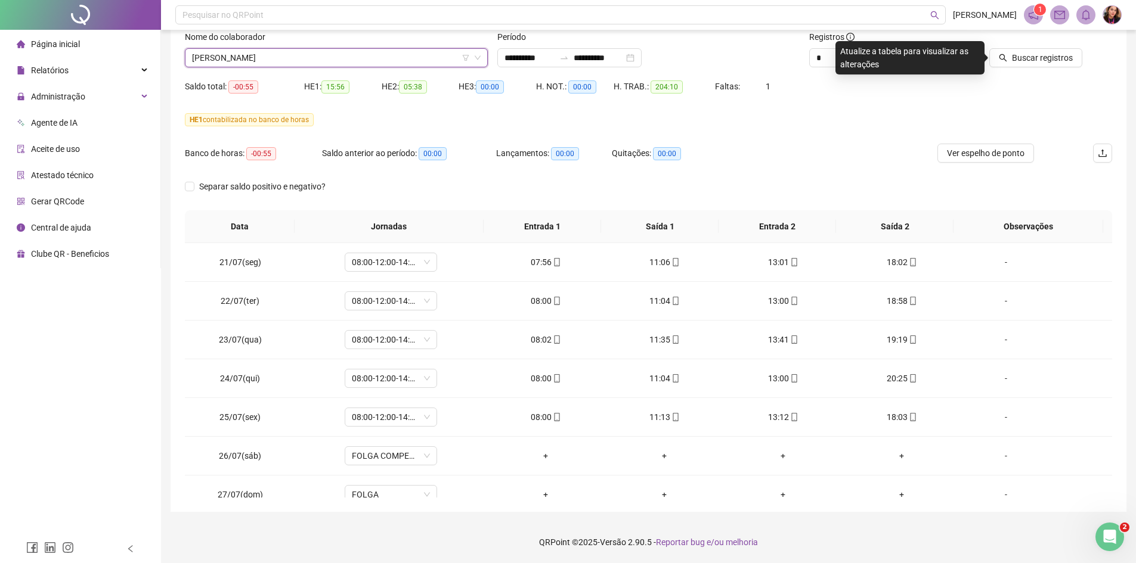
click at [1012, 67] on div "Buscar registros" at bounding box center [1038, 53] width 156 height 47
click at [1012, 60] on button "Buscar registros" at bounding box center [1035, 57] width 93 height 19
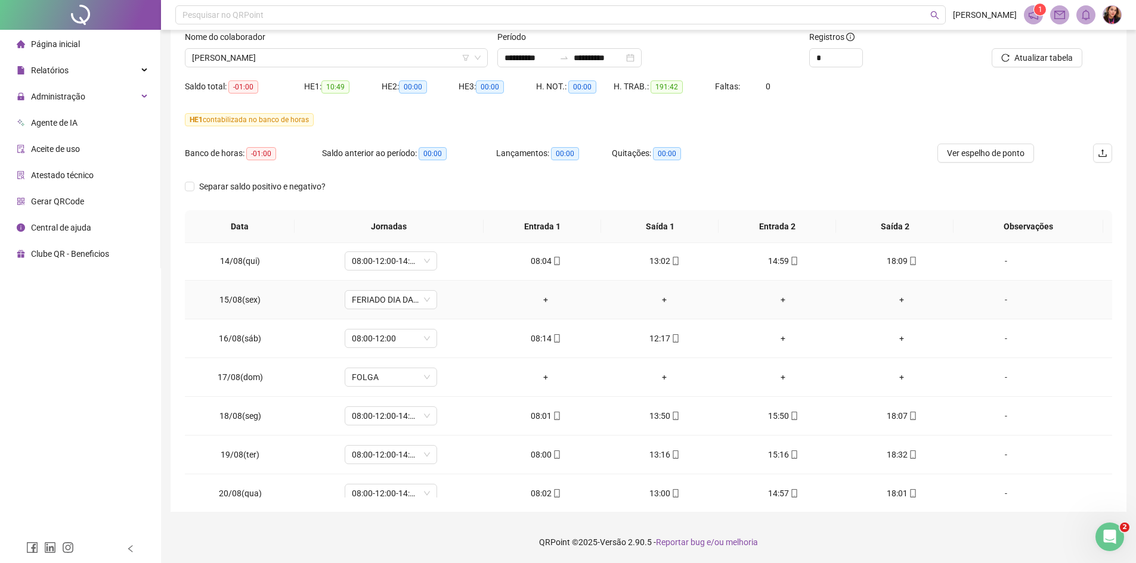
scroll to position [947, 0]
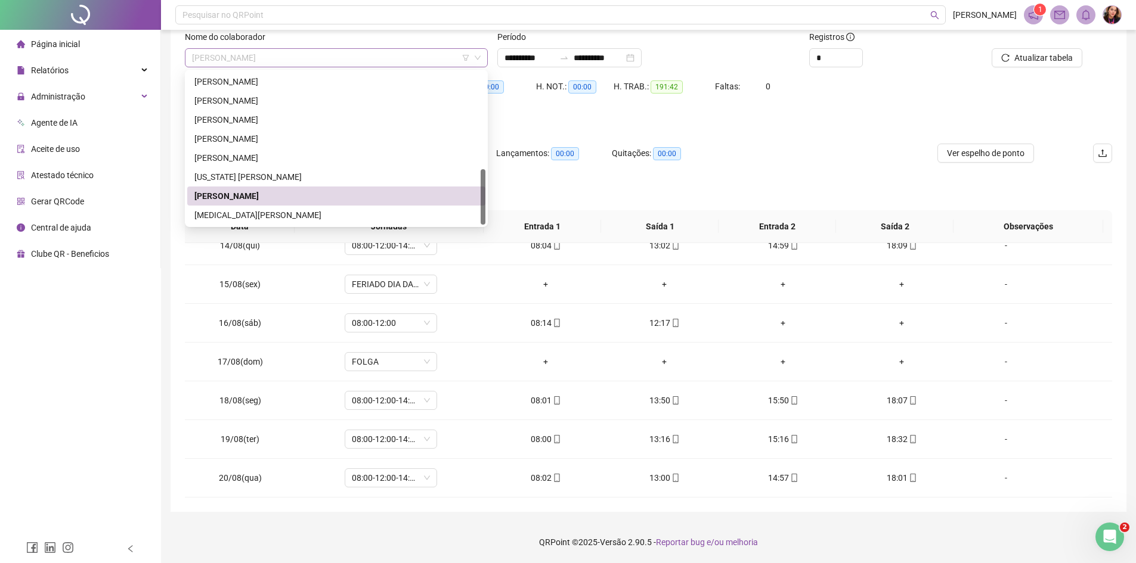
click at [408, 61] on span "[PERSON_NAME]" at bounding box center [336, 58] width 289 height 18
click at [434, 214] on div "[MEDICAL_DATA][PERSON_NAME]" at bounding box center [336, 215] width 284 height 13
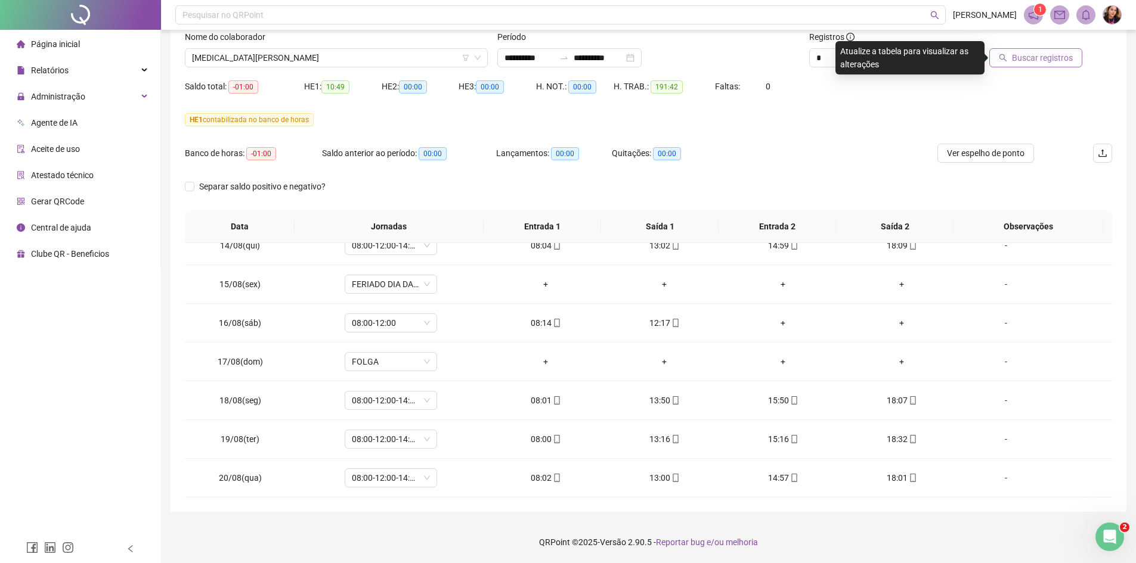
click at [1043, 63] on span "Buscar registros" at bounding box center [1042, 57] width 61 height 13
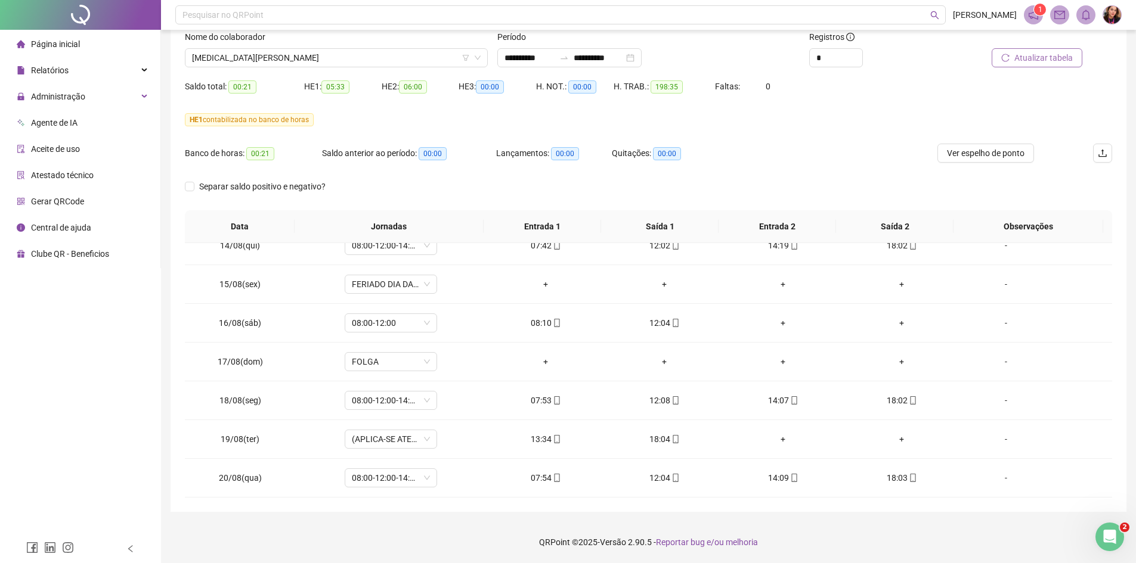
click at [1068, 60] on span "Atualizar tabela" at bounding box center [1043, 57] width 58 height 13
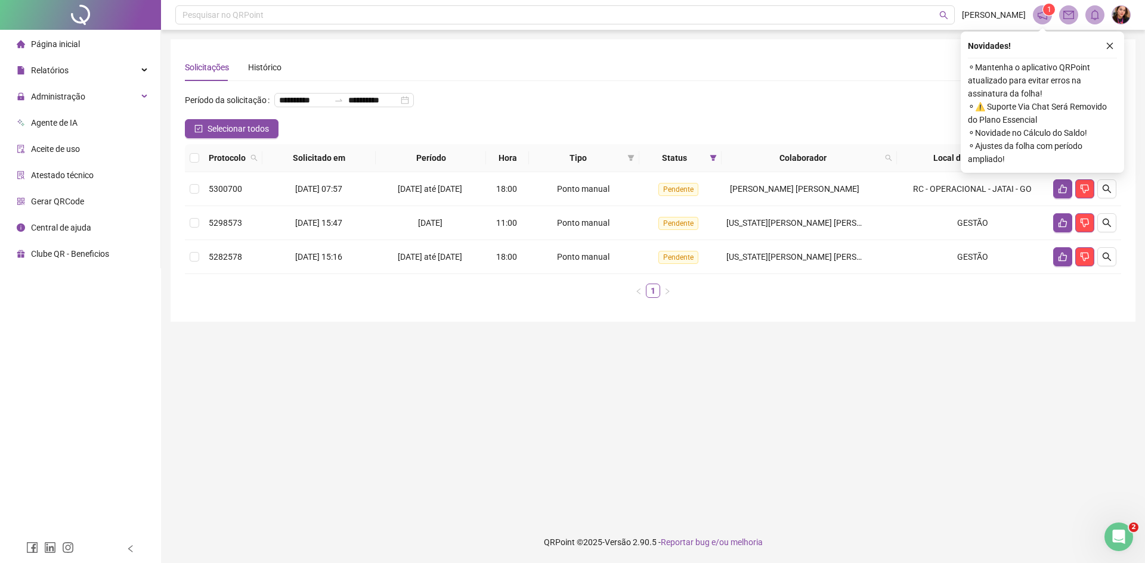
click at [607, 71] on div "Solicitações Histórico" at bounding box center [653, 67] width 936 height 27
click at [1108, 47] on icon "close" at bounding box center [1109, 46] width 8 height 8
click at [1071, 199] on button "button" at bounding box center [1062, 188] width 19 height 19
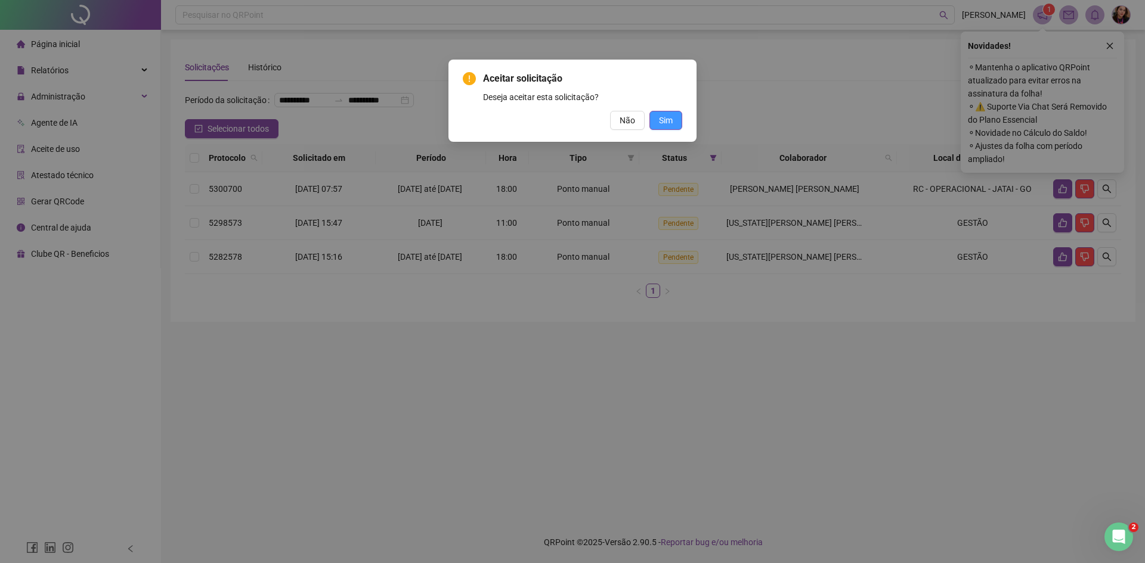
click at [665, 126] on span "Sim" at bounding box center [666, 120] width 14 height 13
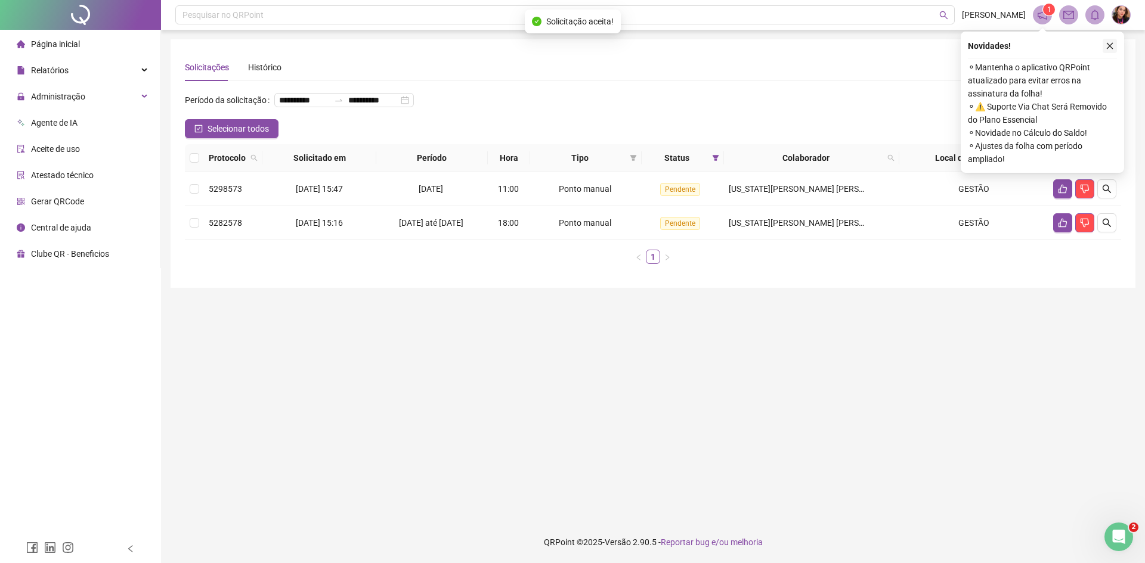
click at [1113, 47] on icon "close" at bounding box center [1109, 46] width 8 height 8
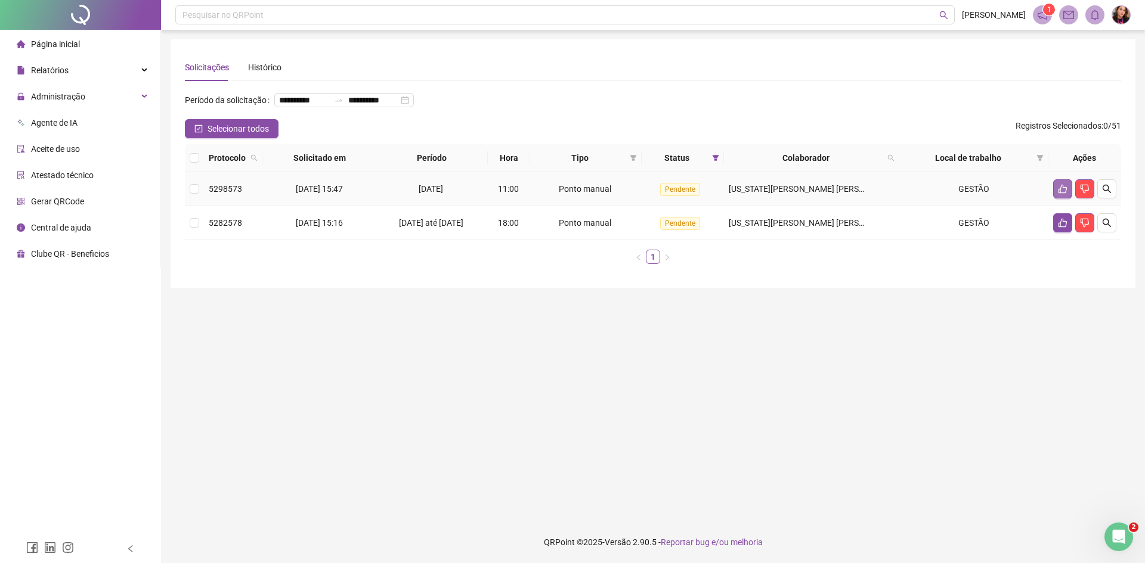
click at [1061, 194] on icon "like" at bounding box center [1062, 189] width 8 height 9
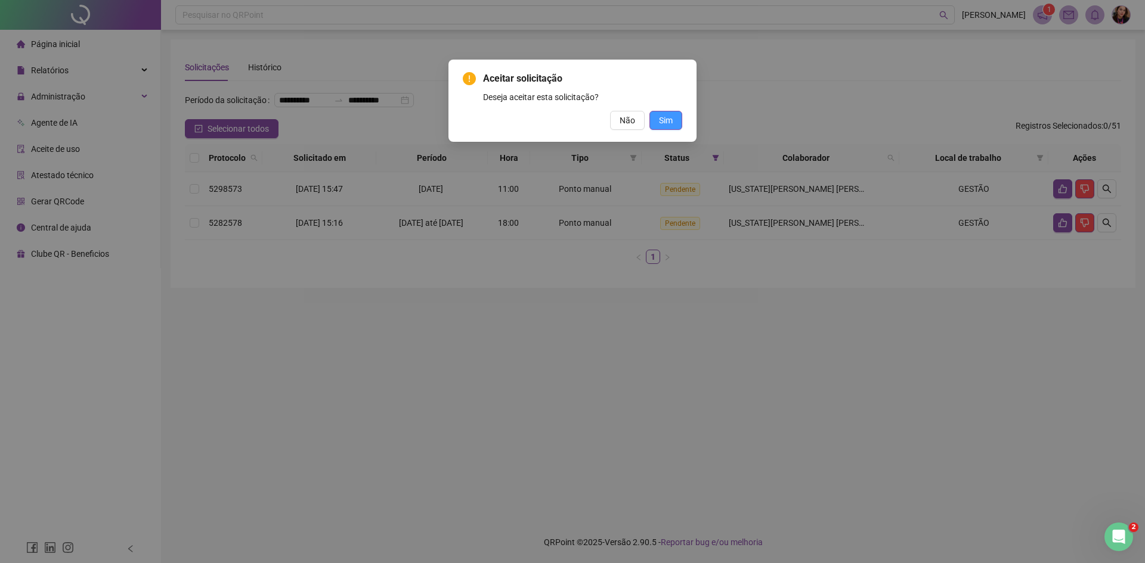
click at [672, 119] on span "Sim" at bounding box center [666, 120] width 14 height 13
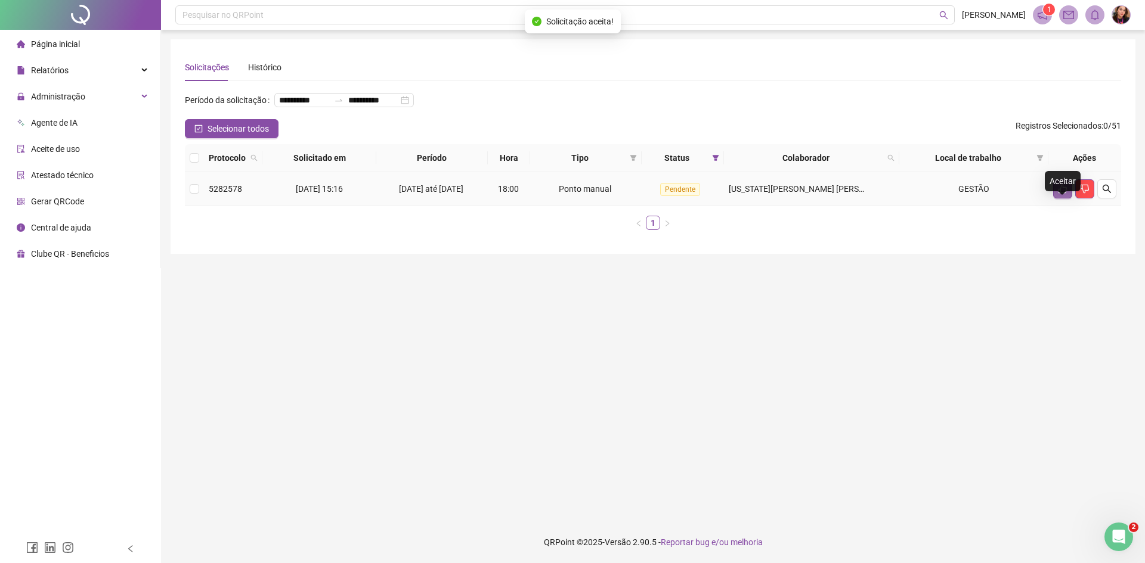
click at [1061, 194] on icon "like" at bounding box center [1063, 189] width 10 height 10
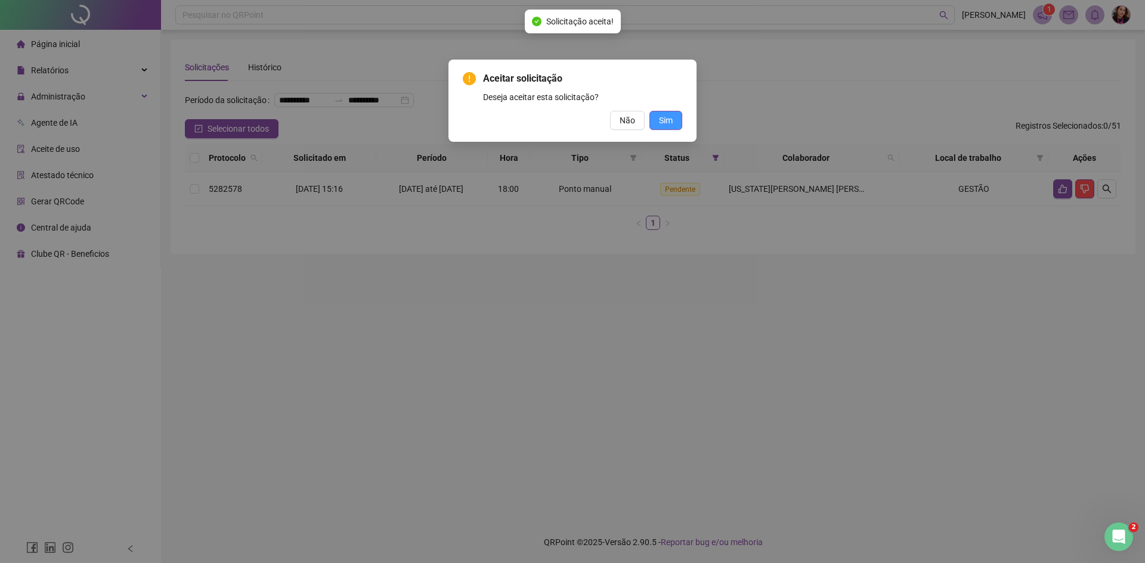
click at [673, 125] on button "Sim" at bounding box center [665, 120] width 33 height 19
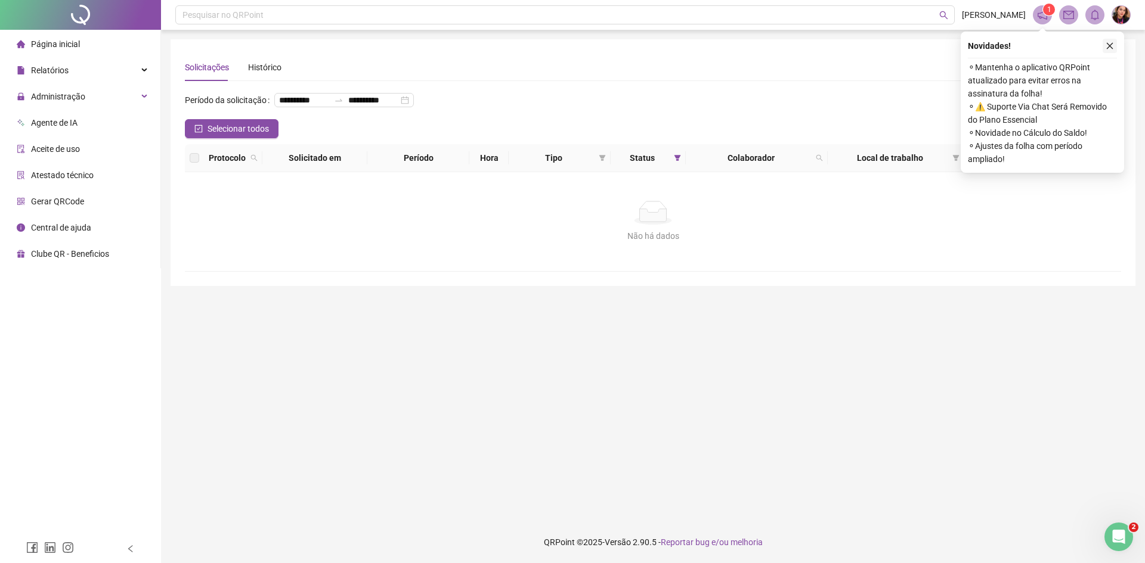
click at [1114, 47] on button "button" at bounding box center [1109, 46] width 14 height 14
